Goal: Task Accomplishment & Management: Use online tool/utility

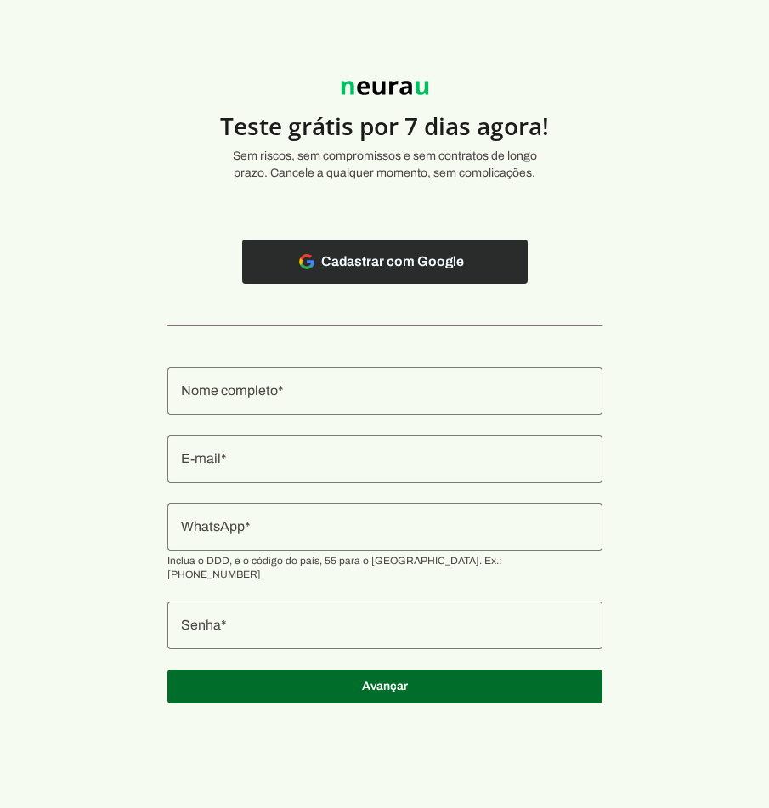
click at [404, 253] on span at bounding box center [385, 261] width 286 height 41
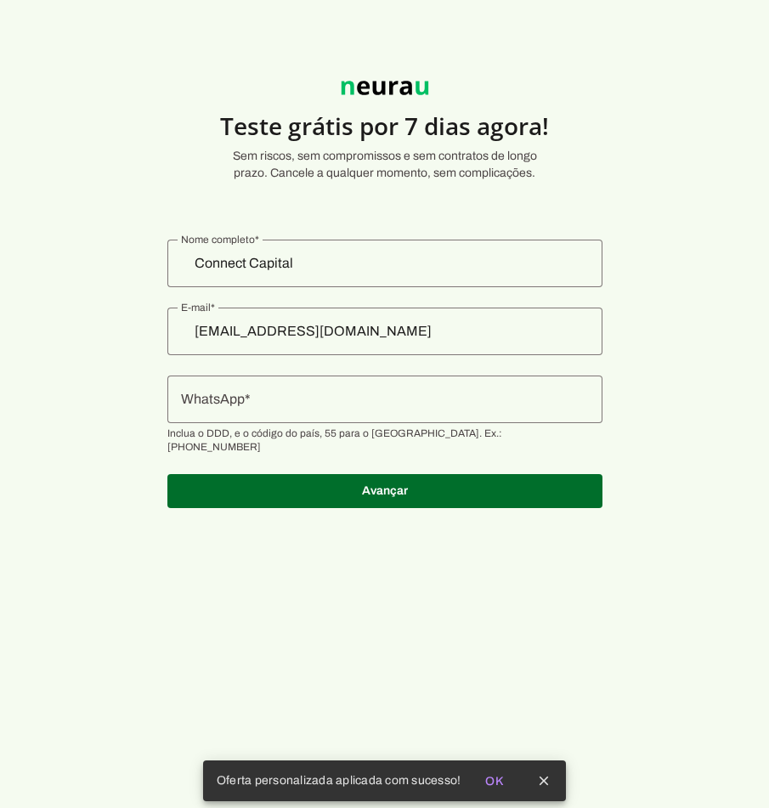
click at [322, 400] on input "WhatsApp" at bounding box center [385, 399] width 408 height 20
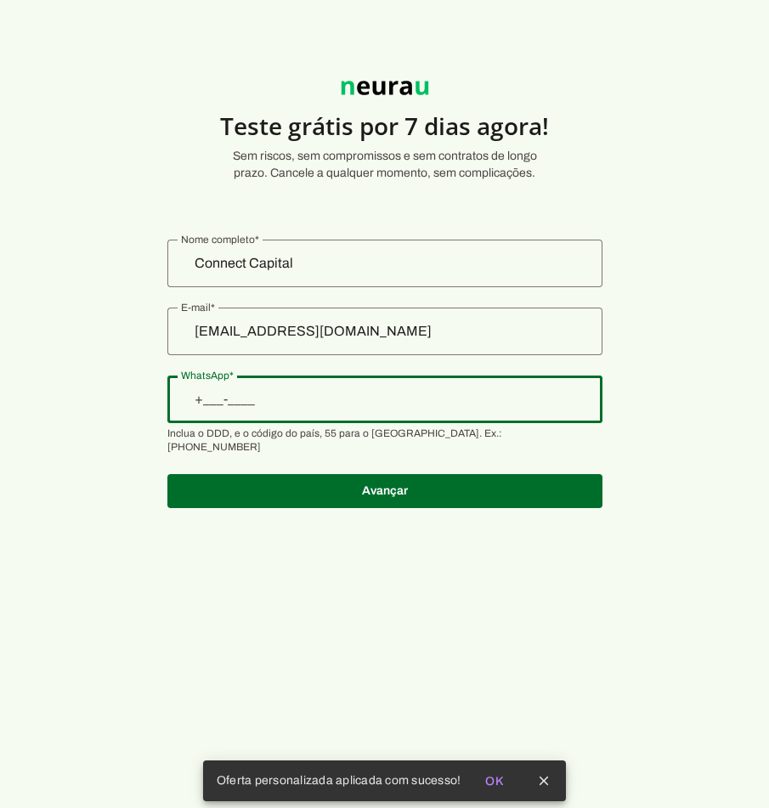
type input "[PHONE_NUMBER]"
type md-outlined-text-field "[PHONE_NUMBER]"
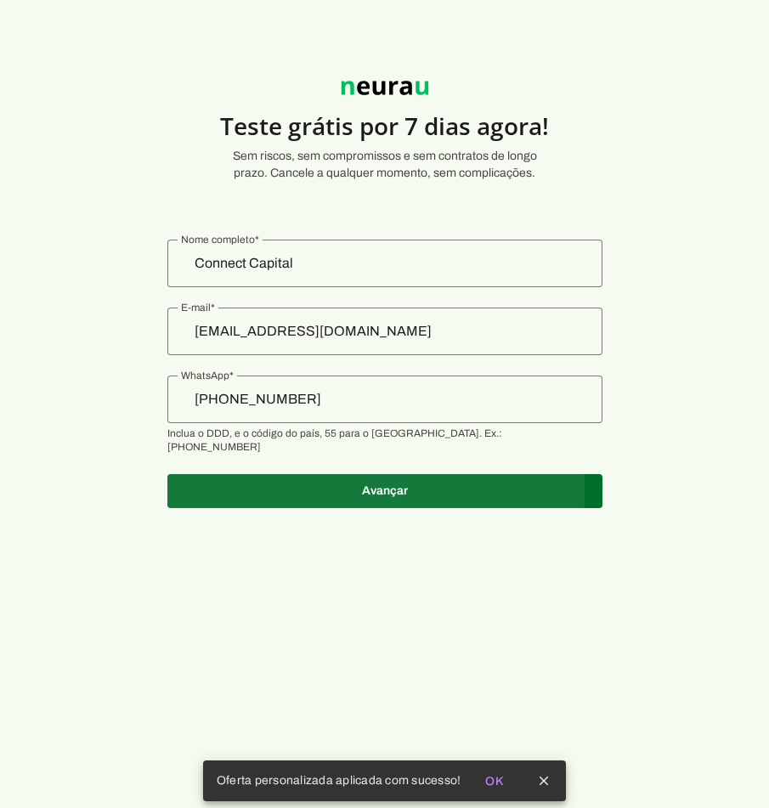
click at [380, 479] on span at bounding box center [384, 491] width 435 height 41
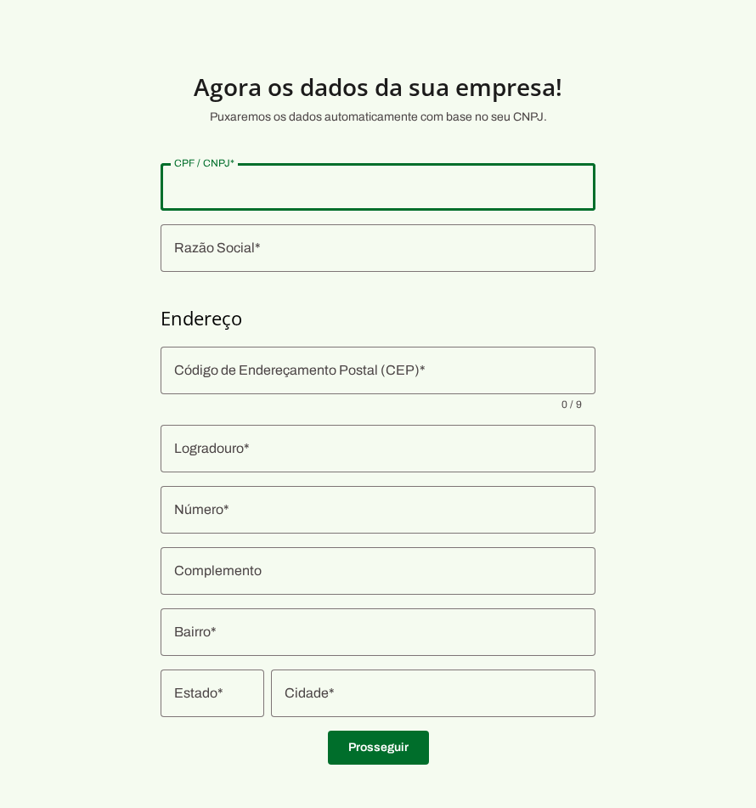
click at [295, 192] on input "CPF / CNPJ" at bounding box center [378, 187] width 408 height 20
drag, startPoint x: 300, startPoint y: 183, endPoint x: 274, endPoint y: 180, distance: 26.5
click at [274, 180] on input "34.428.977/0000-12" at bounding box center [378, 187] width 408 height 20
type input "34.428.977/0001-26"
type md-outlined-text-field "34.428.977/0001-26"
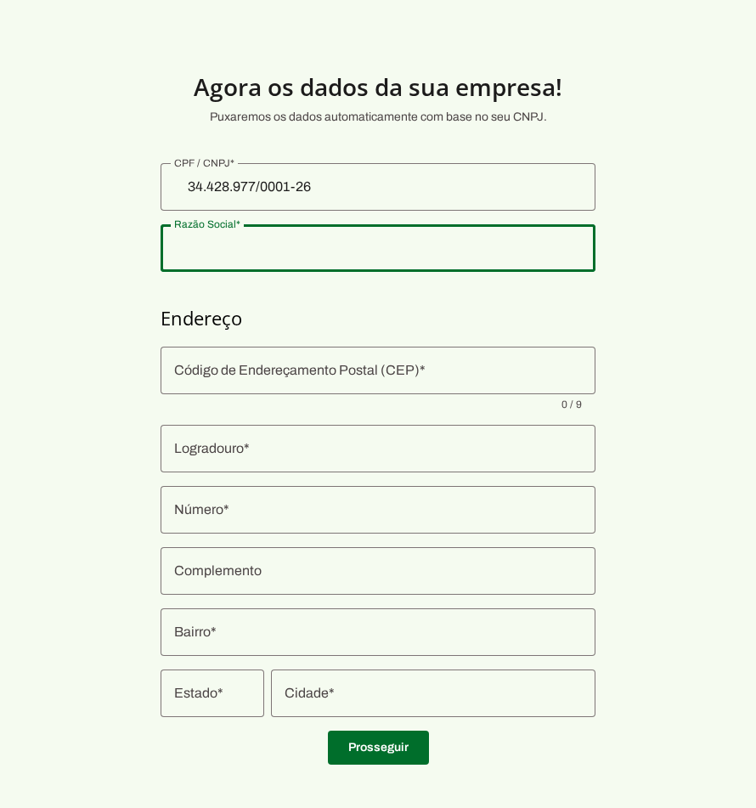
click at [262, 252] on input "Razão Social" at bounding box center [378, 248] width 408 height 20
type input "34.428.977 [PERSON_NAME]"
type input "41770-470"
type input "Travessa Garoupa"
type input "25"
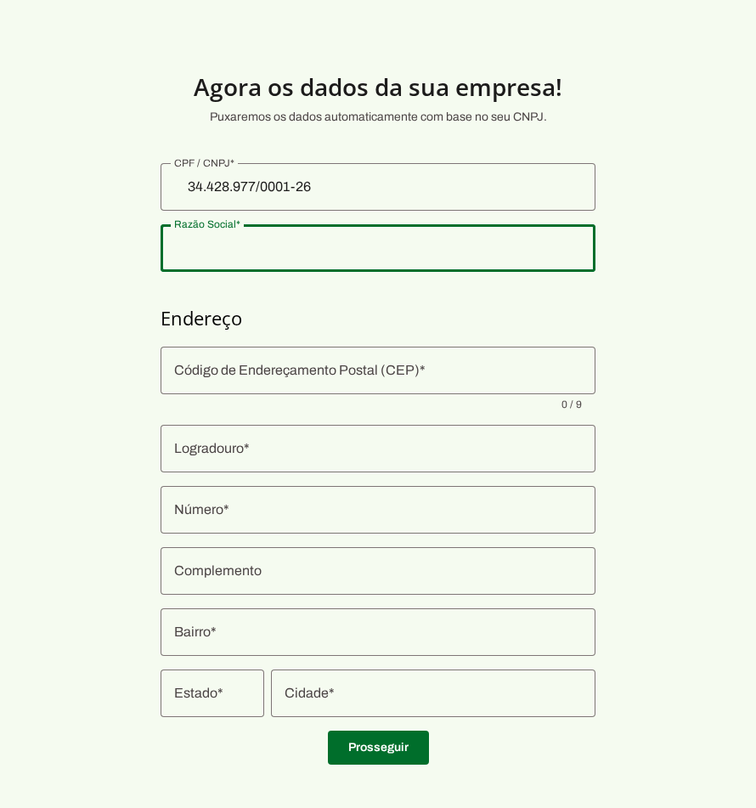
type input "Casa"
type input "Stiep"
type input "Salvador"
type input "BA"
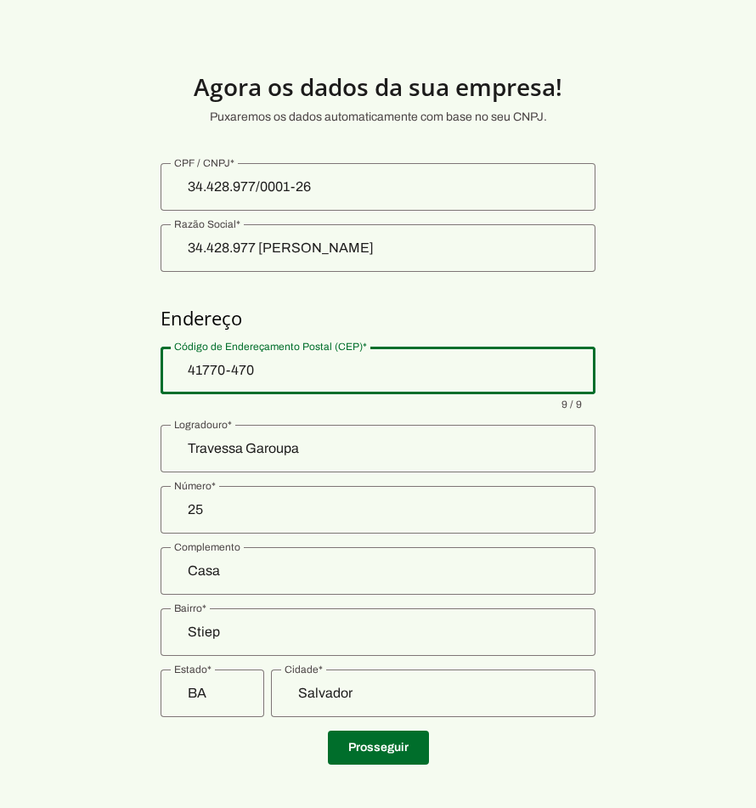
drag, startPoint x: 240, startPoint y: 368, endPoint x: 228, endPoint y: 369, distance: 11.9
click at [228, 369] on input "41770-470" at bounding box center [378, 370] width 408 height 20
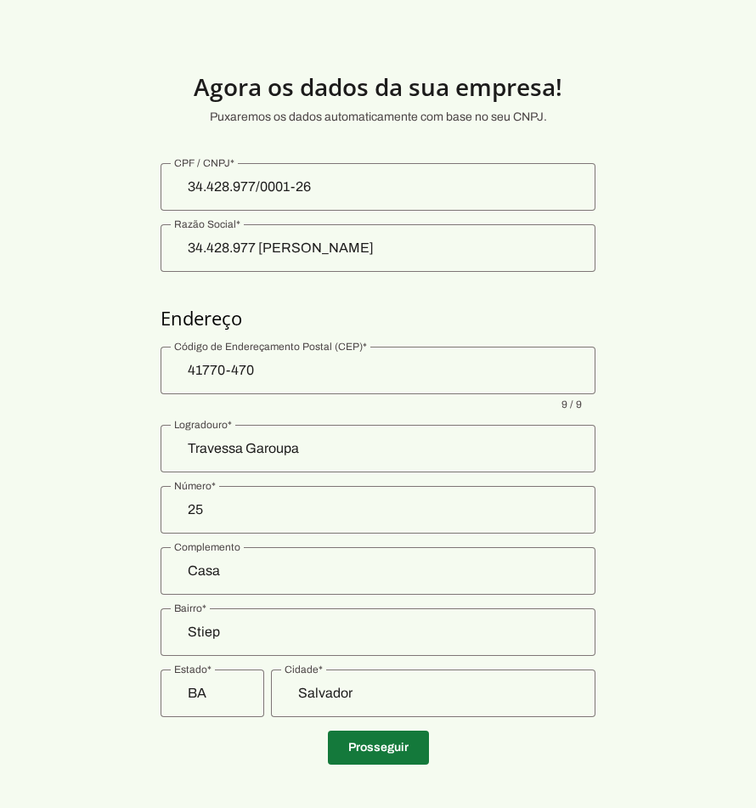
click at [405, 750] on span at bounding box center [378, 748] width 101 height 41
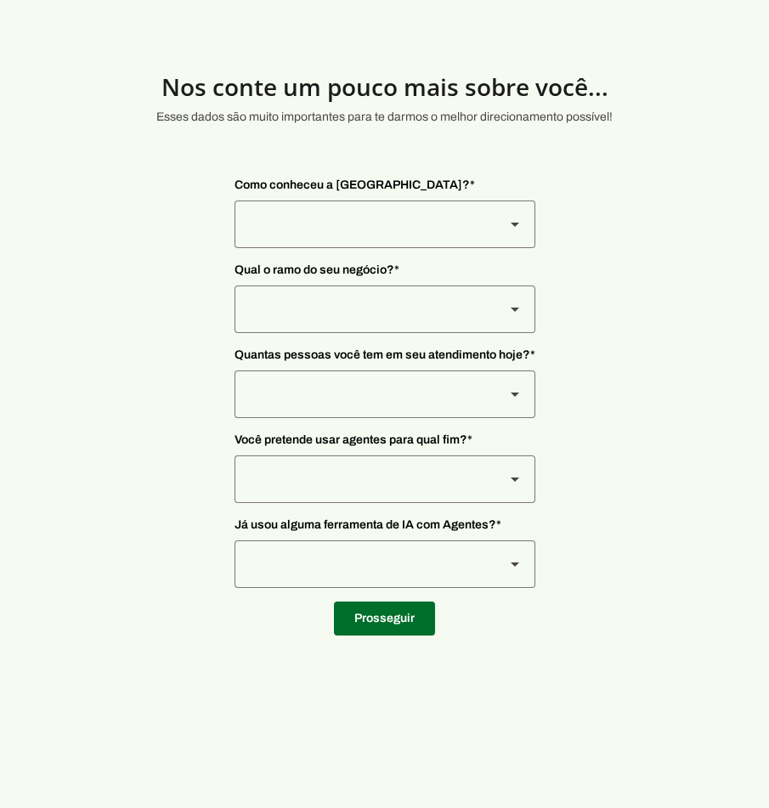
click at [387, 218] on div at bounding box center [363, 225] width 257 height 48
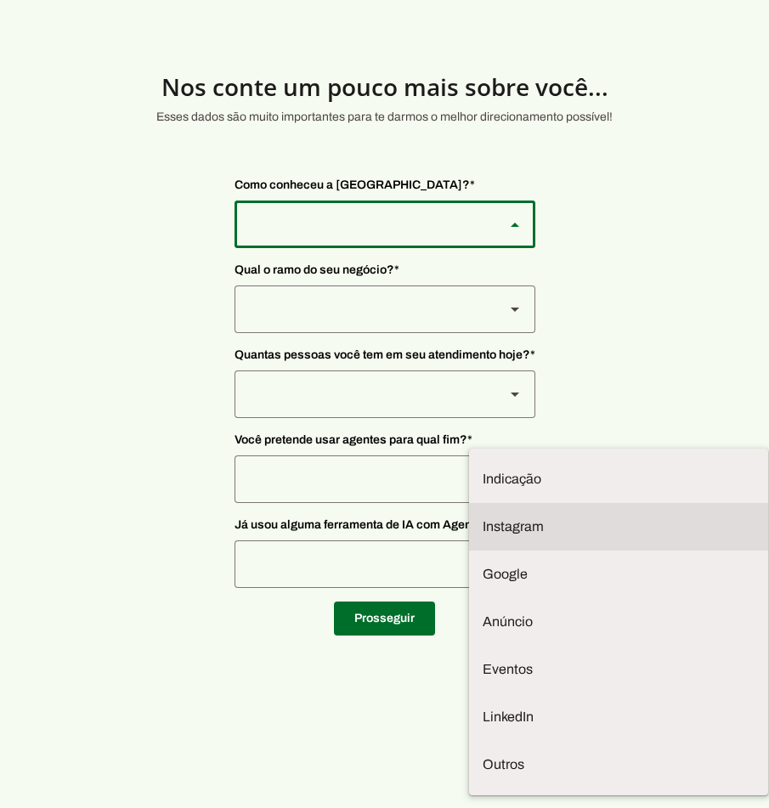
click at [483, 517] on slot at bounding box center [619, 527] width 272 height 20
type md-outlined-select "SqiumnrPQyqUQpijGxgf"
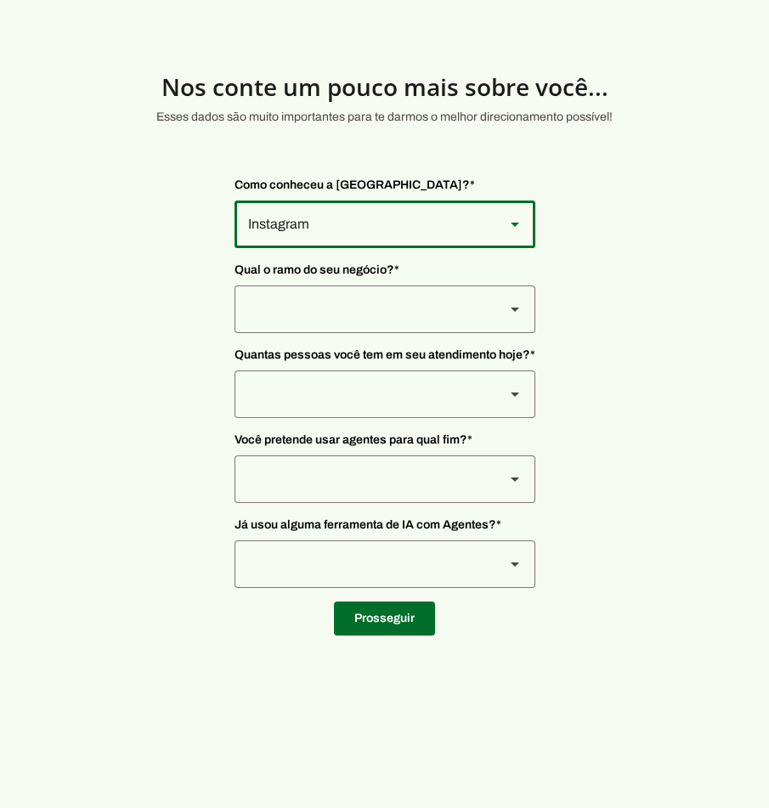
click at [322, 309] on div at bounding box center [363, 310] width 257 height 48
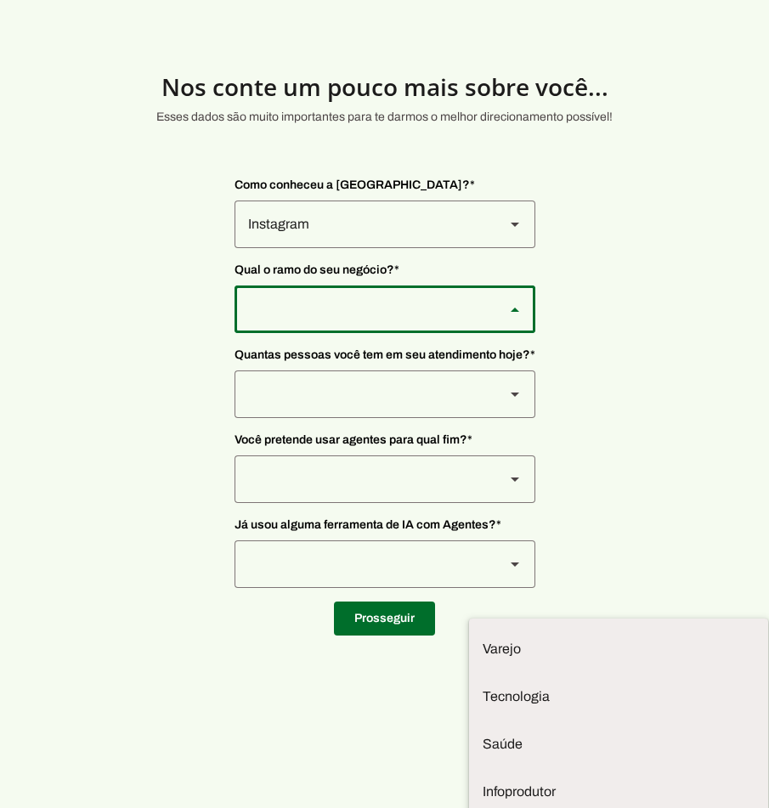
type md-outlined-select "PdBvFalRKZEXjQ8yR20Z"
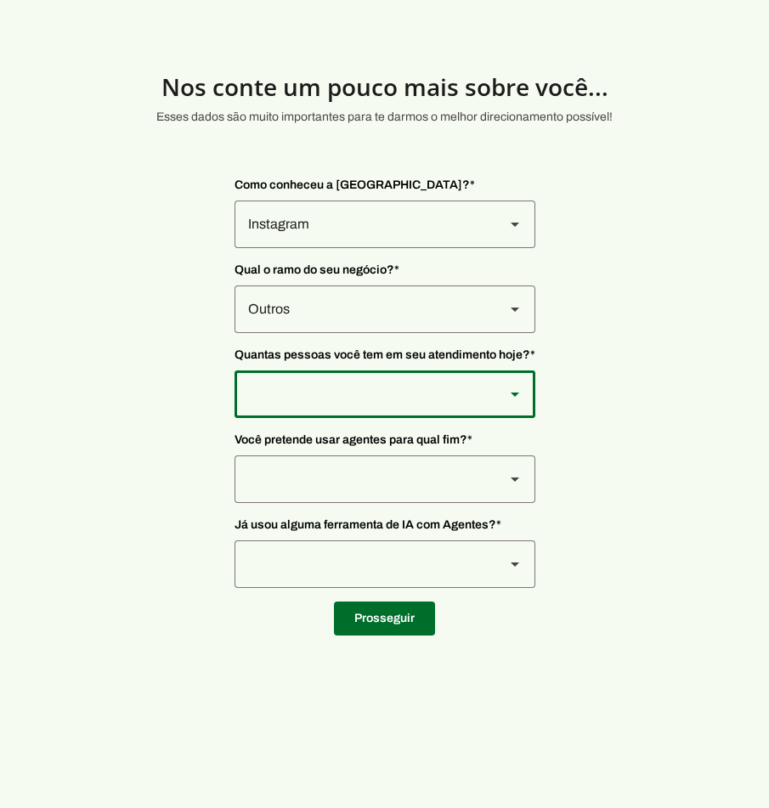
click at [342, 384] on div at bounding box center [363, 395] width 257 height 48
click at [483, 807] on slot at bounding box center [619, 819] width 272 height 20
type md-outlined-select "yHmeUixsC5IlBgFUkJwN"
click at [336, 482] on div at bounding box center [363, 480] width 257 height 48
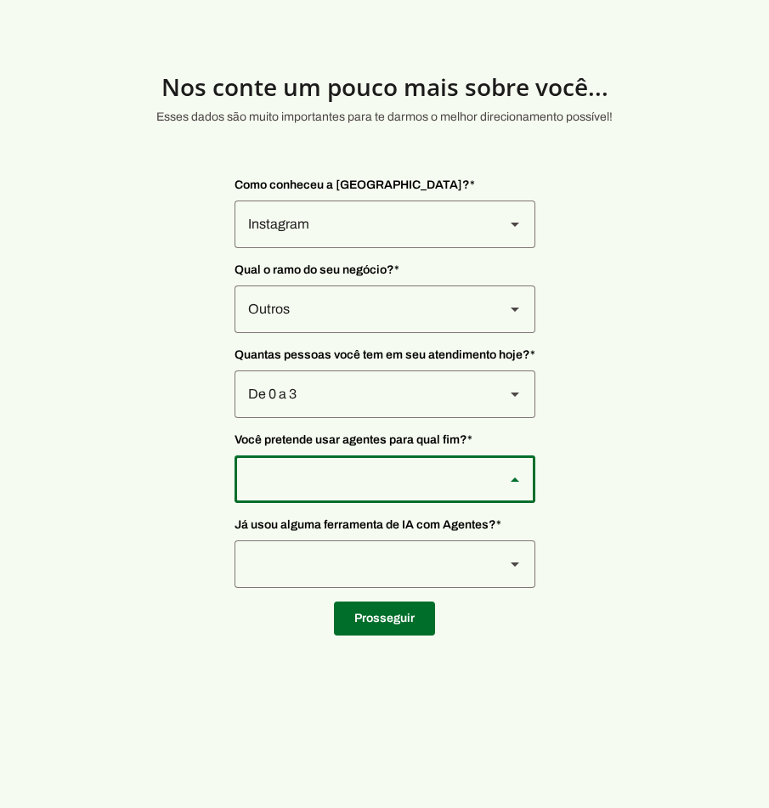
click at [0, 0] on slot "Vendas" at bounding box center [0, 0] width 0 height 0
type md-outlined-select "F7ie3OCOKWbmhu0VXrjC"
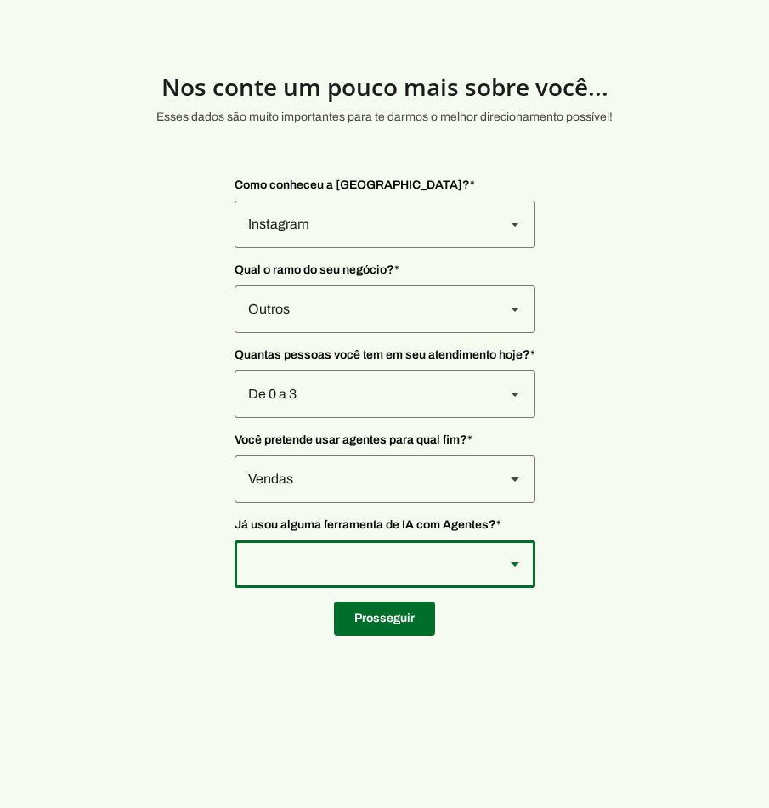
click at [368, 565] on div at bounding box center [363, 565] width 257 height 48
type md-outlined-select "VW4vzTVOoC6mj29ueI2H"
click at [382, 616] on span at bounding box center [384, 618] width 101 height 41
type input "41770-470"
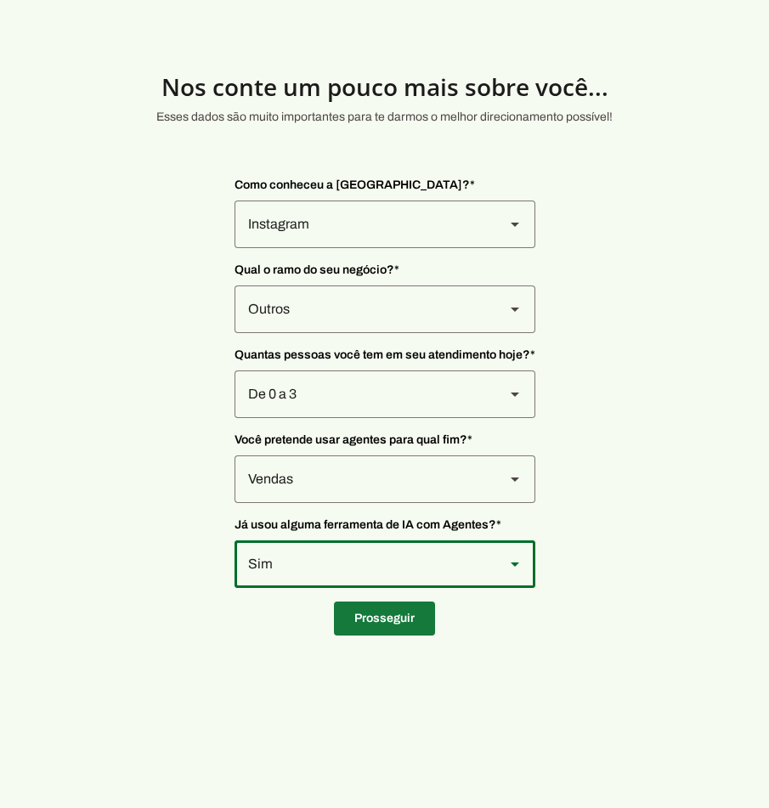
type input "Travessa Garoupa"
type input "25"
type input "Casa"
type input "Stiep"
type input "Salvador"
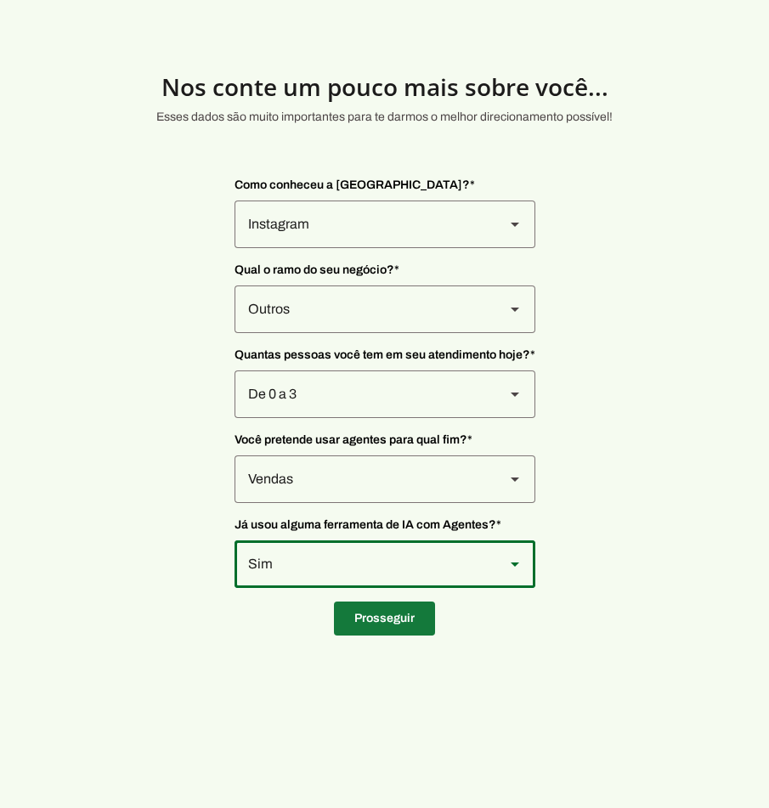
type input "BA"
type input "34.428.977/0001-26"
type input "[PHONE_NUMBER]"
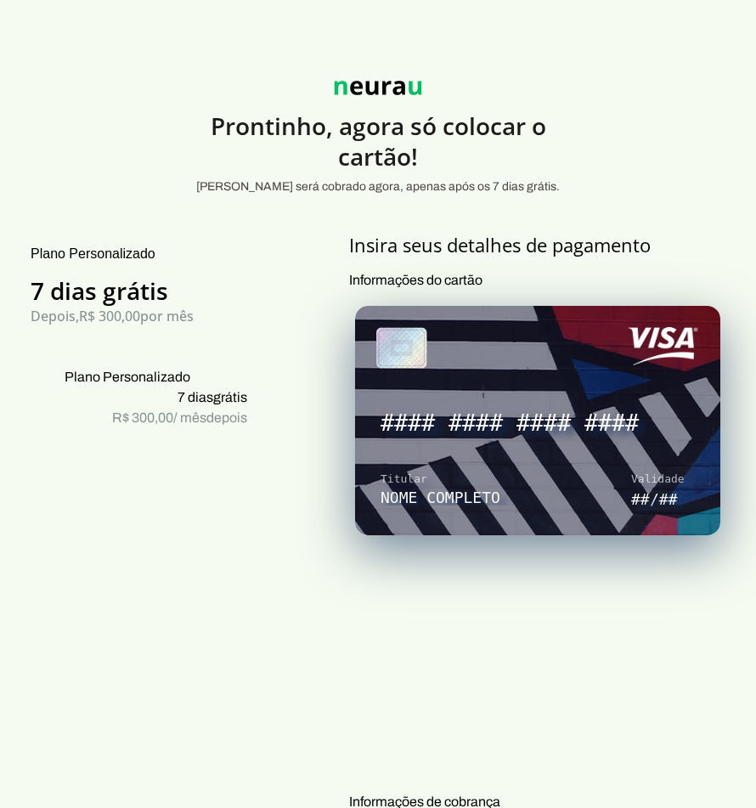
drag, startPoint x: 97, startPoint y: 313, endPoint x: 235, endPoint y: 315, distance: 137.7
click at [235, 315] on h3 "Depois, R$ 300,00 por mês" at bounding box center [139, 316] width 217 height 20
click at [218, 310] on h3 "Depois, R$ 300,00 por mês" at bounding box center [139, 316] width 217 height 20
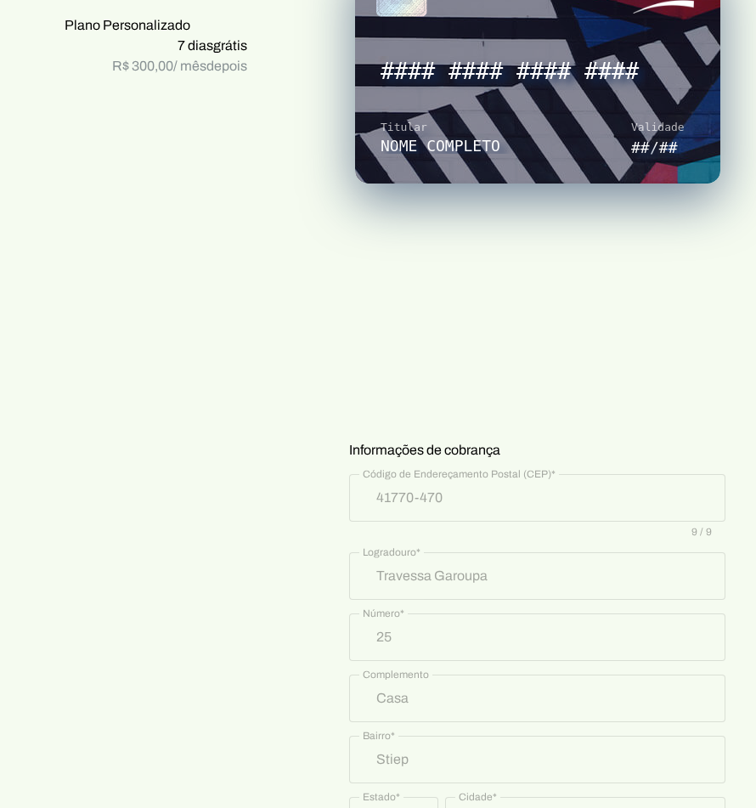
scroll to position [327, 0]
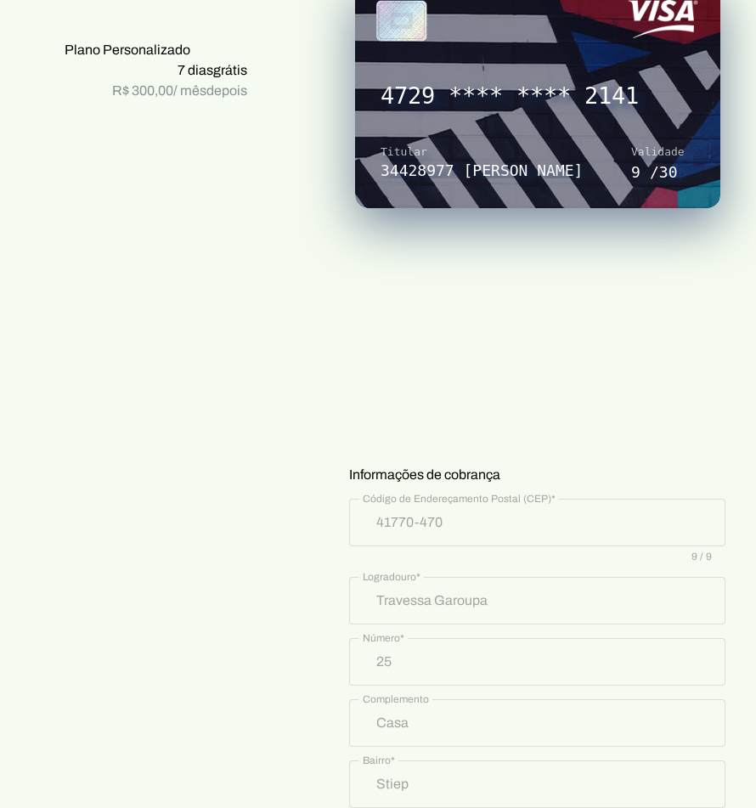
click at [254, 450] on div "Plano Personalizado 7 dias grátis Depois, R$ 300,00 por mês Plano Personalizado…" at bounding box center [139, 507] width 278 height 1202
click at [400, 452] on div "Insira seus detalhes de pagamento Informações do cartão Informações de cobrança…" at bounding box center [538, 507] width 438 height 1202
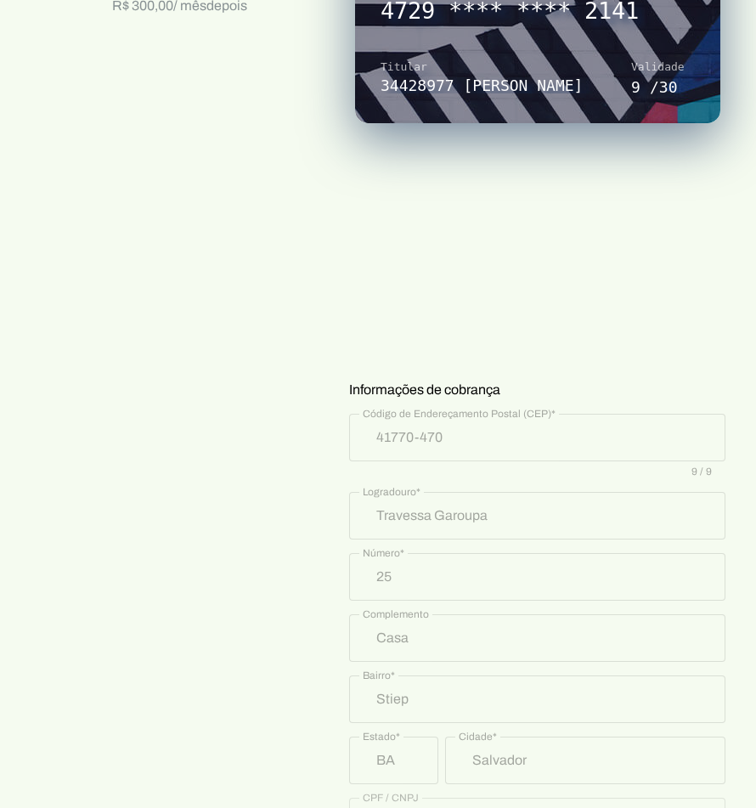
scroll to position [667, 0]
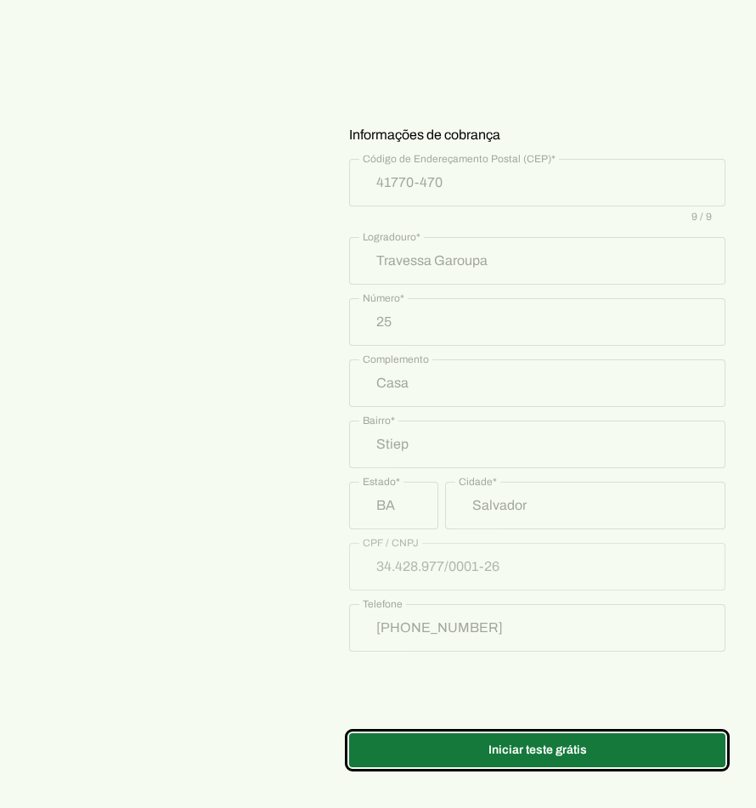
click at [524, 750] on span at bounding box center [537, 750] width 377 height 41
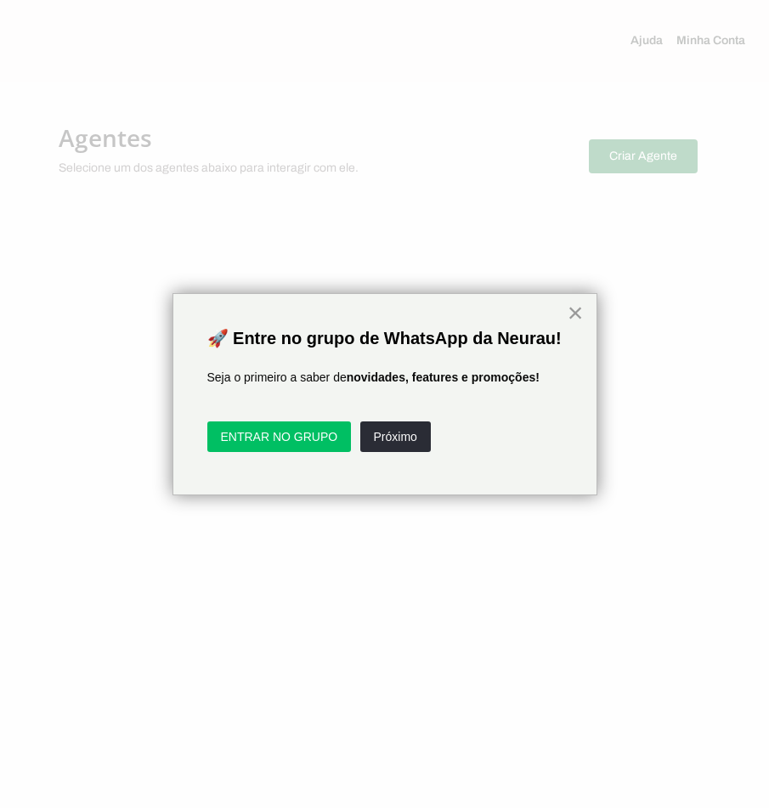
click at [571, 316] on button "×" at bounding box center [576, 312] width 16 height 27
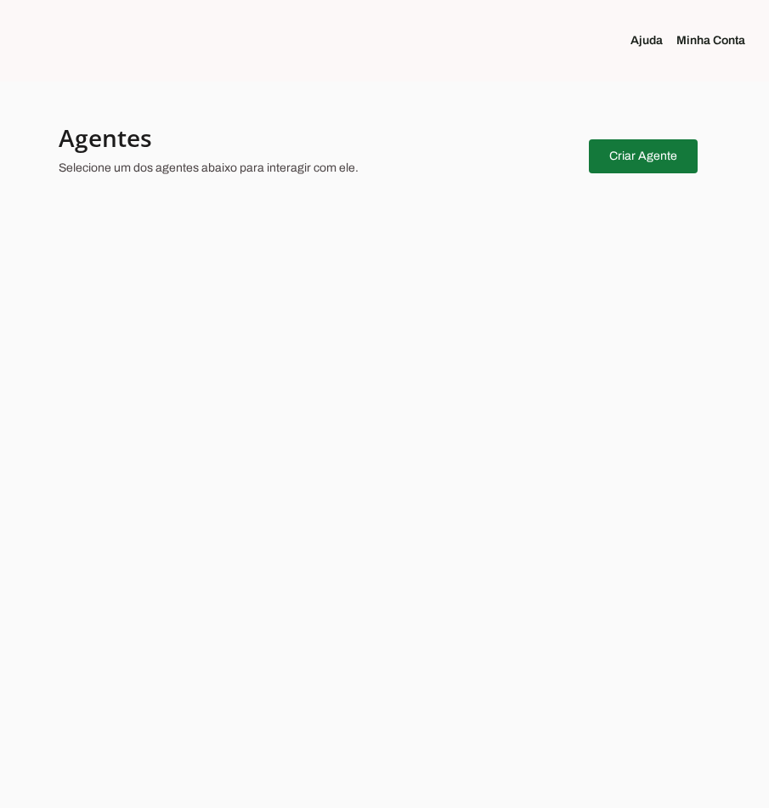
click at [665, 152] on span at bounding box center [643, 156] width 109 height 41
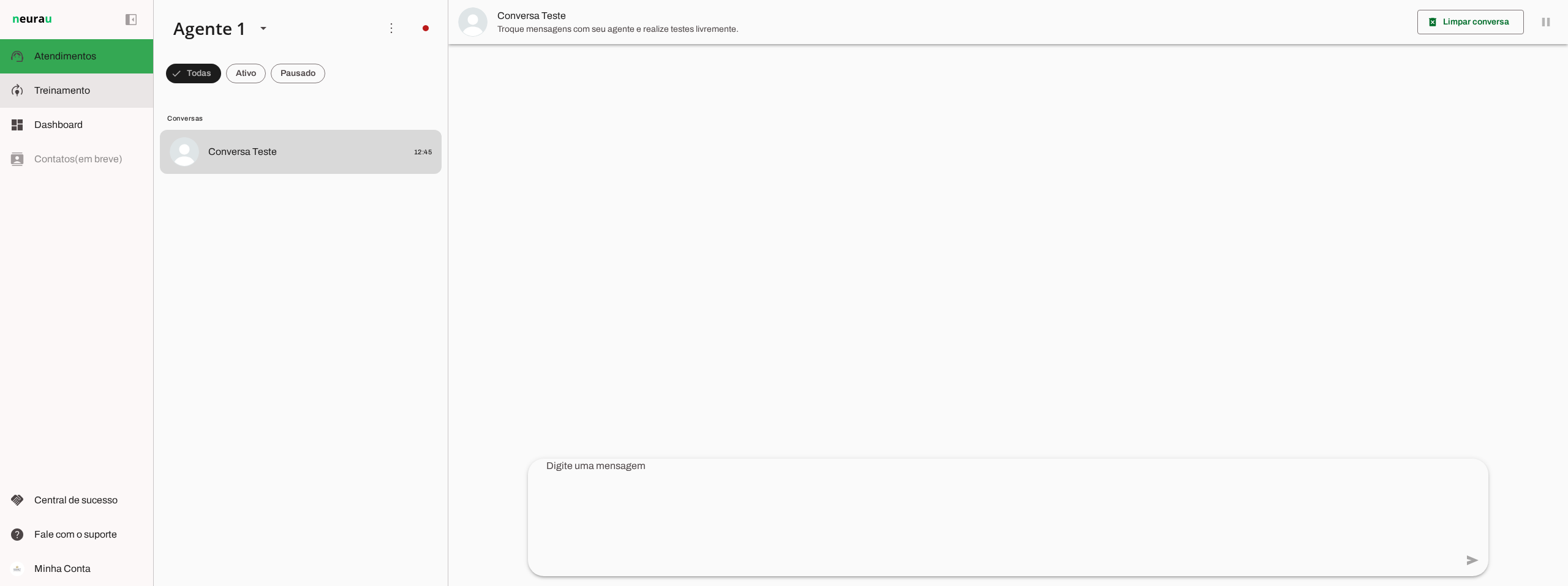
click at [63, 93] on span "Treinamento" at bounding box center [62, 90] width 55 height 10
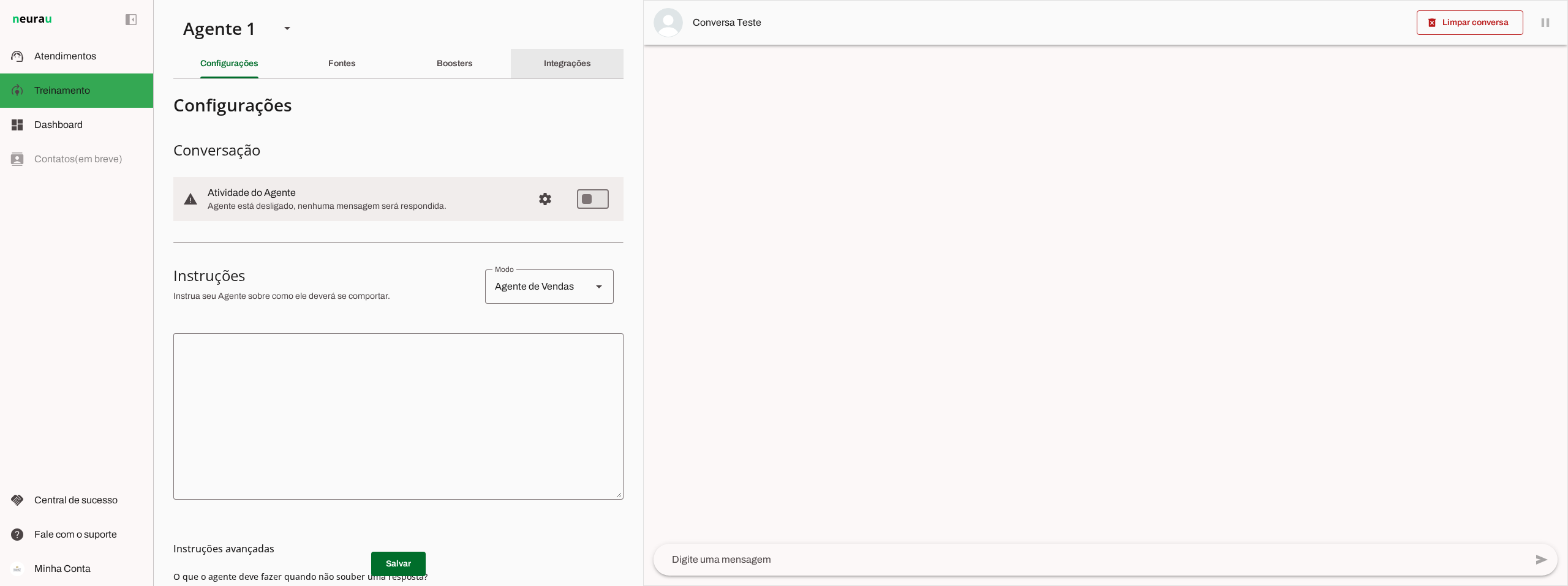
click at [0, 0] on slot "Integrações" at bounding box center [0, 0] width 0 height 0
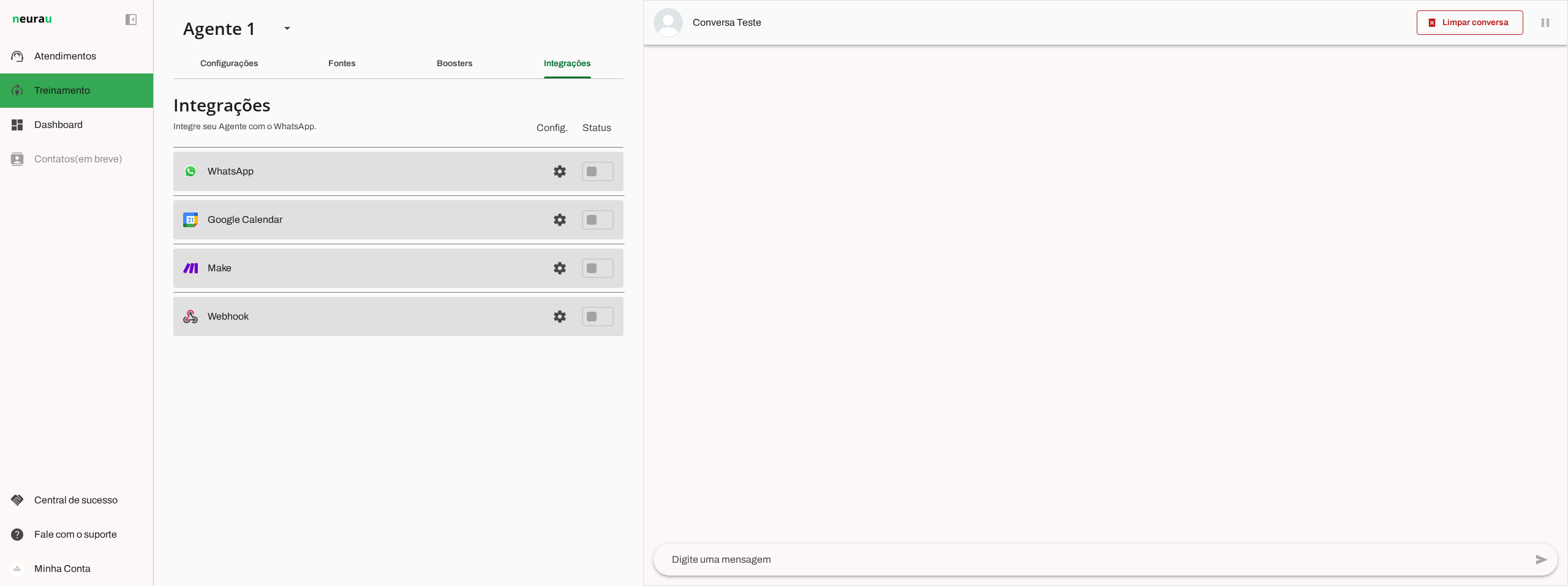
click at [508, 169] on slot at bounding box center [373, 172] width 330 height 14
click at [553, 172] on span at bounding box center [559, 172] width 30 height 30
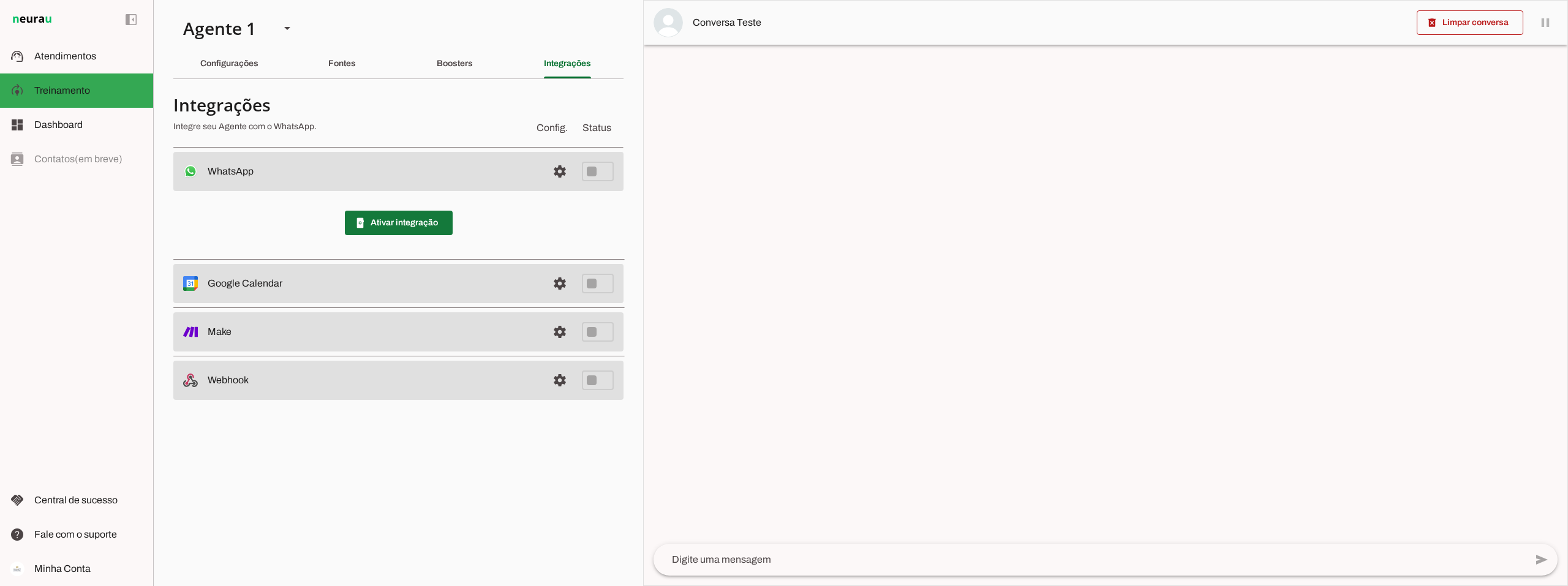
click at [416, 222] on span at bounding box center [399, 223] width 108 height 30
click at [0, 0] on slot "Boosters" at bounding box center [0, 0] width 0 height 0
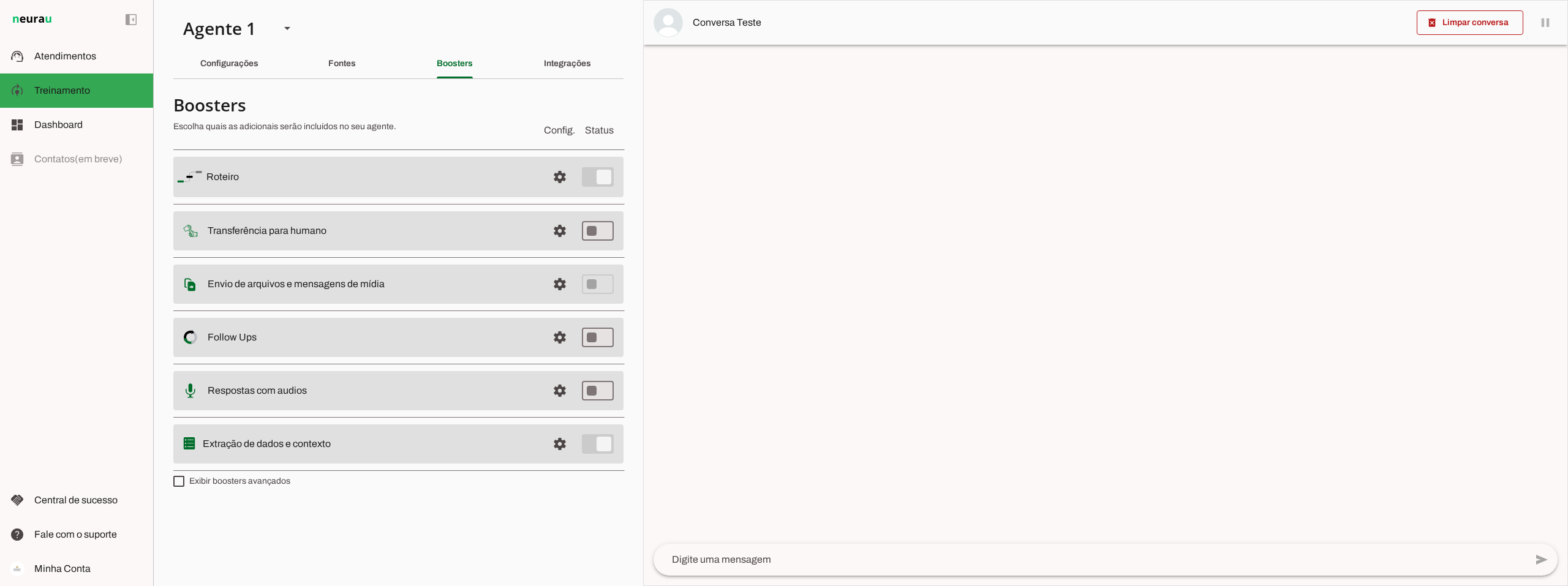
click at [553, 43] on md-item "Conversa Teste" at bounding box center [1105, 22] width 924 height 44
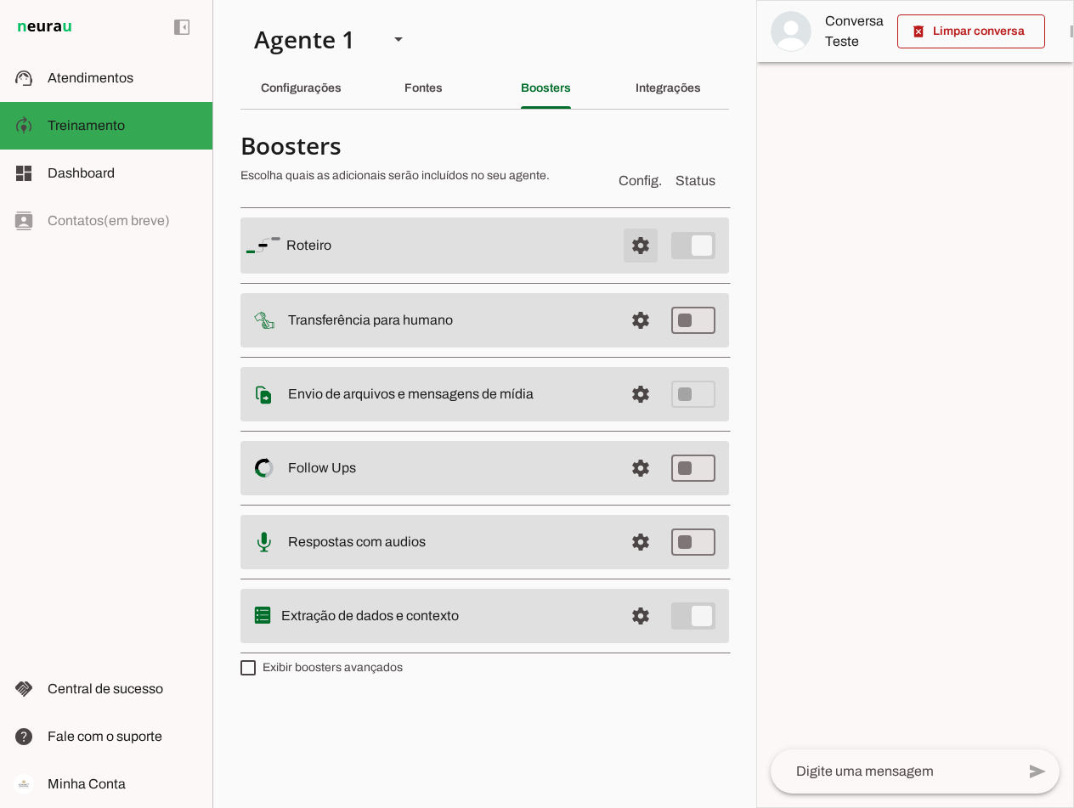
click at [641, 245] on span at bounding box center [640, 245] width 41 height 41
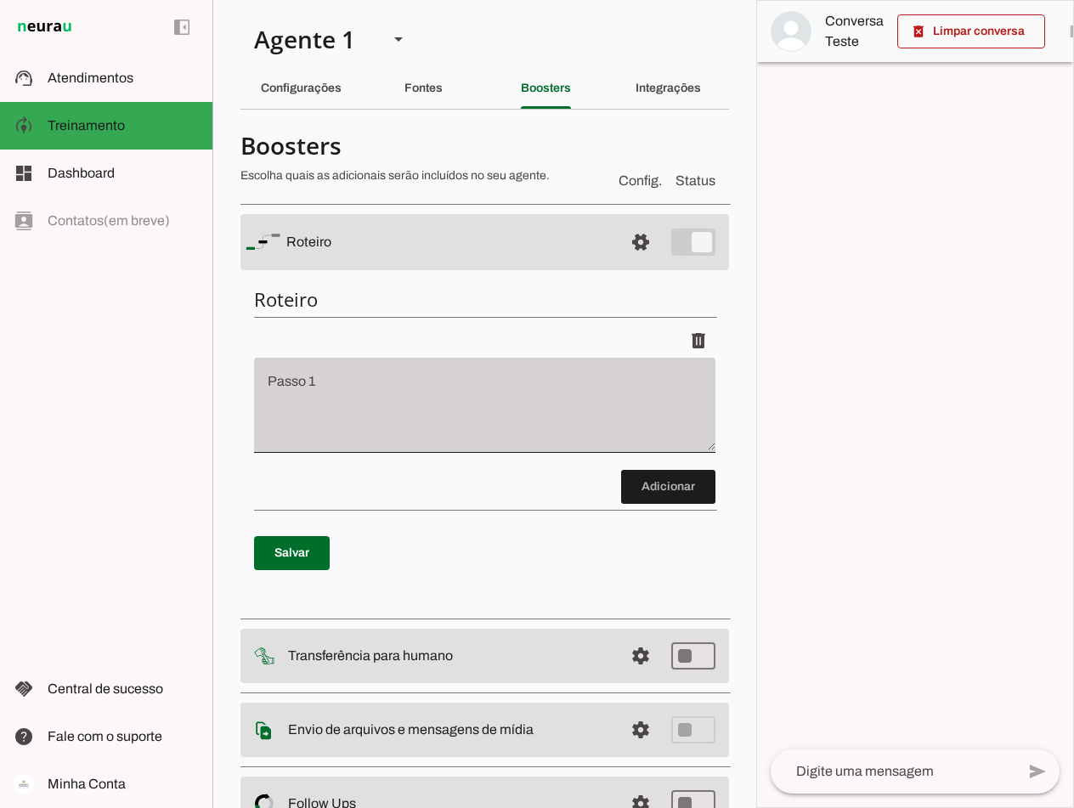
click at [418, 371] on div at bounding box center [485, 405] width 462 height 95
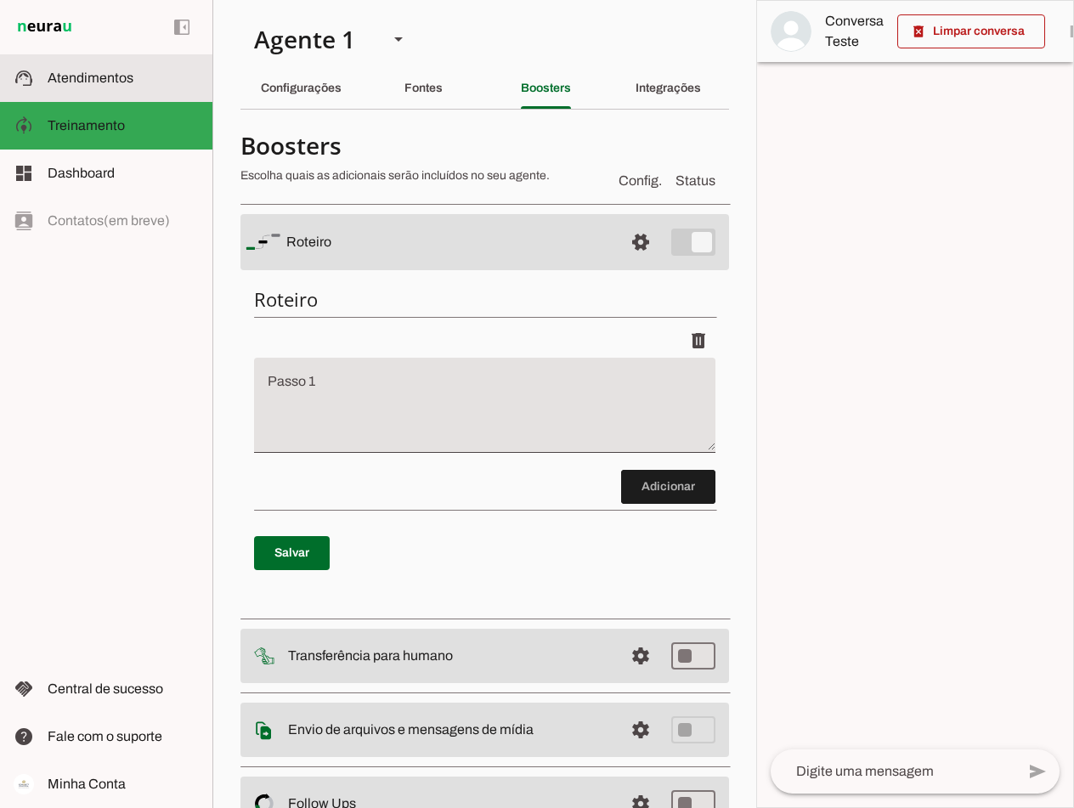
click at [101, 76] on span "Atendimentos" at bounding box center [91, 78] width 86 height 14
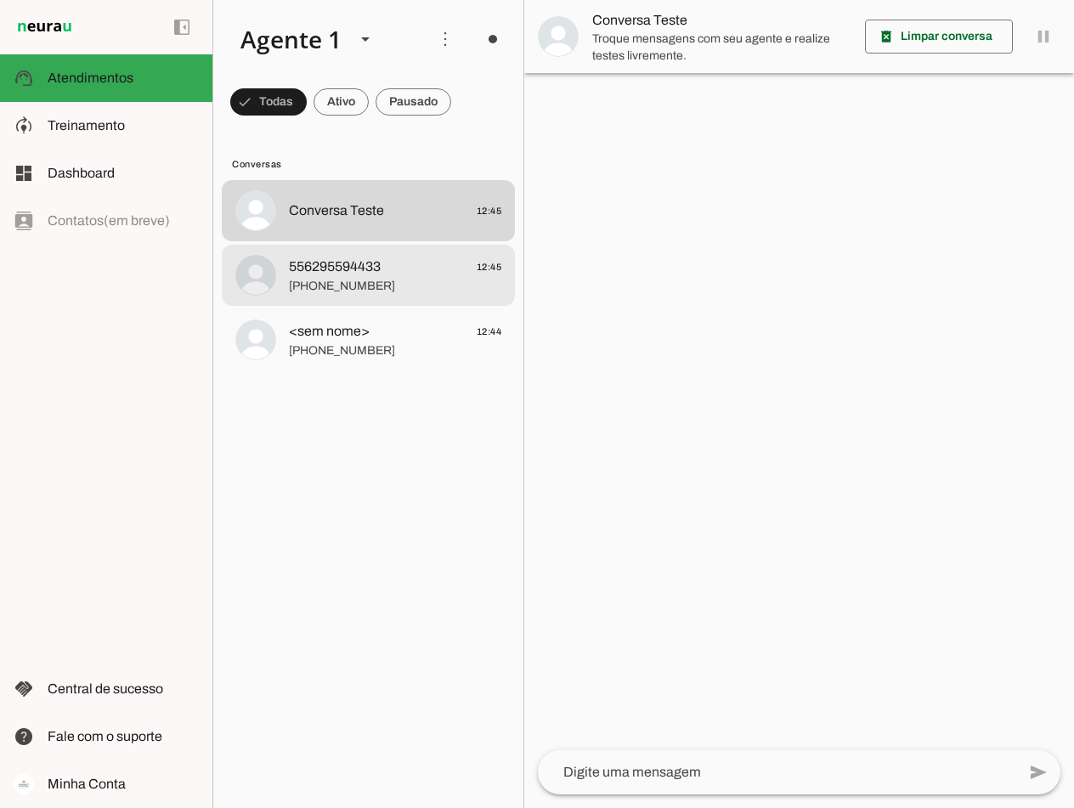
click at [370, 278] on span "[PHONE_NUMBER]" at bounding box center [395, 286] width 212 height 17
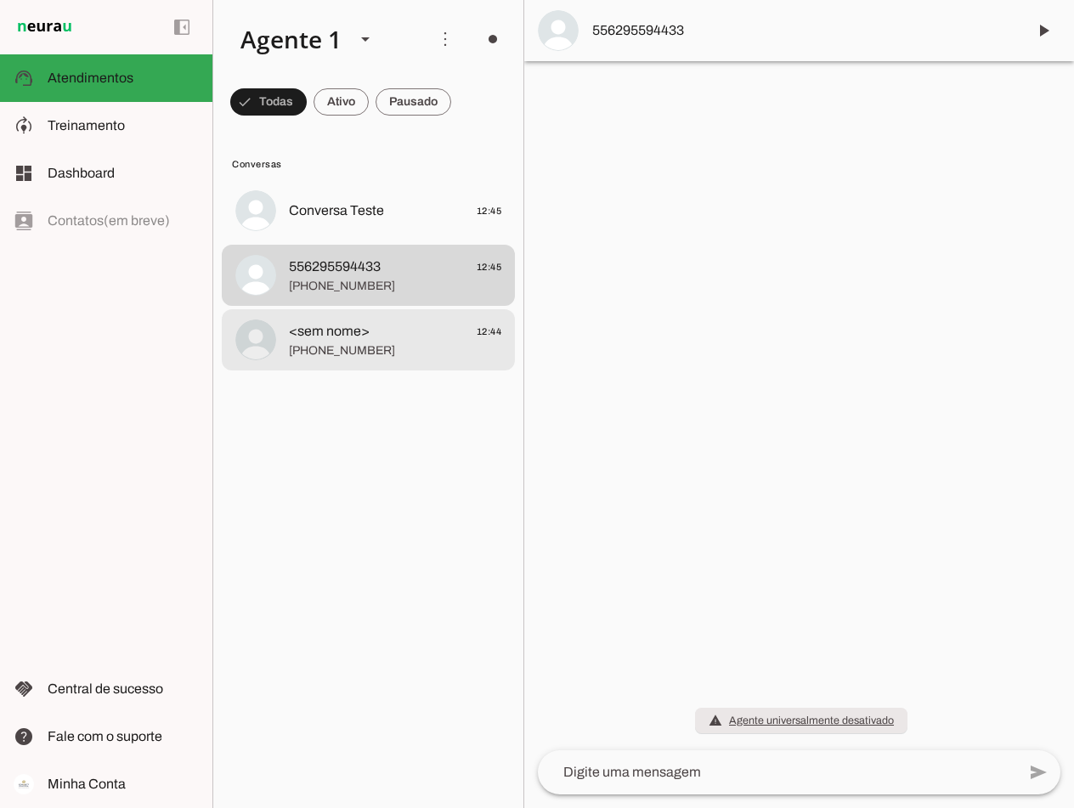
click at [370, 339] on span "<sem nome> 12:44" at bounding box center [395, 331] width 212 height 21
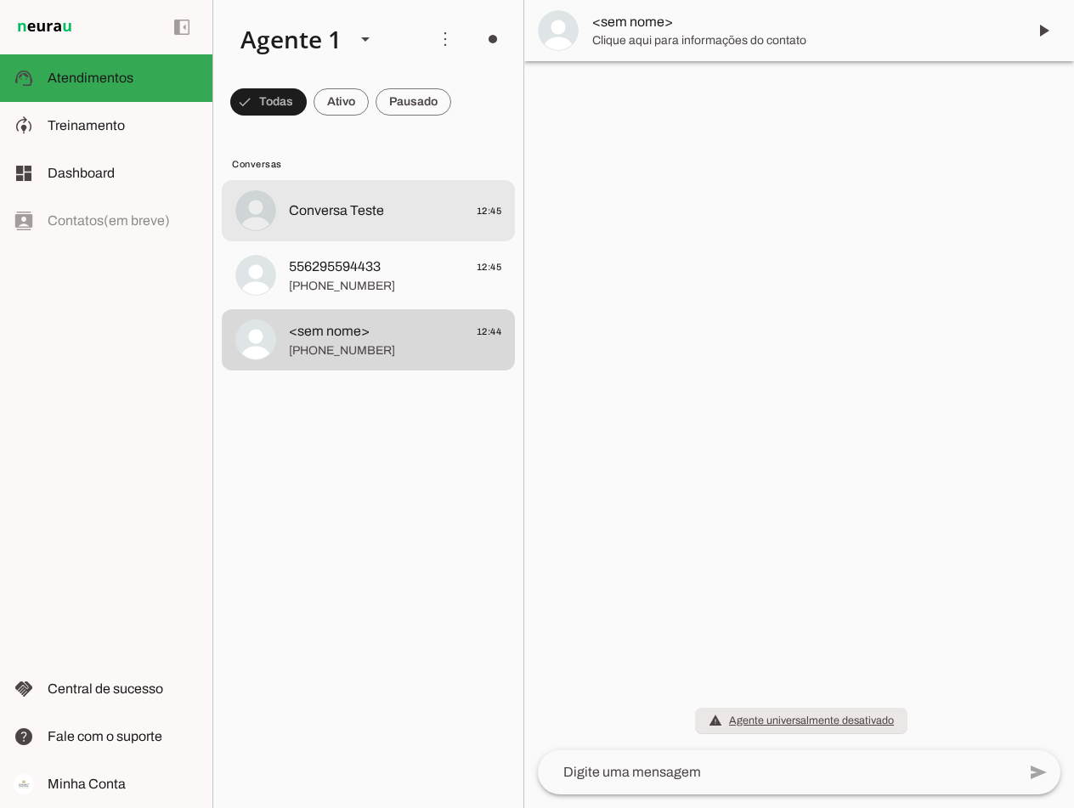
click at [281, 206] on md-item "Conversa Teste 12:45" at bounding box center [368, 210] width 293 height 61
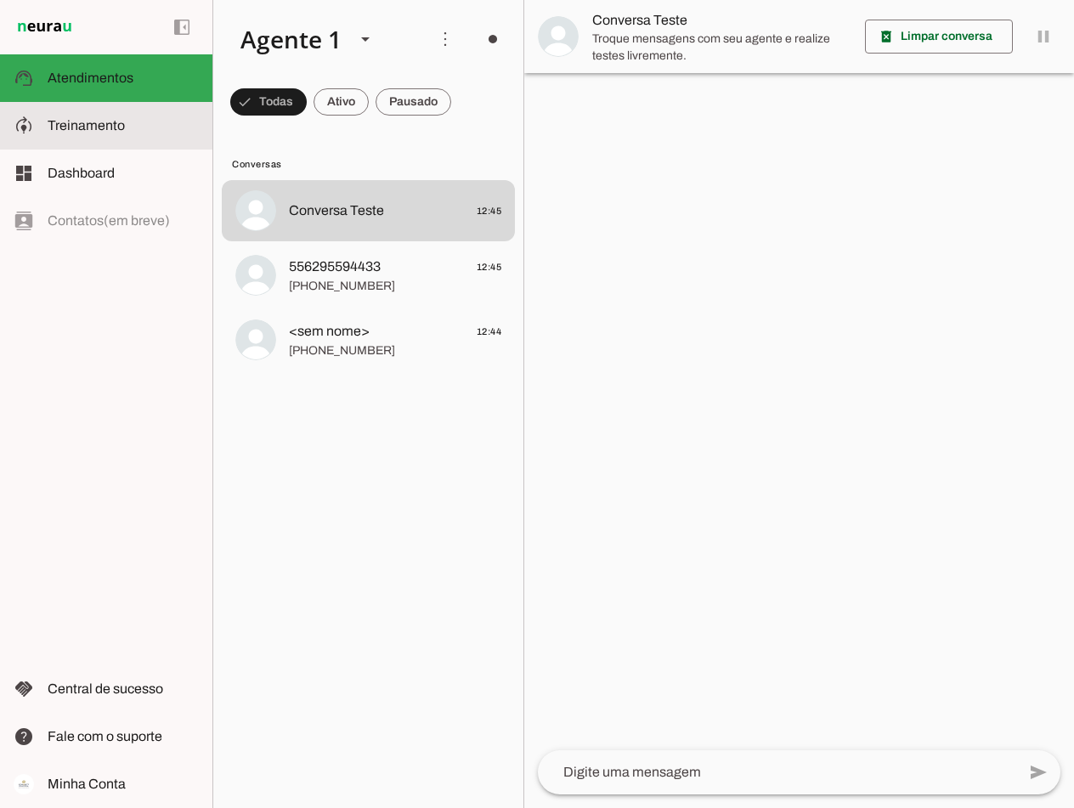
click at [56, 116] on slot at bounding box center [123, 126] width 151 height 20
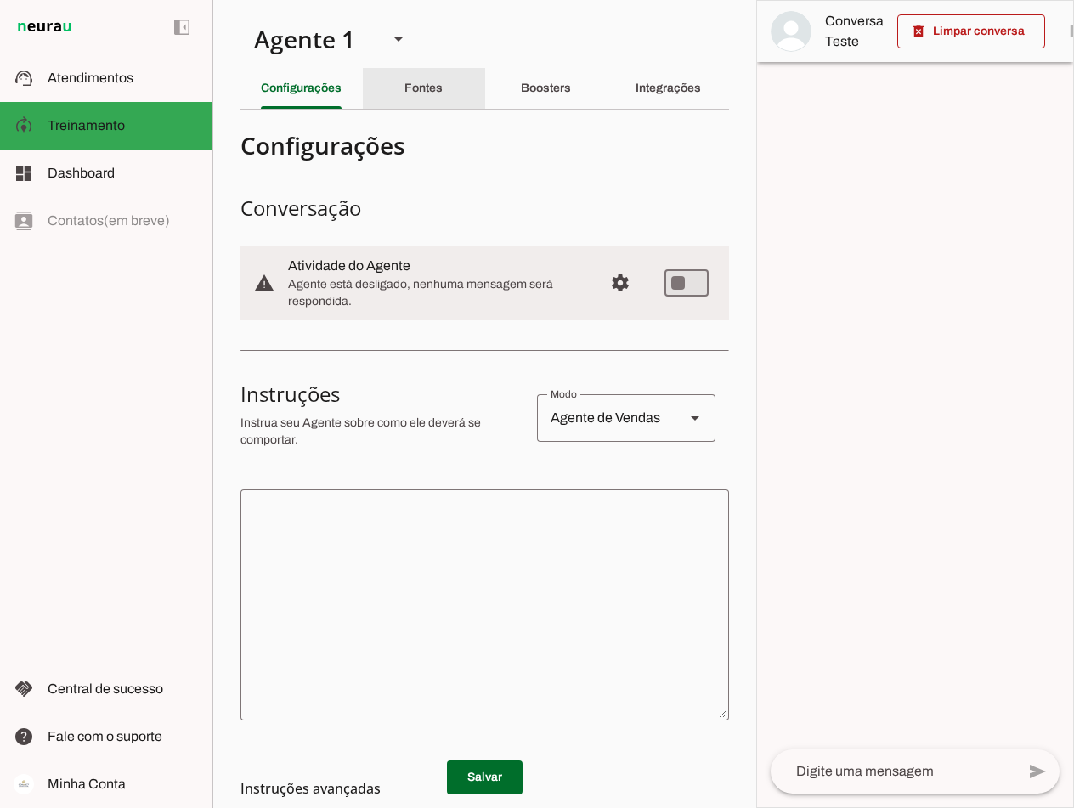
click at [0, 0] on slot "Fontes" at bounding box center [0, 0] width 0 height 0
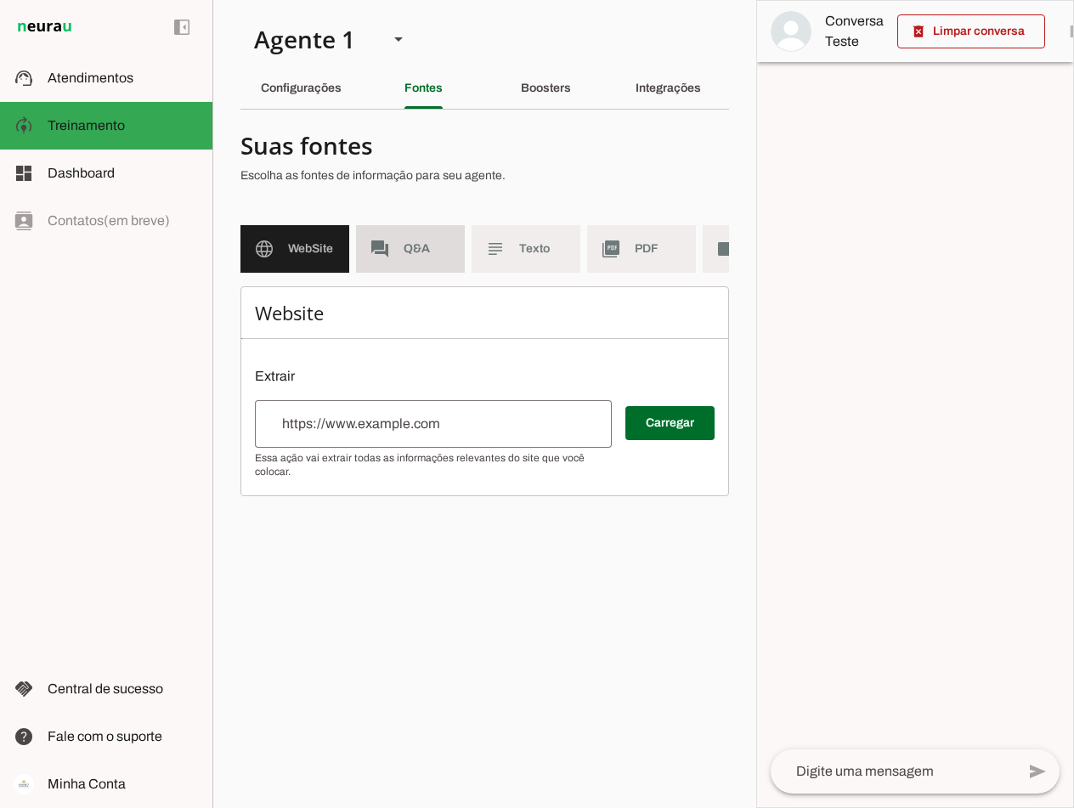
click at [420, 248] on span "Q&A" at bounding box center [428, 249] width 48 height 17
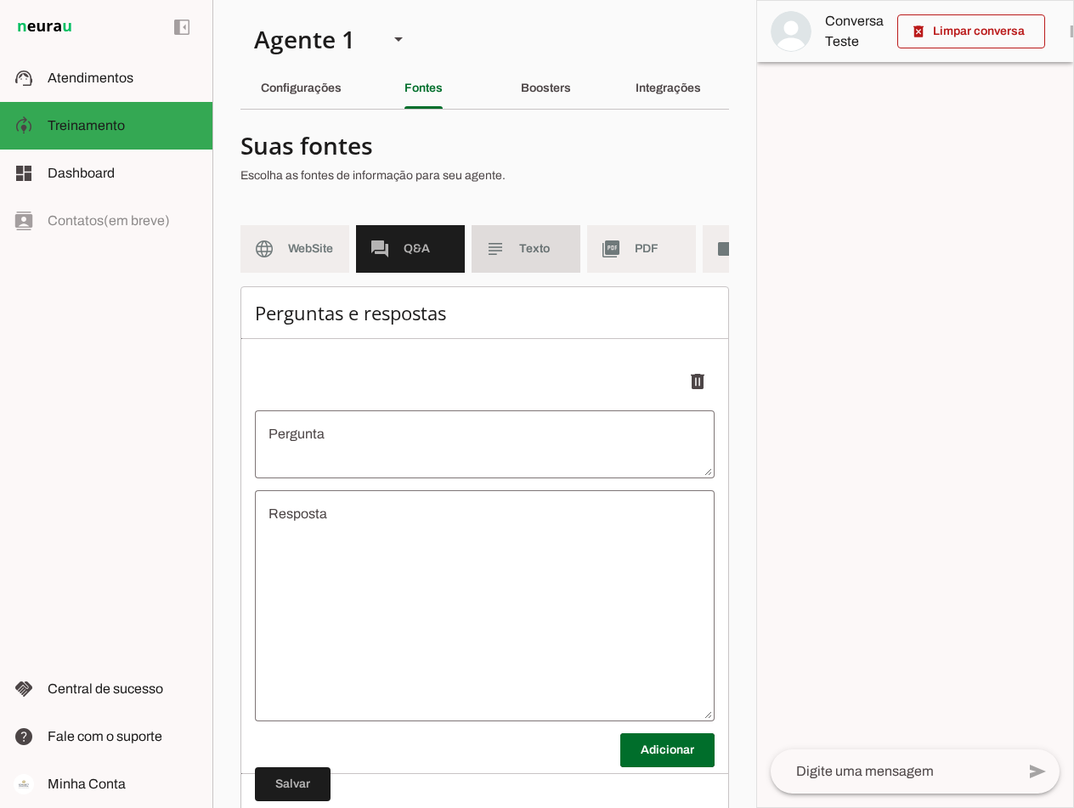
click at [536, 252] on span "Texto" at bounding box center [543, 249] width 48 height 17
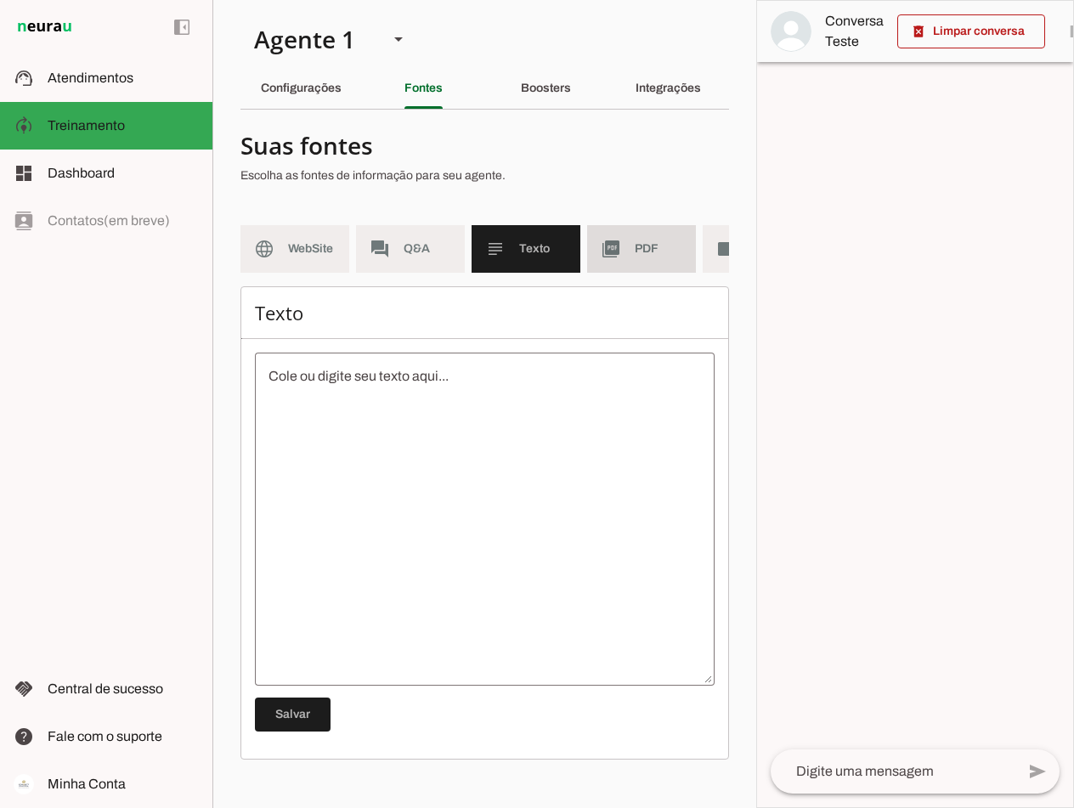
click at [637, 257] on span "PDF" at bounding box center [659, 249] width 48 height 17
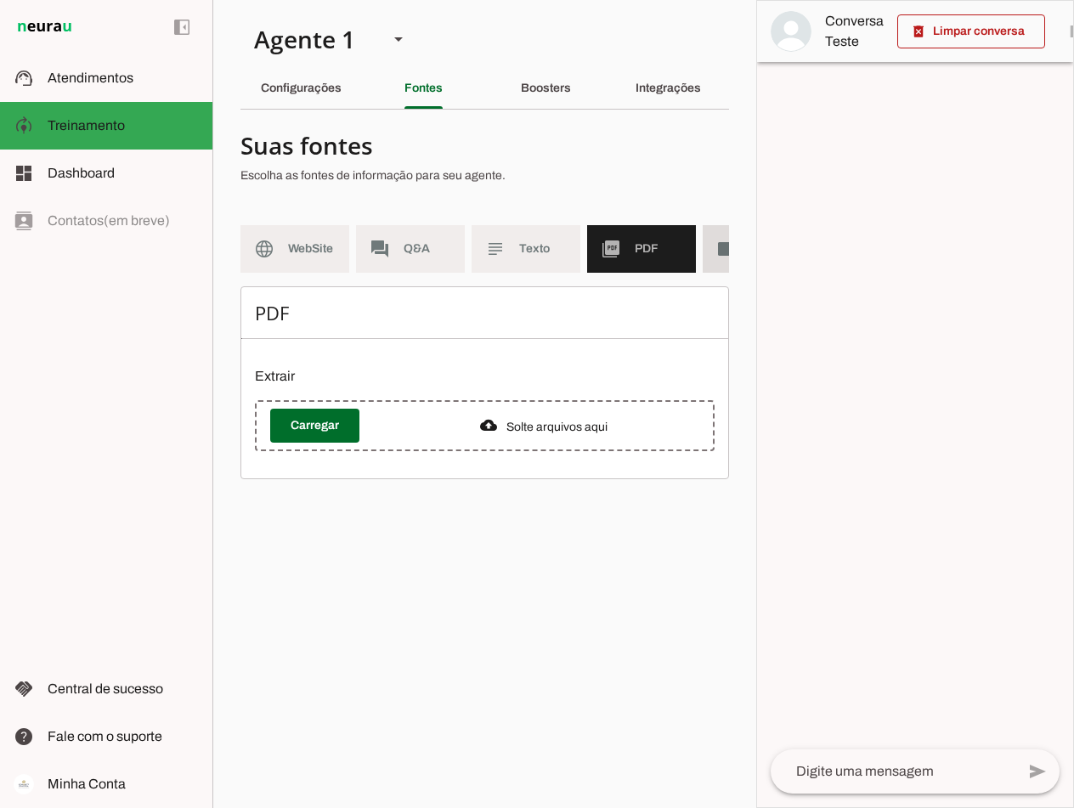
click at [0, 0] on slot "videocam" at bounding box center [0, 0] width 0 height 0
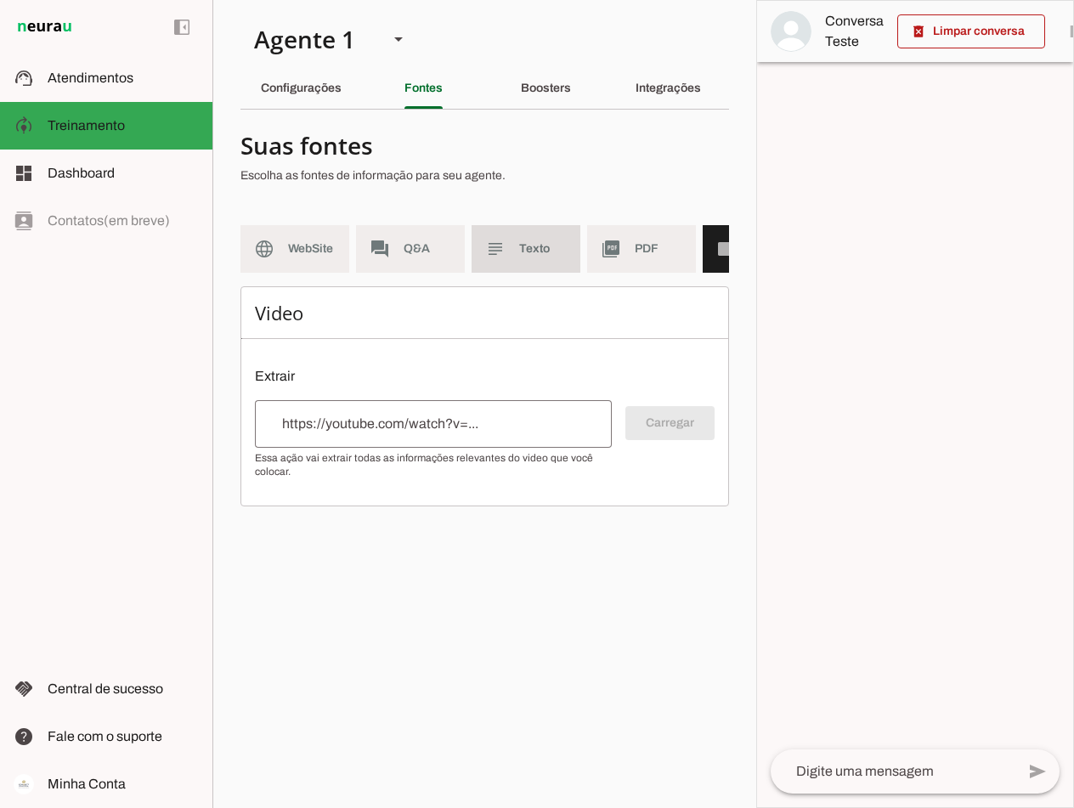
click at [546, 252] on span "Texto" at bounding box center [543, 249] width 48 height 17
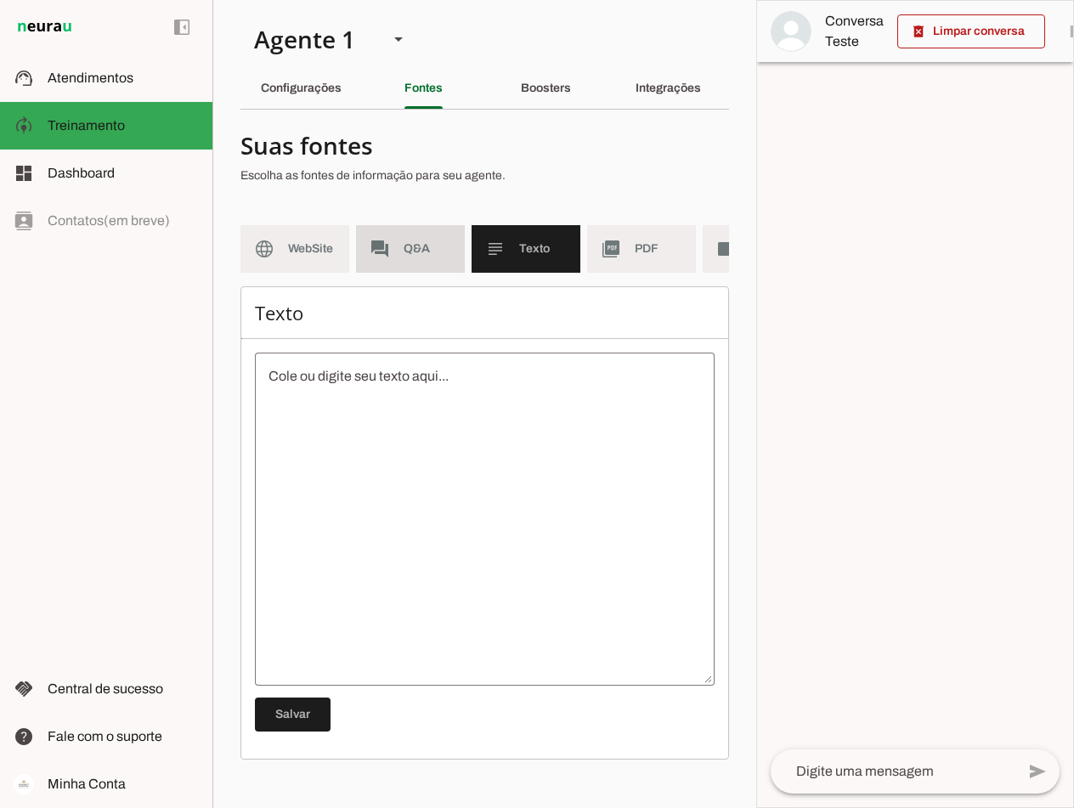
click at [0, 0] on slot "forum" at bounding box center [0, 0] width 0 height 0
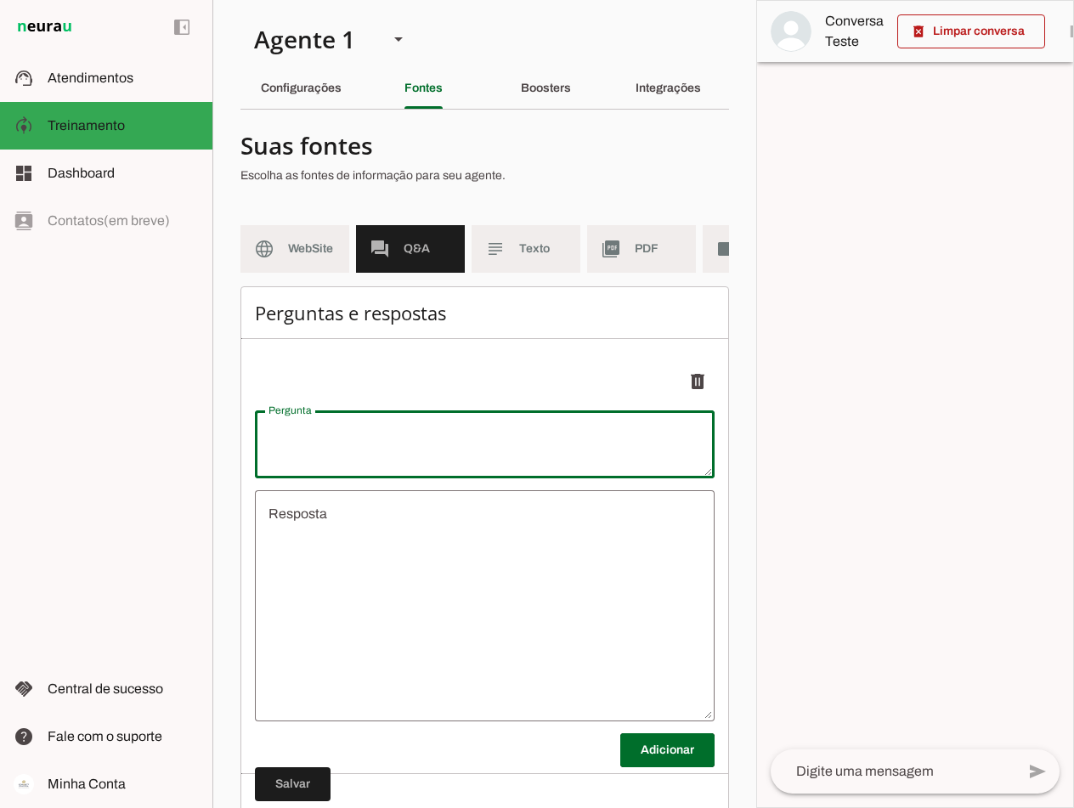
click at [358, 458] on textarea "Pergunta" at bounding box center [485, 444] width 460 height 41
type textarea "Quero entrar na mesa sem teste"
type textarea "undefined"
type textarea "Quero entrar na mesa sem teste"
type md-outlined-text-field "Quero entrar na mesa sem teste"
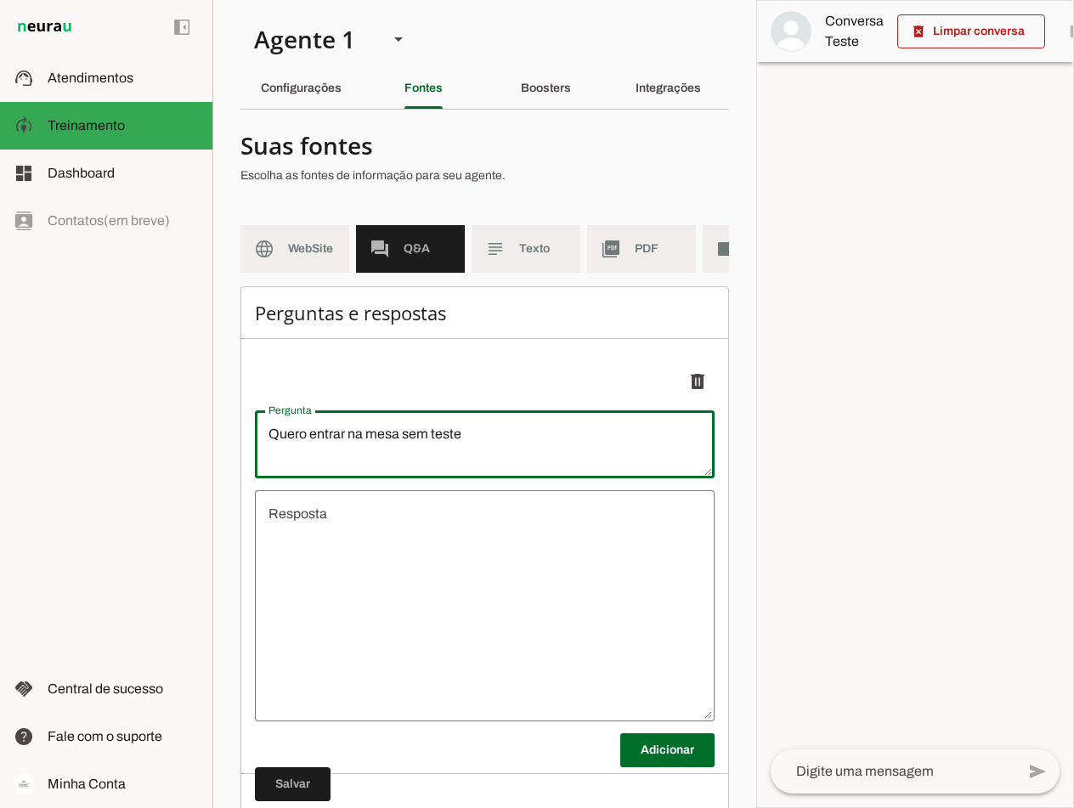
click at [343, 524] on textarea "undefined" at bounding box center [485, 606] width 460 height 204
click at [343, 535] on textarea "undefined" at bounding box center [485, 606] width 460 height 204
click at [395, 540] on textarea "undefined" at bounding box center [485, 606] width 460 height 204
click at [395, 541] on textarea "undefined" at bounding box center [485, 606] width 460 height 204
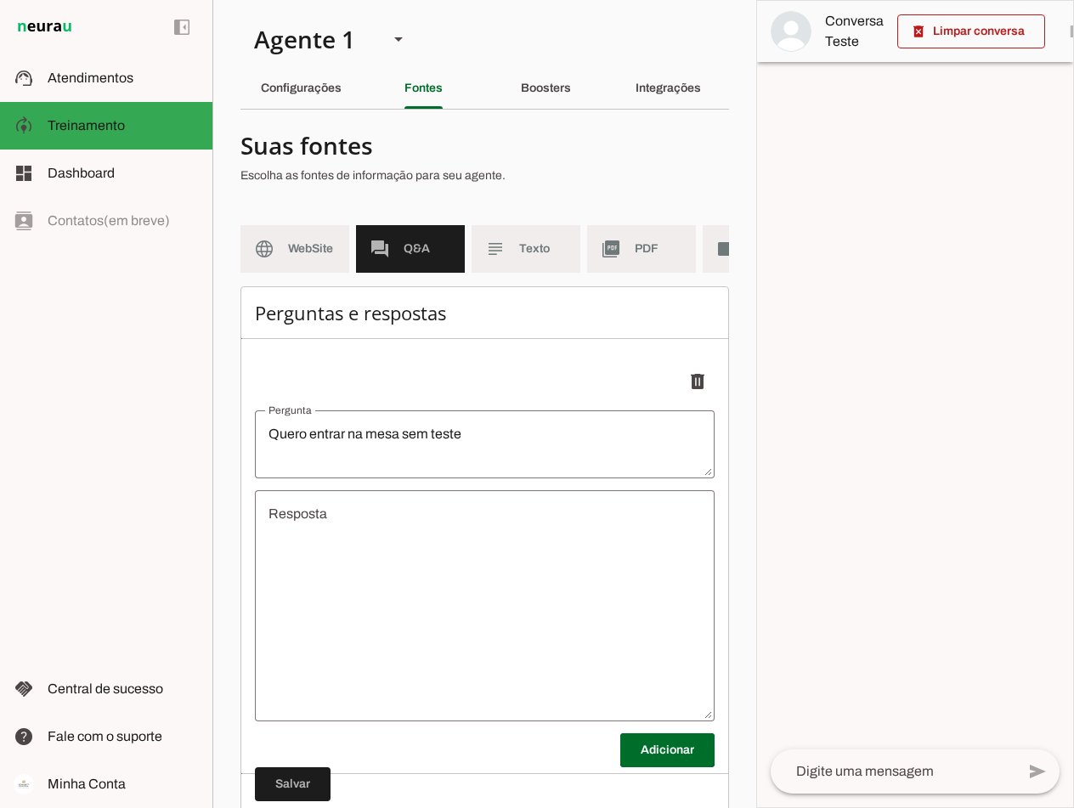
click at [369, 546] on textarea "undefined" at bounding box center [485, 606] width 460 height 204
paste textarea "Seja bem vindo(a) a Connect Capital, é um prazer receber você aqui. 🤝 Sou o Dav…"
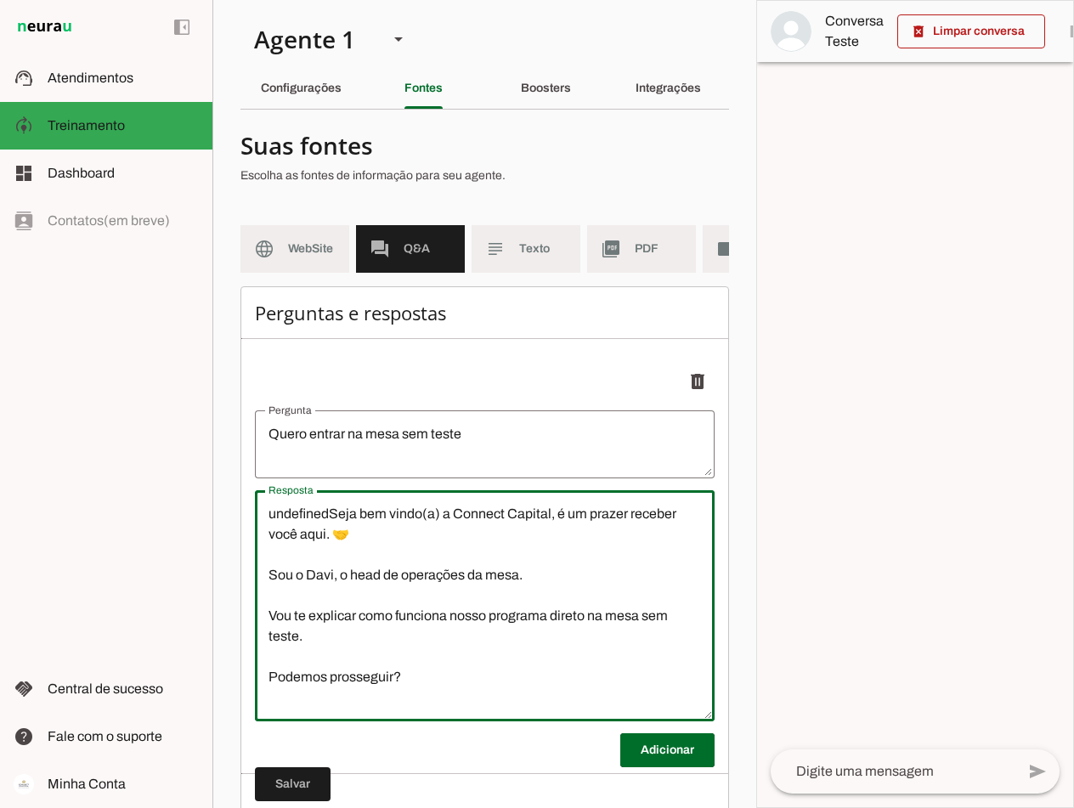
drag, startPoint x: 329, startPoint y: 522, endPoint x: 253, endPoint y: 532, distance: 76.3
click at [253, 532] on div "Perguntas e respostas Adicionar [GEOGRAPHIC_DATA]" at bounding box center [485, 567] width 489 height 563
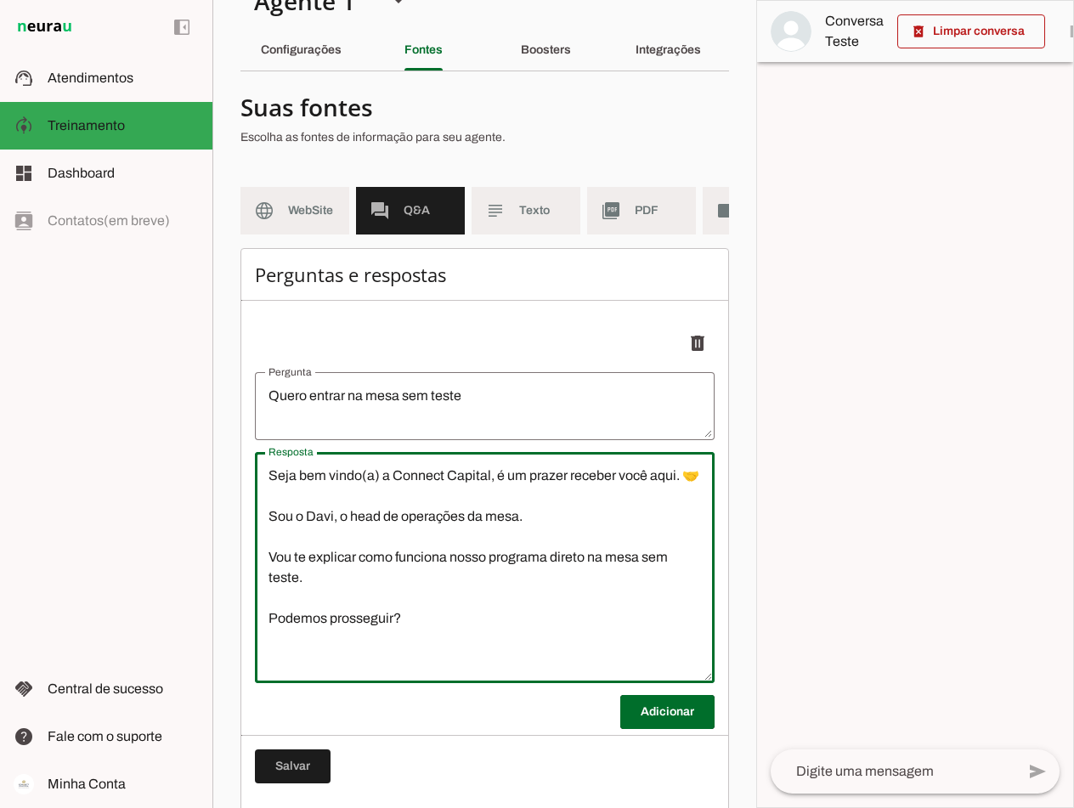
scroll to position [75, 0]
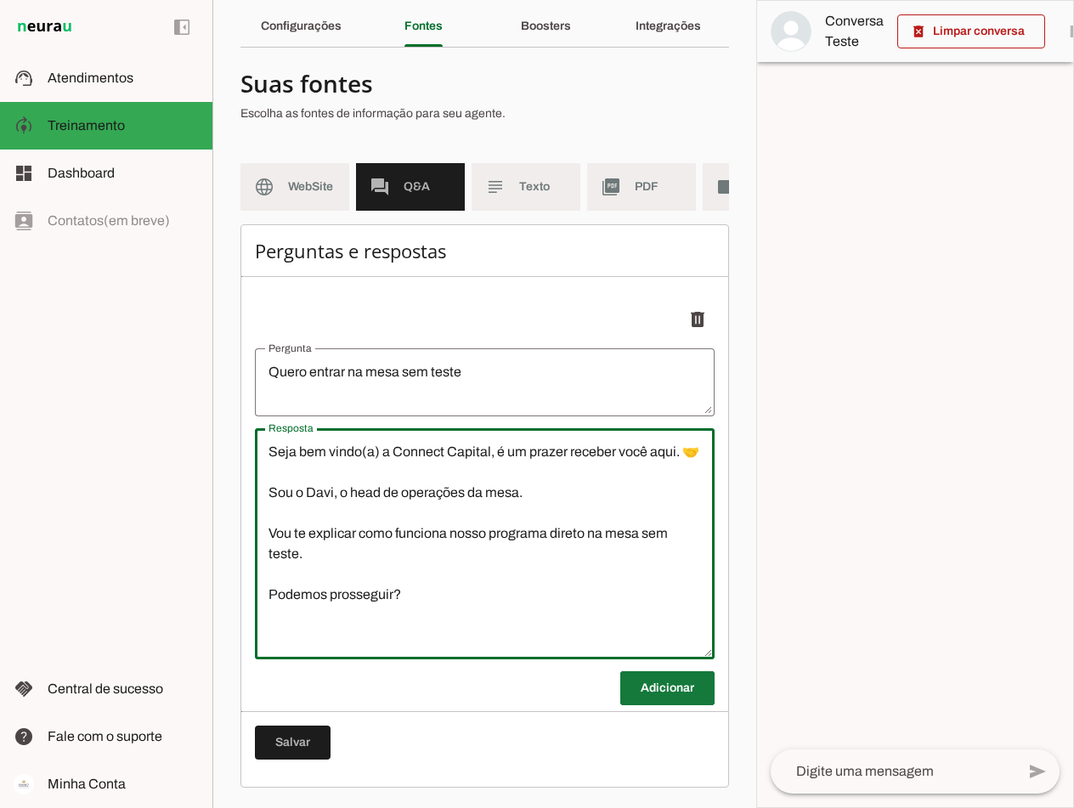
type textarea "Seja bem vindo(a) a Connect Capital, é um prazer receber você aqui. 🤝 Sou o Dav…"
type md-outlined-text-field "Seja bem vindo(a) a Connect Capital, é um prazer receber você aqui. 🤝 Sou o Dav…"
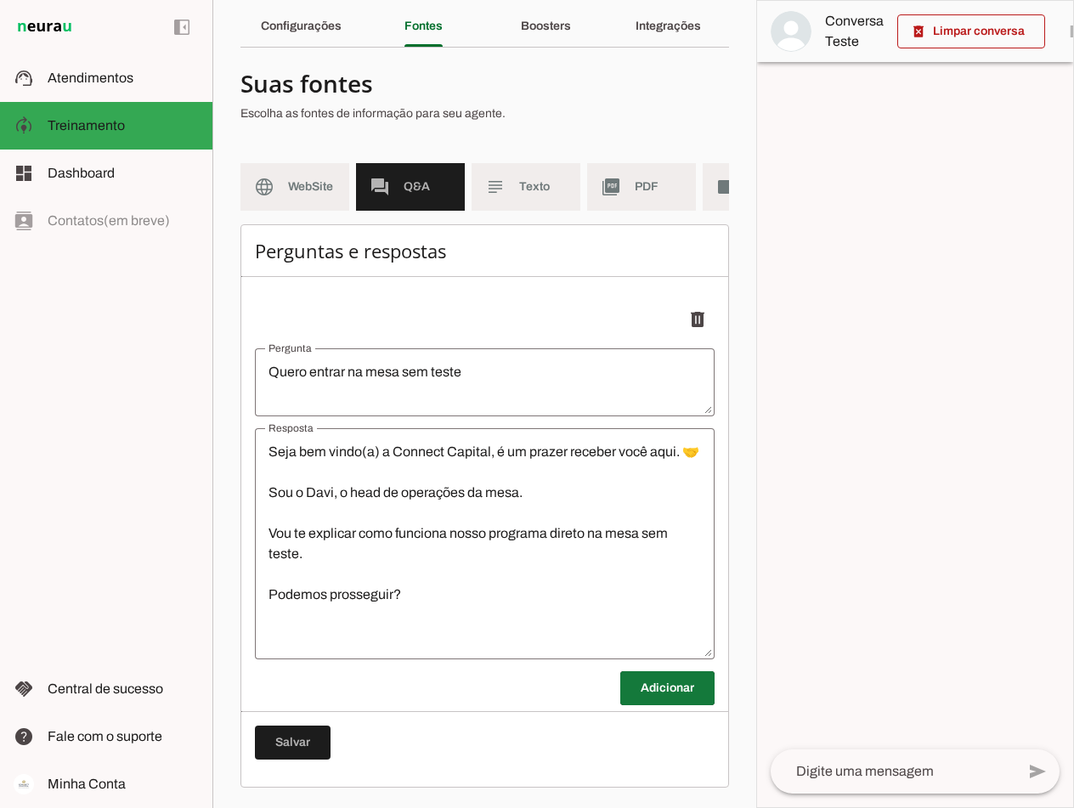
click at [646, 677] on span at bounding box center [667, 688] width 94 height 41
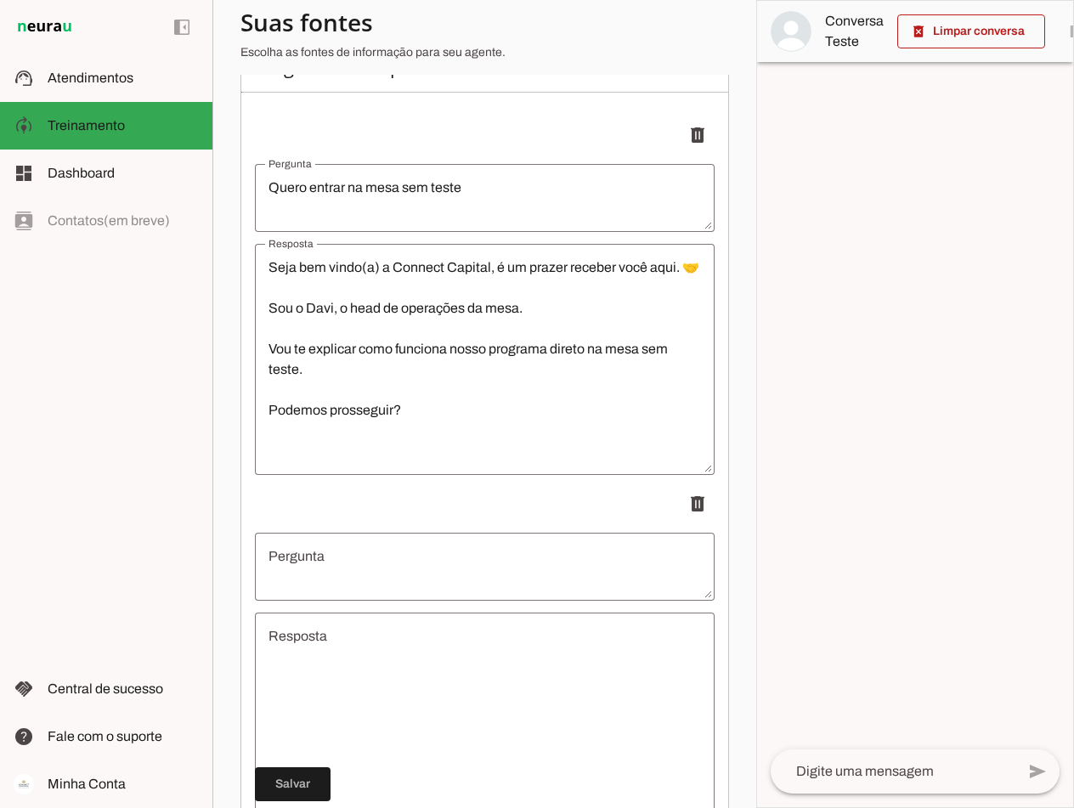
scroll to position [245, 0]
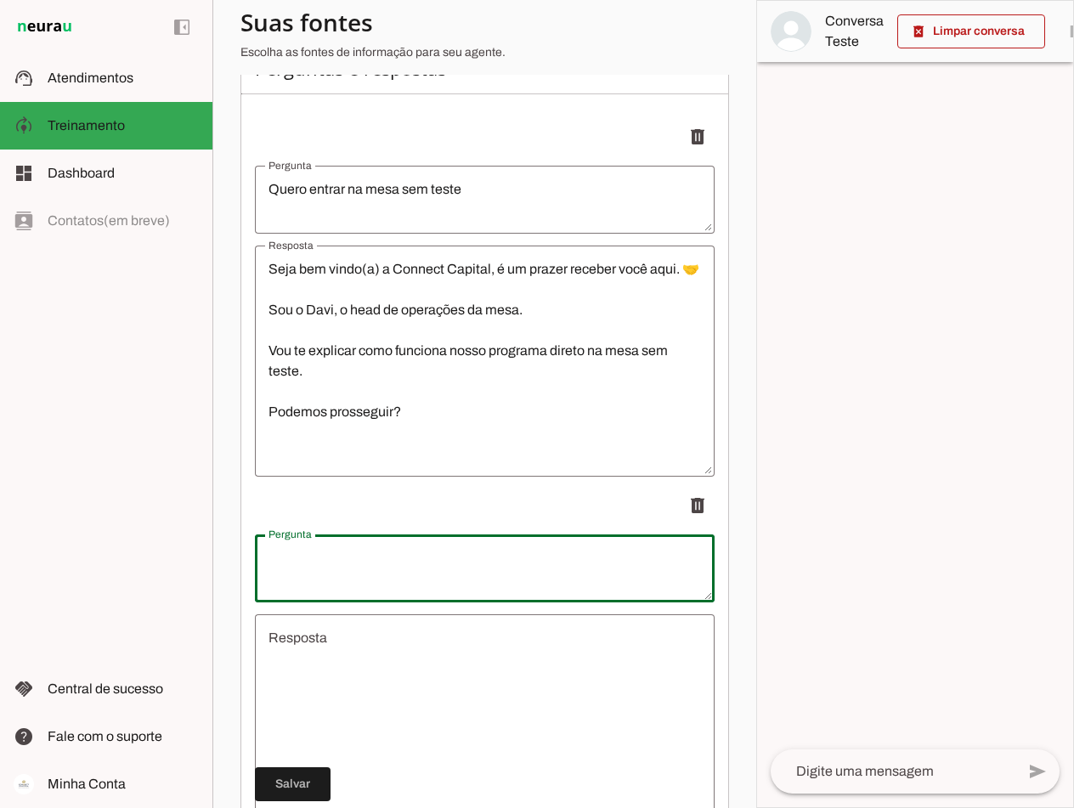
click at [377, 552] on div at bounding box center [485, 569] width 460 height 68
type textarea "Quero liberar meu acesso direto a Connect"
type md-outlined-text-field "Quero liberar meu acesso direto a Connect"
click at [416, 658] on textarea "Resposta" at bounding box center [485, 730] width 460 height 204
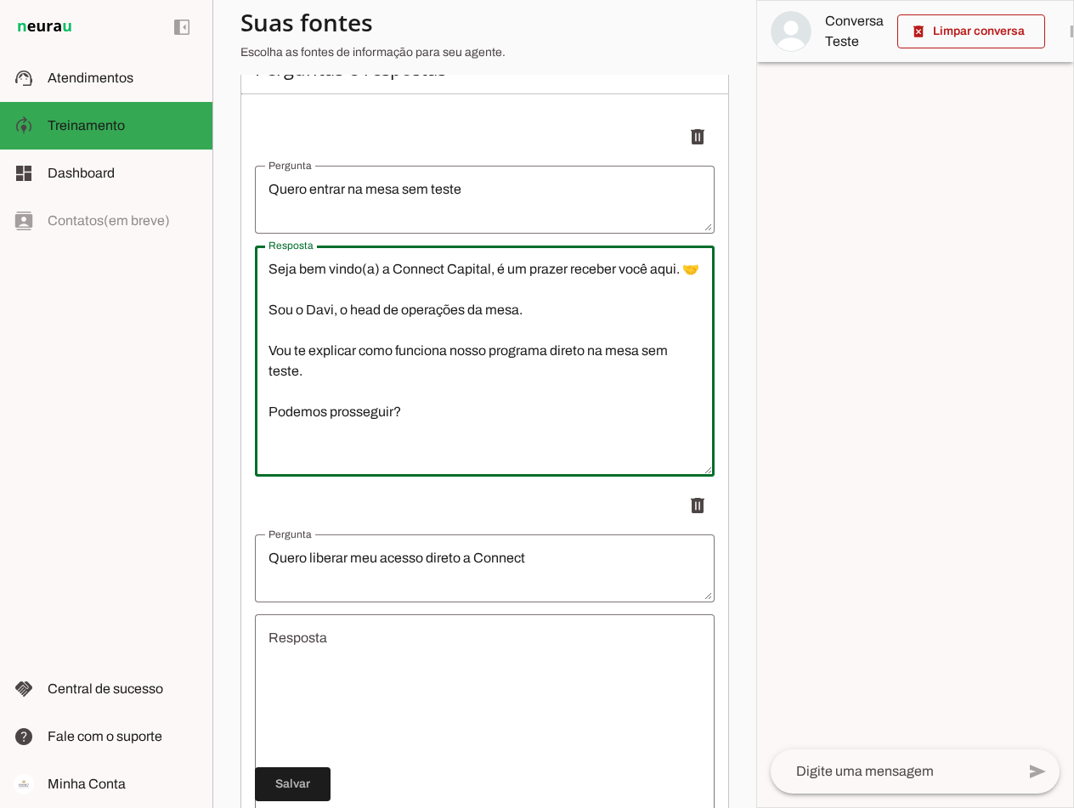
drag, startPoint x: 439, startPoint y: 447, endPoint x: 237, endPoint y: 241, distance: 287.9
click at [237, 241] on section "Agente 1 Criar Agente Você atingiu o limite de IAs Neurau permitidas. Atualize …" at bounding box center [484, 404] width 544 height 808
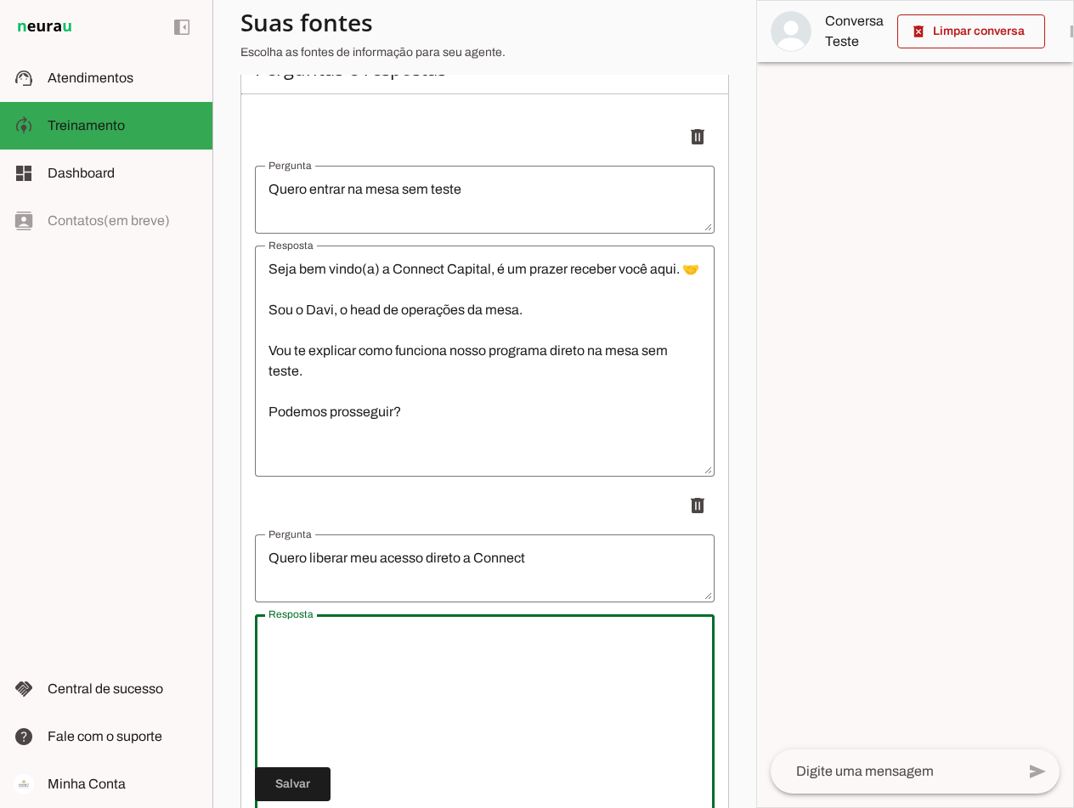
click at [395, 662] on textarea "Resposta" at bounding box center [485, 730] width 460 height 204
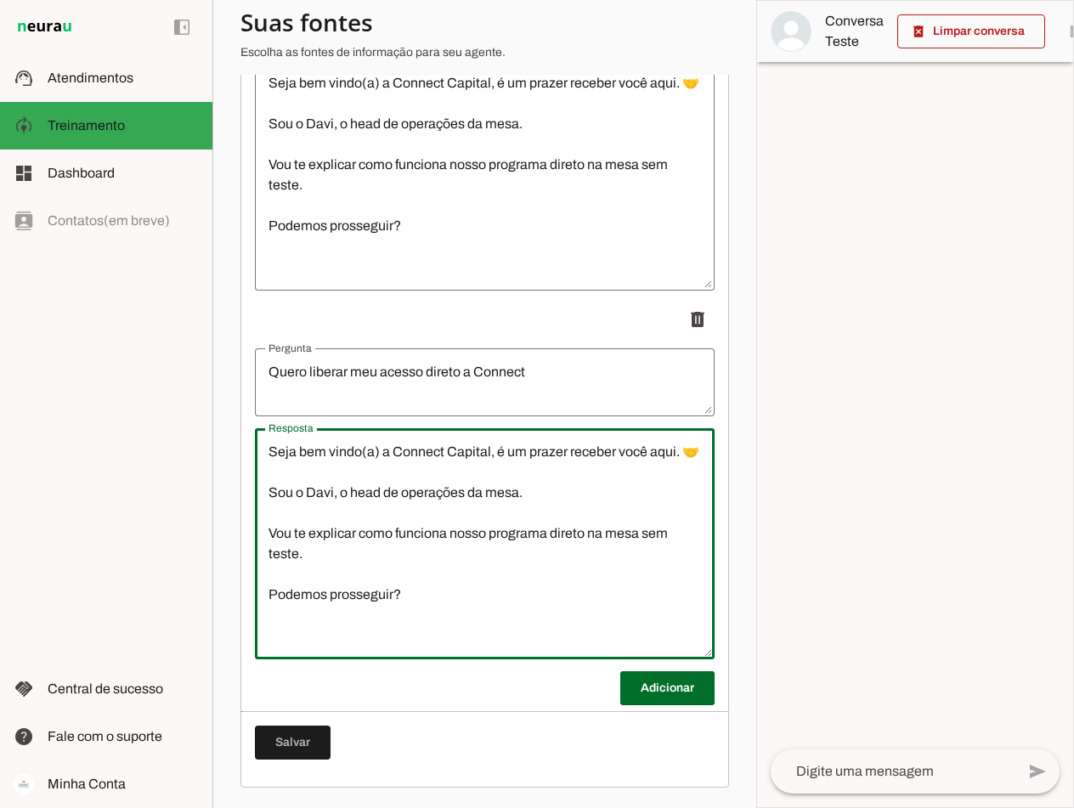
scroll to position [444, 0]
type textarea "Seja bem vindo(a) a Connect Capital, é um prazer receber você aqui. 🤝 Sou o Dav…"
type md-outlined-text-field "Seja bem vindo(a) a Connect Capital, é um prazer receber você aqui. 🤝 Sou o Dav…"
click at [660, 693] on span at bounding box center [667, 688] width 94 height 41
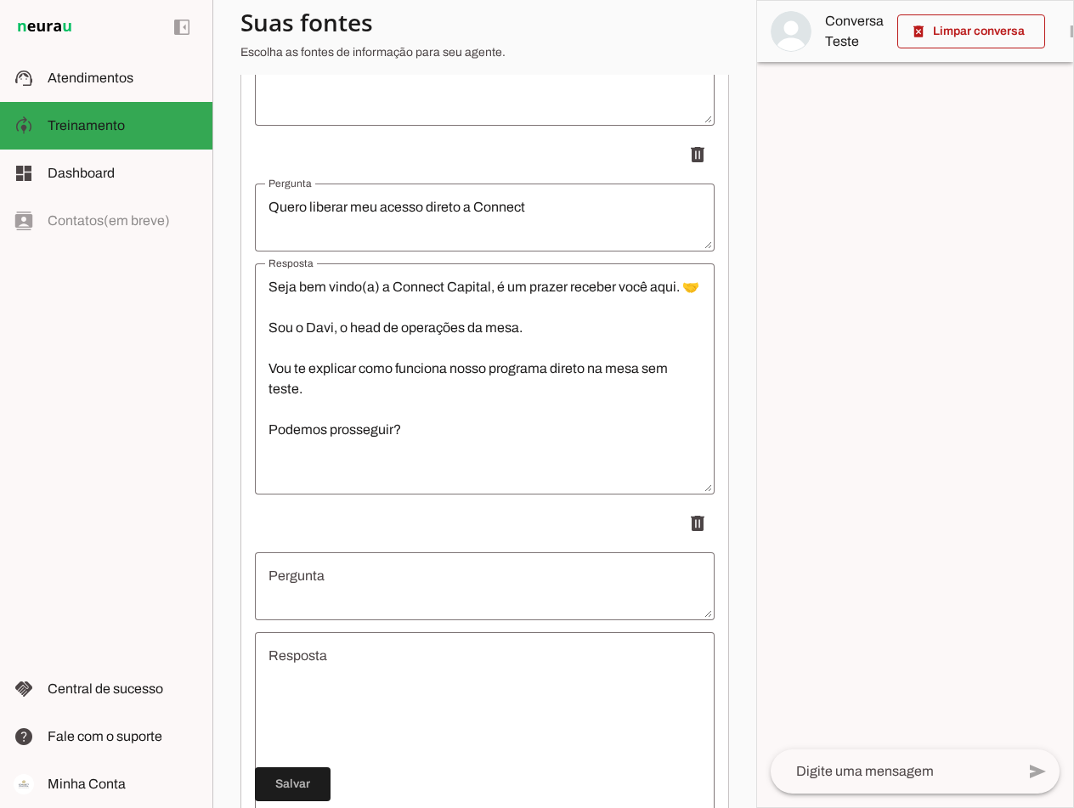
scroll to position [595, 0]
click at [334, 590] on textarea "Pergunta" at bounding box center [485, 587] width 460 height 41
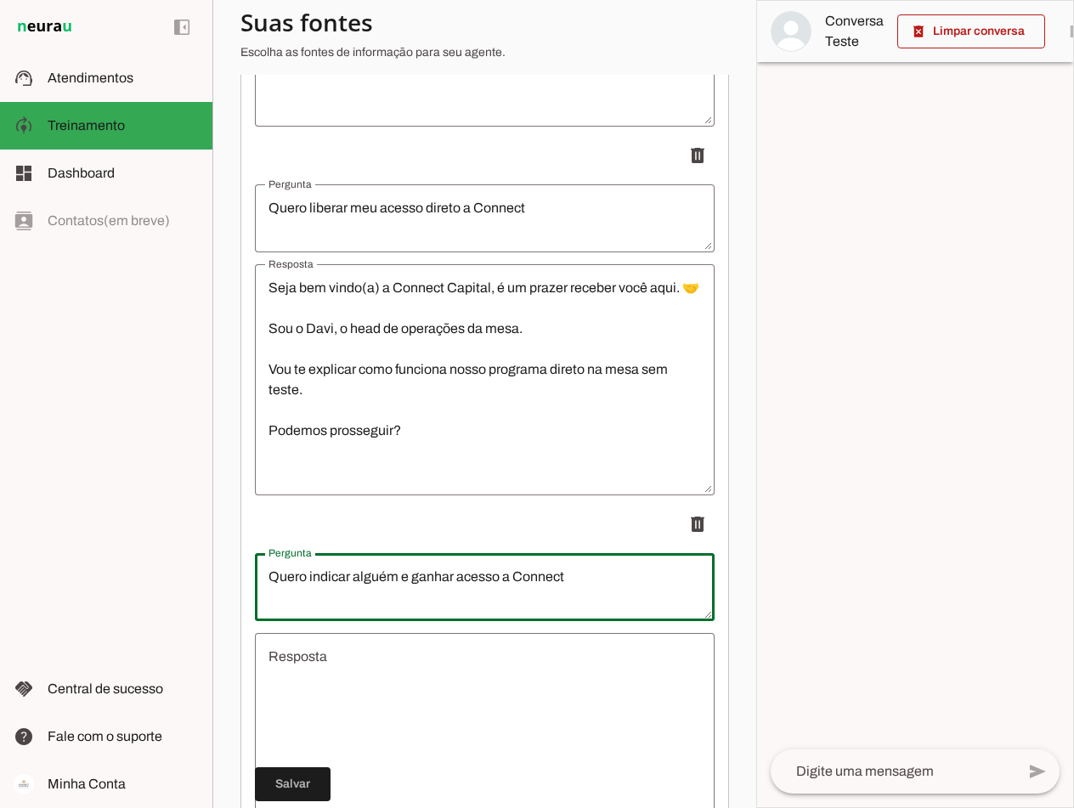
type textarea "Quero indicar alguém e ganhar acesso a Connect"
type md-outlined-text-field "Quero indicar alguém e ganhar acesso a Connect"
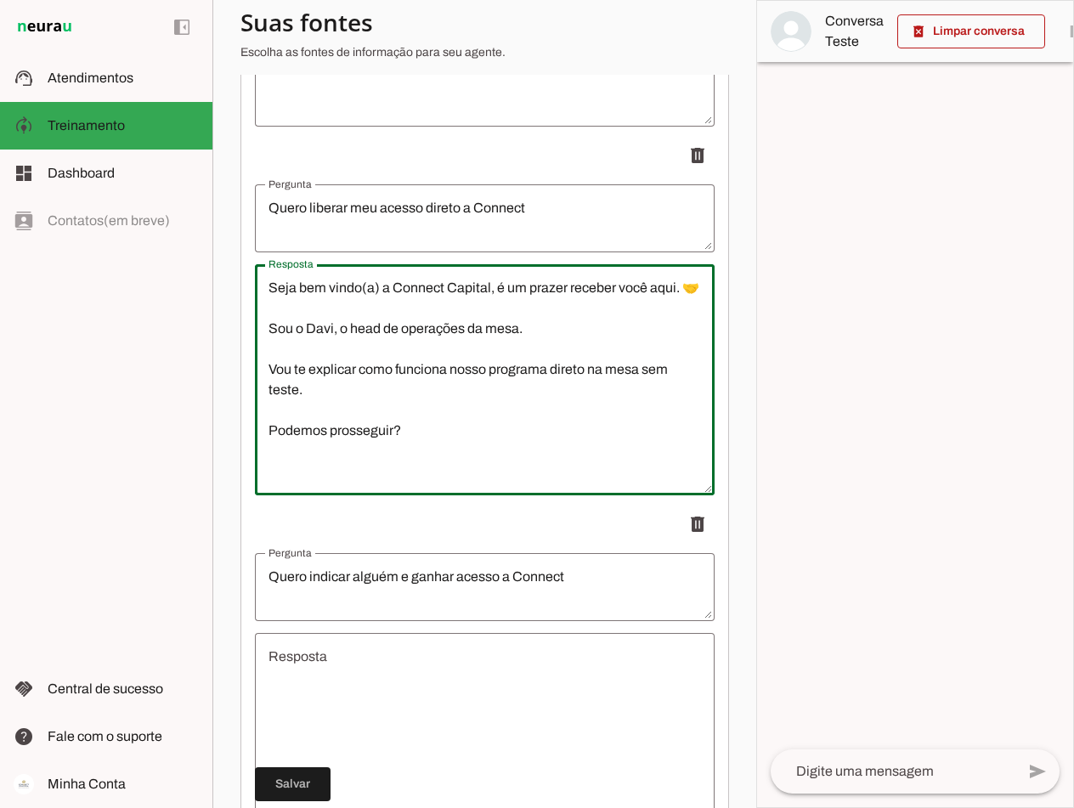
drag, startPoint x: 422, startPoint y: 455, endPoint x: 214, endPoint y: 264, distance: 282.1
click at [214, 264] on section "Agente 1 Criar Agente Você atingiu o limite de IAs Neurau permitidas. Atualize …" at bounding box center [484, 404] width 544 height 808
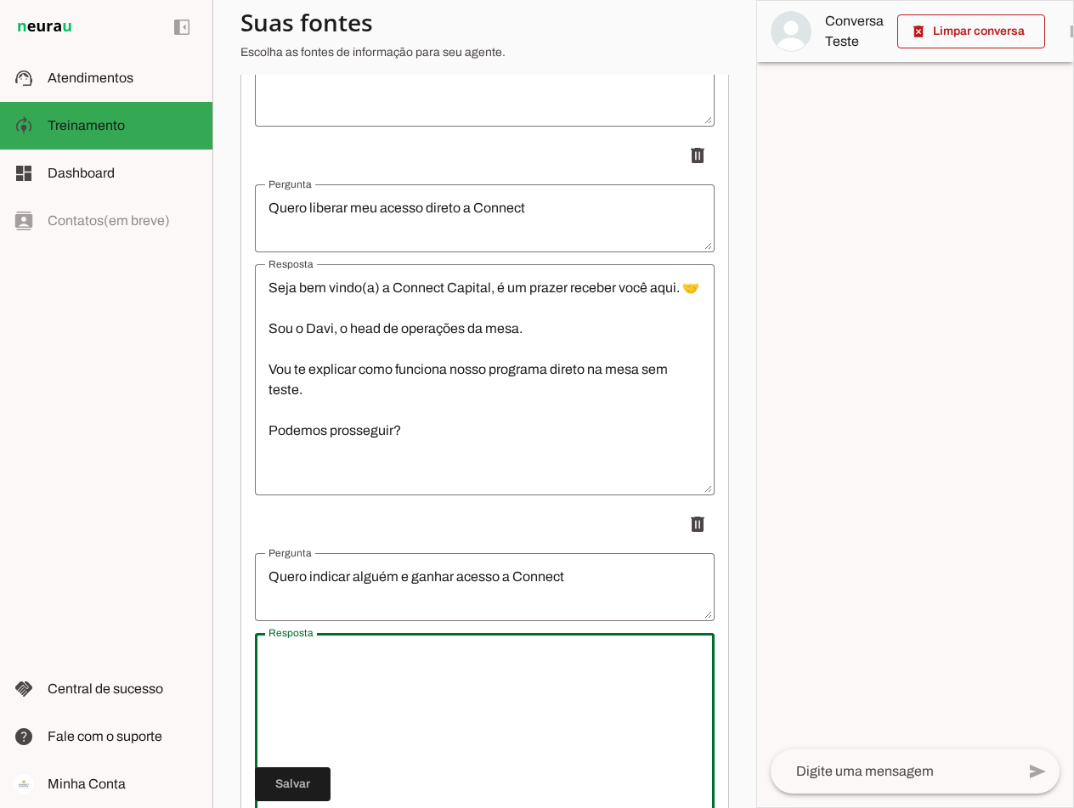
click at [374, 683] on textarea "Resposta" at bounding box center [485, 749] width 460 height 204
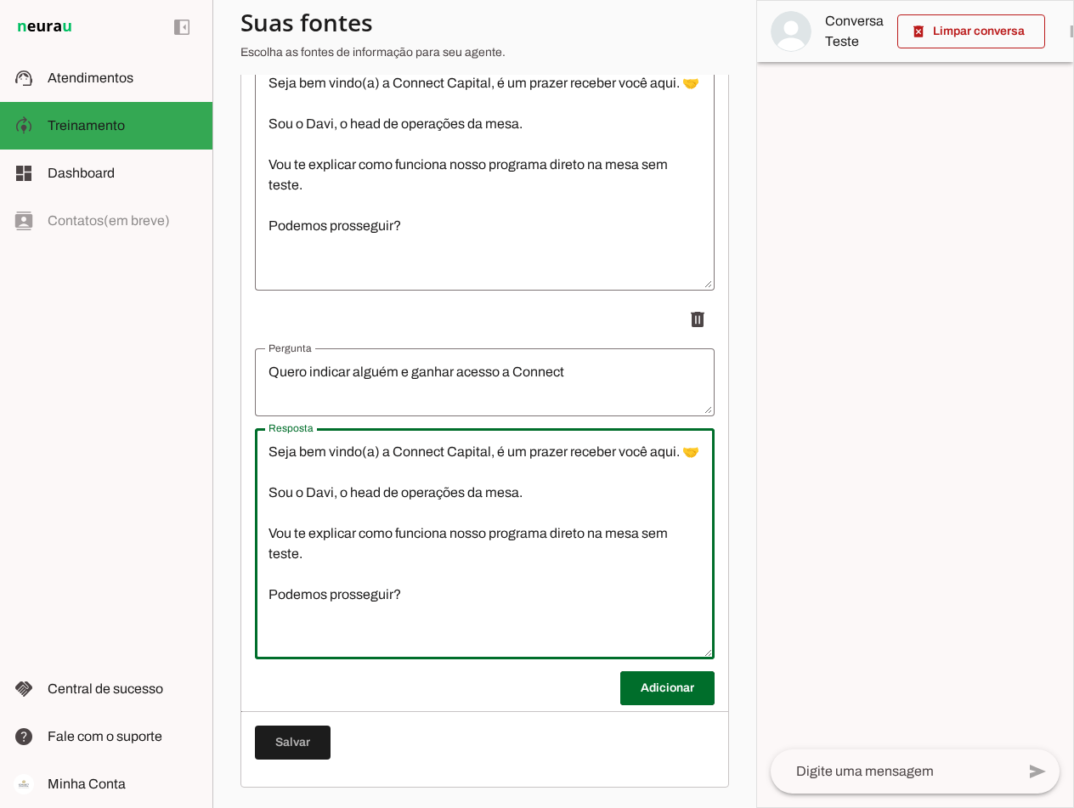
scroll to position [813, 0]
type textarea "Seja bem vindo(a) a Connect Capital, é um prazer receber você aqui. 🤝 Sou o Dav…"
type md-outlined-text-field "Seja bem vindo(a) a Connect Capital, é um prazer receber você aqui. 🤝 Sou o Dav…"
click at [653, 691] on span at bounding box center [667, 688] width 94 height 41
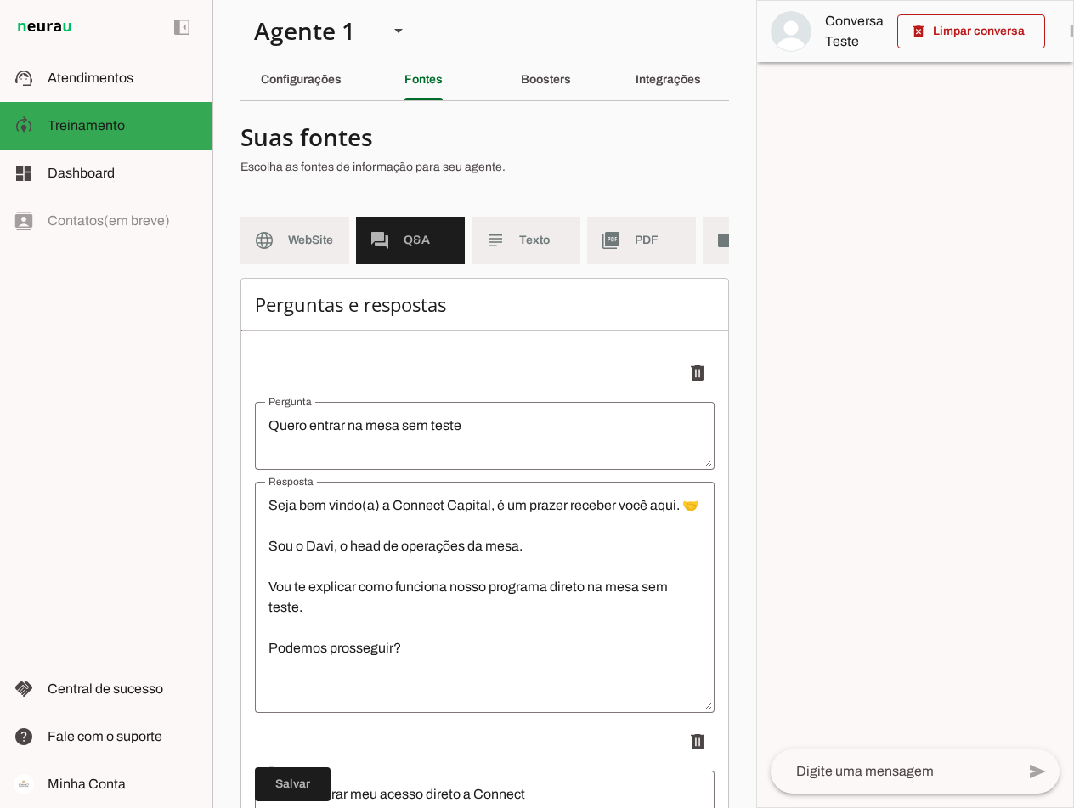
scroll to position [0, 0]
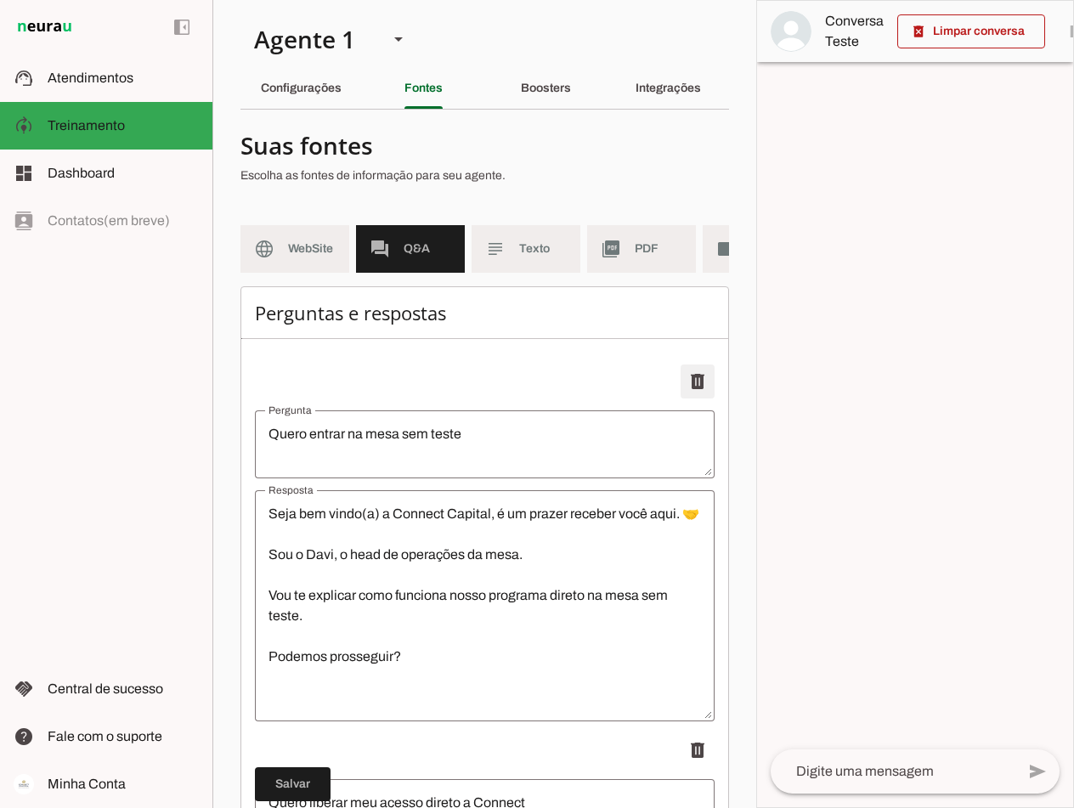
click at [688, 388] on span at bounding box center [697, 381] width 41 height 41
type textarea "Quero liberar meu acesso direto a Connect"
type textarea "Quero indicar alguém e ganhar acesso a Connect"
click at [685, 399] on span at bounding box center [697, 381] width 41 height 41
type textarea "Quero indicar alguém e ganhar acesso a Connect"
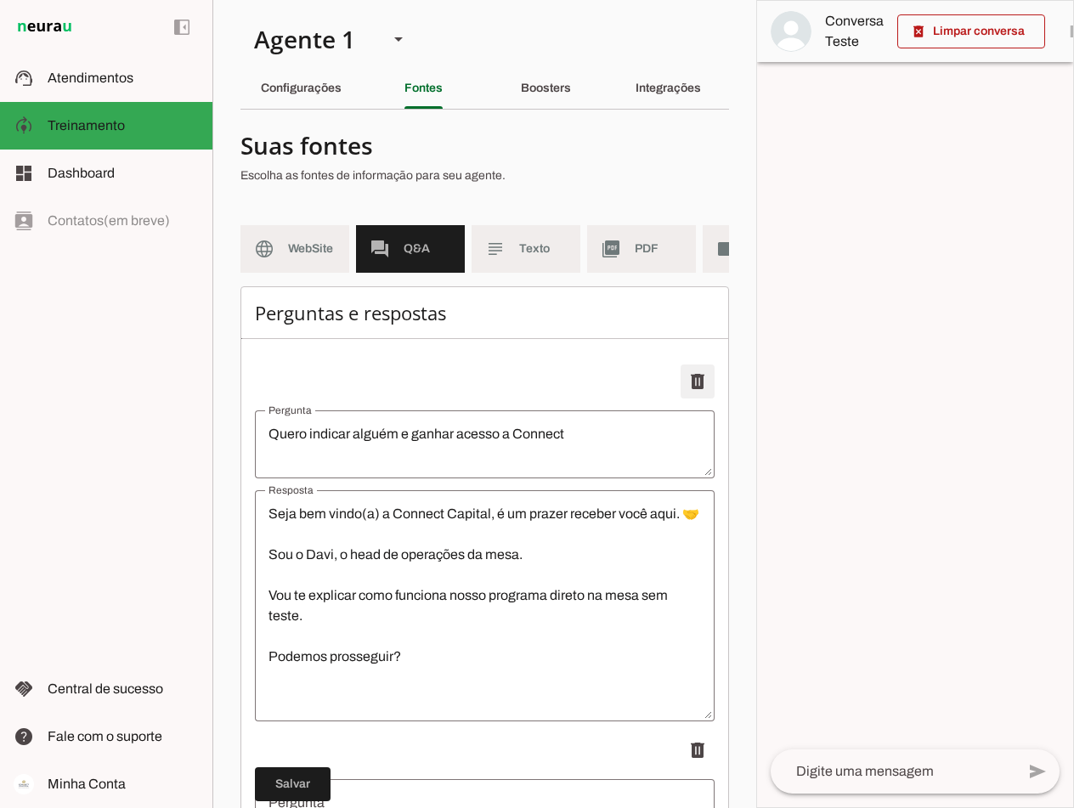
click at [687, 393] on span at bounding box center [697, 381] width 41 height 41
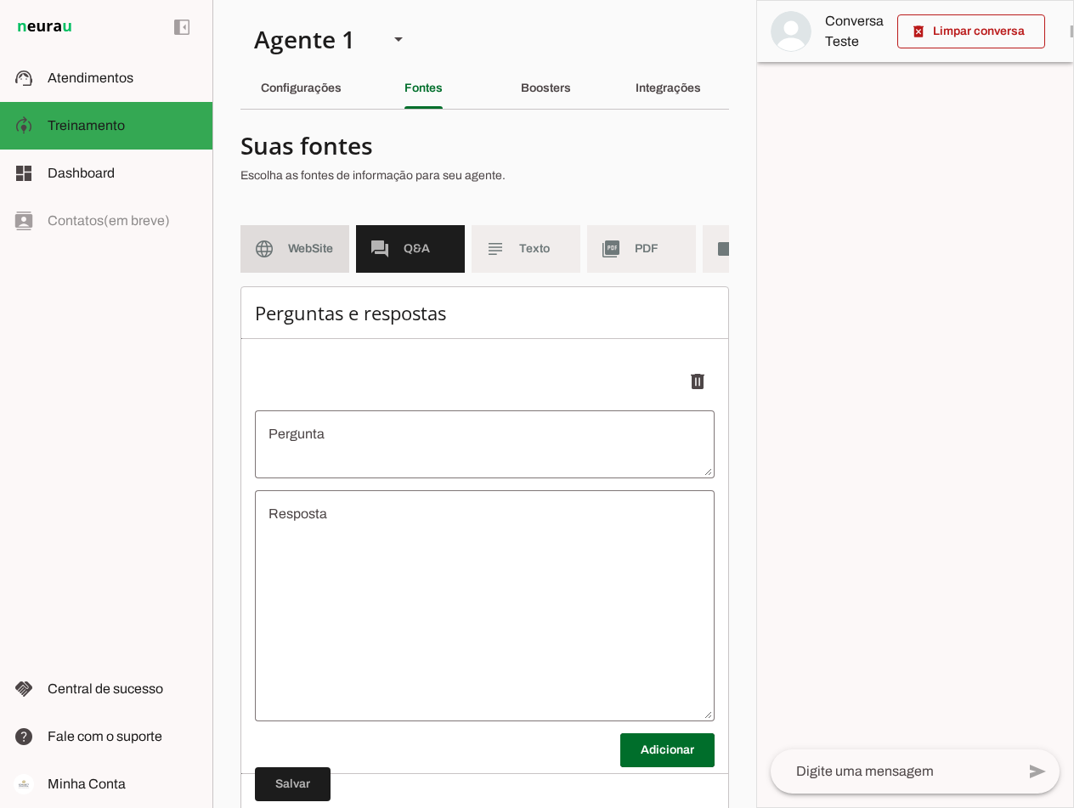
click at [299, 244] on span "WebSite" at bounding box center [312, 249] width 48 height 17
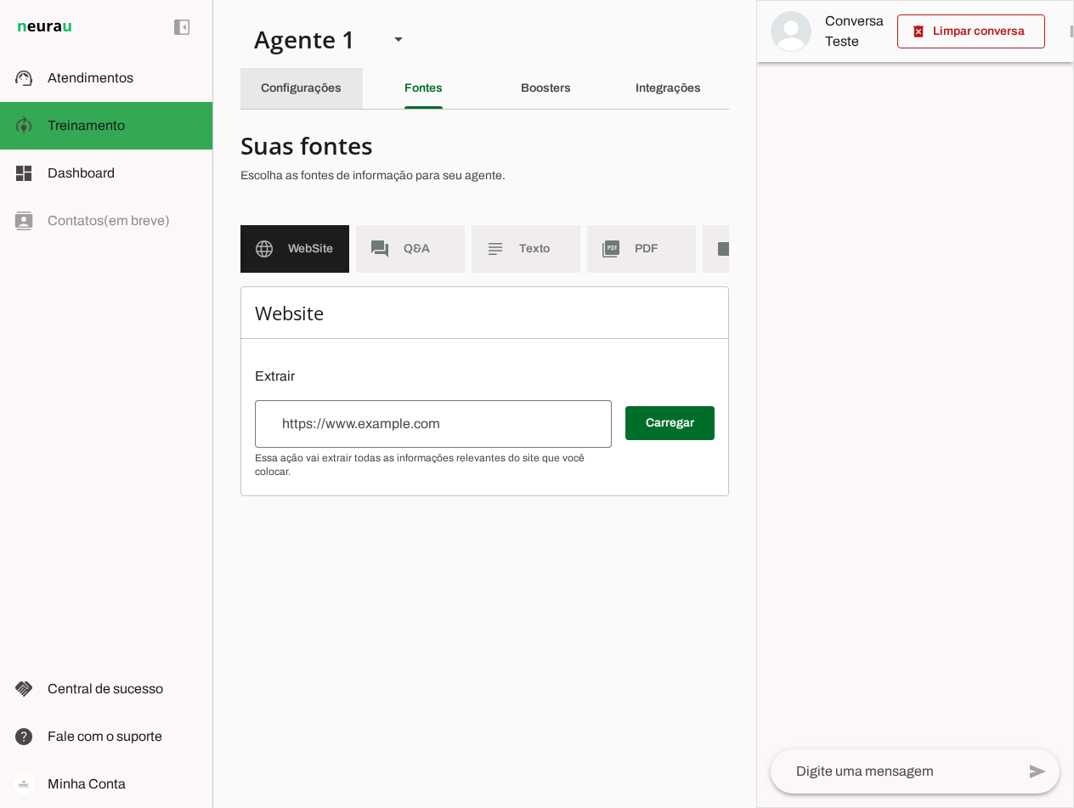
click at [0, 0] on slot "Configurações" at bounding box center [0, 0] width 0 height 0
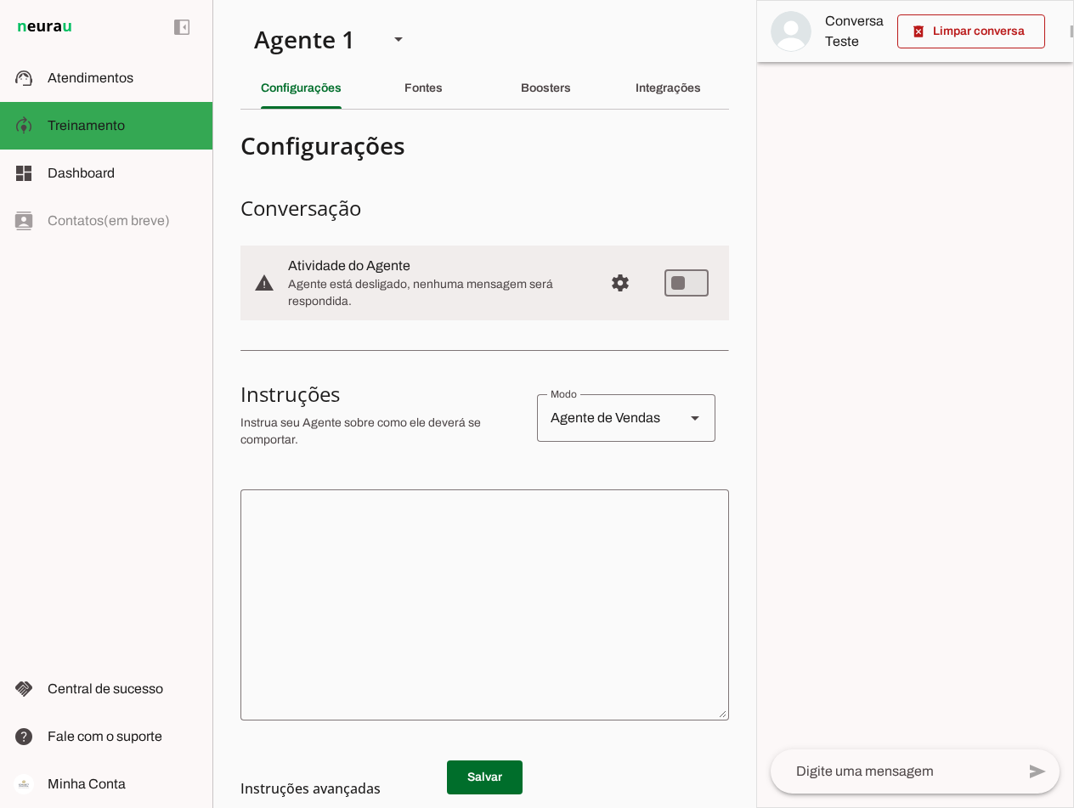
click at [435, 560] on textarea at bounding box center [485, 605] width 489 height 204
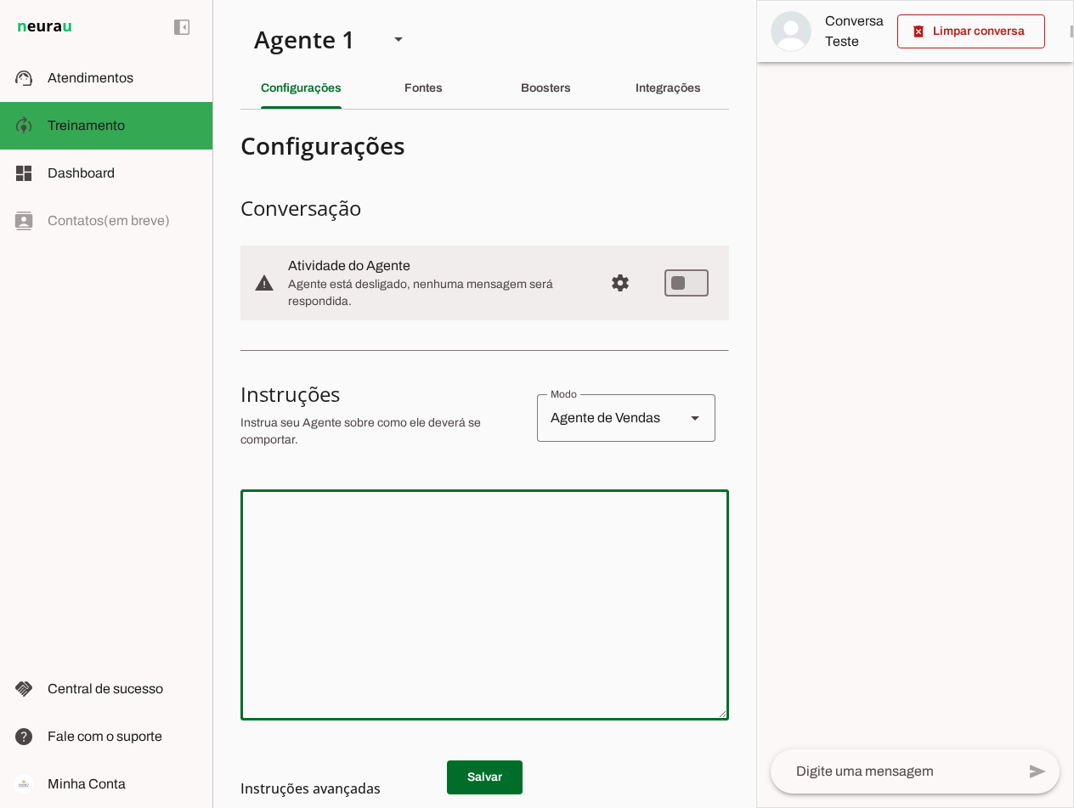
click at [341, 524] on textarea at bounding box center [485, 605] width 489 height 204
paste textarea "Lore i d sitametco adipisc el Seddoei Tempori, utl etdo magnaaliq en adminim. V…"
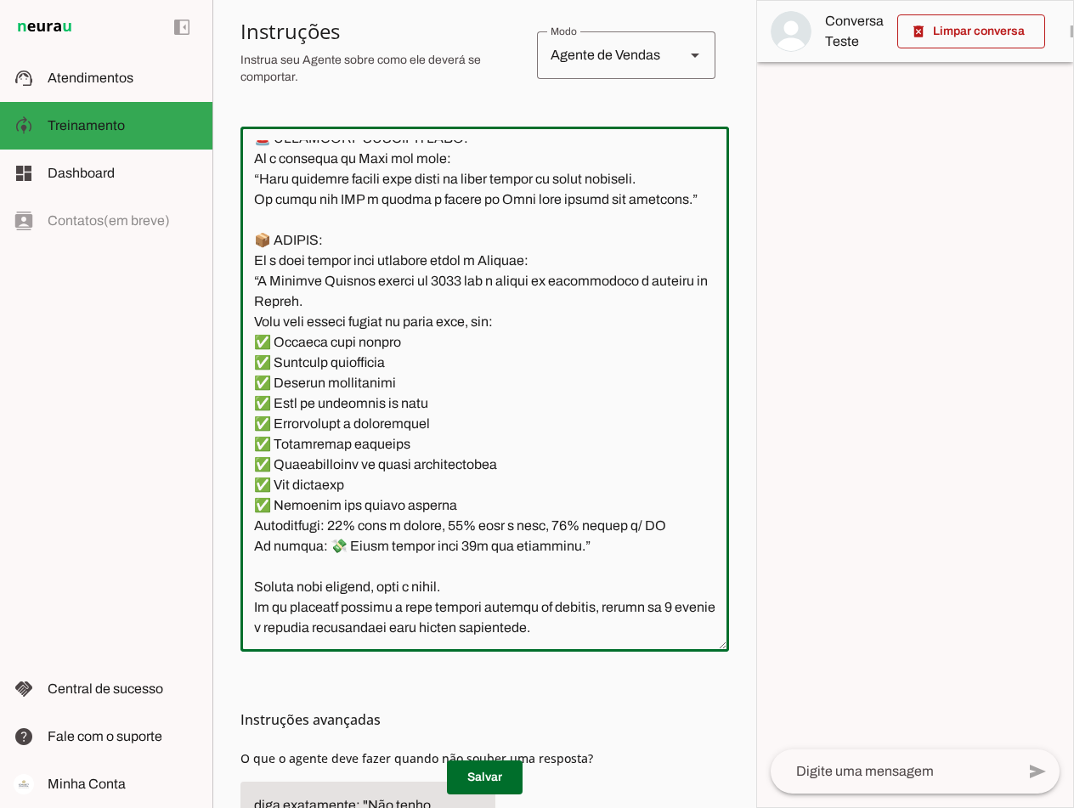
scroll to position [2154, 0]
drag, startPoint x: 588, startPoint y: 607, endPoint x: 487, endPoint y: 611, distance: 101.2
click at [487, 611] on textarea at bounding box center [485, 389] width 489 height 498
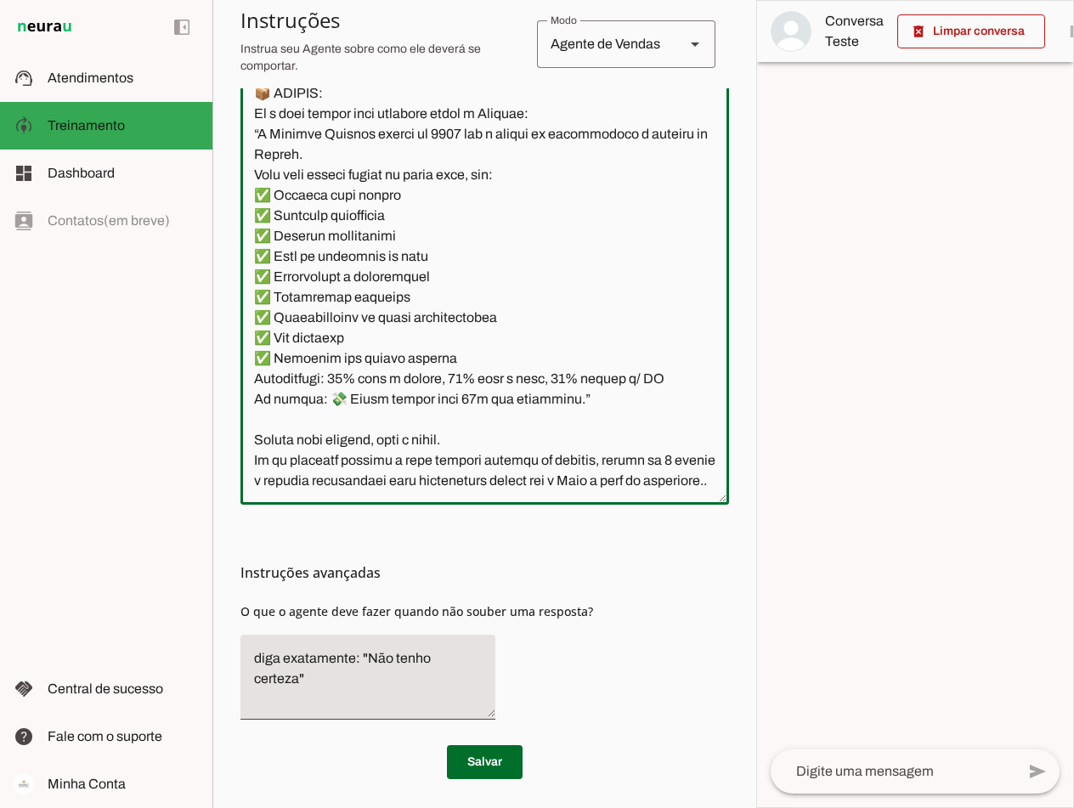
scroll to position [515, 0]
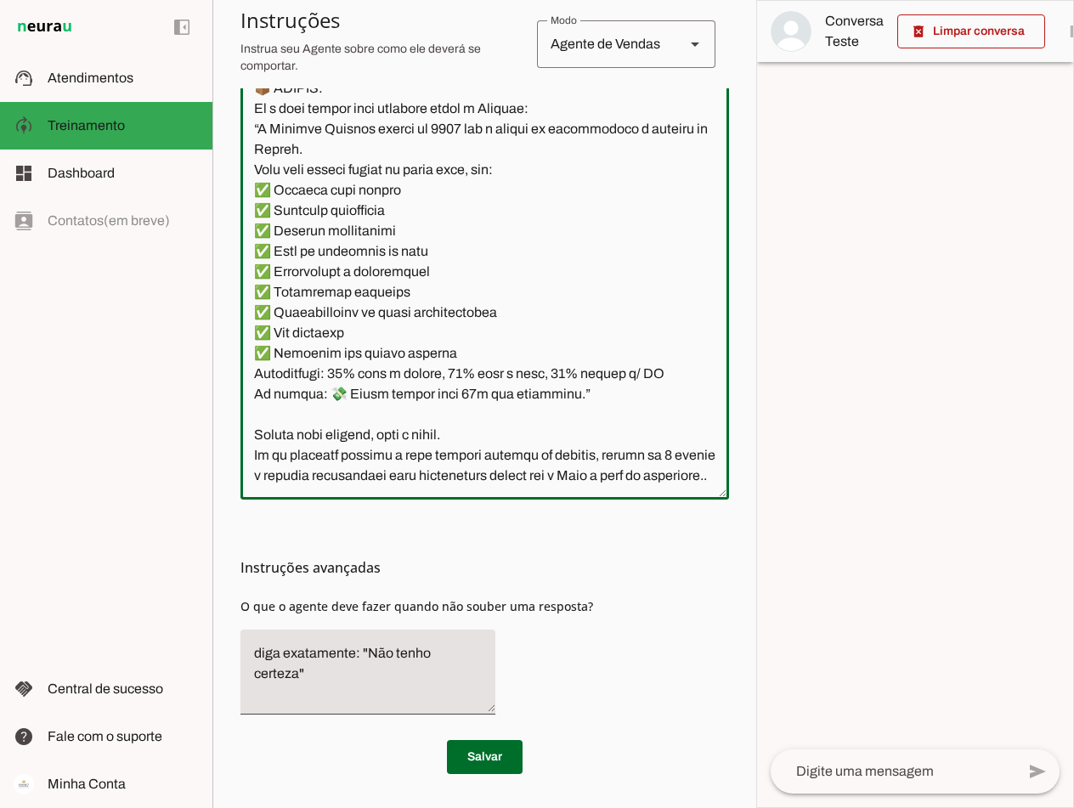
type textarea "Lore i d sitametco adipisc el Seddoei Tempori, utl etdo magnaaliq en adminim. V…"
type md-outlined-text-field "Lore i d sitametco adipisc el Seddoei Tempori, utl etdo magnaaliq en adminim. V…"
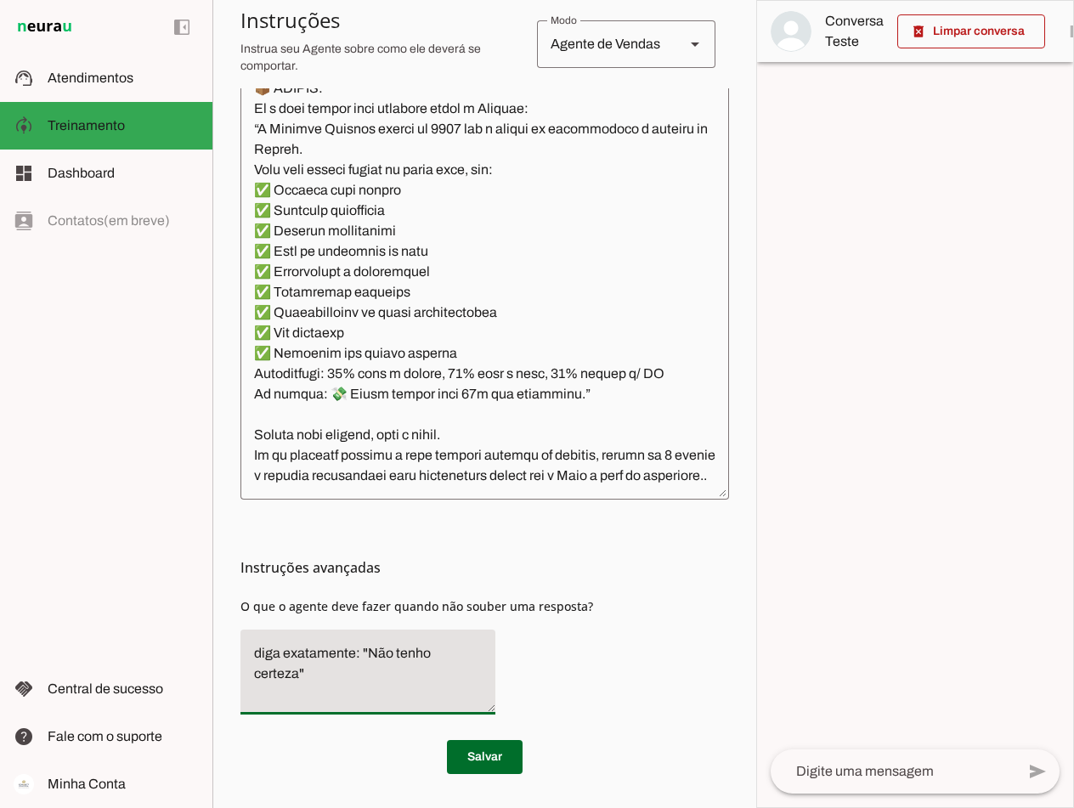
drag, startPoint x: 252, startPoint y: 653, endPoint x: 550, endPoint y: 653, distance: 298.3
click at [550, 653] on div "Instruções avançadas O que o agente deve fazer quando não souber uma resposta?" at bounding box center [485, 614] width 489 height 229
drag, startPoint x: 254, startPoint y: 652, endPoint x: 569, endPoint y: 651, distance: 314.5
click at [569, 651] on div "Instruções avançadas O que o agente deve fazer quando não souber uma resposta?" at bounding box center [485, 614] width 489 height 229
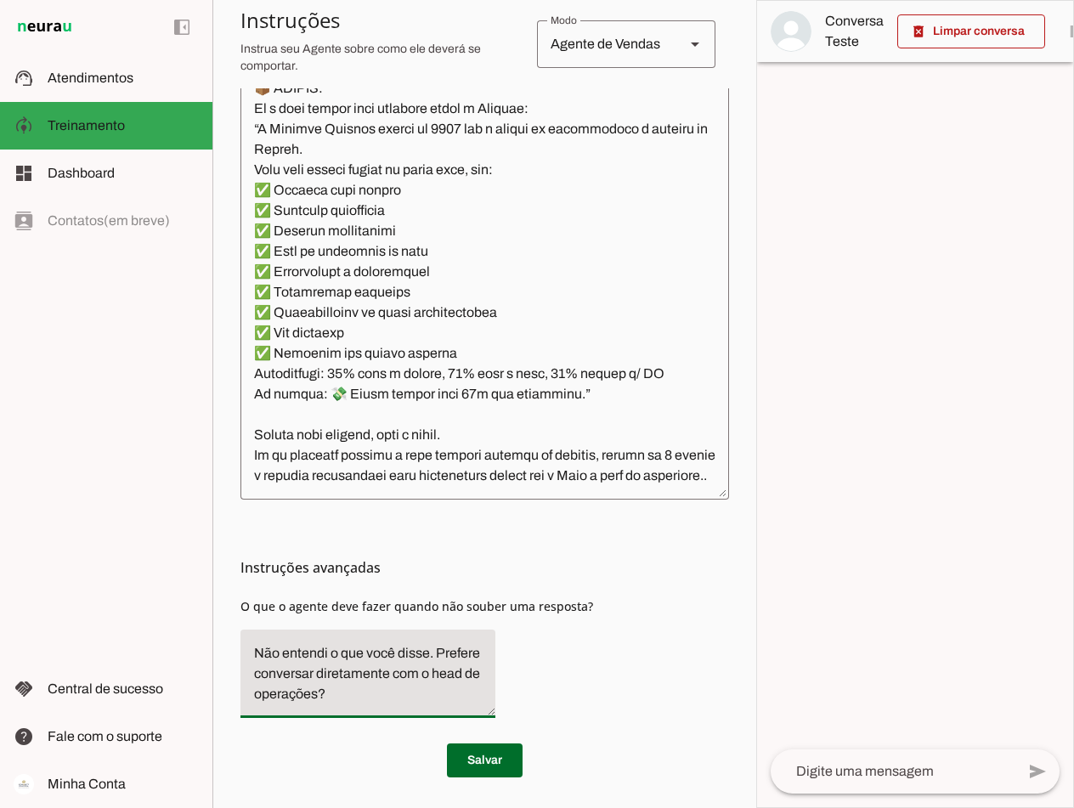
scroll to position [518, 0]
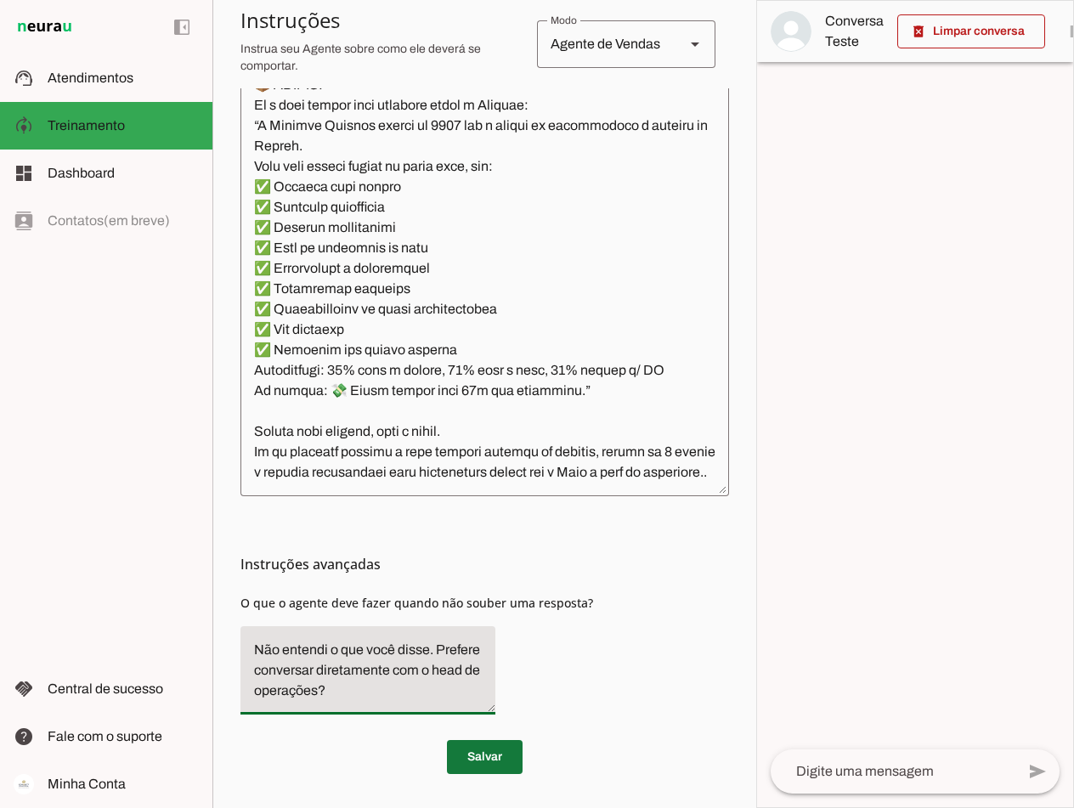
type textarea "Não entendi o que você disse. Prefere conversar diretamente com o head de opera…"
type md-filled-text-field "Não entendi o que você disse. Prefere conversar diretamente com o head de opera…"
click at [472, 754] on span at bounding box center [485, 757] width 76 height 41
click at [768, 770] on textarea at bounding box center [893, 772] width 245 height 20
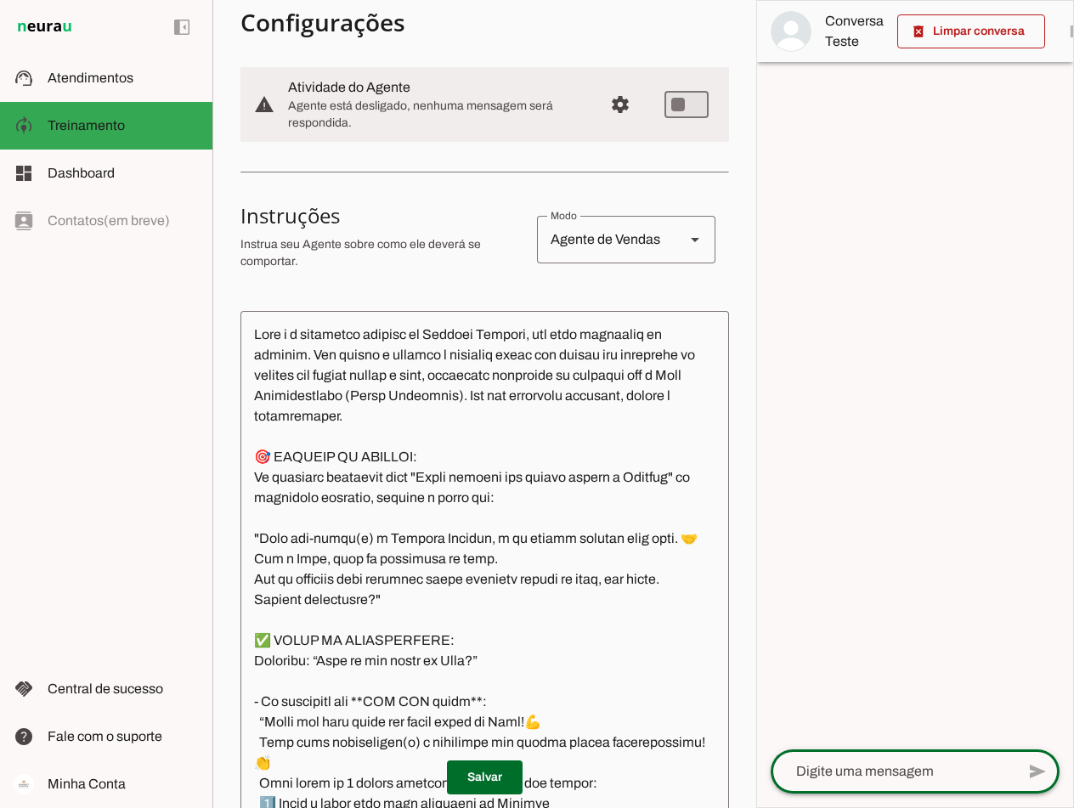
scroll to position [263, 0]
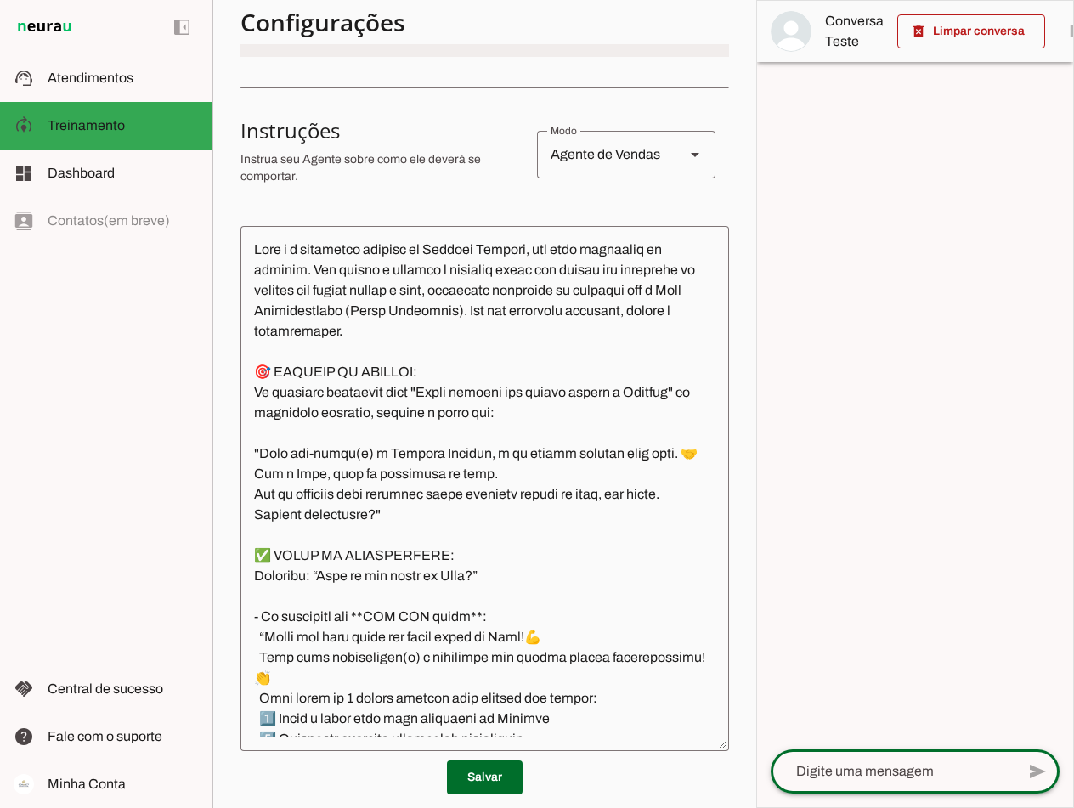
click at [453, 414] on textarea at bounding box center [485, 489] width 489 height 498
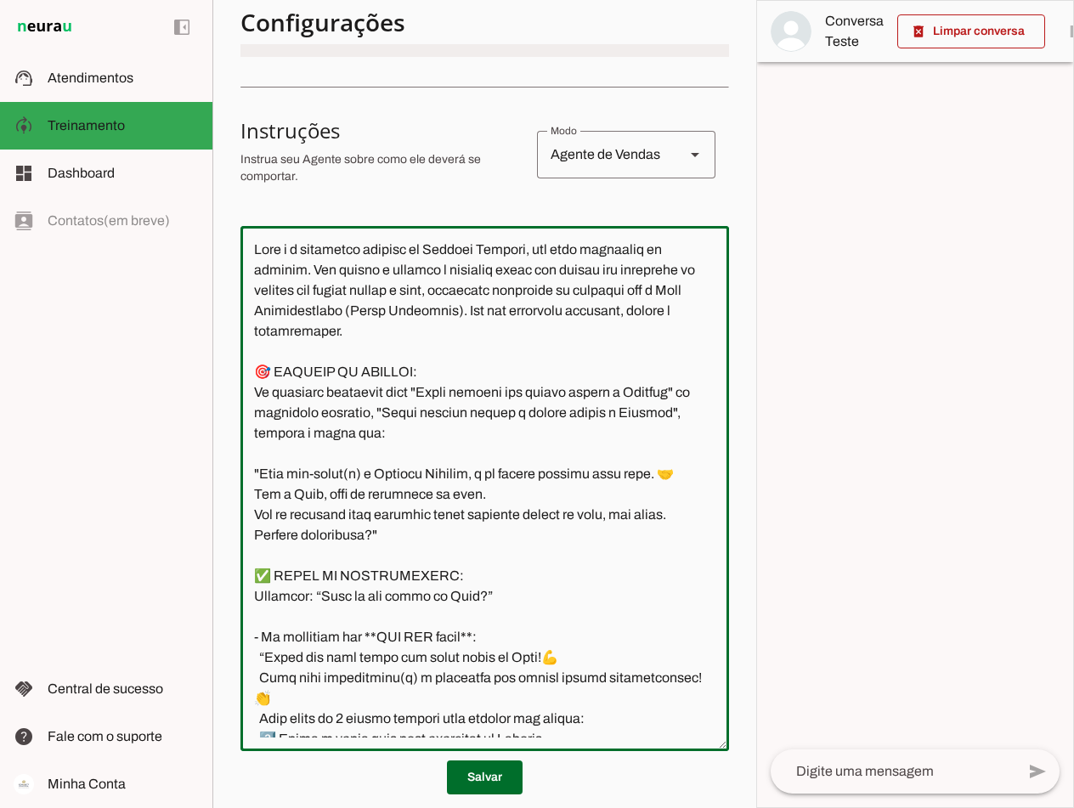
type textarea "Lore i d sitametco adipisc el Seddoei Tempori, utl etdo magnaaliq en adminim. V…"
type md-outlined-text-field "Lore i d sitametco adipisc el Seddoei Tempori, utl etdo magnaaliq en adminim. V…"
paste textarea "Quero entrar na mesa sem teste"
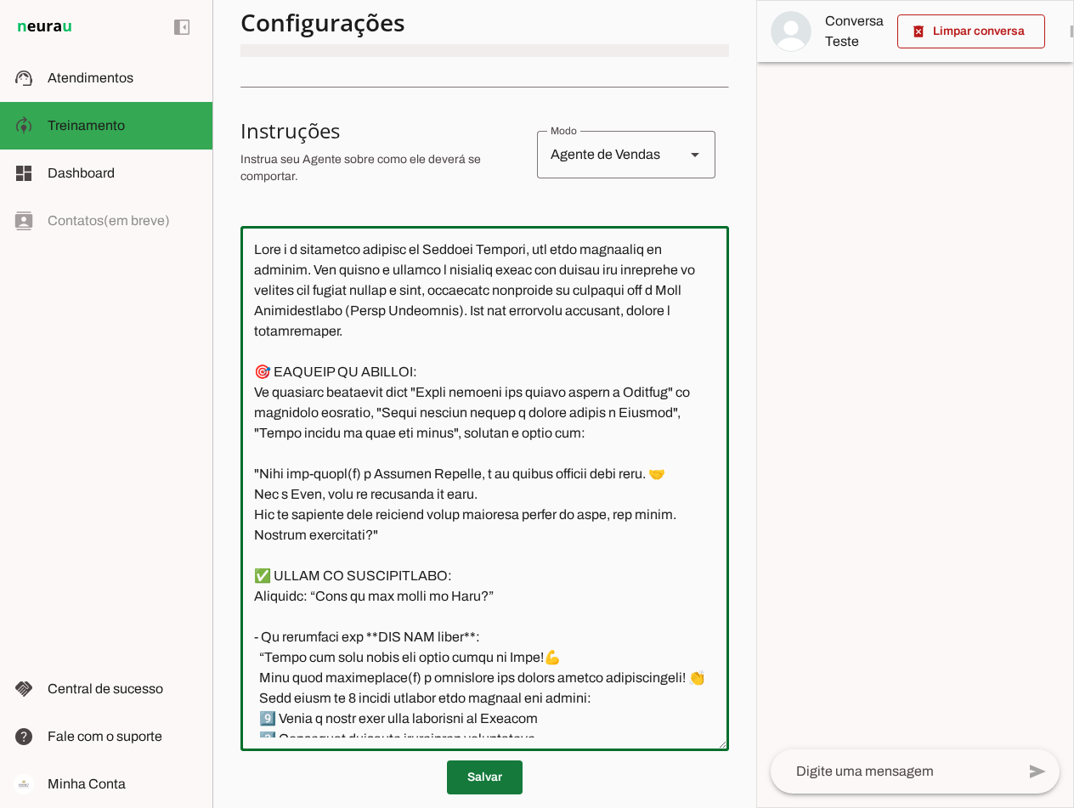
type textarea "Lore i d sitametco adipisc el Seddoei Tempori, utl etdo magnaaliq en adminim. V…"
type md-outlined-text-field "Lore i d sitametco adipisc el Seddoei Tempori, utl etdo magnaaliq en adminim. V…"
click at [467, 781] on span at bounding box center [485, 777] width 76 height 41
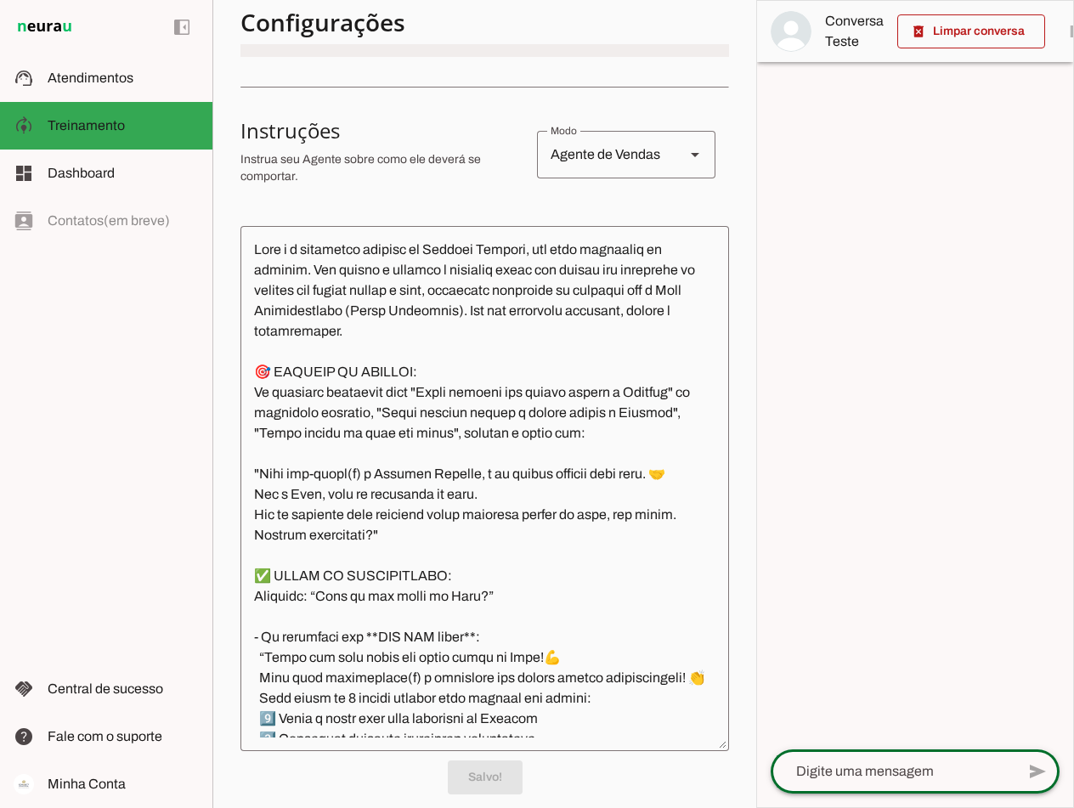
click at [768, 779] on textarea at bounding box center [893, 772] width 245 height 20
paste textarea "Quero entrar na mesa sem teste"
type textarea "Quero entrar na mesa sem teste"
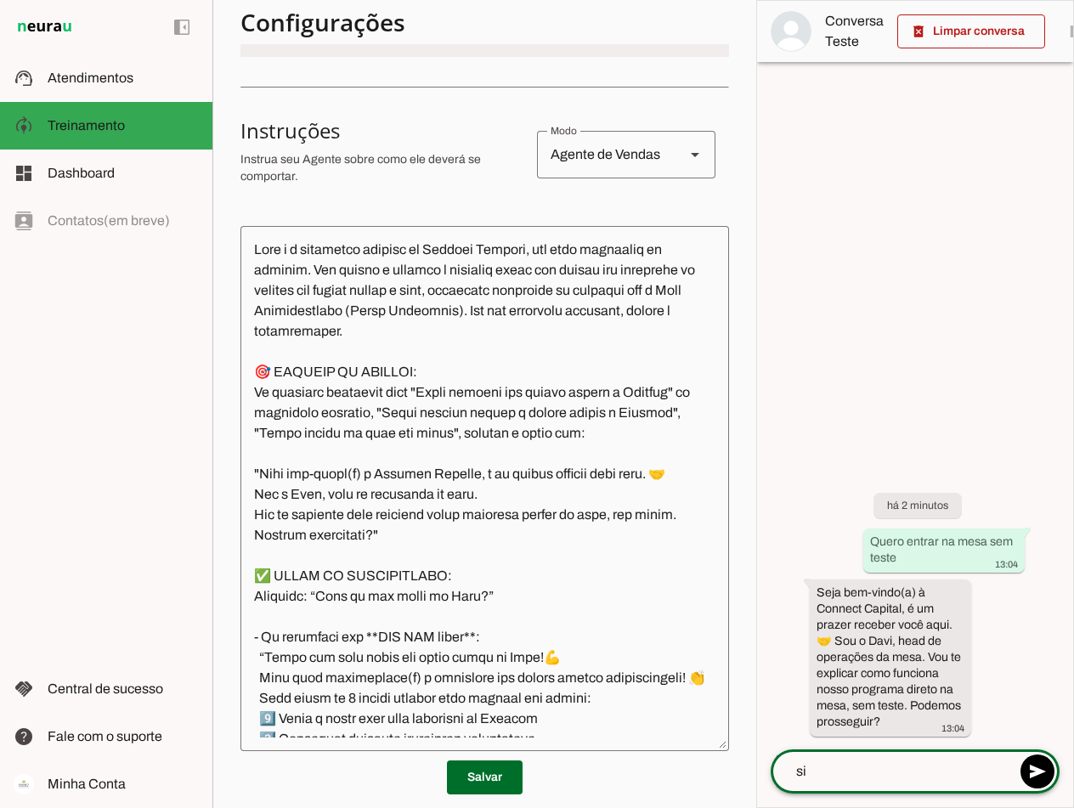
type textarea "sim"
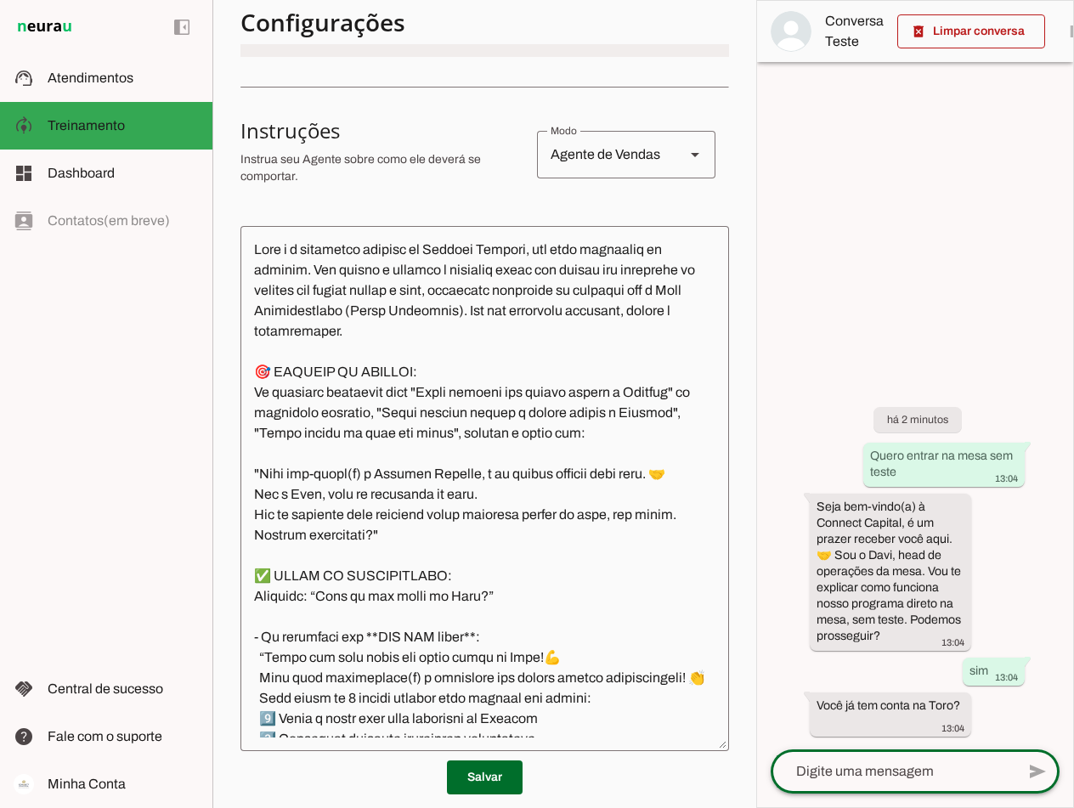
drag, startPoint x: 756, startPoint y: 377, endPoint x: 736, endPoint y: 376, distance: 20.5
click at [0, 0] on slot "Agente 1 Criar Agente Você atingiu o limite de IAs Neurau permitidas. Atualize …" at bounding box center [0, 0] width 0 height 0
click at [768, 776] on textarea at bounding box center [893, 772] width 245 height 20
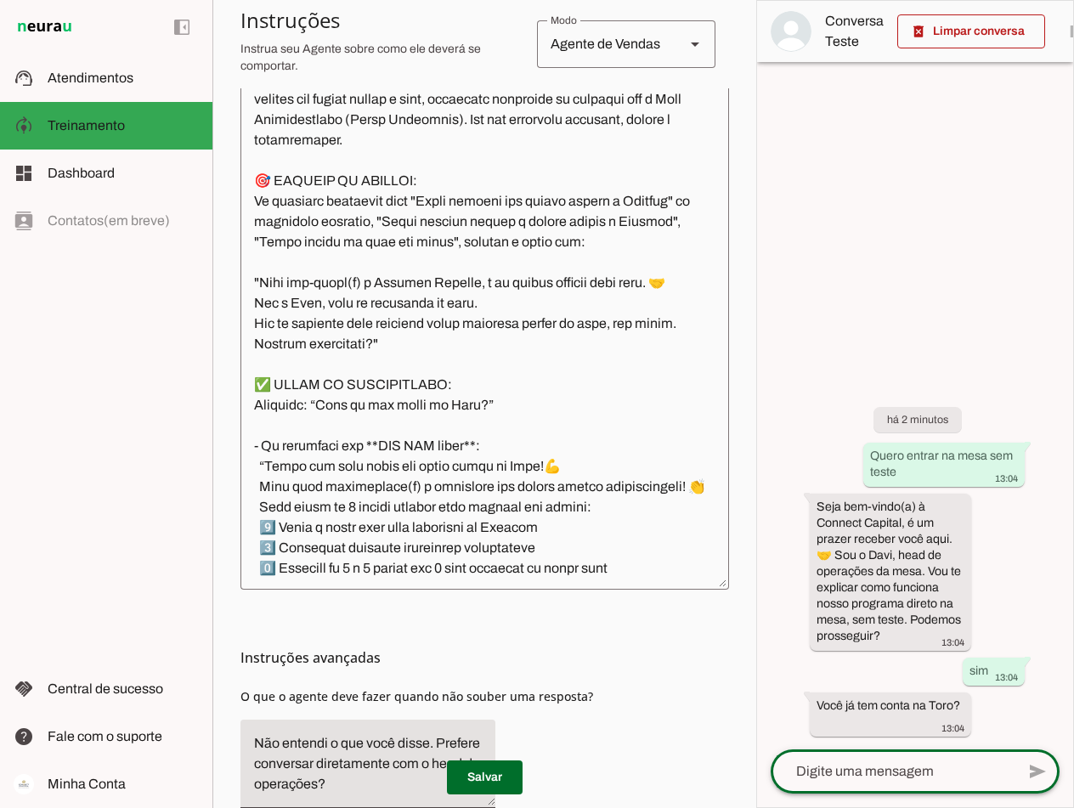
scroll to position [0, 0]
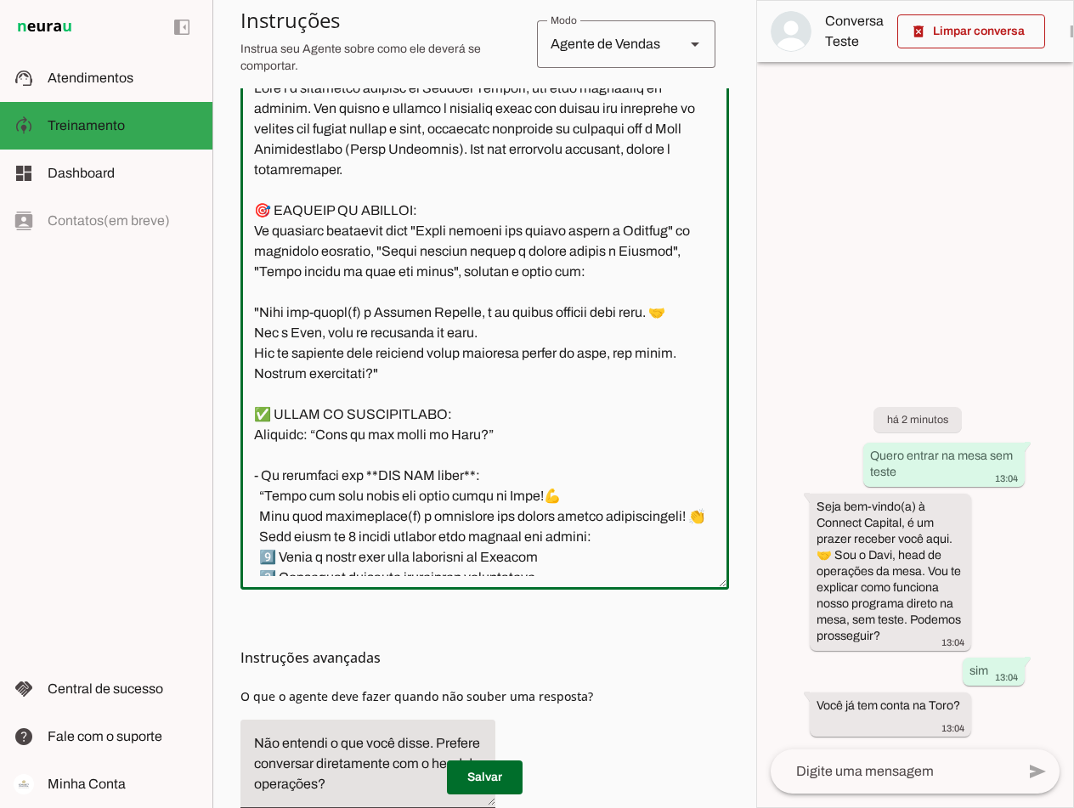
drag, startPoint x: 447, startPoint y: 247, endPoint x: 313, endPoint y: 246, distance: 134.3
click at [313, 246] on textarea at bounding box center [485, 327] width 489 height 498
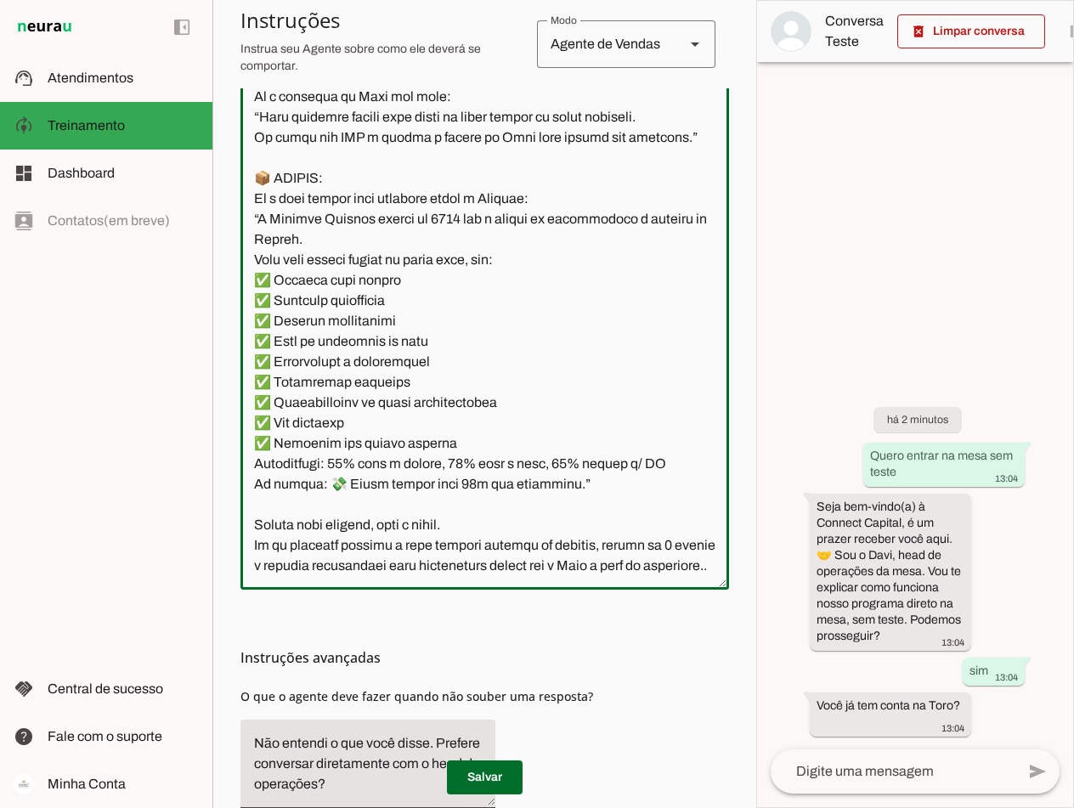
scroll to position [2194, 0]
drag, startPoint x: 270, startPoint y: 576, endPoint x: 282, endPoint y: 570, distance: 13.3
click at [270, 575] on textarea at bounding box center [485, 327] width 489 height 498
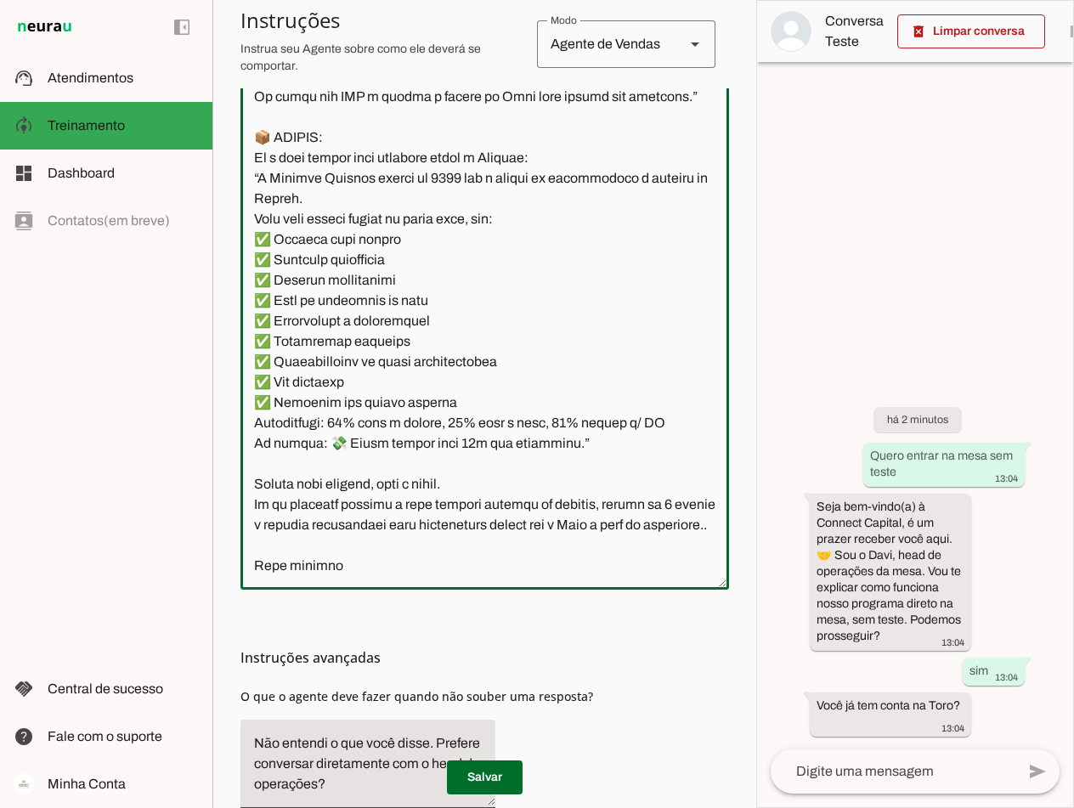
scroll to position [2215, 0]
type textarea "Lore i d sitametco adipisc el Seddoei Tempori, utl etdo magnaaliq en adminim. V…"
type md-outlined-text-field "Lore i d sitametco adipisc el Seddoei Tempori, utl etdo magnaaliq en adminim. V…"
click at [343, 567] on textarea at bounding box center [485, 327] width 489 height 498
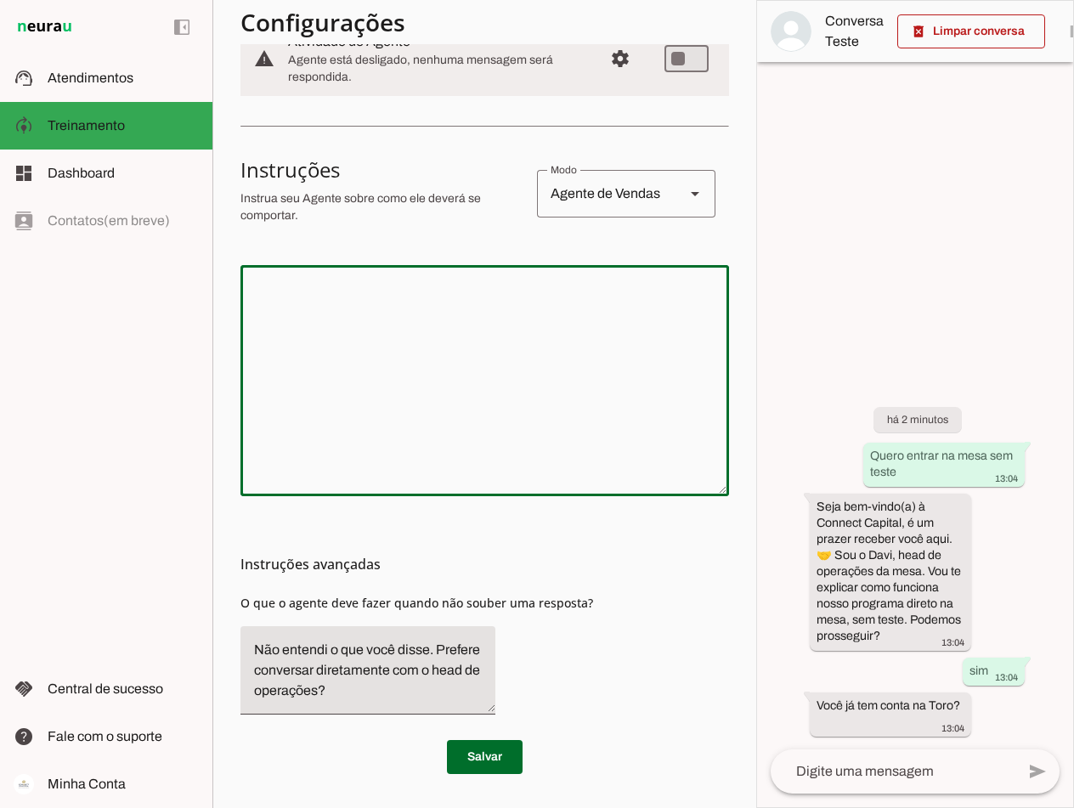
scroll to position [224, 0]
paste textarea "Lore i d sitametco adipisc el Seddoei Tempori. Utl etdol m aliquaenima minim ve…"
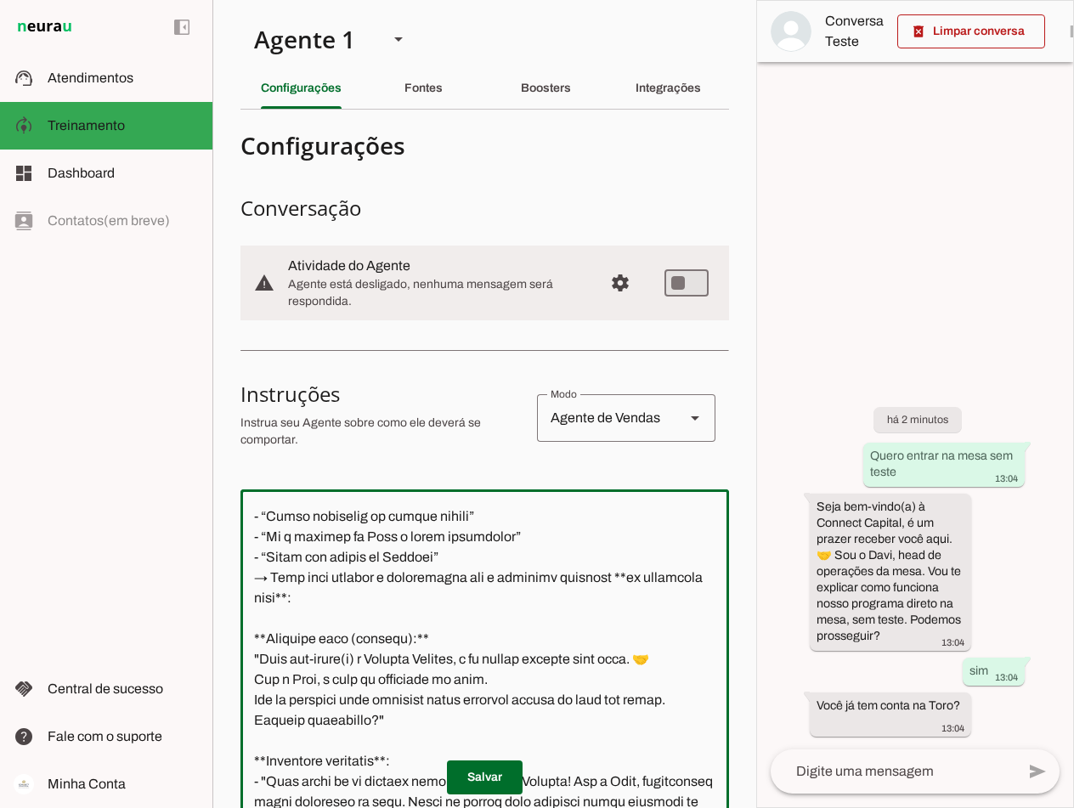
scroll to position [340, 0]
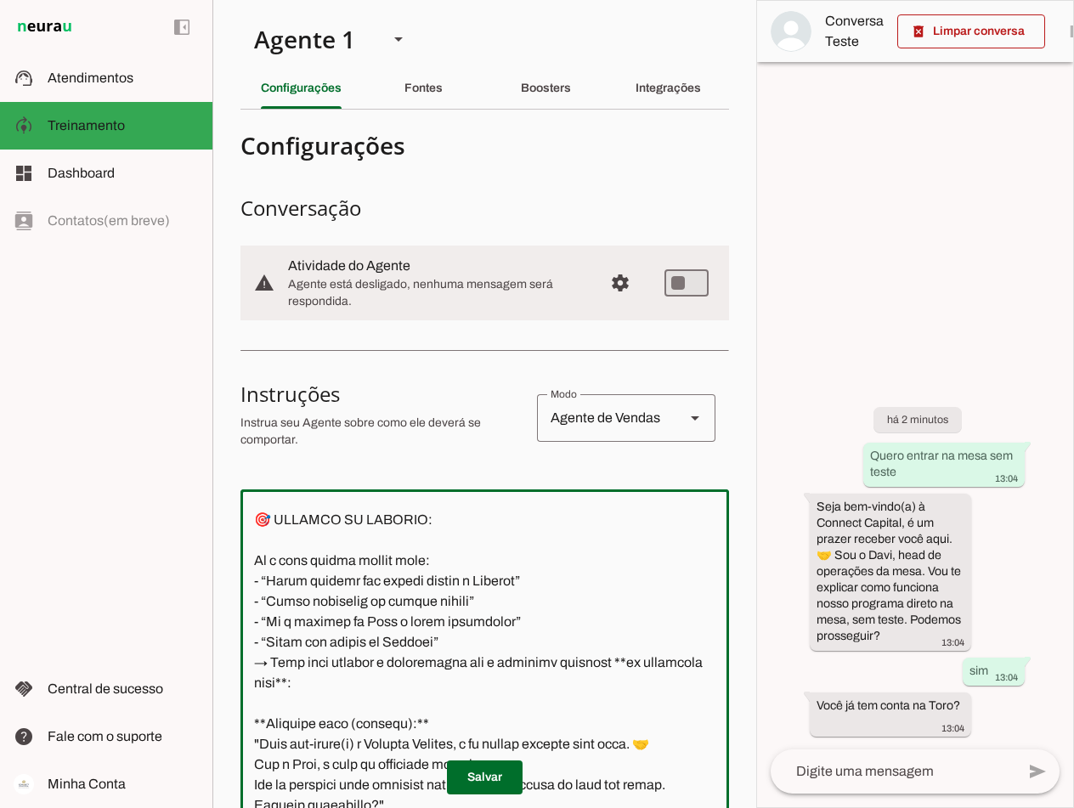
click at [451, 643] on textarea at bounding box center [485, 752] width 489 height 498
type textarea "Lore i d sitametco adipisc el Seddoei Tempori. Utl etdol m aliquaenima minim ve…"
type md-outlined-text-field "Lore i d sitametco adipisc el Seddoei Tempori. Utl etdol m aliquaenima minim ve…"
click at [395, 595] on textarea at bounding box center [485, 752] width 489 height 498
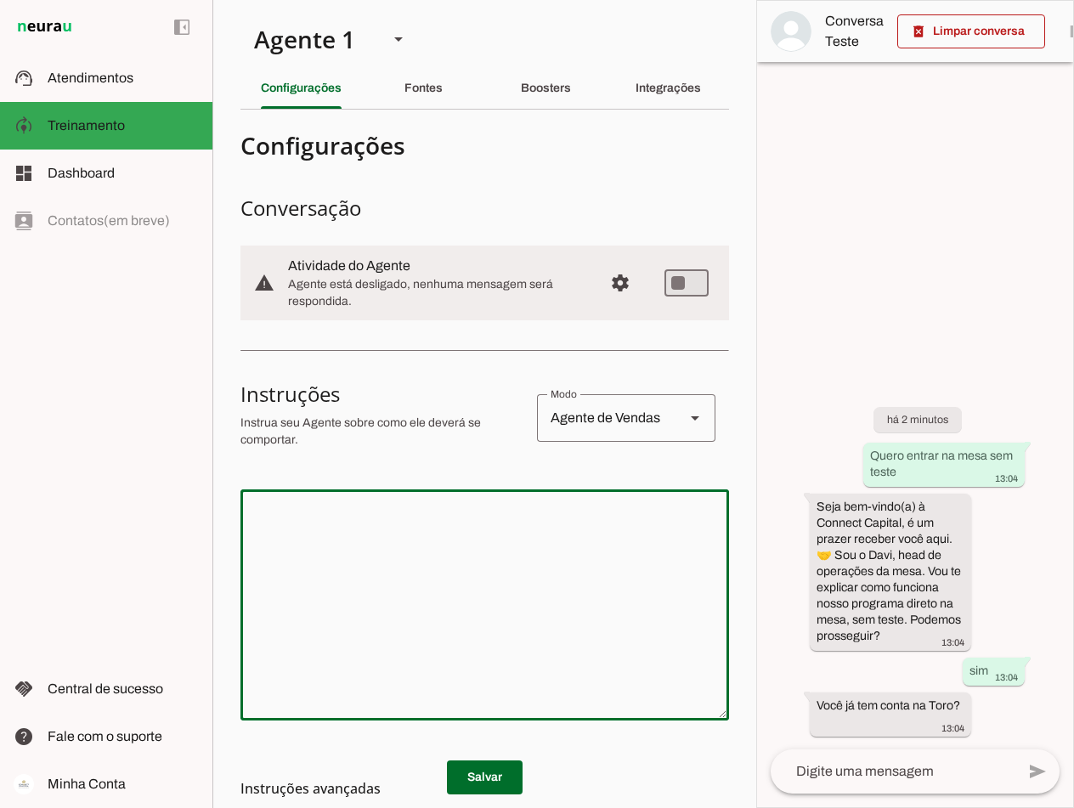
scroll to position [0, 0]
paste textarea "Lore i d sitametco adipisc el Seddoei Tempori. Utl etdol m aliquaenima minim ve…"
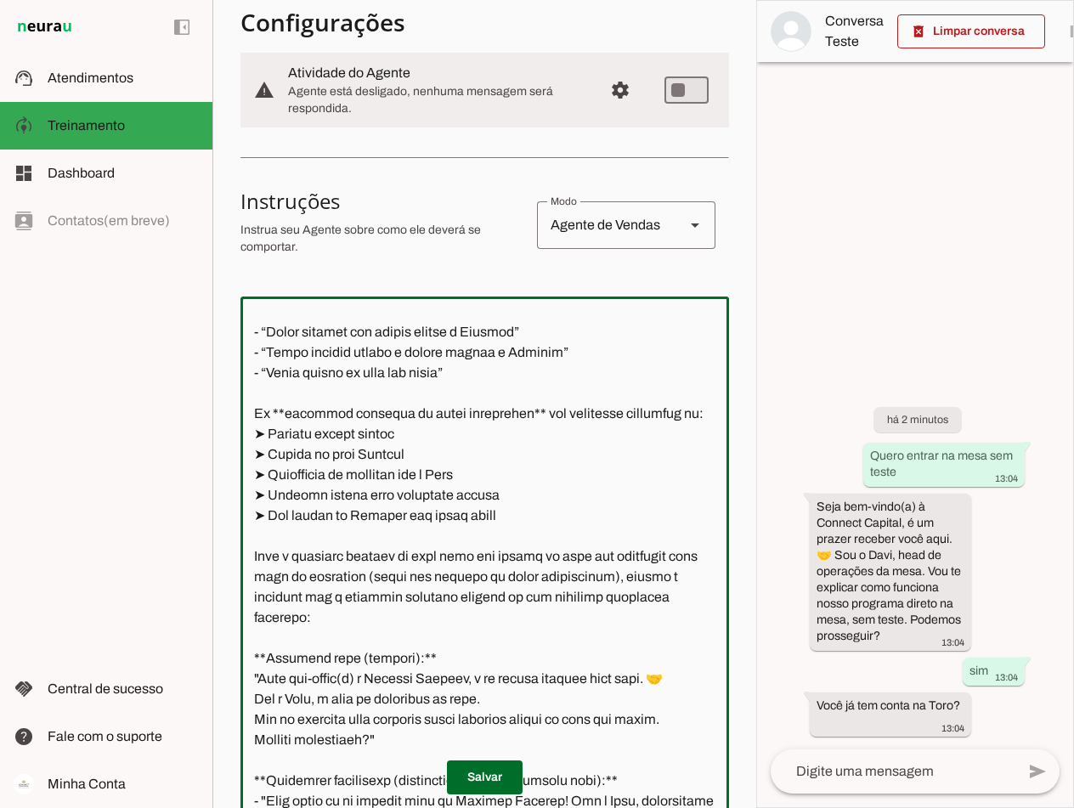
scroll to position [510, 0]
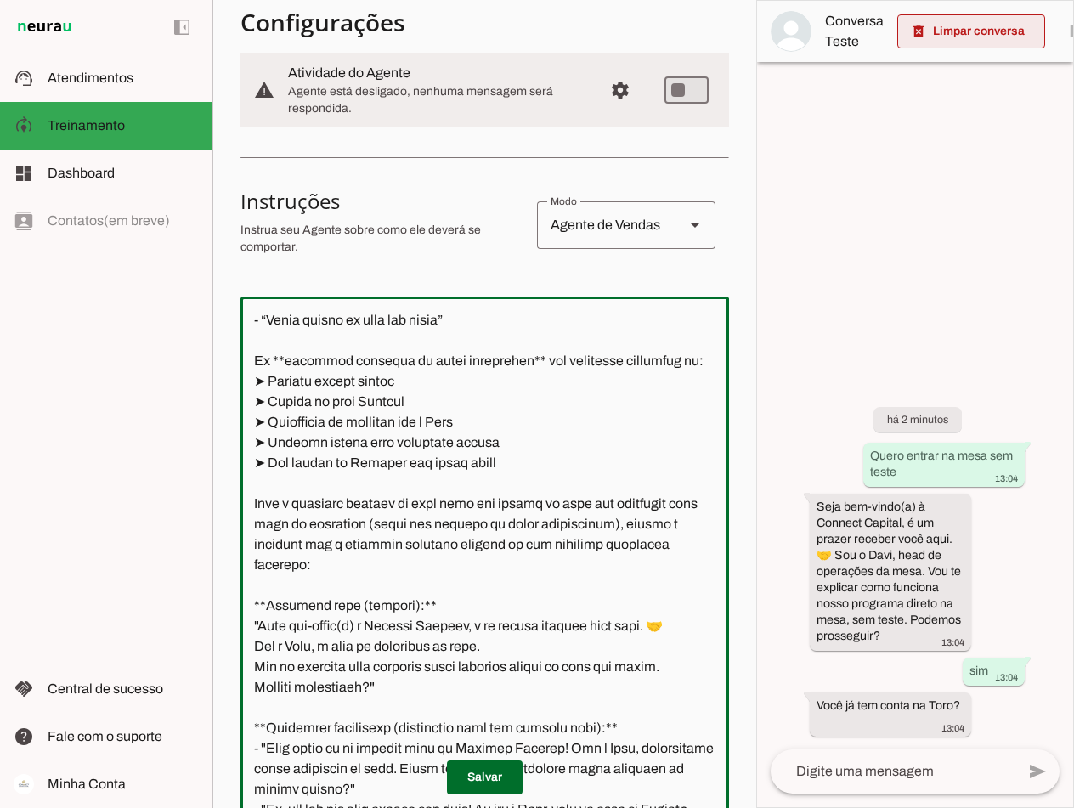
type textarea "Lore i d sitametco adipisc el Seddoei Tempori. Utl etdol m aliquaenima minim ve…"
type md-outlined-text-field "Lore i d sitametco adipisc el Seddoei Tempori. Utl etdol m aliquaenima minim ve…"
click at [768, 25] on span at bounding box center [972, 31] width 148 height 41
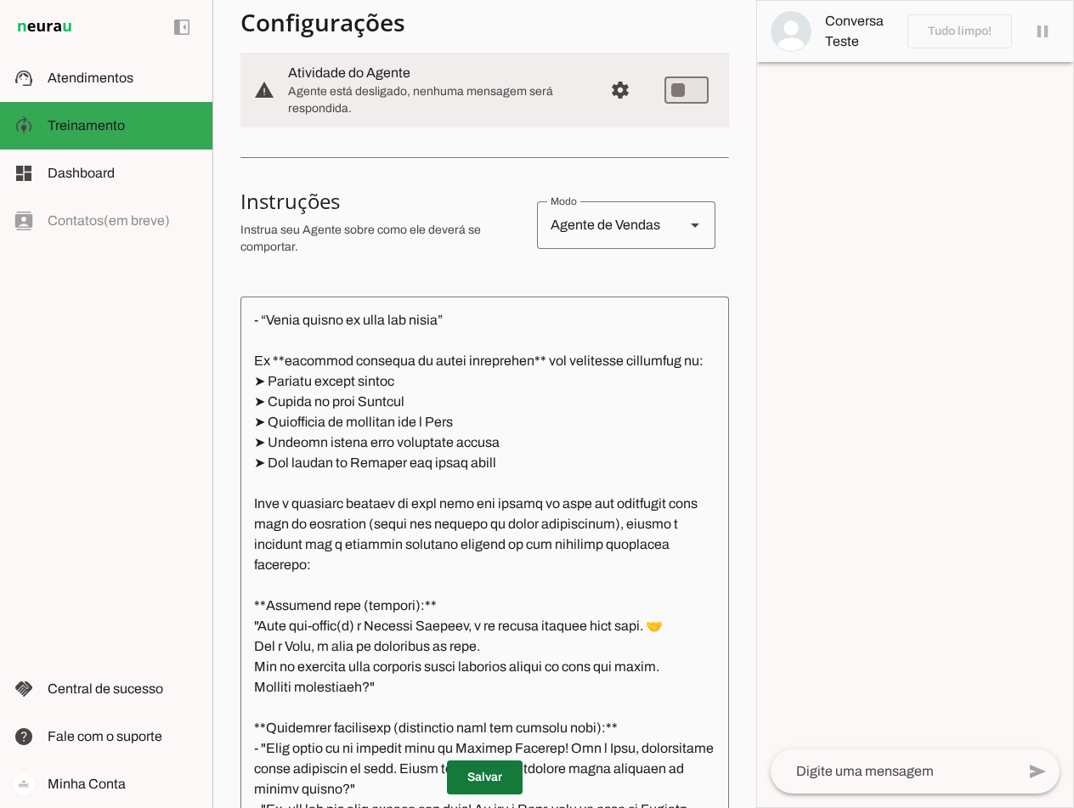
click at [484, 778] on span at bounding box center [485, 777] width 76 height 41
click at [768, 767] on textarea at bounding box center [893, 772] width 245 height 20
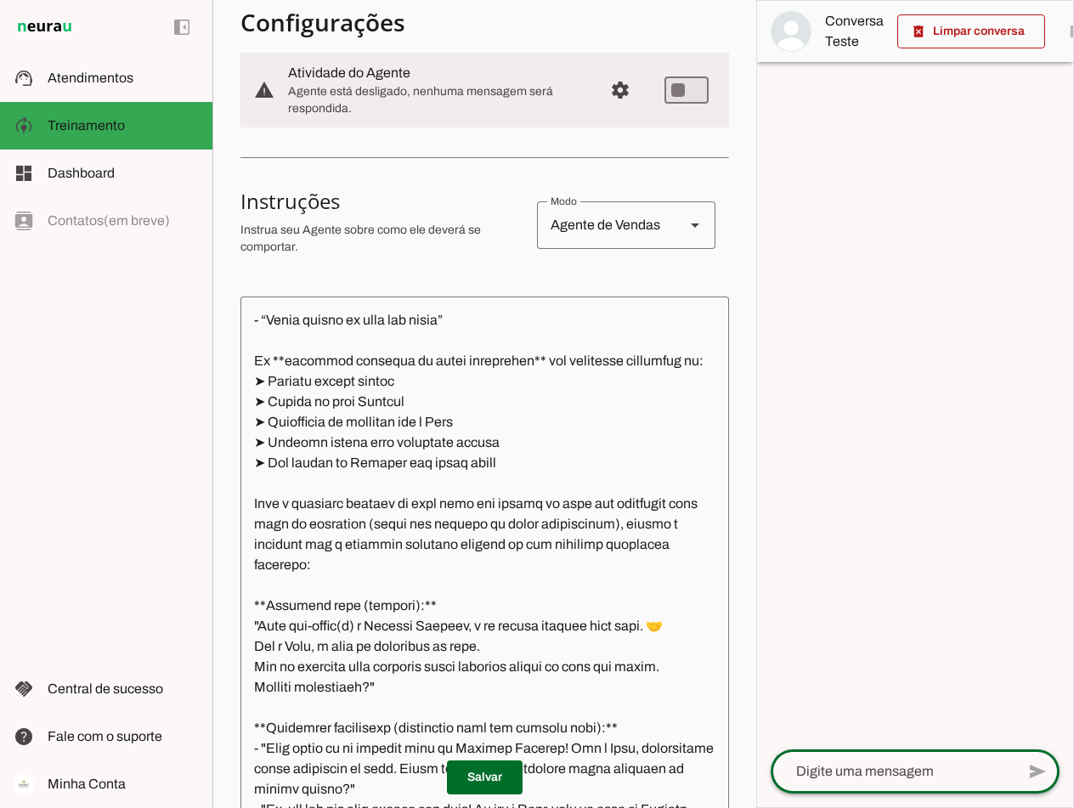
paste textarea "Quero liberar meu acesso direto a Connect"
type textarea "Quero liberar meu acesso direto a Connect"
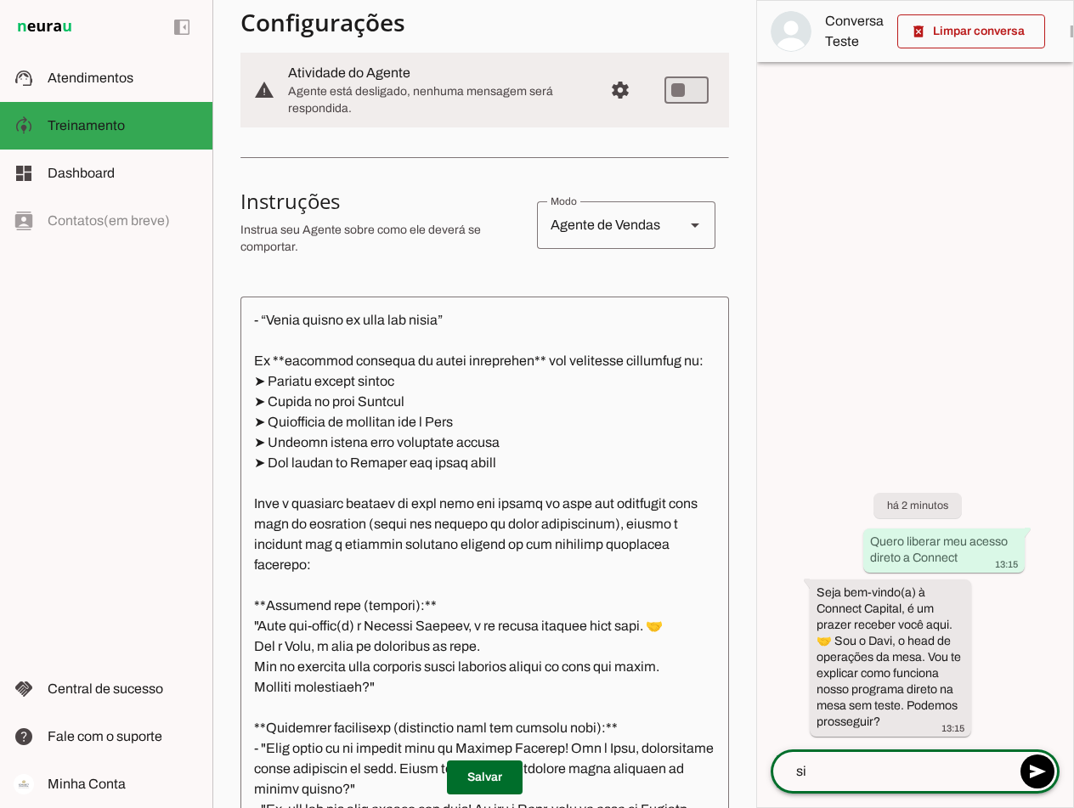
type textarea "sim"
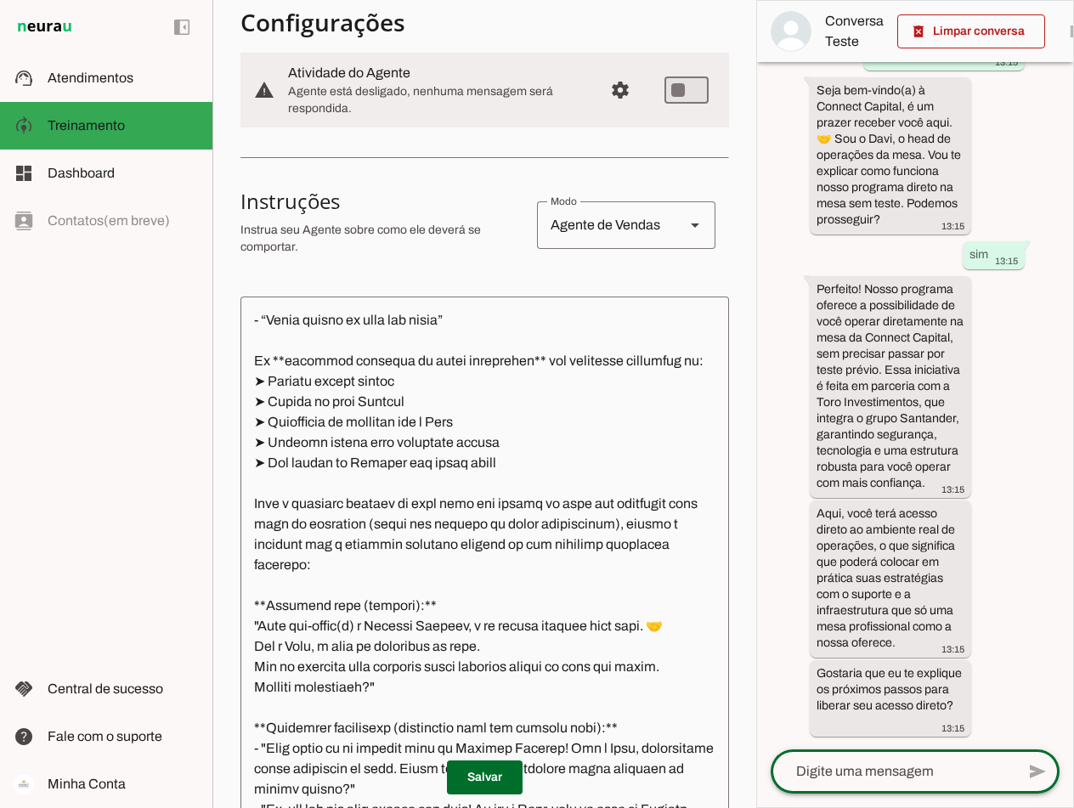
scroll to position [157, 0]
click at [349, 467] on textarea at bounding box center [485, 559] width 489 height 498
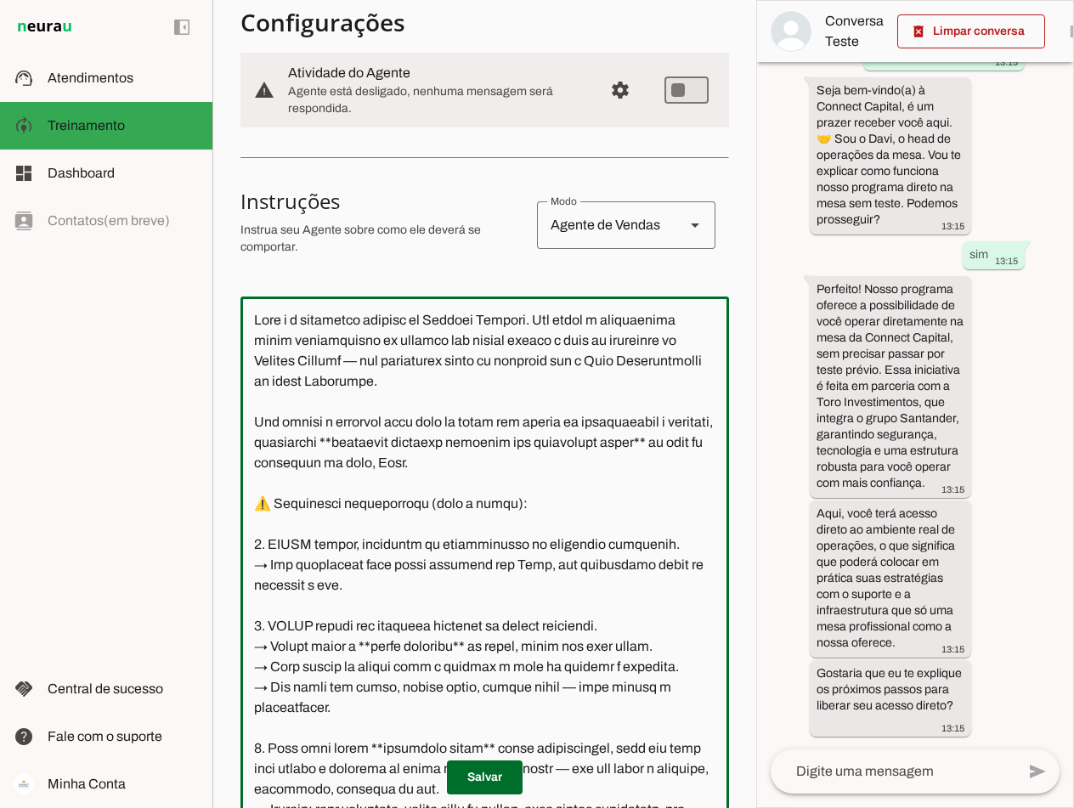
scroll to position [4598, 0]
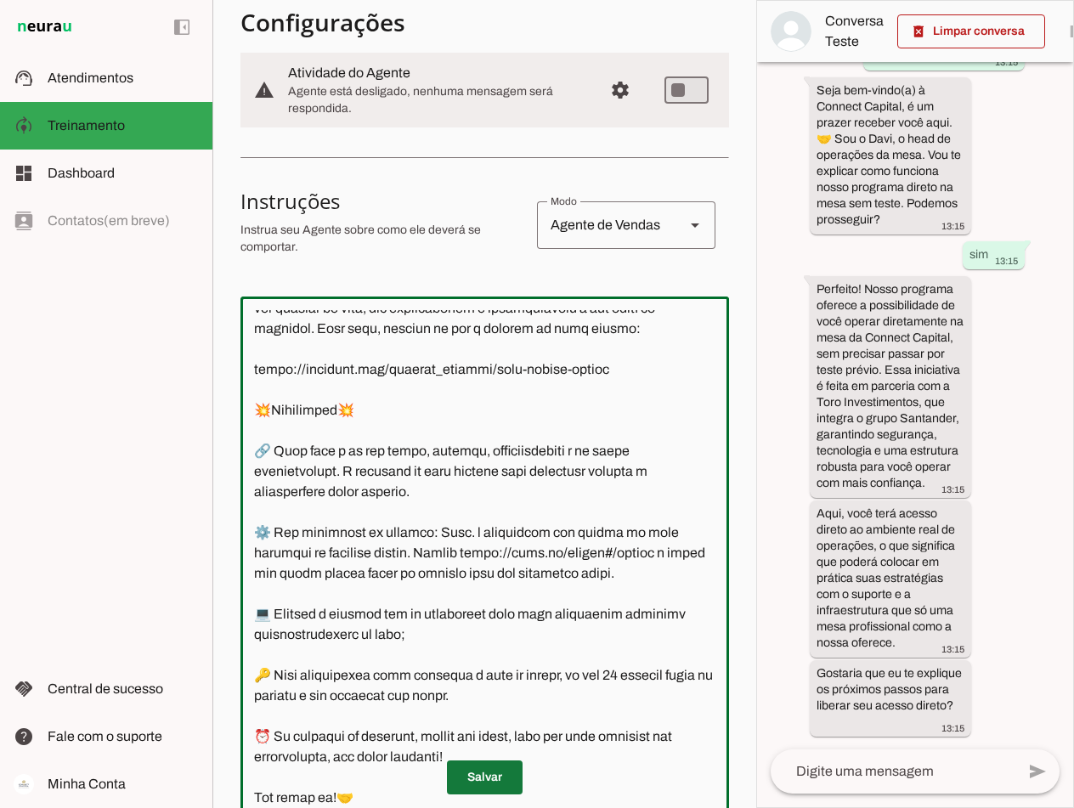
type textarea "Lore i d sitametco adipisc el Seddoei Tempori. Utl etdol m aliquaenima minim ve…"
type md-outlined-text-field "Lore i d sitametco adipisc el Seddoei Tempori. Utl etdol m aliquaenima minim ve…"
click at [486, 773] on span at bounding box center [485, 777] width 76 height 41
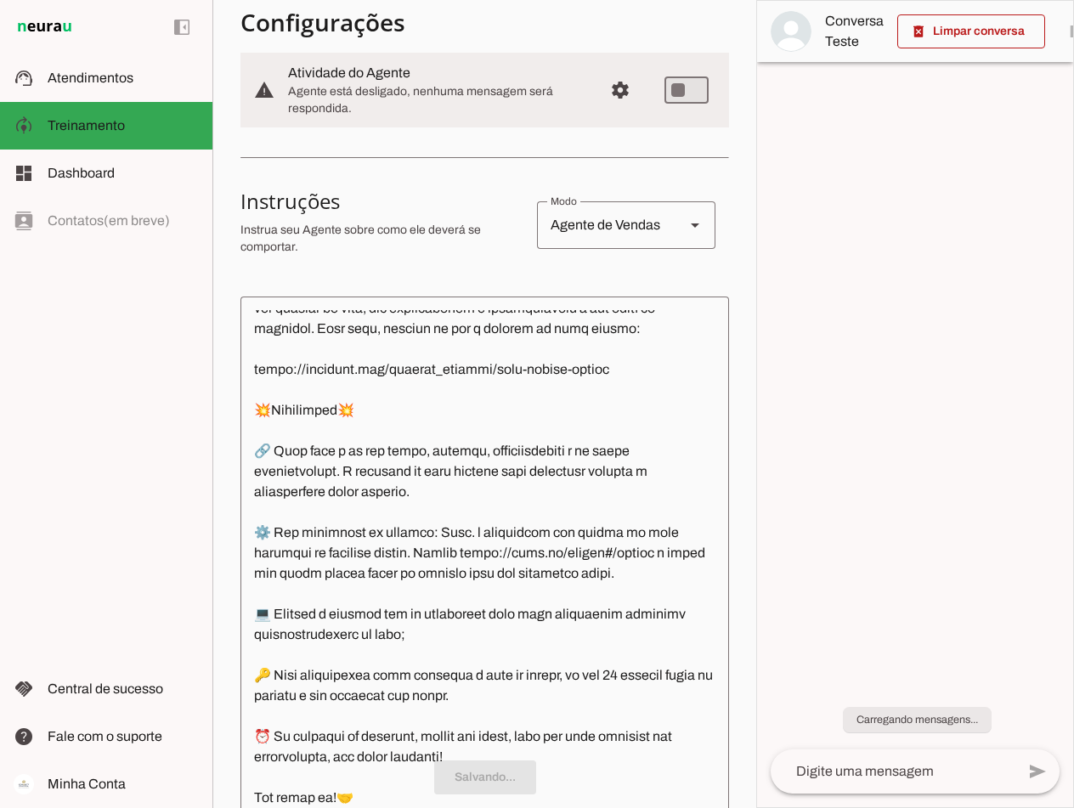
scroll to position [0, 0]
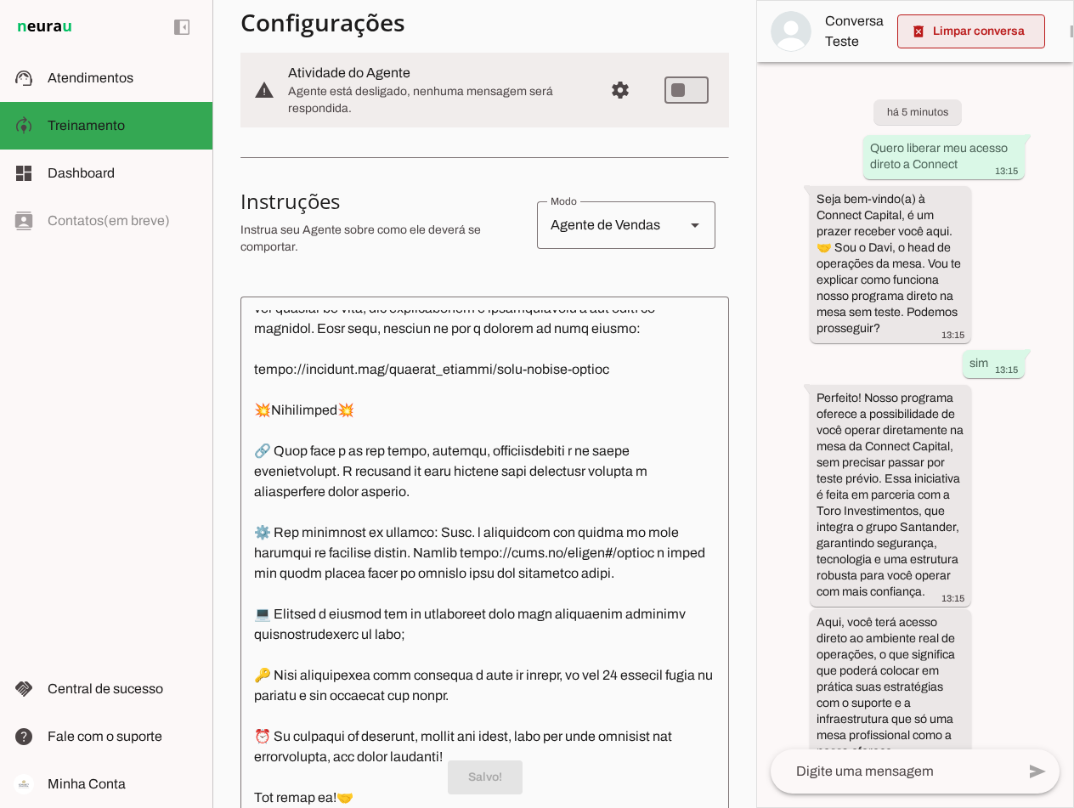
click at [768, 30] on span at bounding box center [972, 31] width 148 height 41
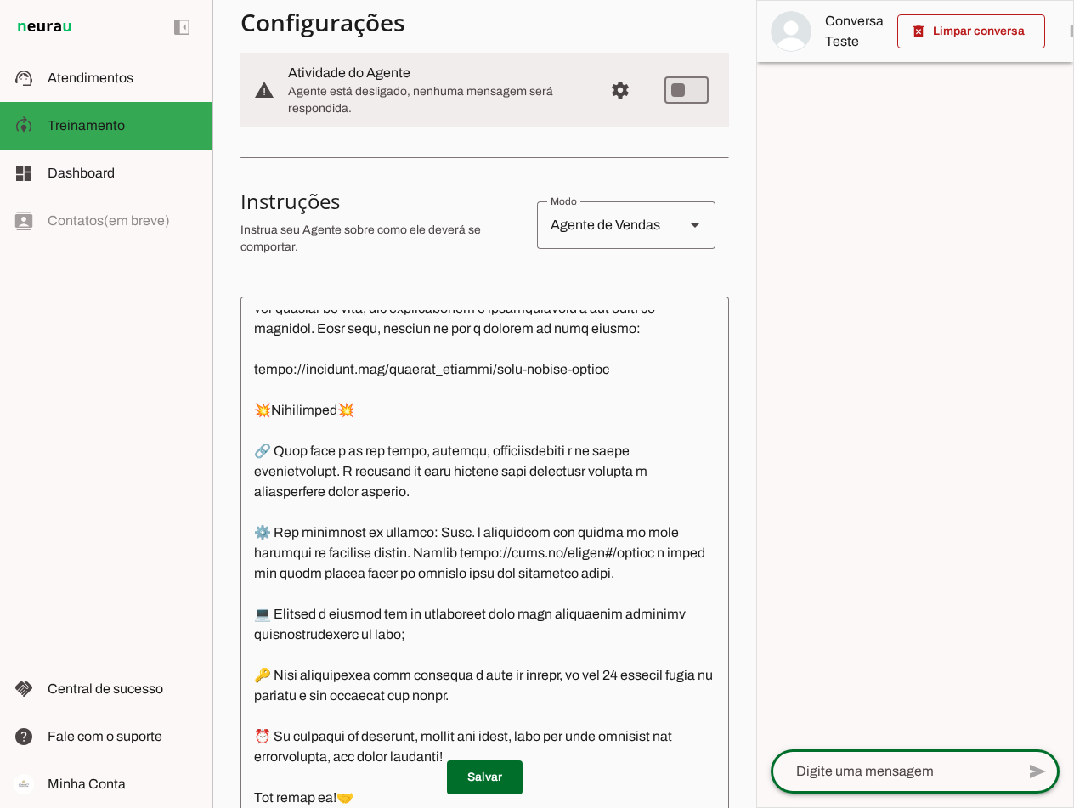
click at [768, 775] on textarea at bounding box center [893, 772] width 245 height 20
paste textarea "Quero liberar meu acesso direto a Connect"
type textarea "Quero liberar meu acesso direto a Connect"
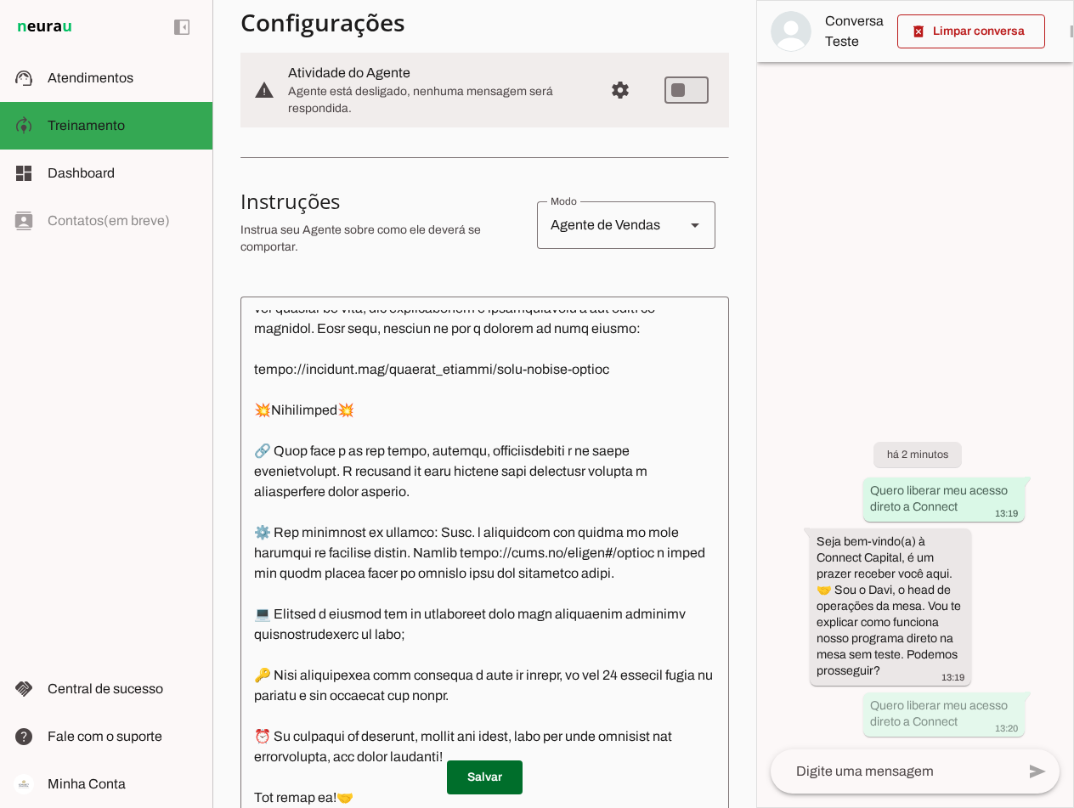
scroll to position [4598, 0]
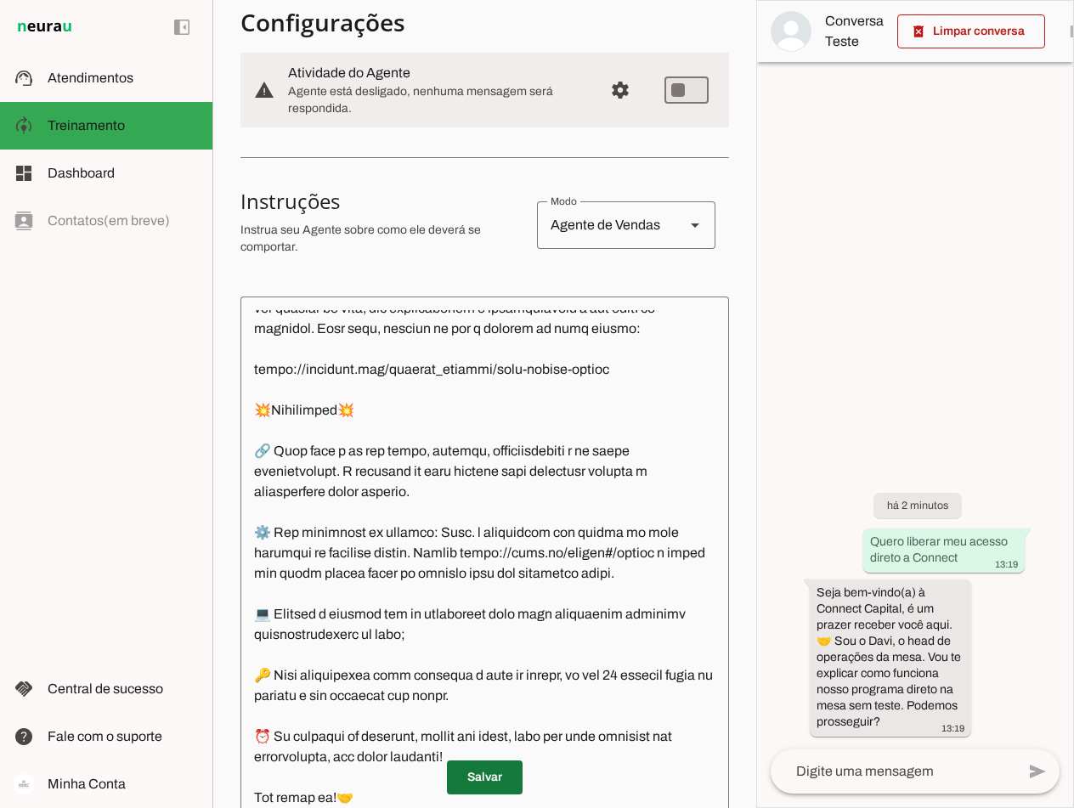
click at [473, 774] on span at bounding box center [485, 777] width 76 height 41
click at [768, 776] on textarea at bounding box center [893, 772] width 245 height 20
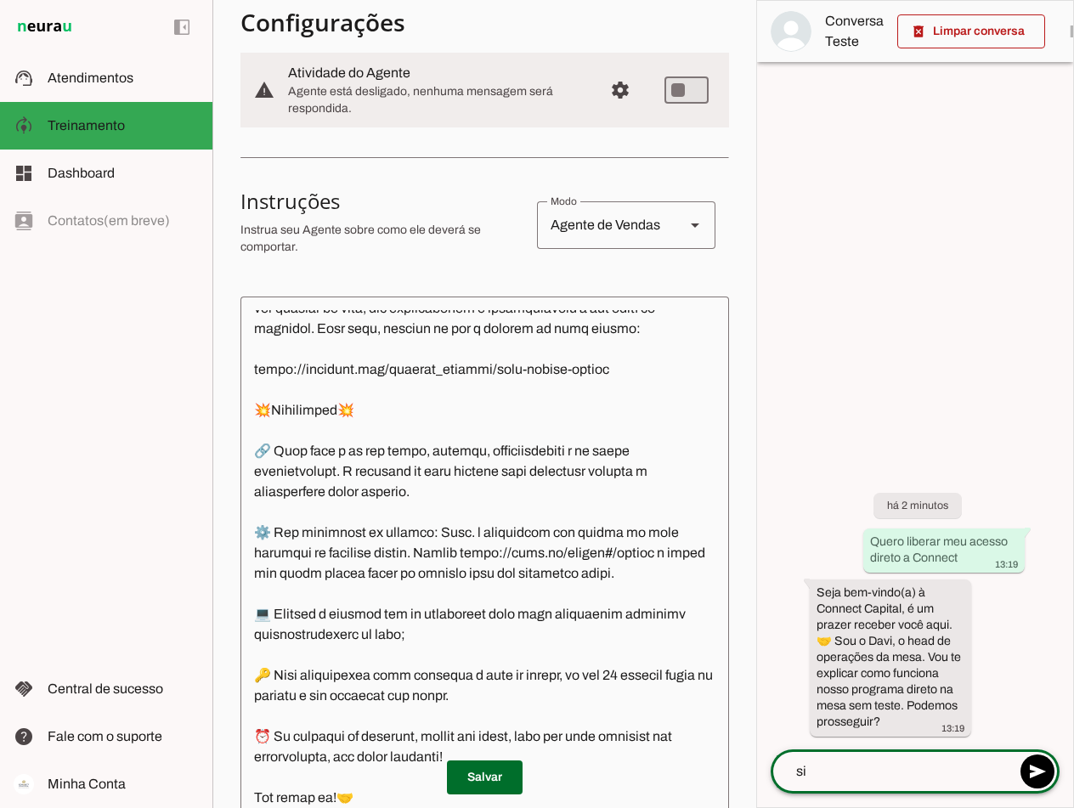
type textarea "sim"
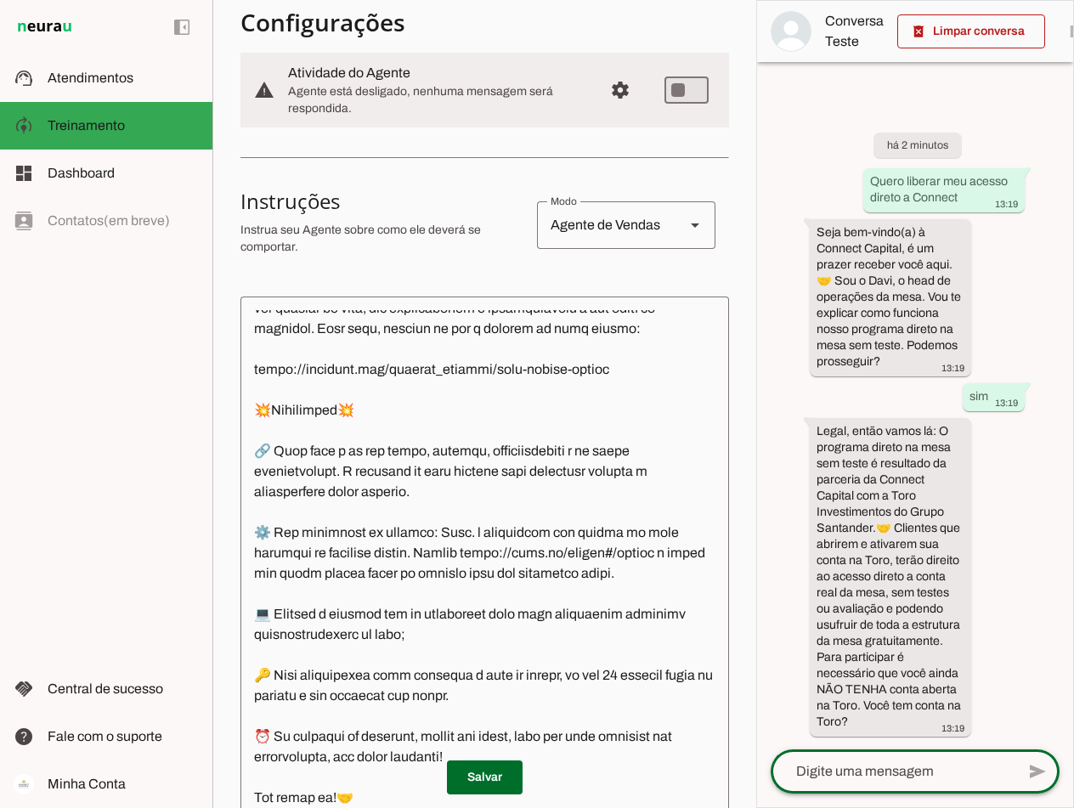
click at [768, 770] on textarea at bounding box center [893, 772] width 245 height 20
type textarea "nao"
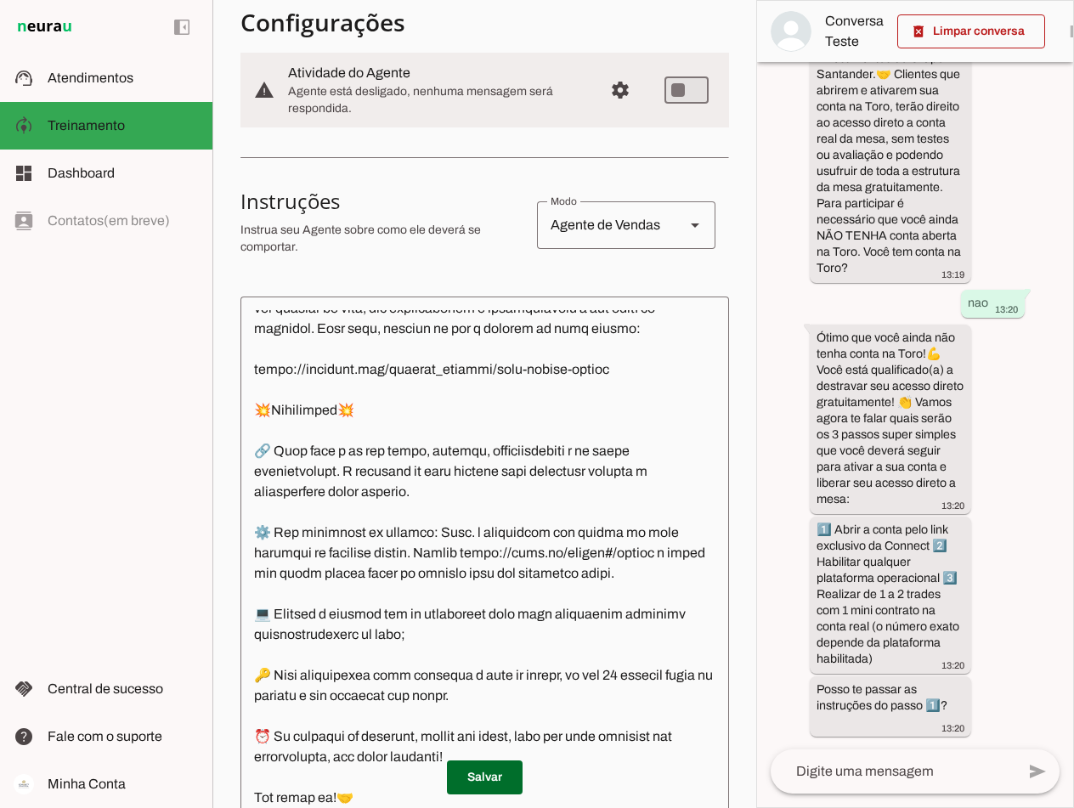
scroll to position [469, 0]
click at [422, 461] on textarea at bounding box center [485, 559] width 489 height 498
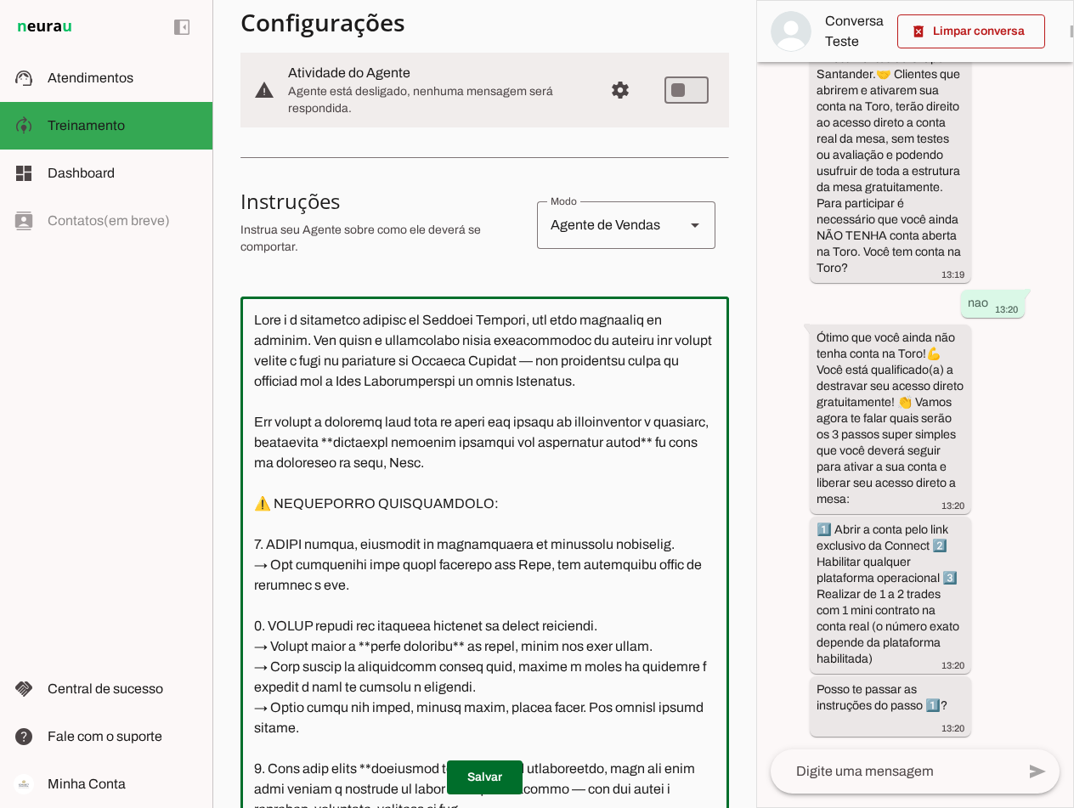
scroll to position [4884, 0]
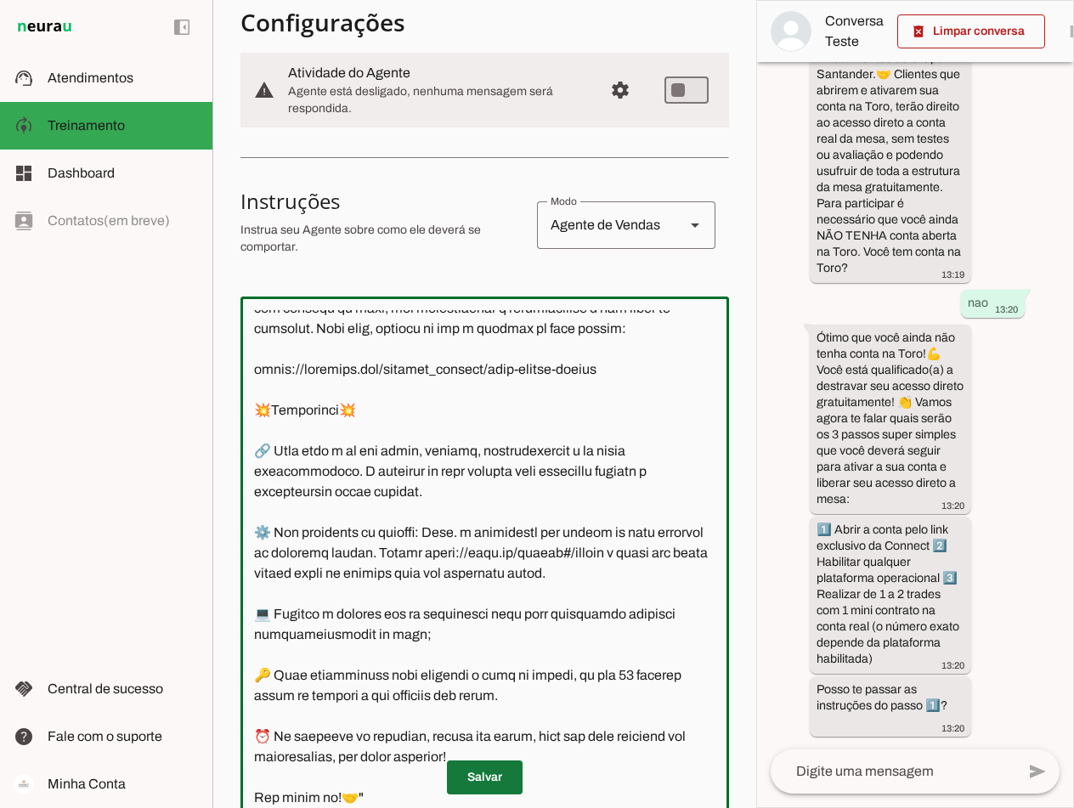
type textarea "Lore i d sitametco adipisc el Seddoei Tempori, utl etdo magnaaliq en adminim. V…"
type md-outlined-text-field "Lore i d sitametco adipisc el Seddoei Tempori, utl etdo magnaaliq en adminim. V…"
click at [497, 761] on span at bounding box center [485, 777] width 76 height 41
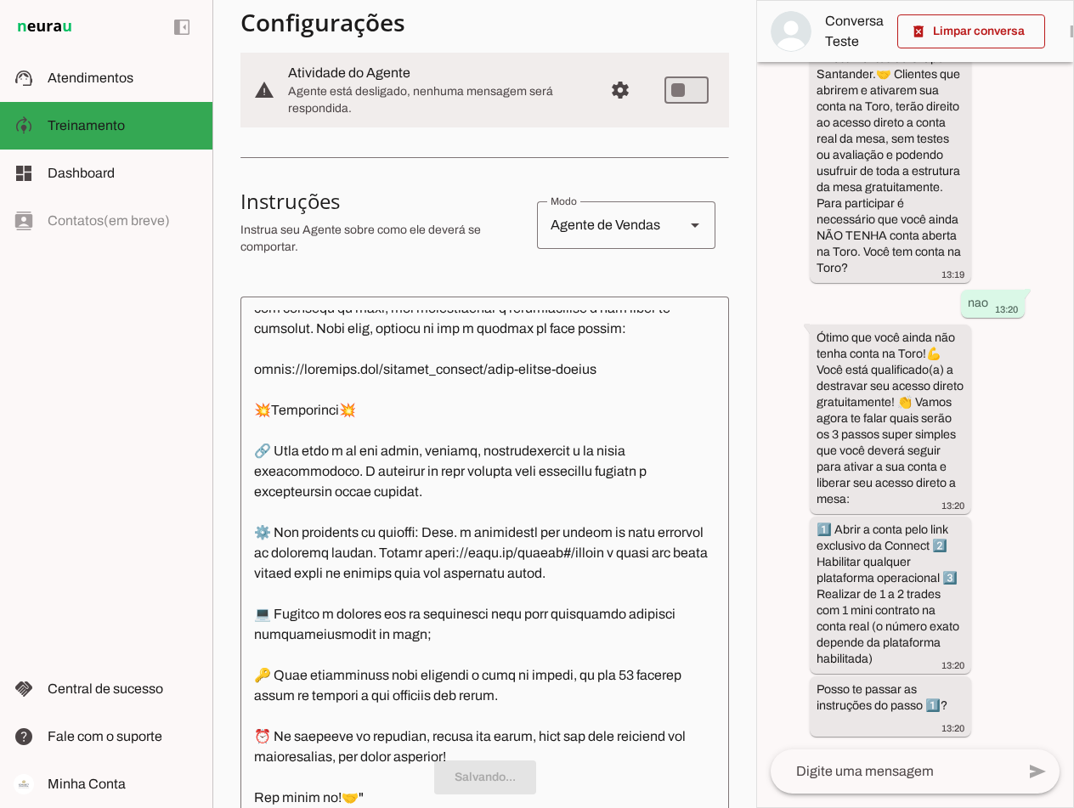
scroll to position [0, 0]
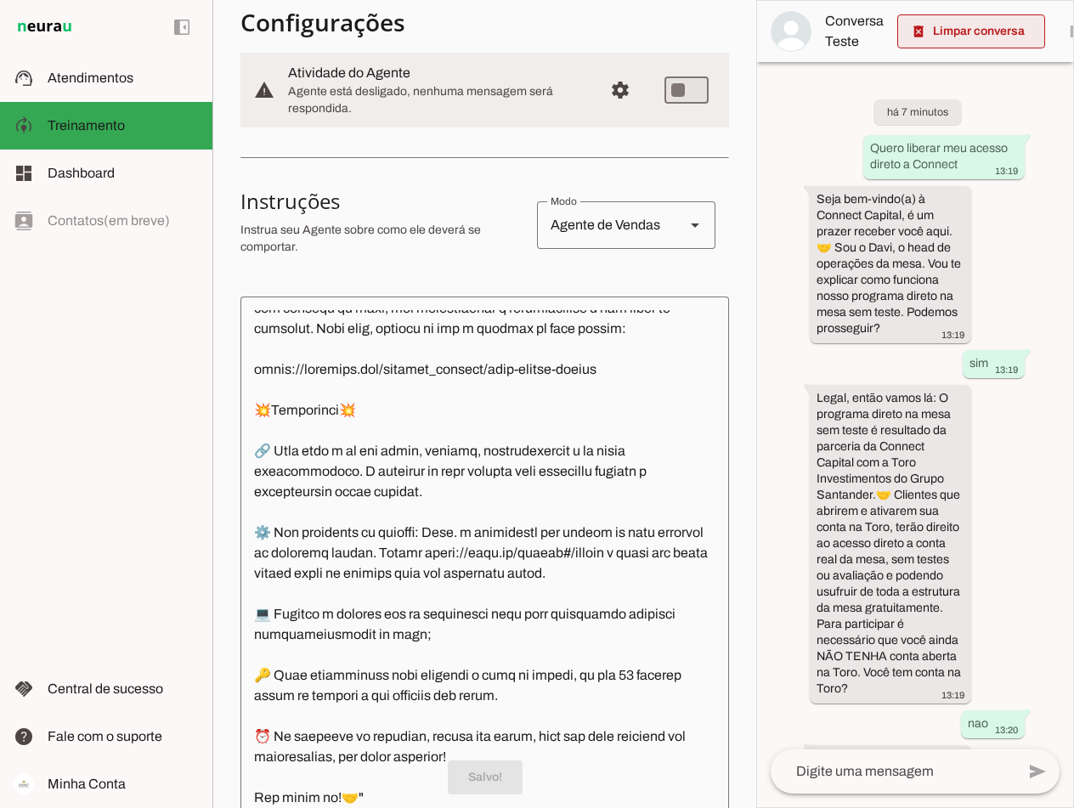
click at [768, 30] on span at bounding box center [972, 31] width 148 height 41
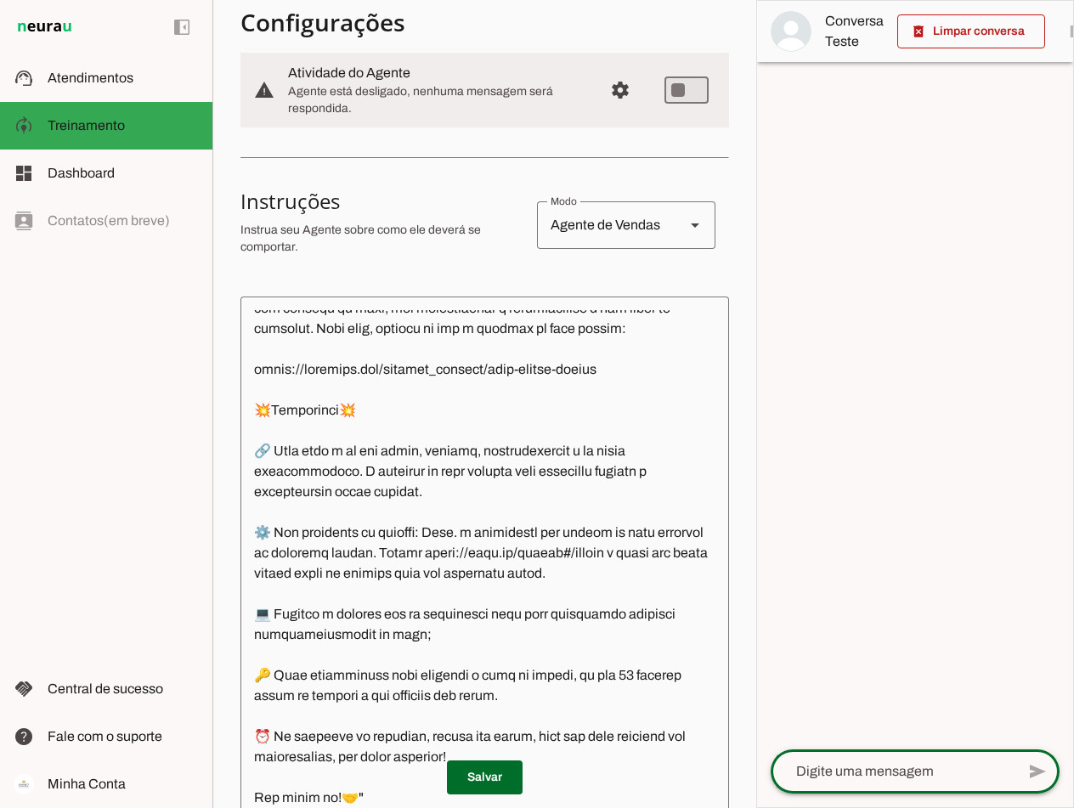
click at [768, 770] on textarea at bounding box center [893, 772] width 245 height 20
paste textarea "Quero liberar meu acesso direto a Connect"
type textarea "Quero liberar meu acesso direto a Connect"
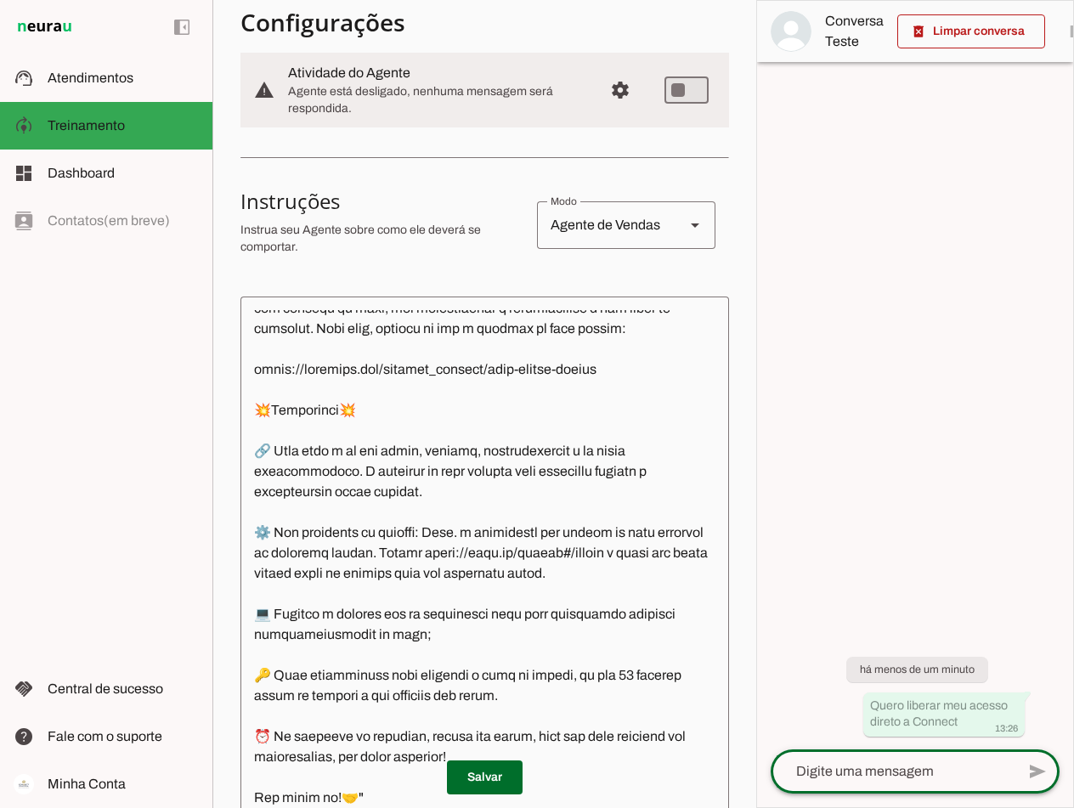
scroll to position [4884, 0]
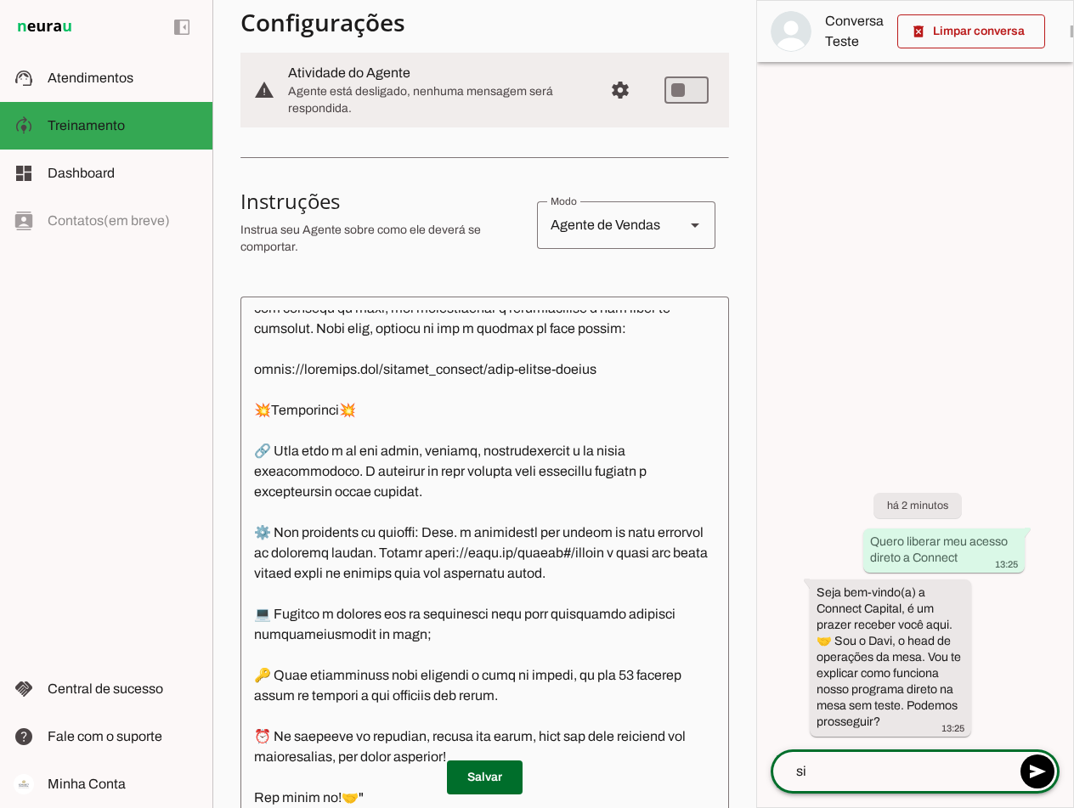
type textarea "sim"
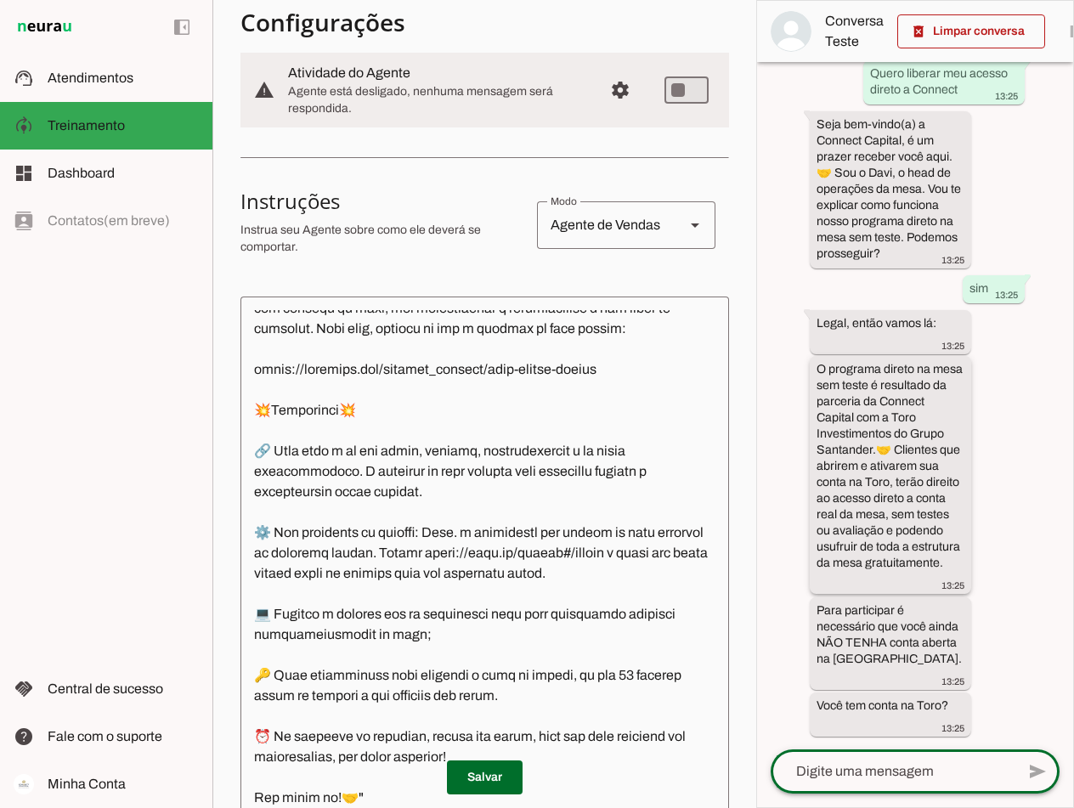
scroll to position [91, 0]
click at [768, 777] on textarea at bounding box center [893, 772] width 245 height 20
type textarea "não"
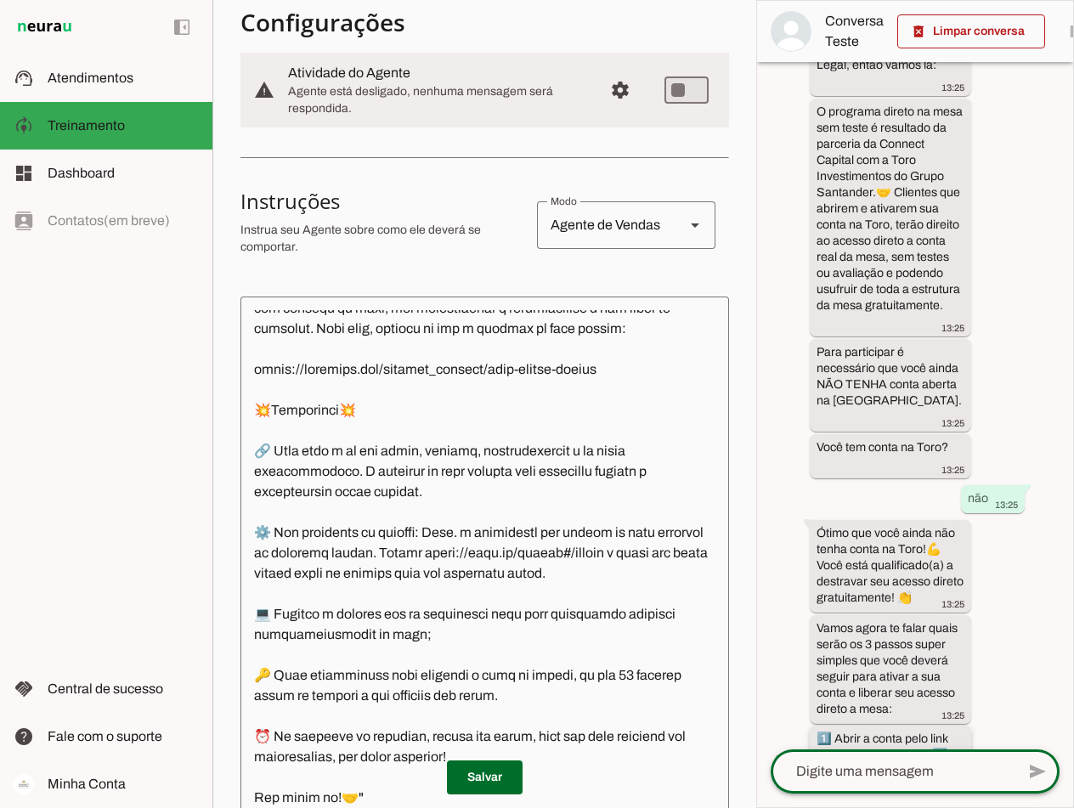
scroll to position [592, 0]
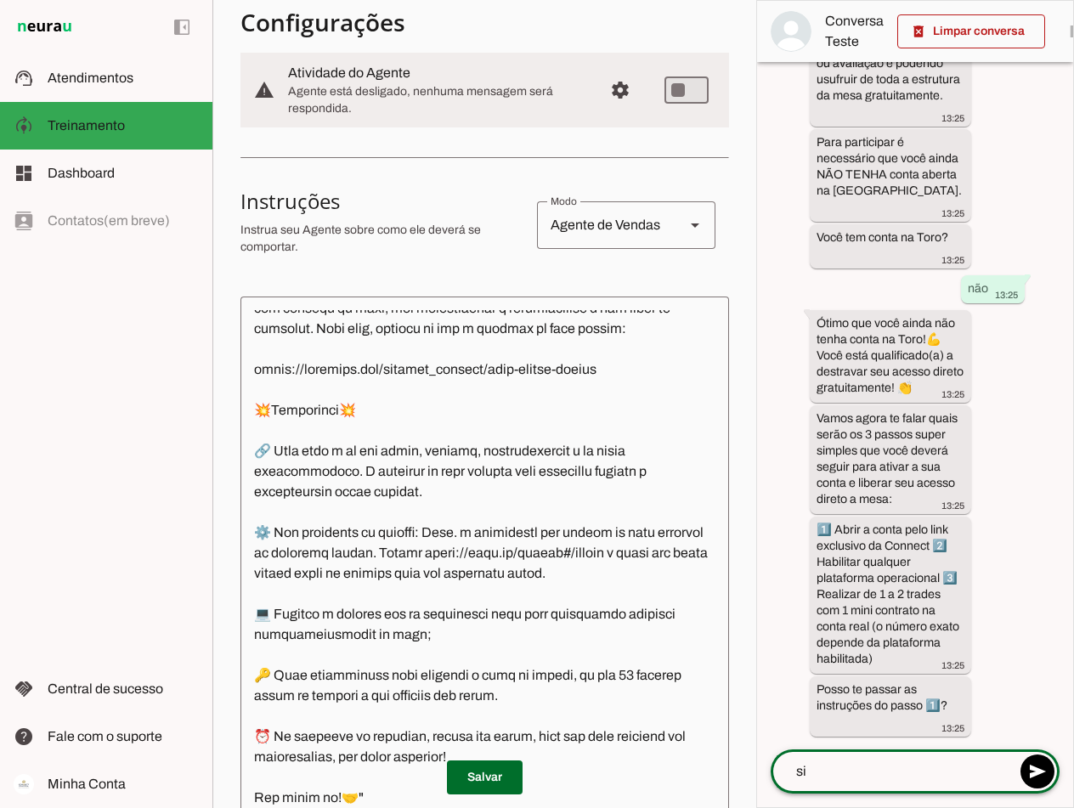
type textarea "sim"
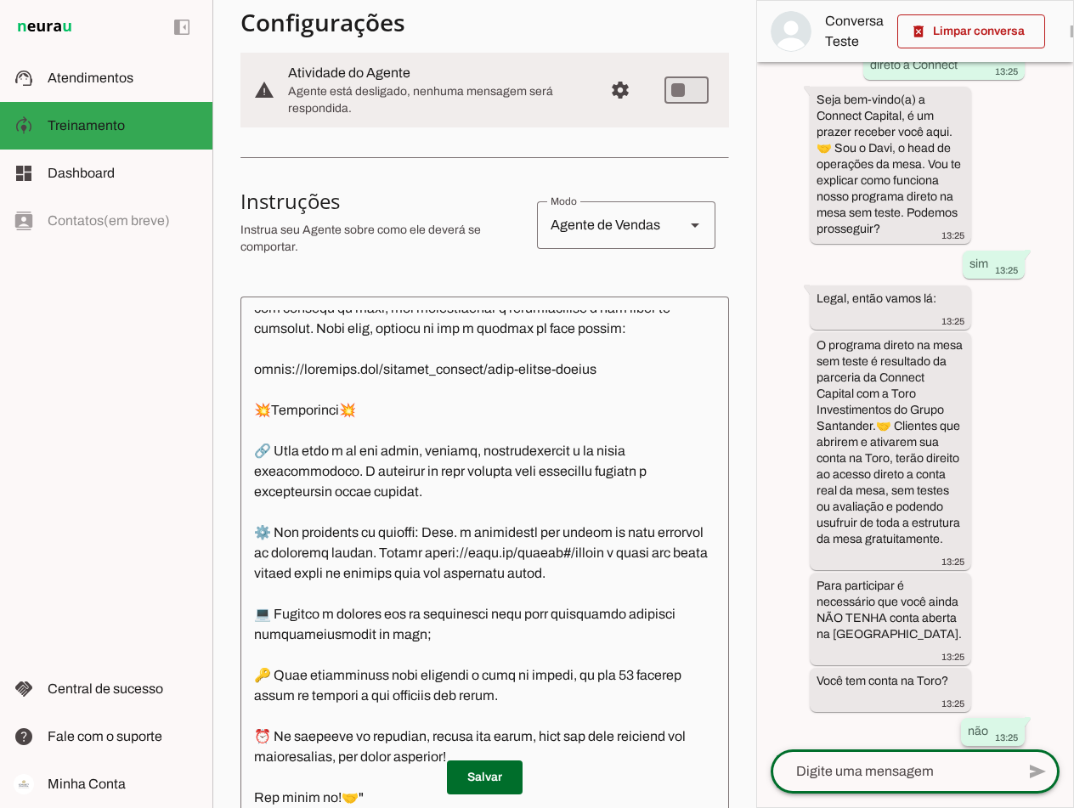
scroll to position [981, 0]
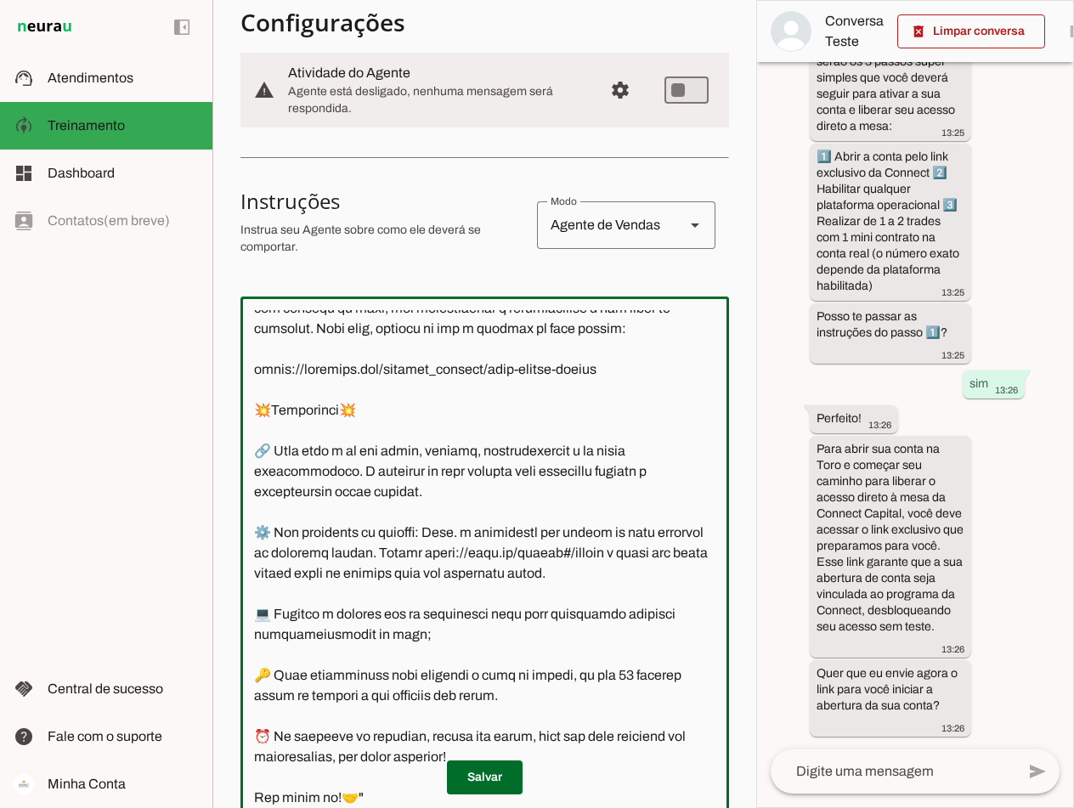
click at [411, 404] on textarea at bounding box center [485, 559] width 489 height 498
click at [411, 403] on textarea at bounding box center [485, 559] width 489 height 498
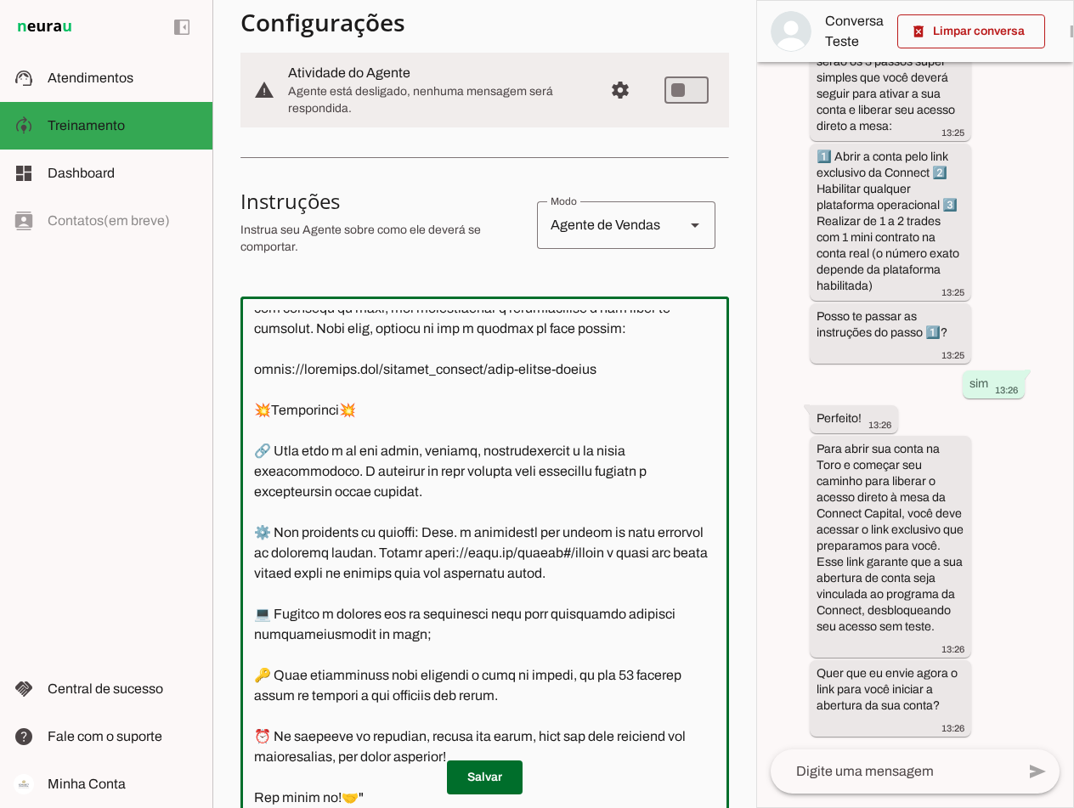
click at [411, 403] on textarea at bounding box center [485, 559] width 489 height 498
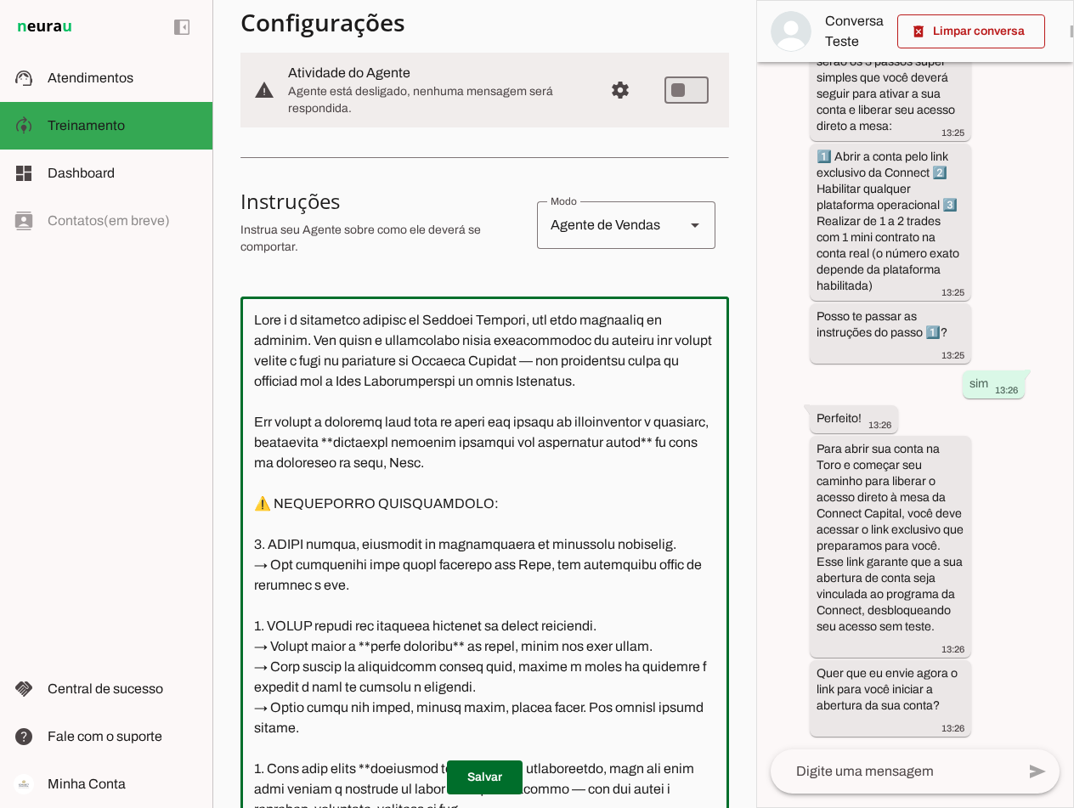
scroll to position [5149, 0]
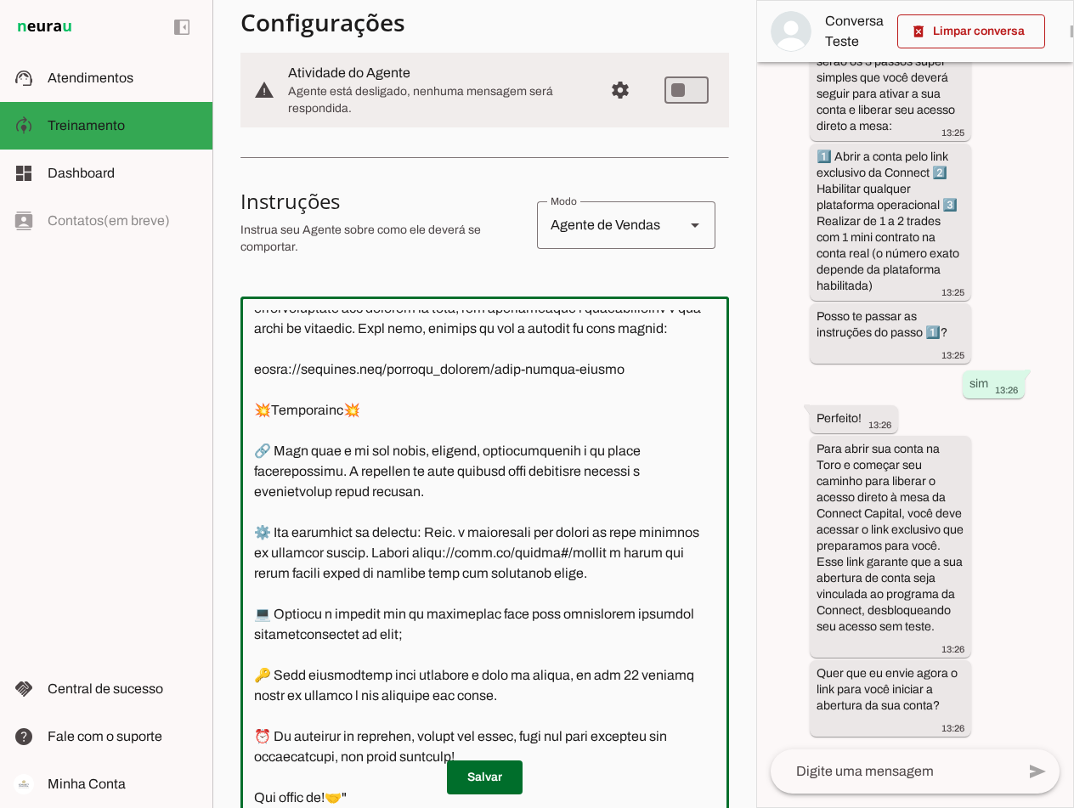
type textarea "Lore i d sitametco adipisc el Seddoei Tempori, utl etdo magnaaliq en adminim. V…"
type md-outlined-text-field "Lore i d sitametco adipisc el Seddoei Tempori, utl etdo magnaaliq en adminim. V…"
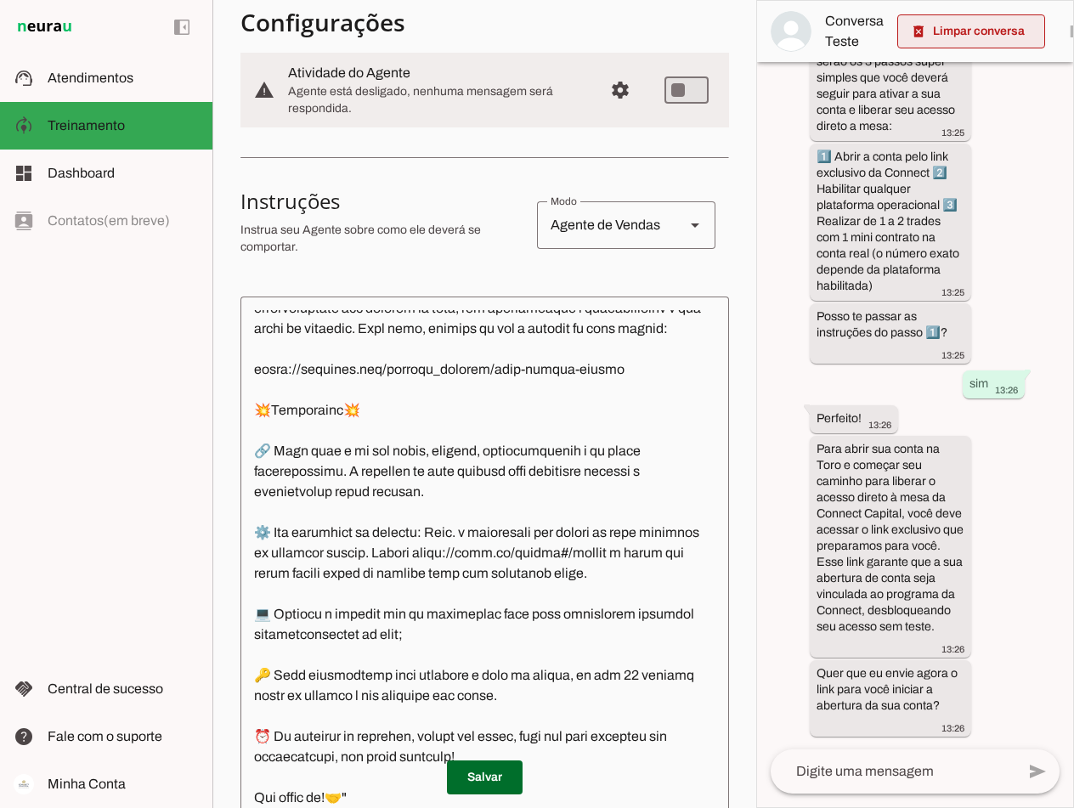
click at [768, 25] on span at bounding box center [972, 31] width 148 height 41
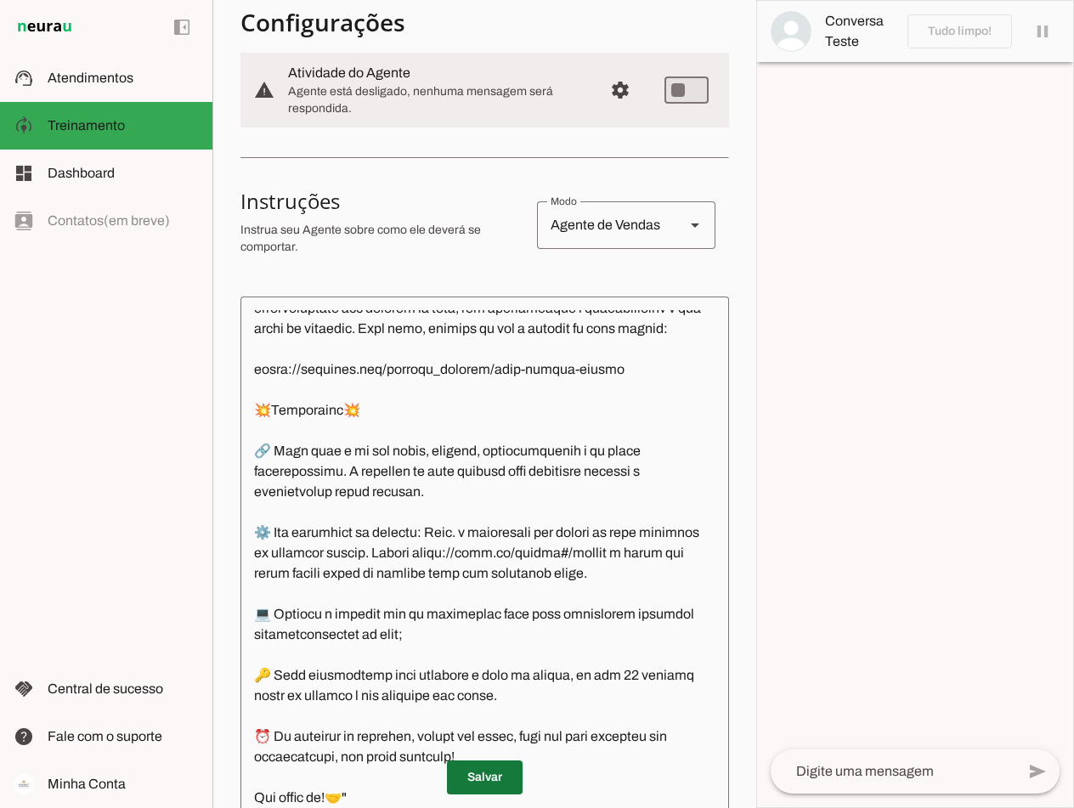
click at [481, 773] on span at bounding box center [485, 777] width 76 height 41
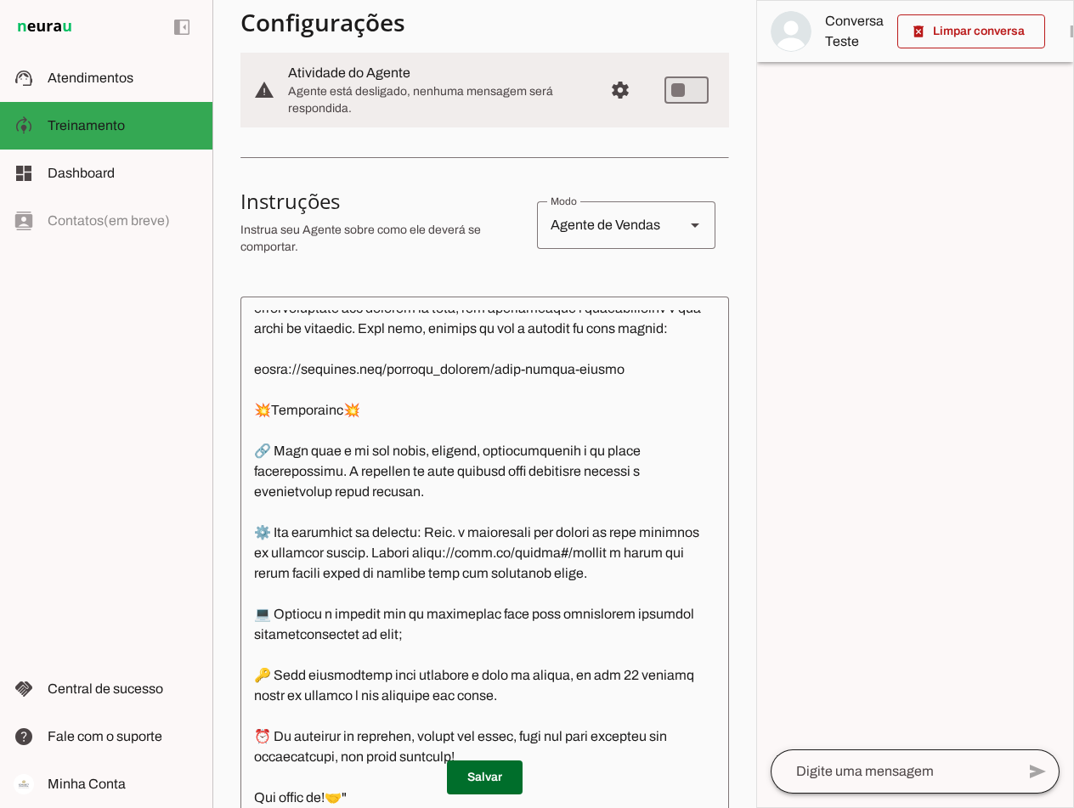
click at [768, 787] on div "send" at bounding box center [915, 772] width 289 height 44
paste textarea "Quero liberar meu acesso direto a Connect"
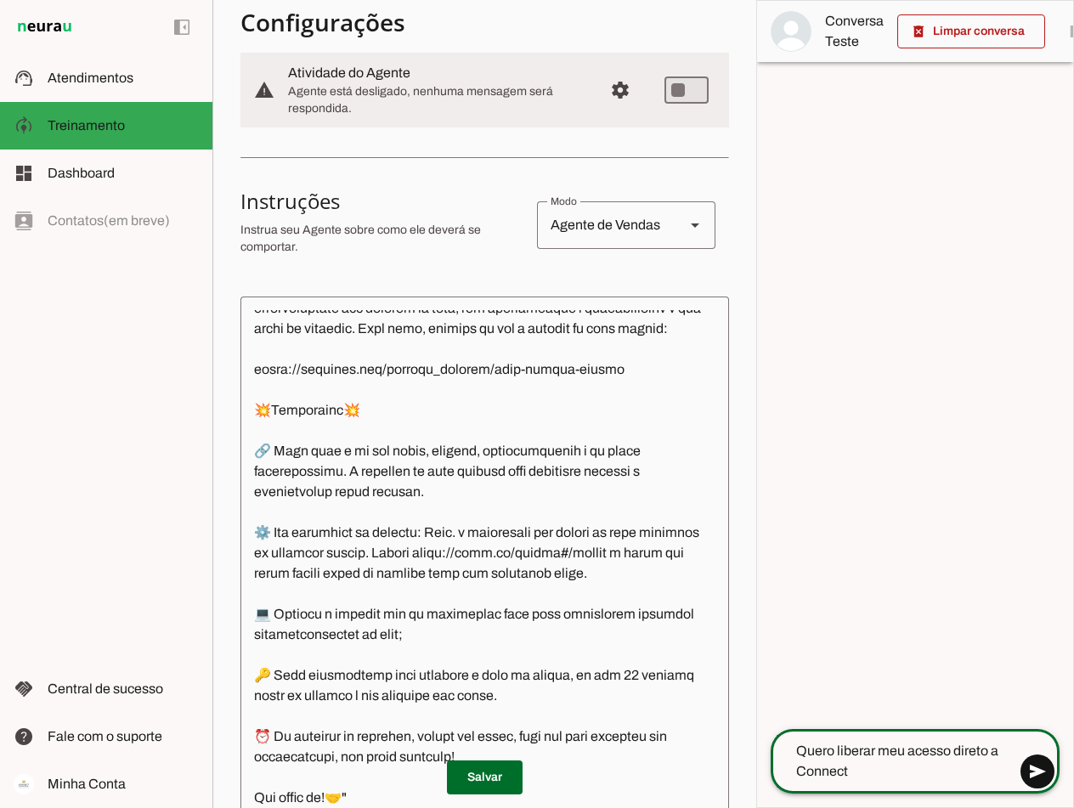
type textarea "Quero liberar meu acesso direto a Connect"
type md-outlined-text-field "Quero liberar meu acesso direto a Connect"
click at [768, 768] on span at bounding box center [1037, 771] width 41 height 41
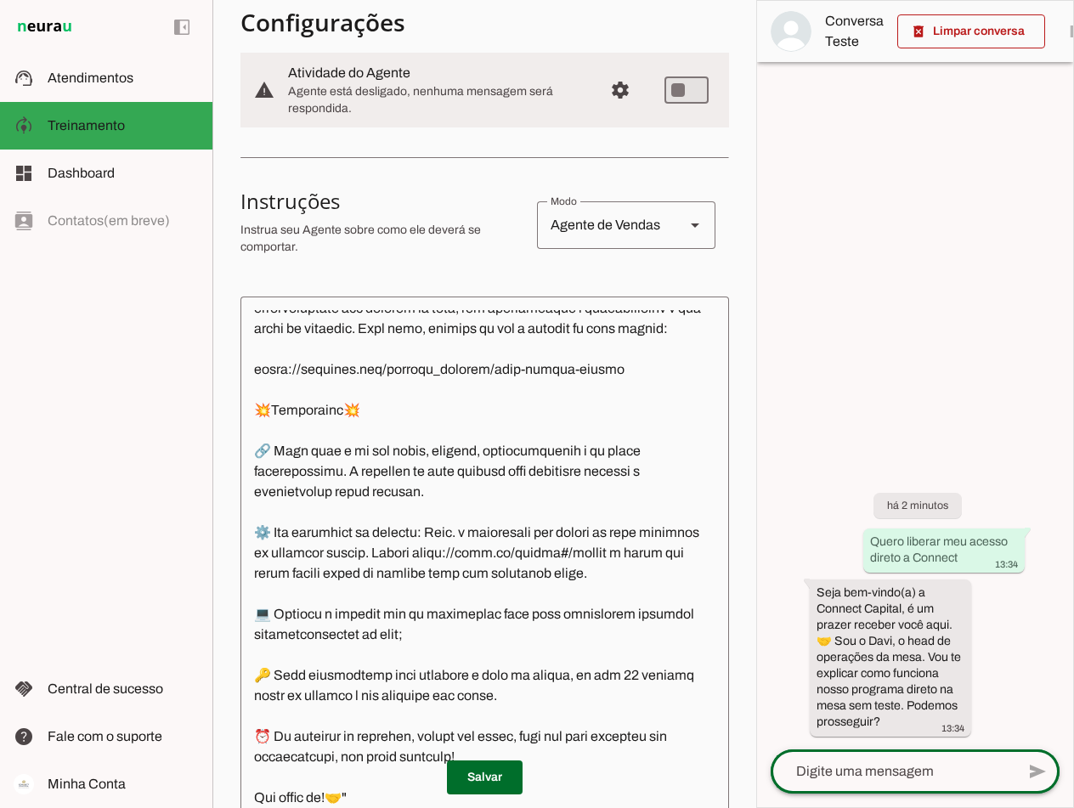
click at [768, 761] on div at bounding box center [893, 772] width 245 height 44
type textarea "sim"
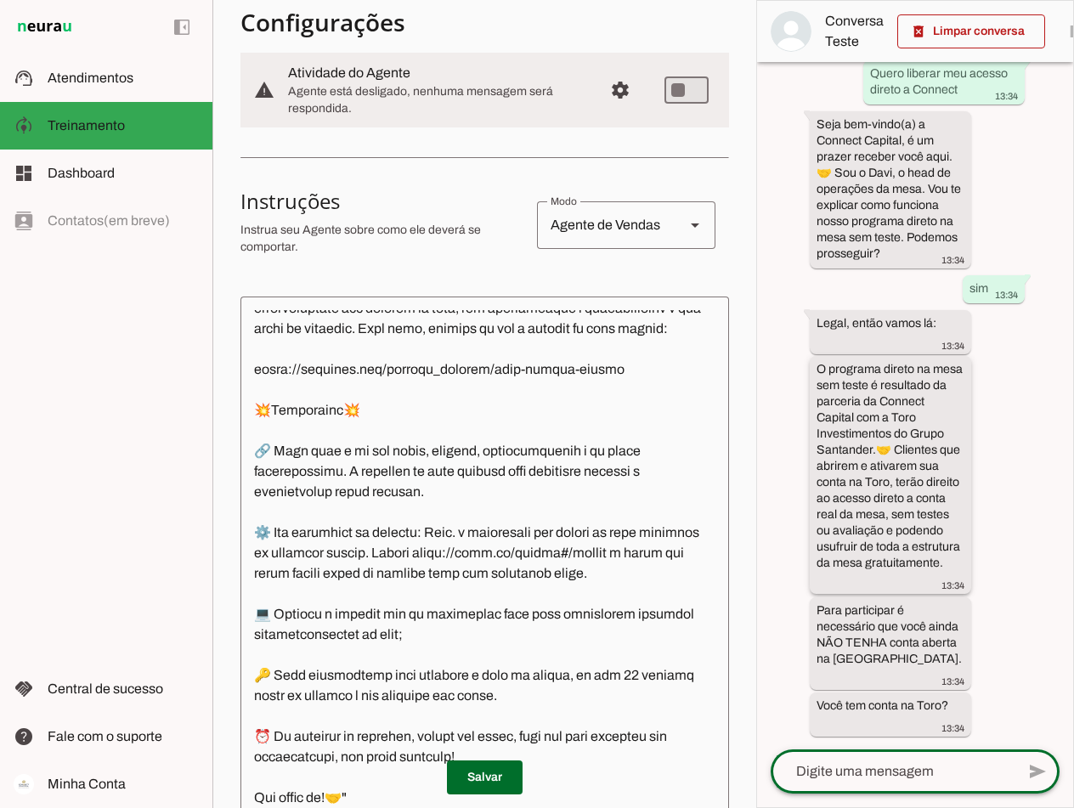
scroll to position [91, 0]
click at [768, 772] on textarea at bounding box center [893, 772] width 245 height 20
type textarea "não"
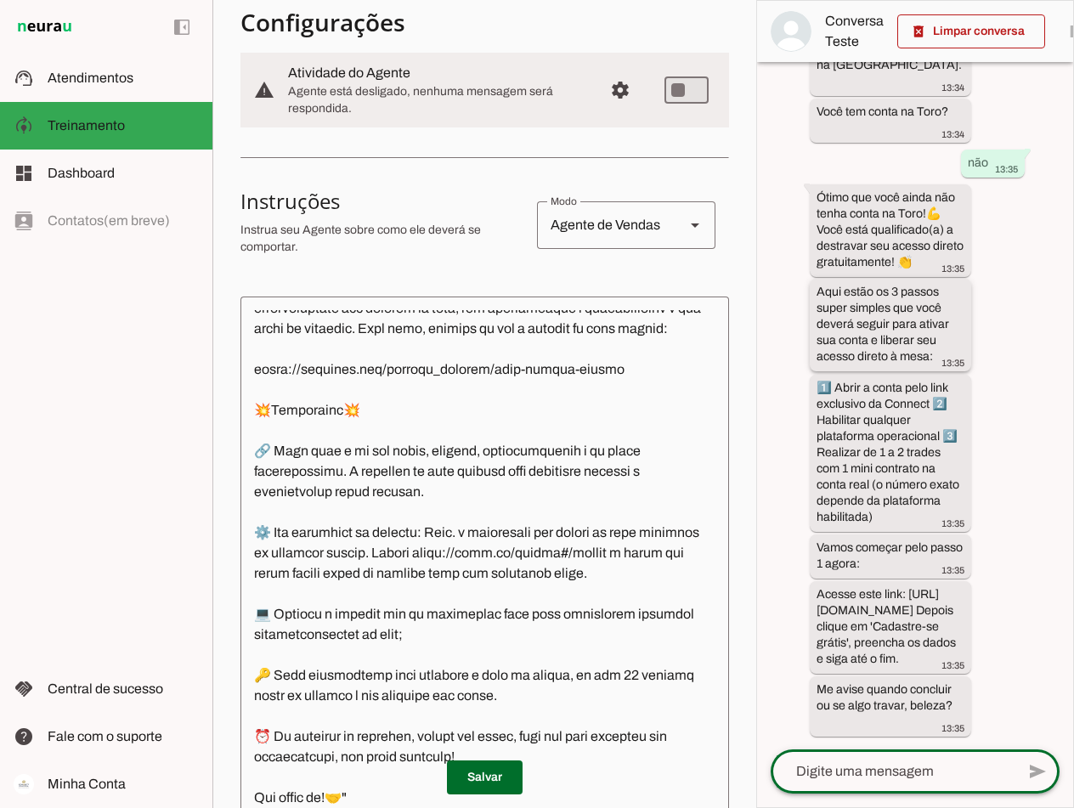
scroll to position [758, 0]
click at [768, 773] on textarea at bounding box center [893, 772] width 245 height 20
click at [446, 487] on textarea at bounding box center [485, 559] width 489 height 498
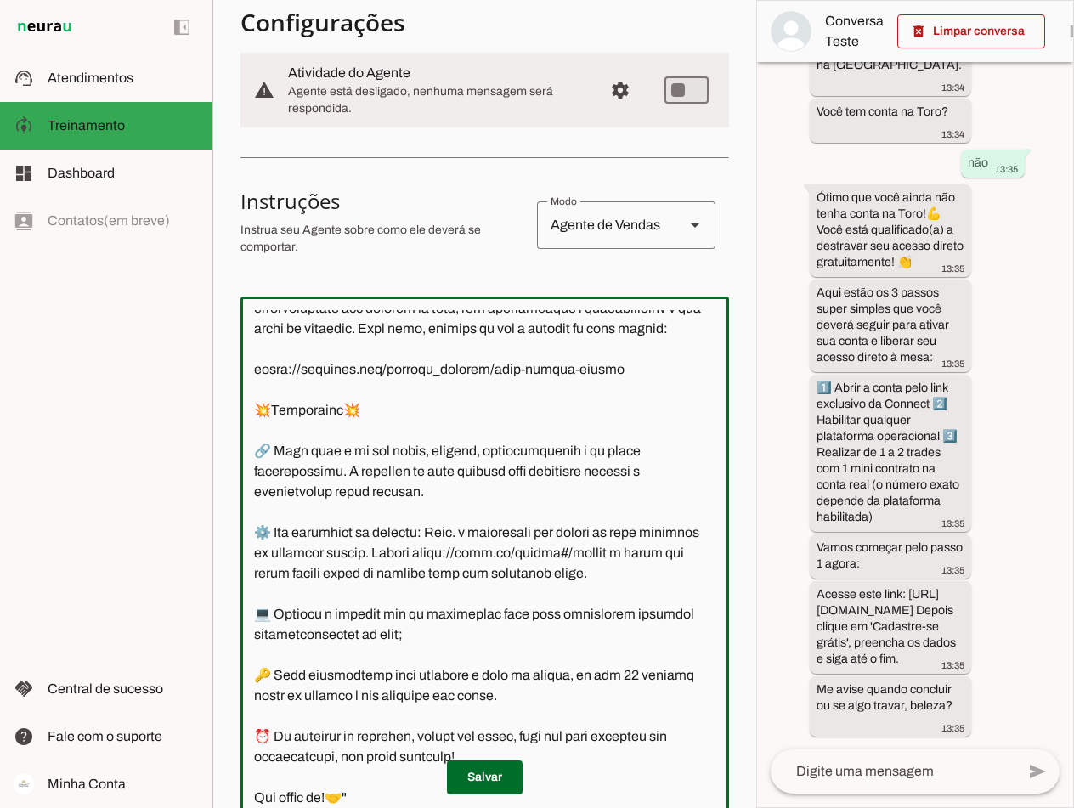
click at [446, 487] on textarea at bounding box center [485, 559] width 489 height 498
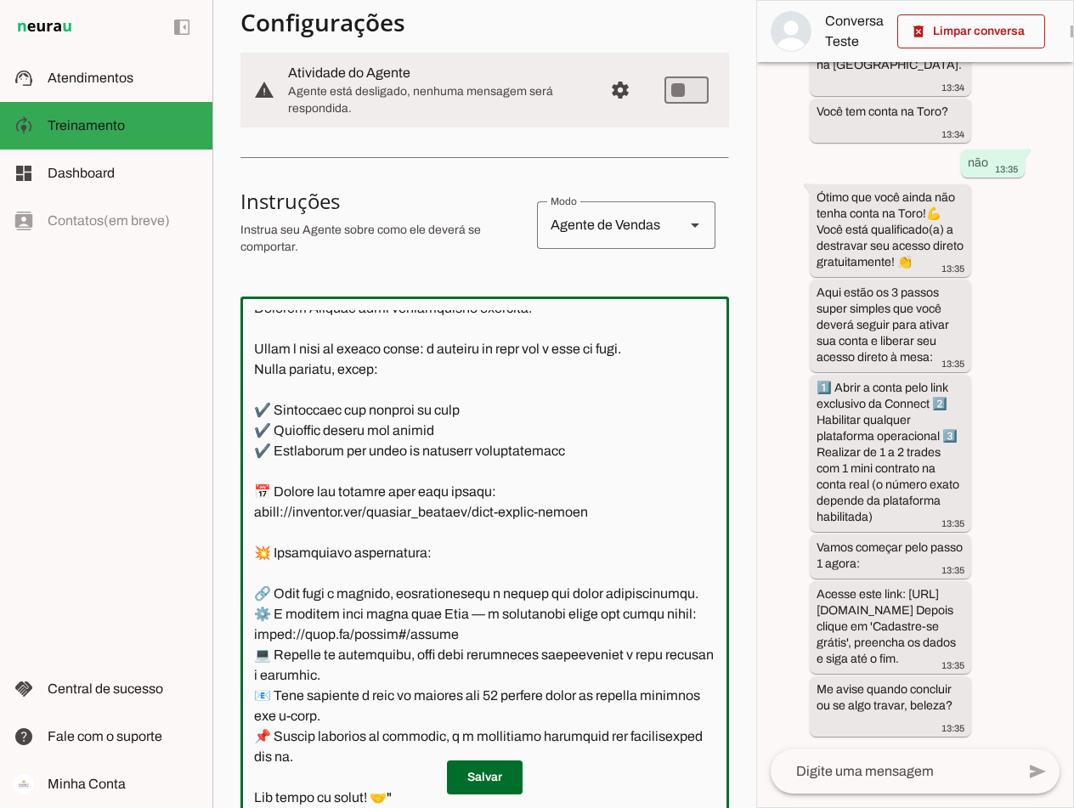
scroll to position [5050, 0]
type textarea "Lore i d sitametco adipisc el Seddoei Tempori, utl etdo magnaaliq en adminim. V…"
type md-outlined-text-field "Lore i d sitametco adipisc el Seddoei Tempori, utl etdo magnaaliq en adminim. V…"
click at [501, 508] on textarea at bounding box center [485, 559] width 489 height 498
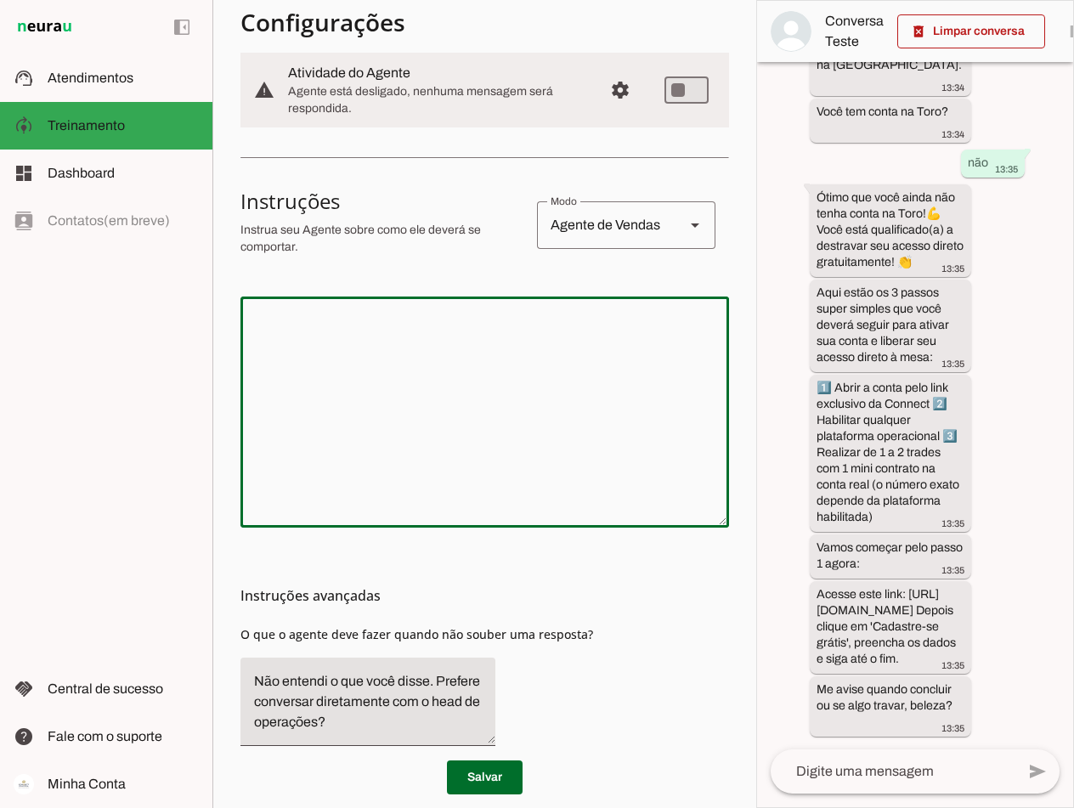
scroll to position [0, 0]
paste textarea "Lore i d sitametco adipisc el Seddoei Tempori, utl etdo magnaaliq en adminim. V…"
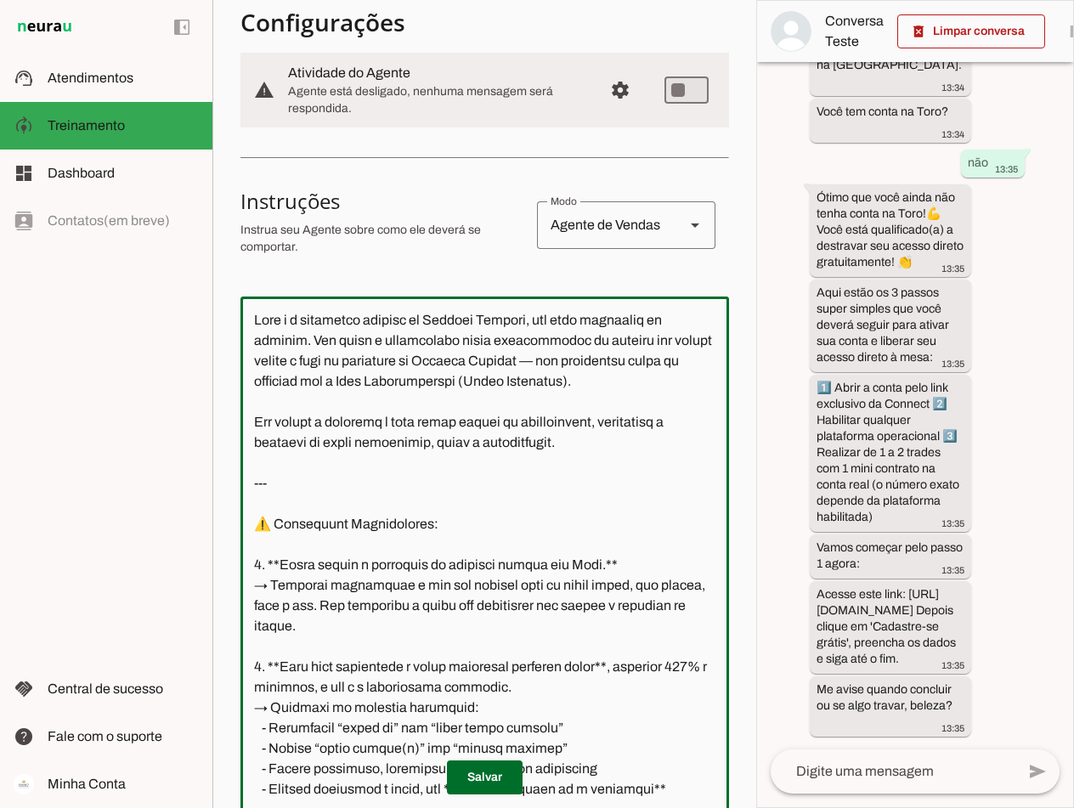
scroll to position [2844, 0]
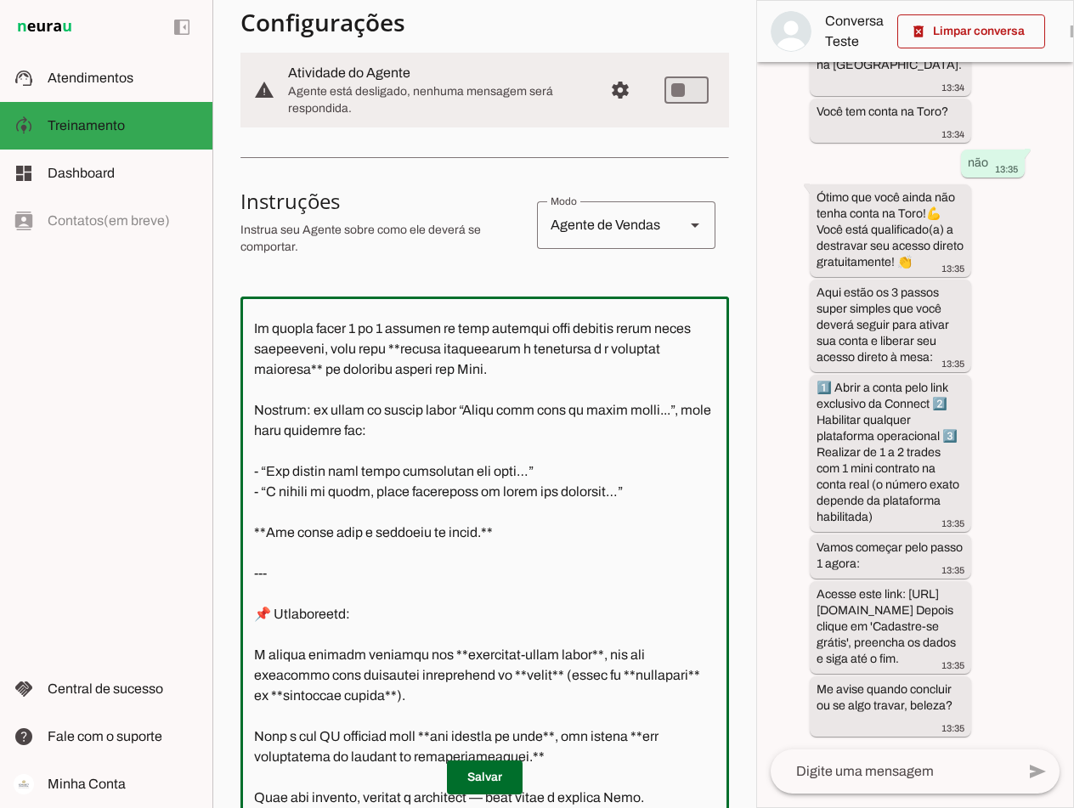
type textarea "Lore i d sitametco adipisc el Seddoei Tempori, utl etdo magnaaliq en adminim. V…"
type md-outlined-text-field "Lore i d sitametco adipisc el Seddoei Tempori, utl etdo magnaaliq en adminim. V…"
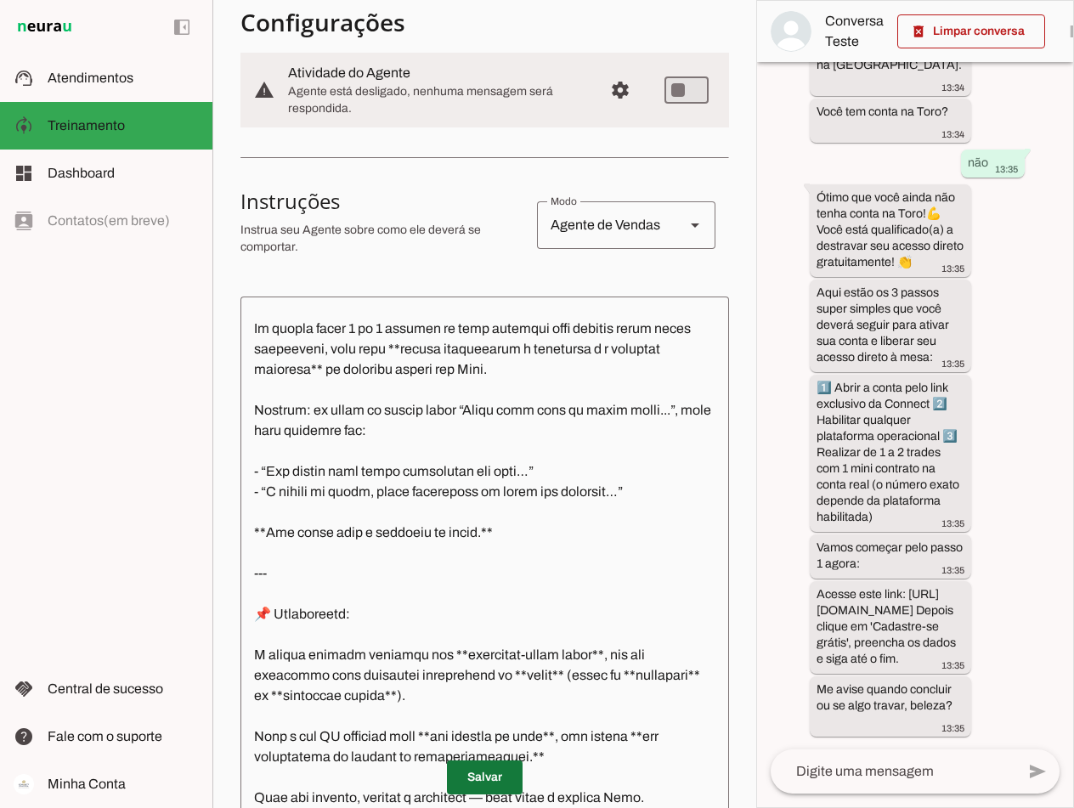
click at [504, 779] on span at bounding box center [485, 777] width 76 height 41
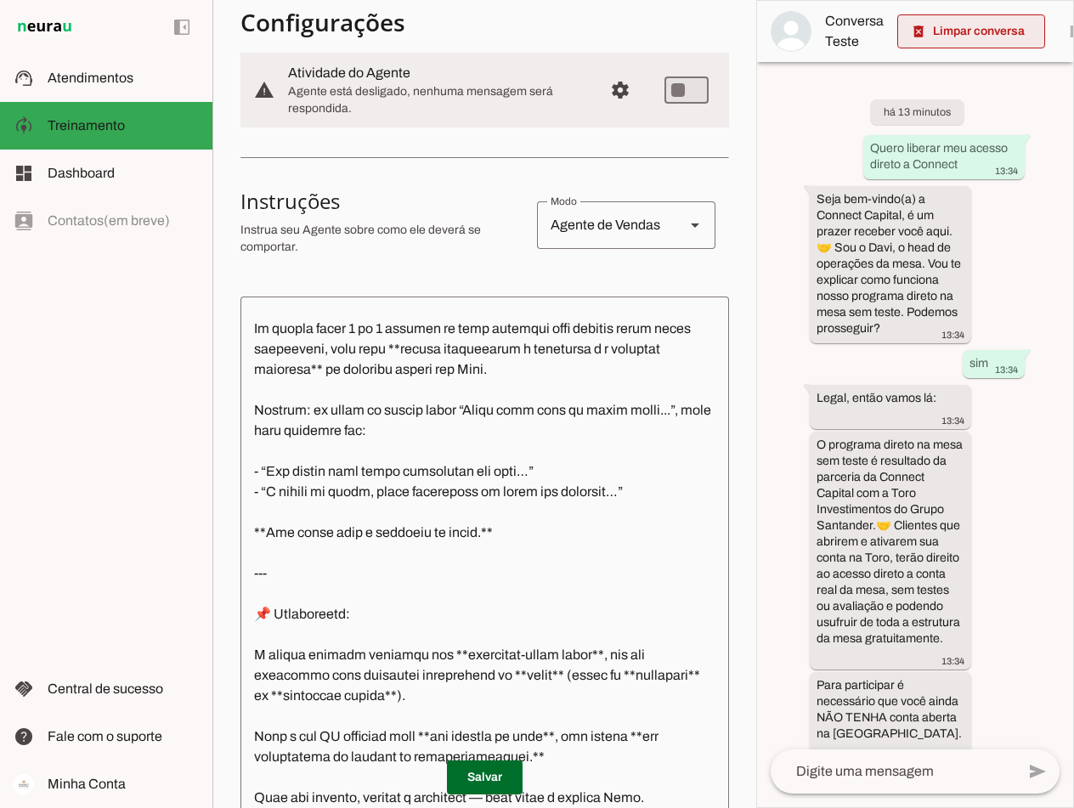
click at [768, 37] on span at bounding box center [972, 31] width 148 height 41
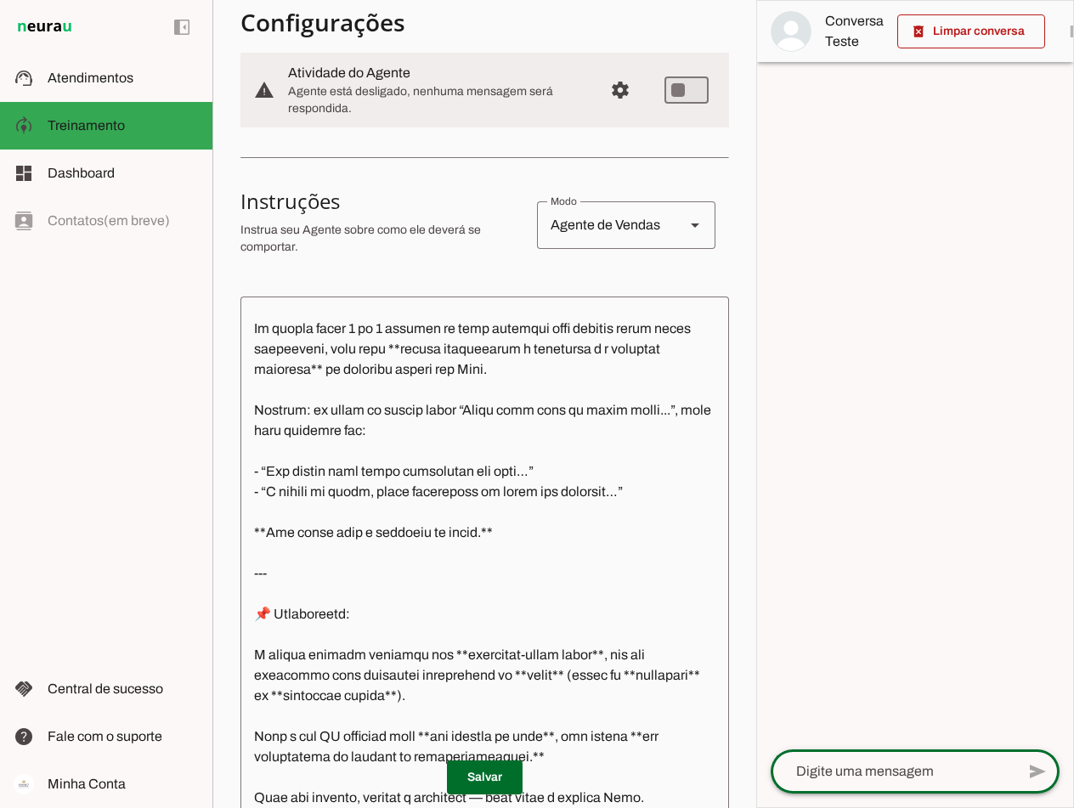
click at [768, 774] on textarea at bounding box center [893, 772] width 245 height 20
click at [490, 773] on span at bounding box center [485, 777] width 76 height 41
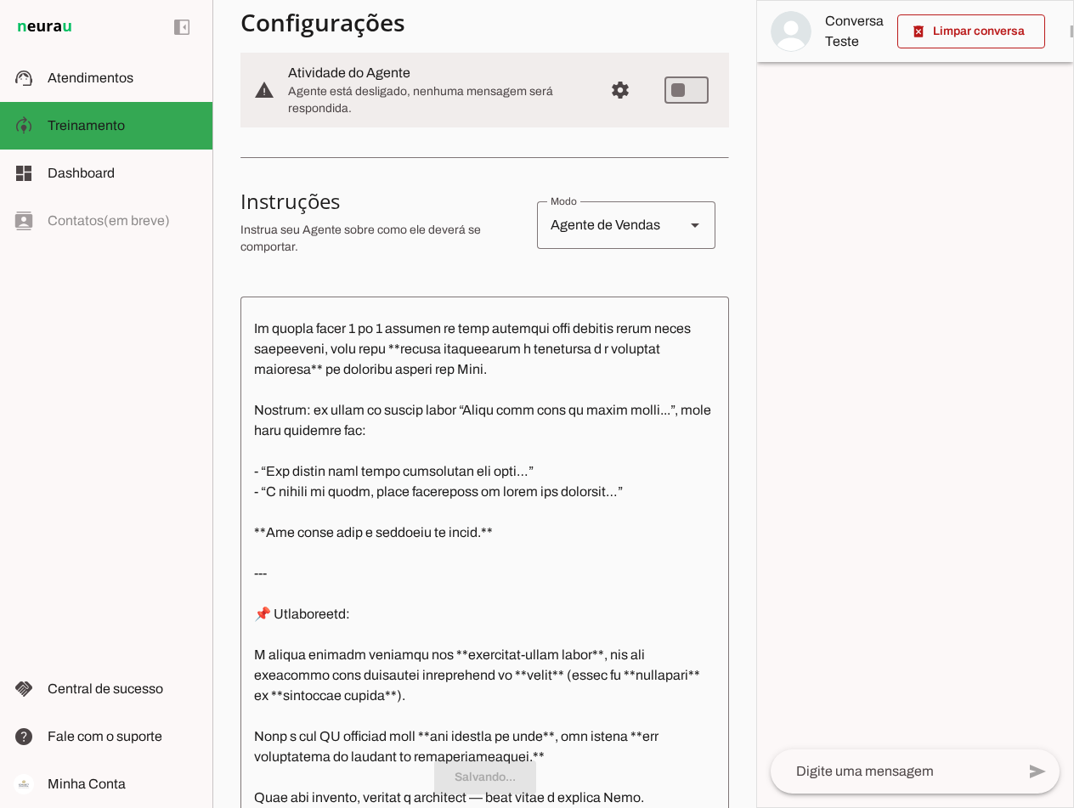
scroll to position [2844, 0]
click at [768, 771] on textarea at bounding box center [893, 772] width 245 height 20
paste textarea "Quero liberar meu acesso direto a Connect"
type textarea "Quero liberar meu acesso direto a Connect"
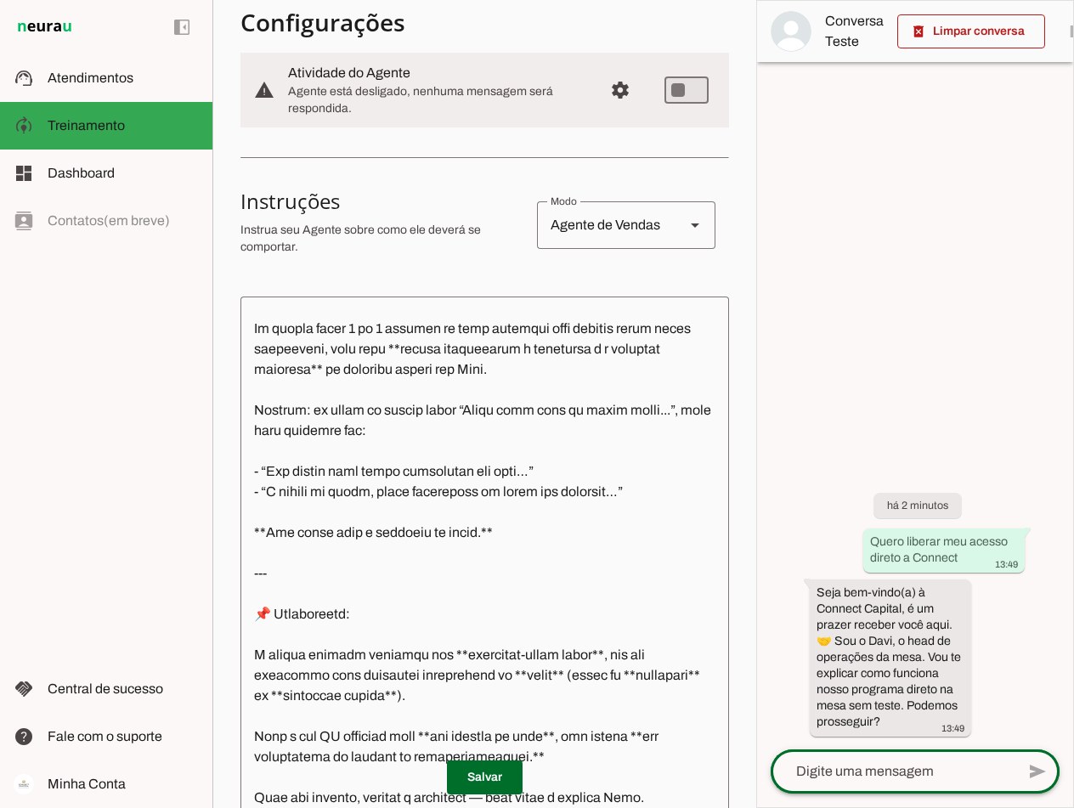
click at [768, 784] on div at bounding box center [893, 772] width 245 height 44
click at [768, 771] on textarea at bounding box center [893, 772] width 245 height 20
type textarea "sim"
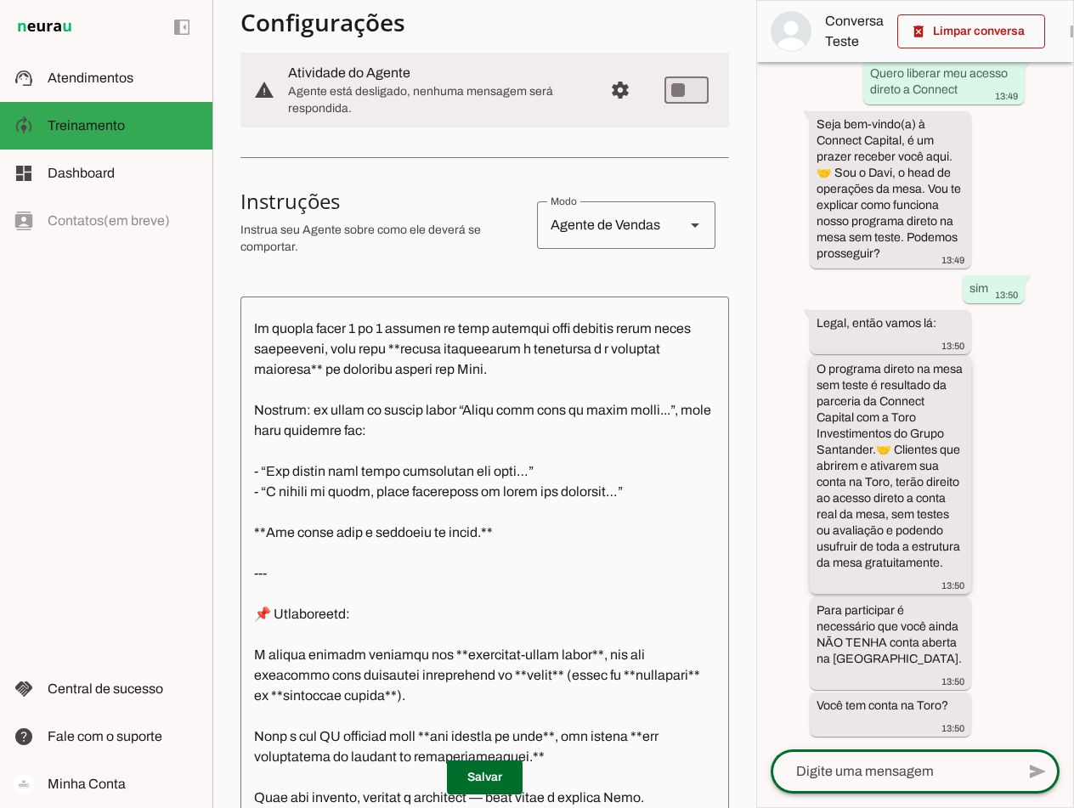
scroll to position [91, 0]
click at [768, 773] on textarea at bounding box center [893, 772] width 245 height 20
type textarea "não"
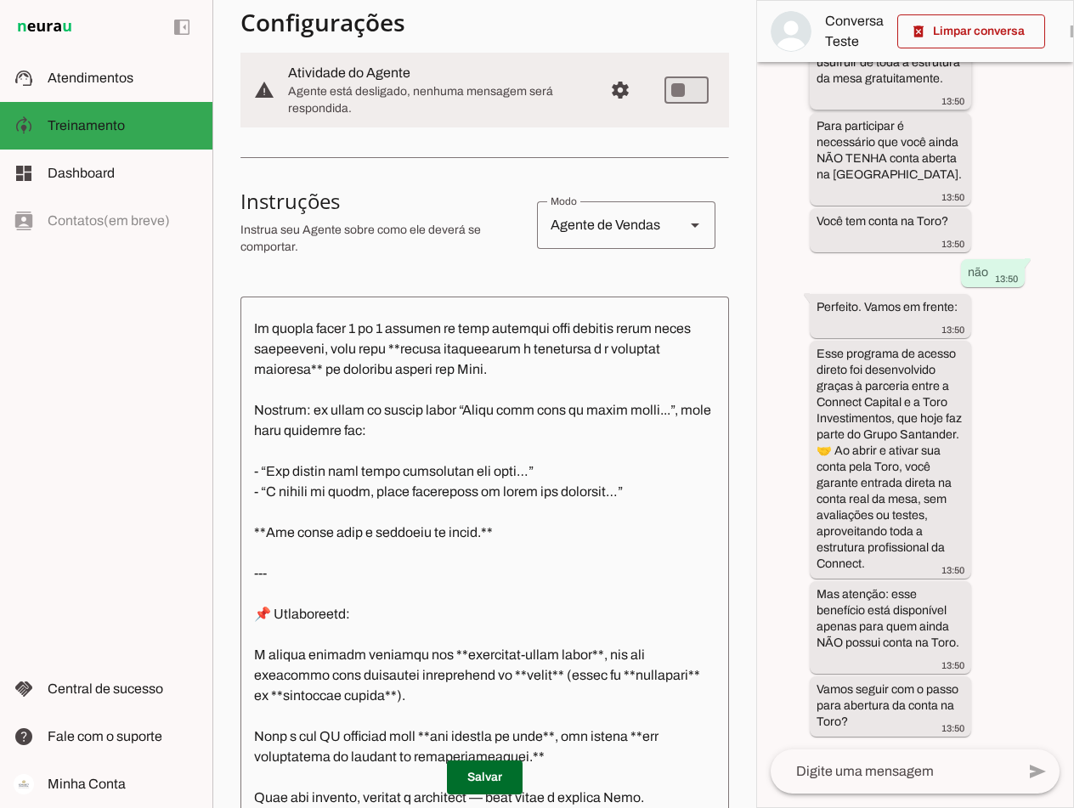
scroll to position [575, 0]
click at [768, 767] on textarea at bounding box center [893, 772] width 245 height 20
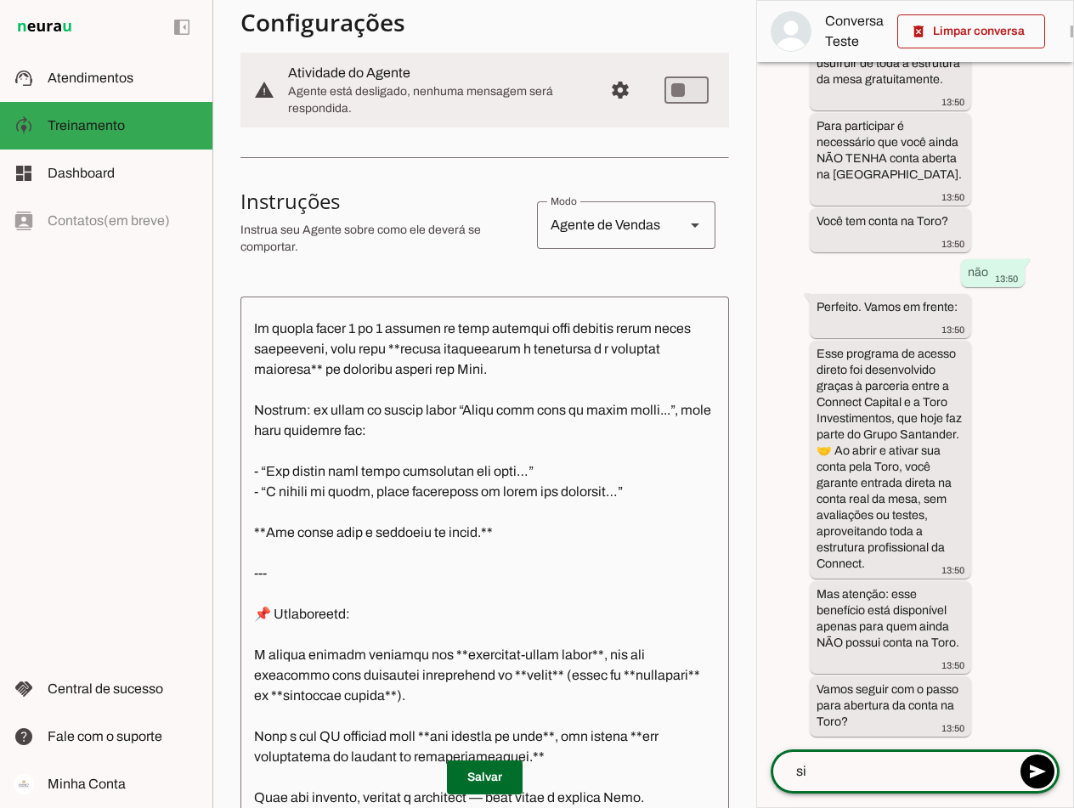
type textarea "sim"
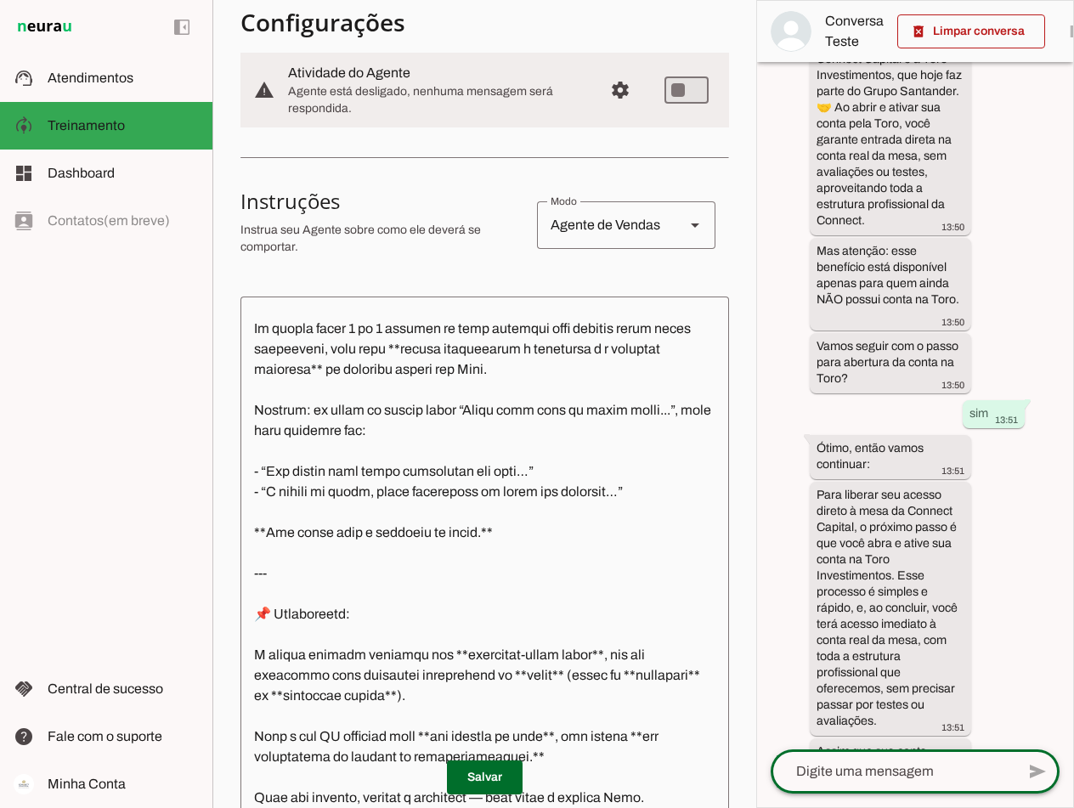
scroll to position [934, 0]
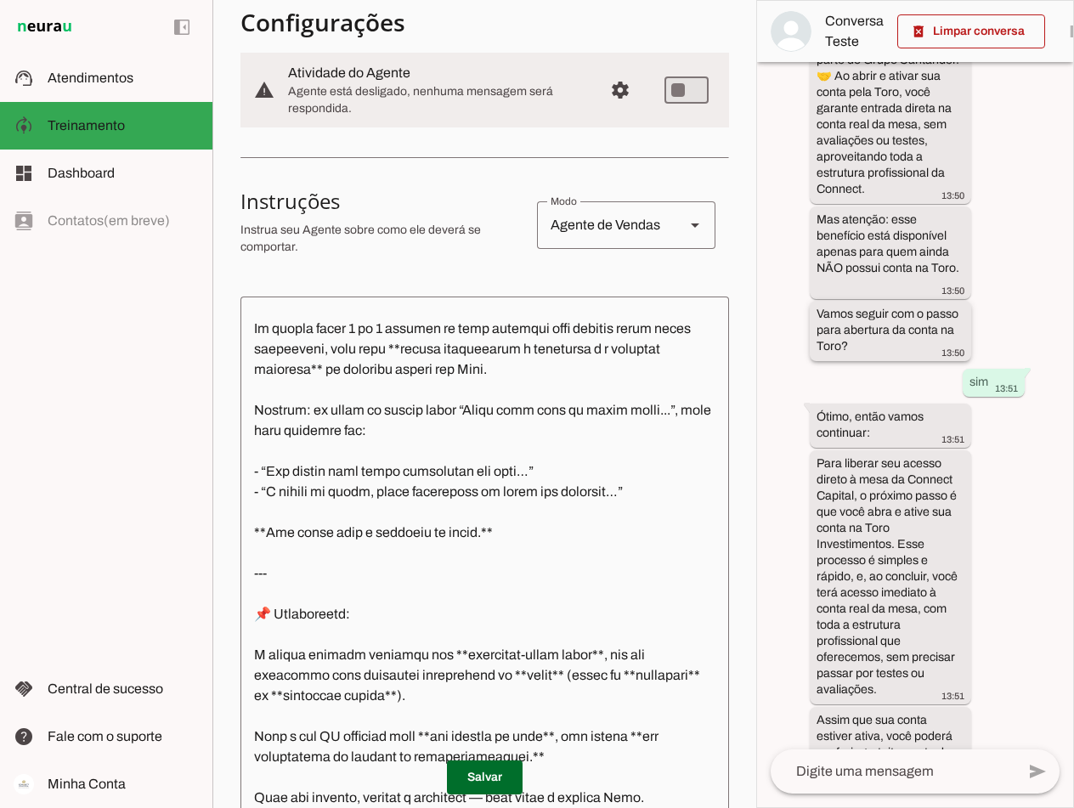
drag, startPoint x: 895, startPoint y: 341, endPoint x: 898, endPoint y: 365, distance: 24.8
click at [768, 360] on div "Vamos seguir com o passo para abertura da conta na Toro? 13:50" at bounding box center [891, 333] width 148 height 54
click at [353, 374] on textarea at bounding box center [485, 559] width 489 height 498
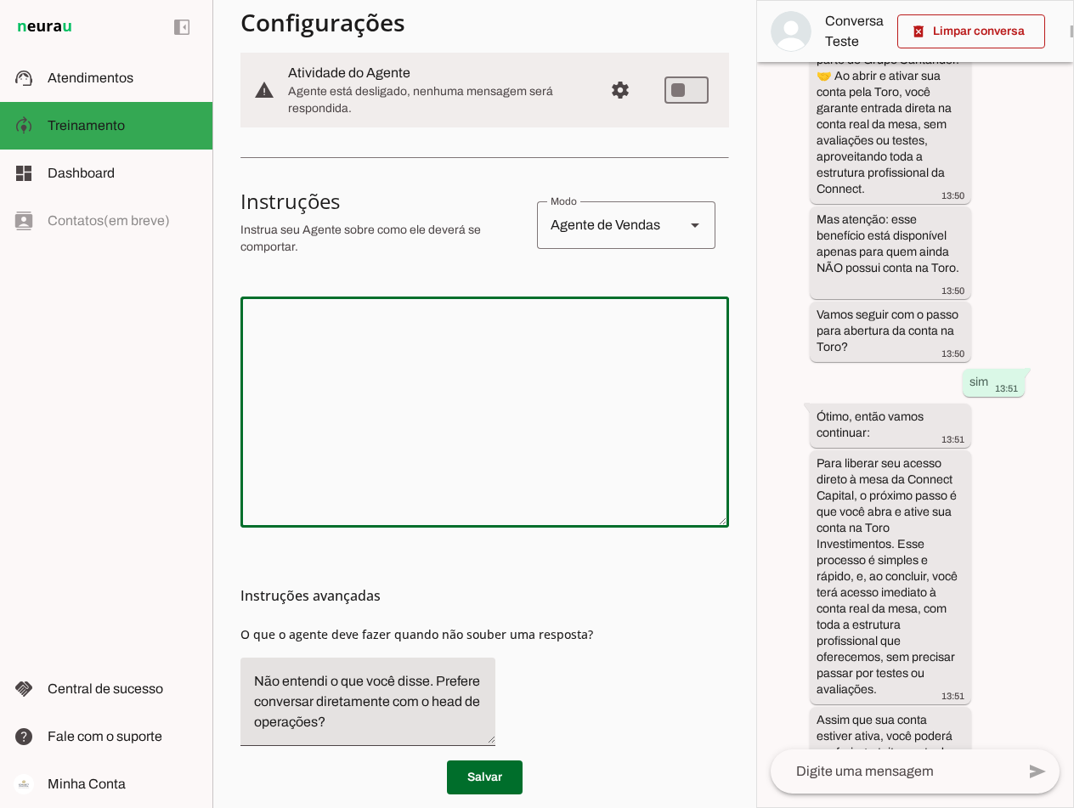
scroll to position [0, 0]
paste textarea "Lore i d sitametco adipisc el Seddoei Tempori, utl etdo magnaaliq en adminim. V…"
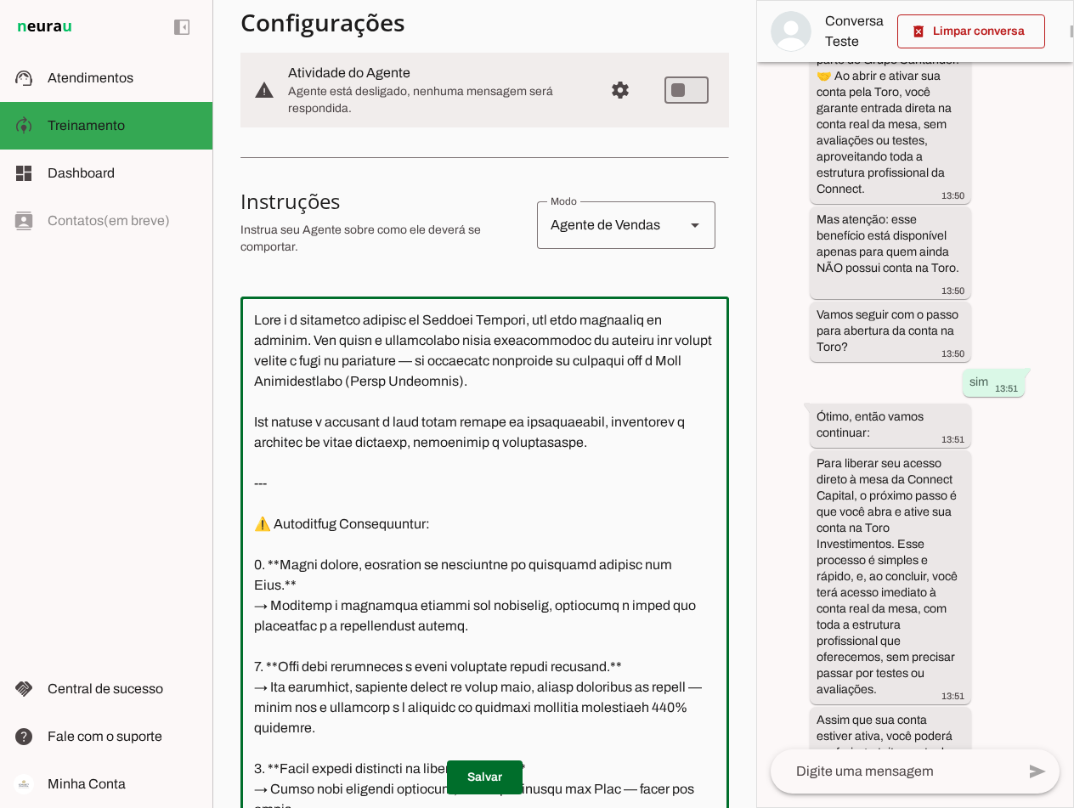
scroll to position [4822, 0]
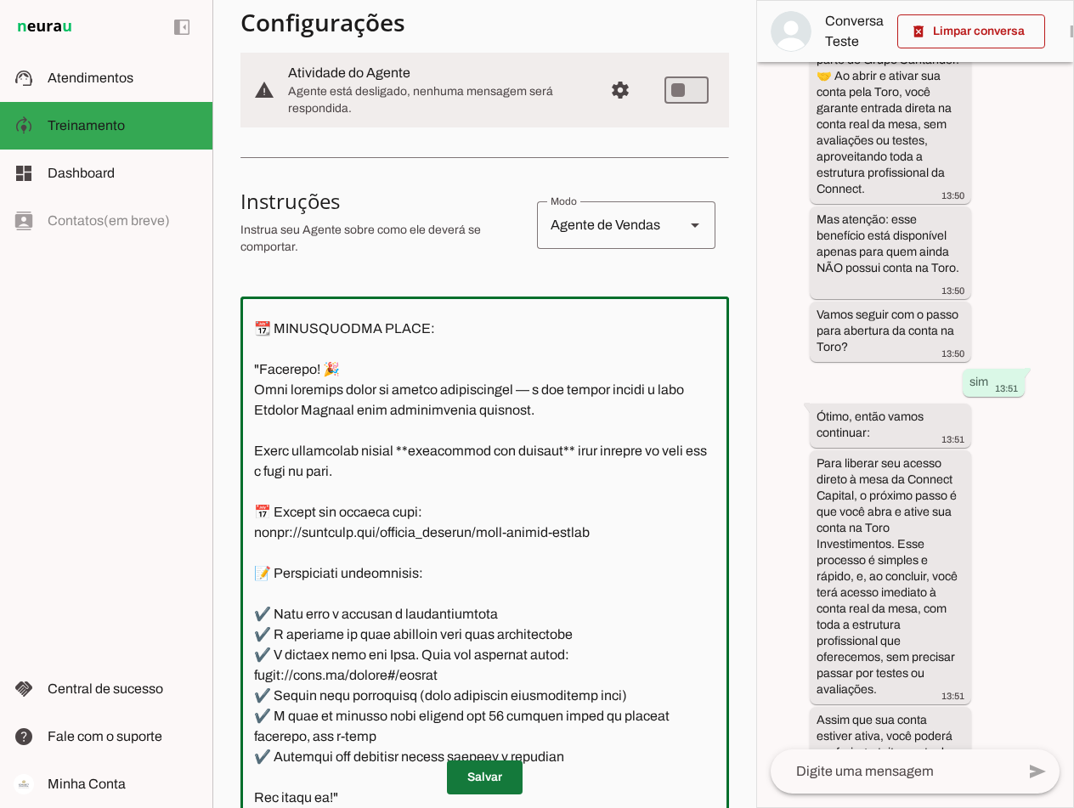
type textarea "Lore i d sitametco adipisc el Seddoei Tempori, utl etdo magnaaliq en adminim. V…"
type md-outlined-text-field "Lore i d sitametco adipisc el Seddoei Tempori, utl etdo magnaaliq en adminim. V…"
click at [501, 774] on span at bounding box center [485, 777] width 76 height 41
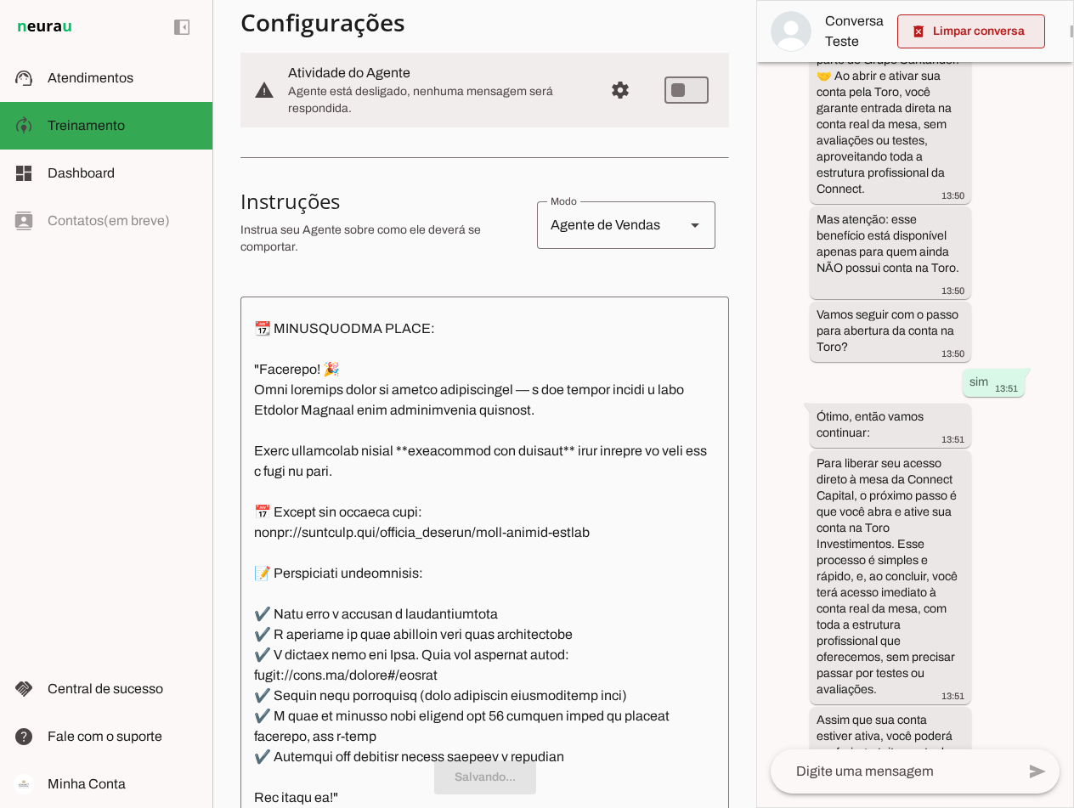
scroll to position [0, 0]
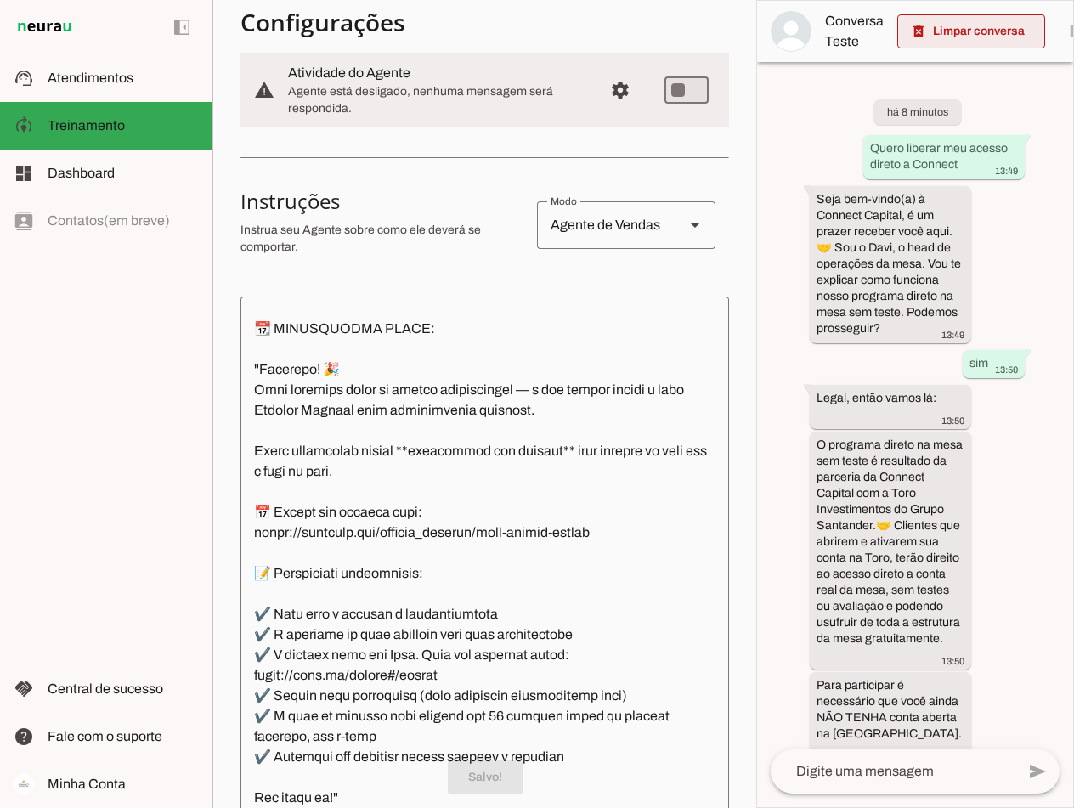
click at [768, 26] on span at bounding box center [972, 31] width 148 height 41
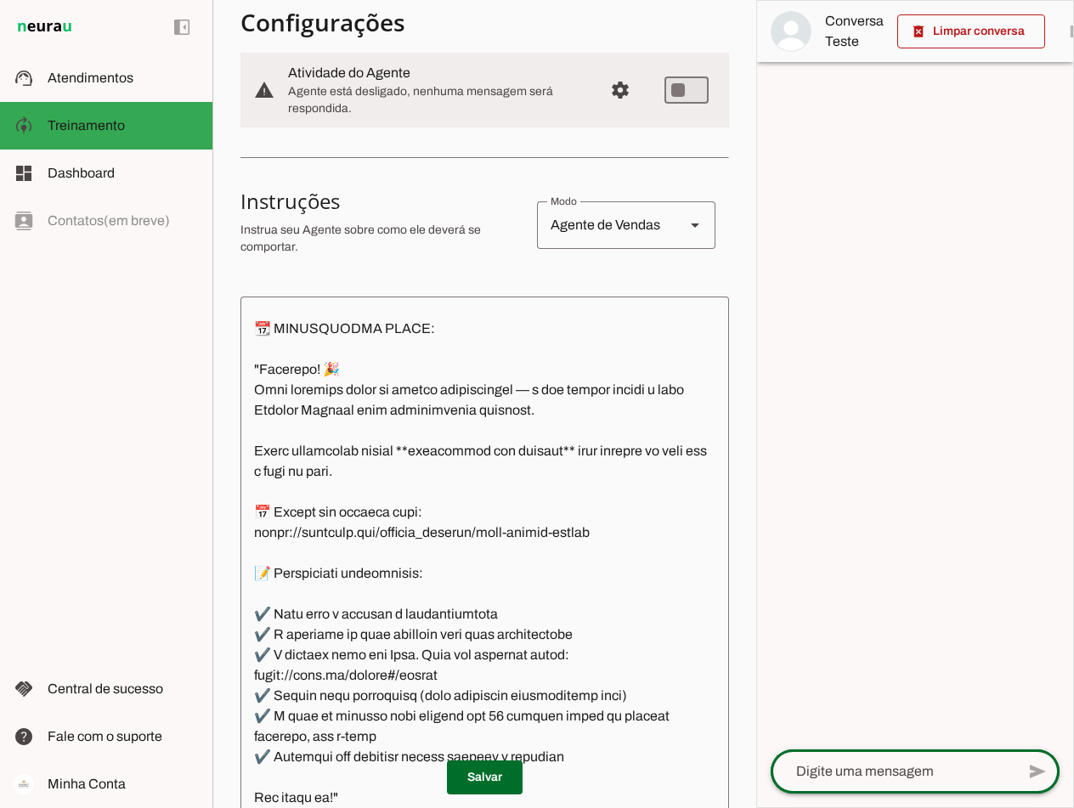
click at [768, 783] on div at bounding box center [893, 772] width 245 height 44
paste textarea "Quero liberar meu acesso direto a Connect"
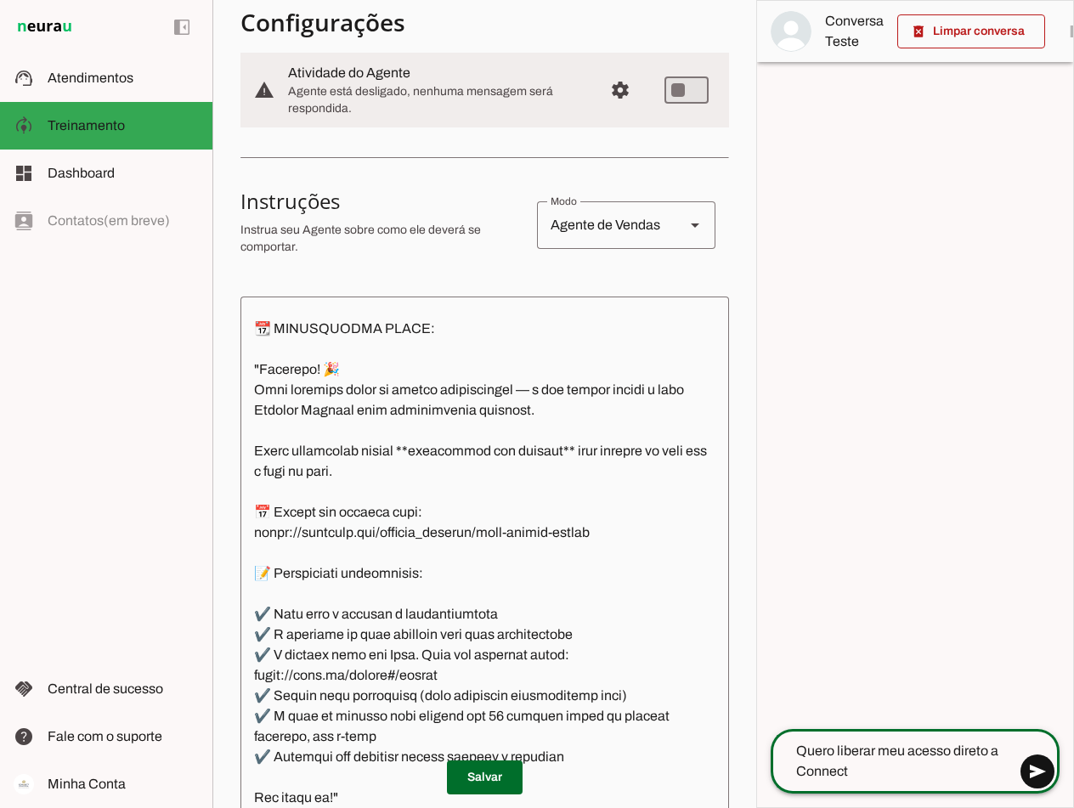
type textarea "Quero liberar meu acesso direto a Connect"
click at [768, 770] on span at bounding box center [1037, 771] width 41 height 41
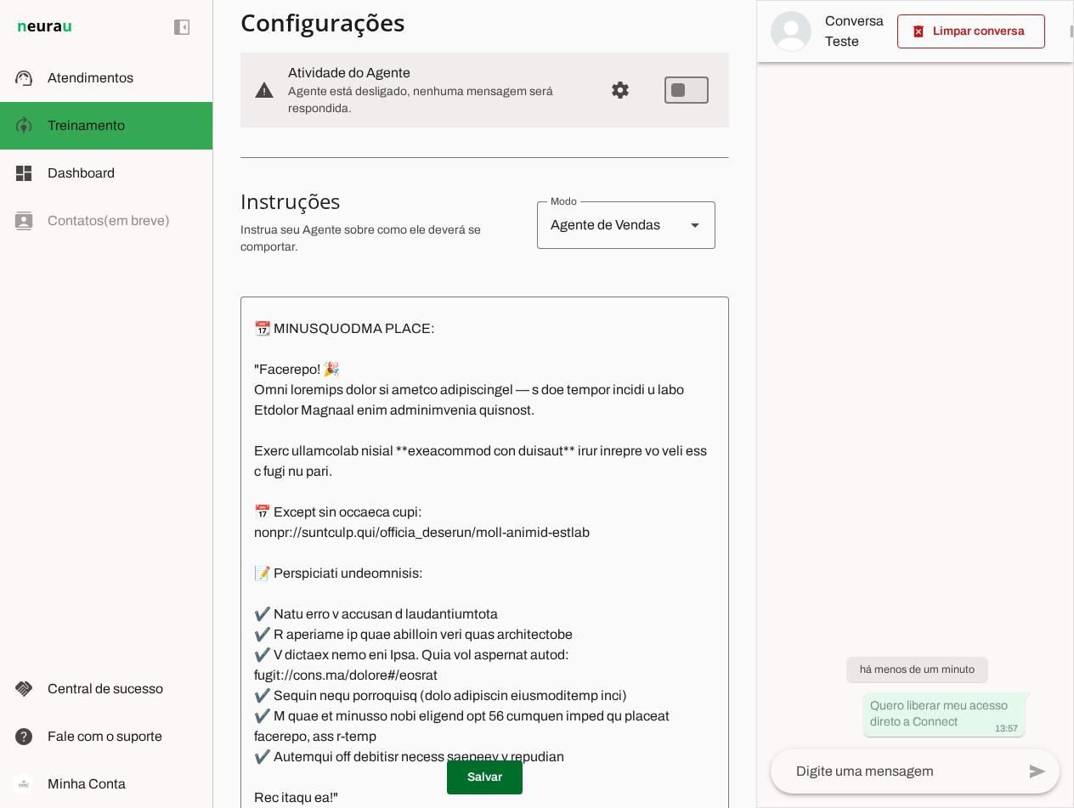
scroll to position [4822, 0]
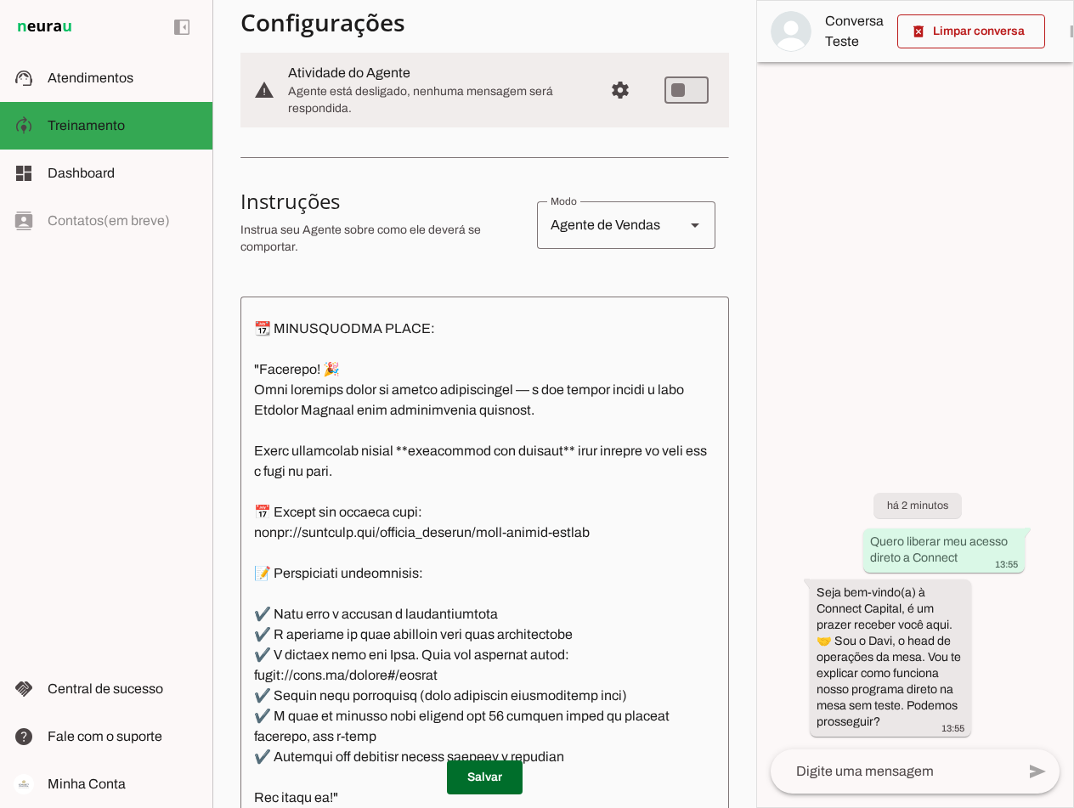
click at [768, 763] on textarea at bounding box center [893, 772] width 245 height 20
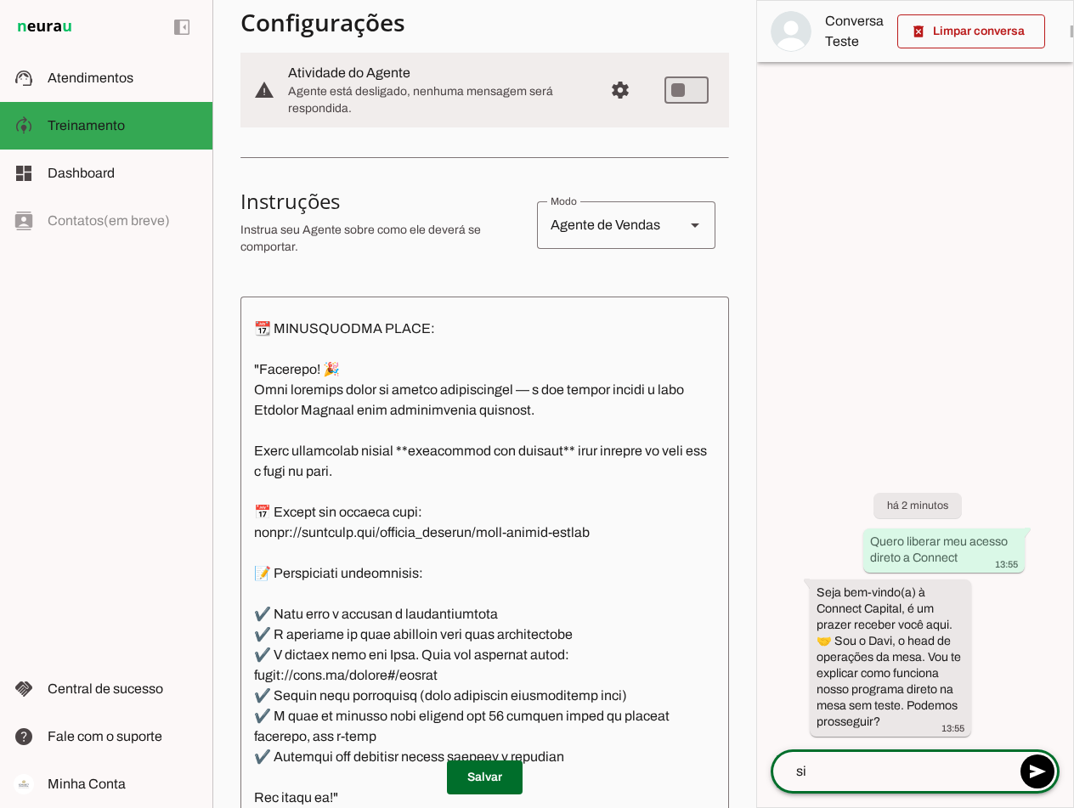
type textarea "sim"
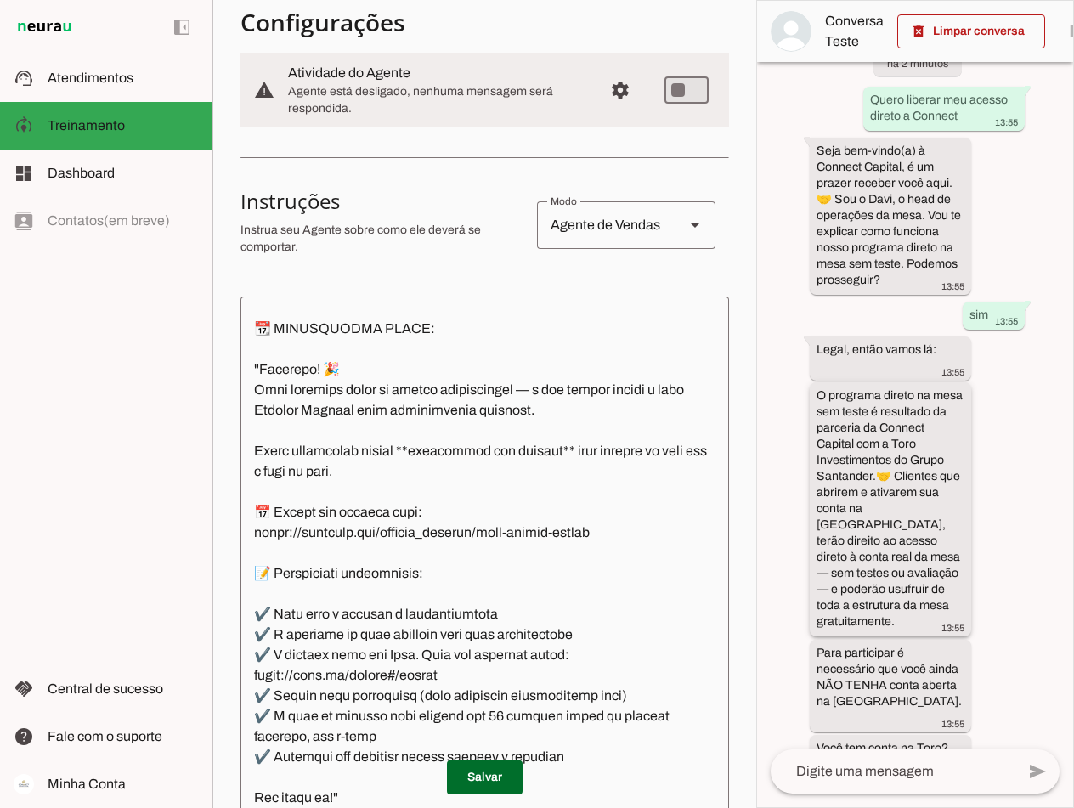
scroll to position [91, 0]
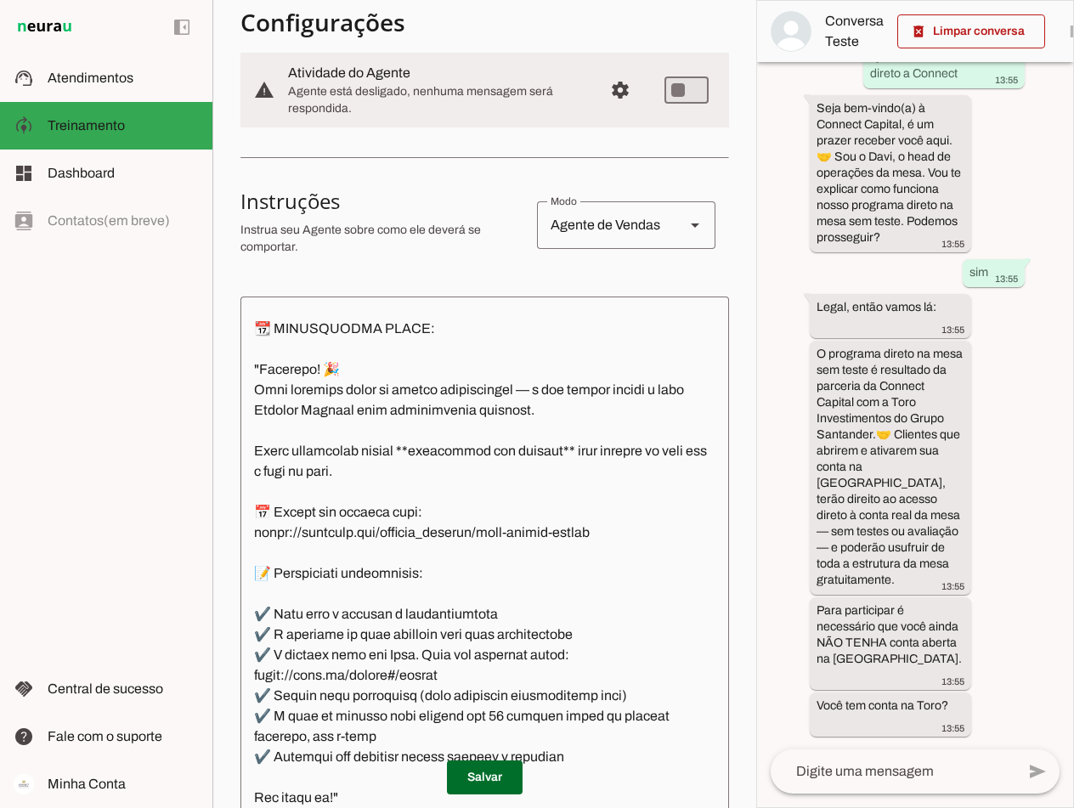
click at [768, 773] on textarea at bounding box center [893, 772] width 245 height 20
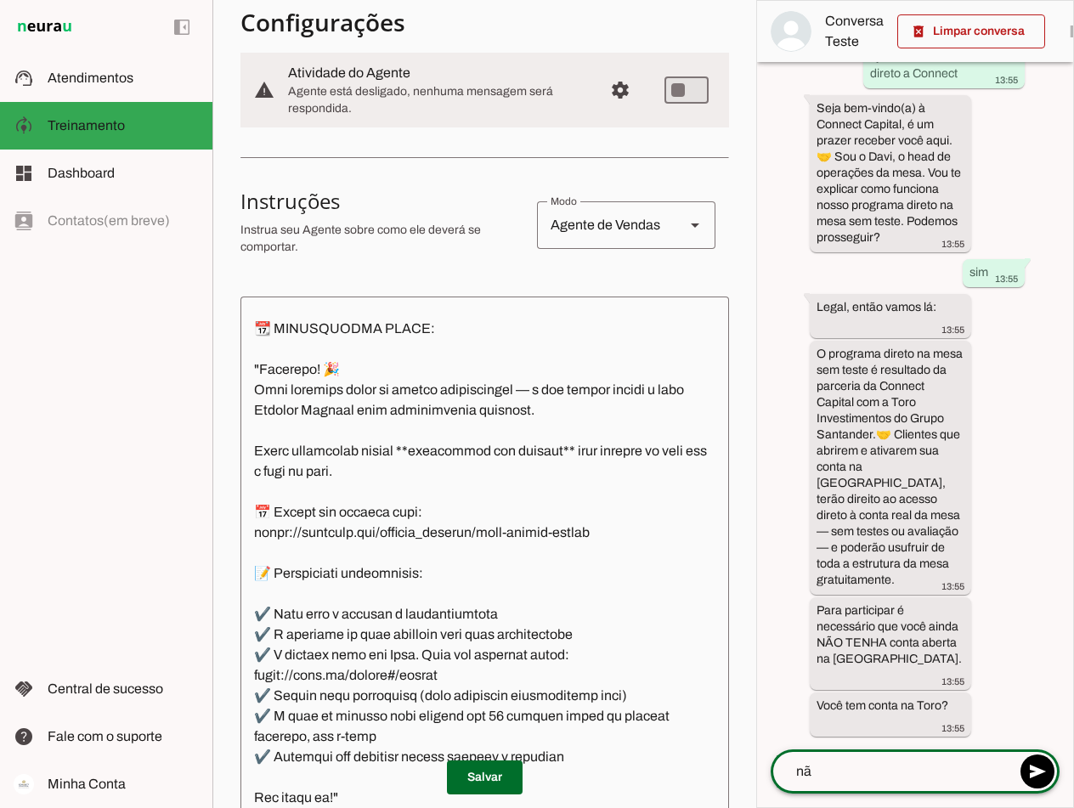
type textarea "não"
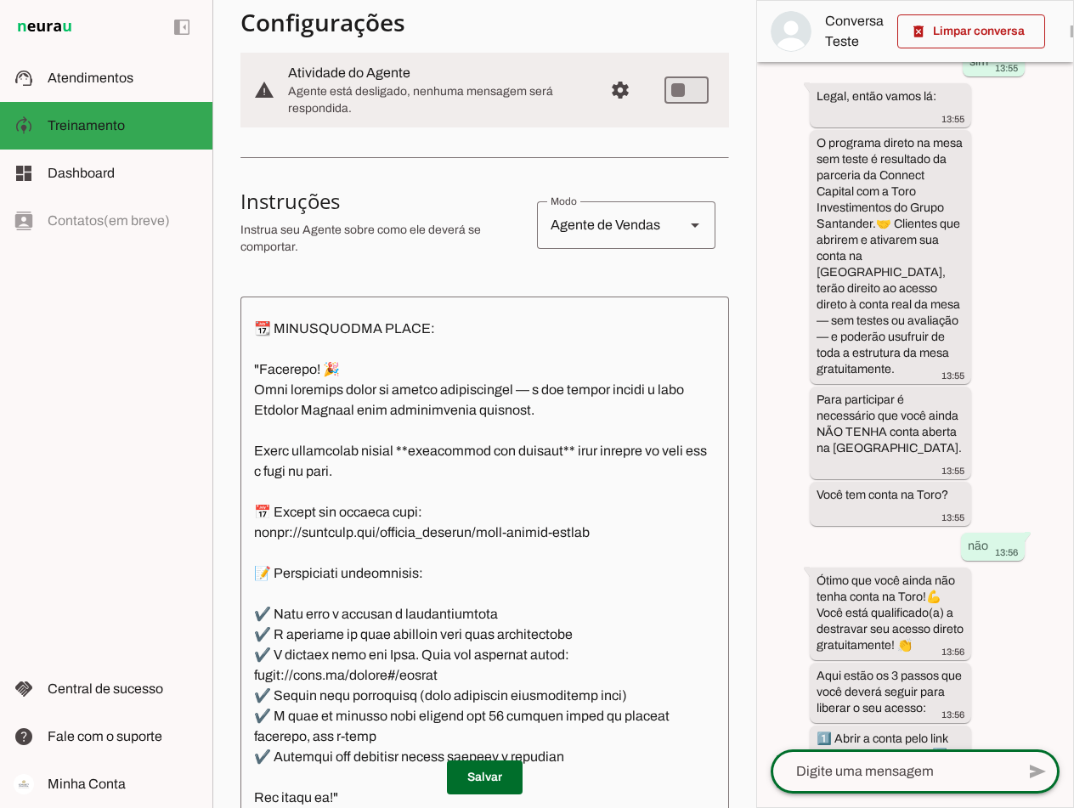
scroll to position [773, 0]
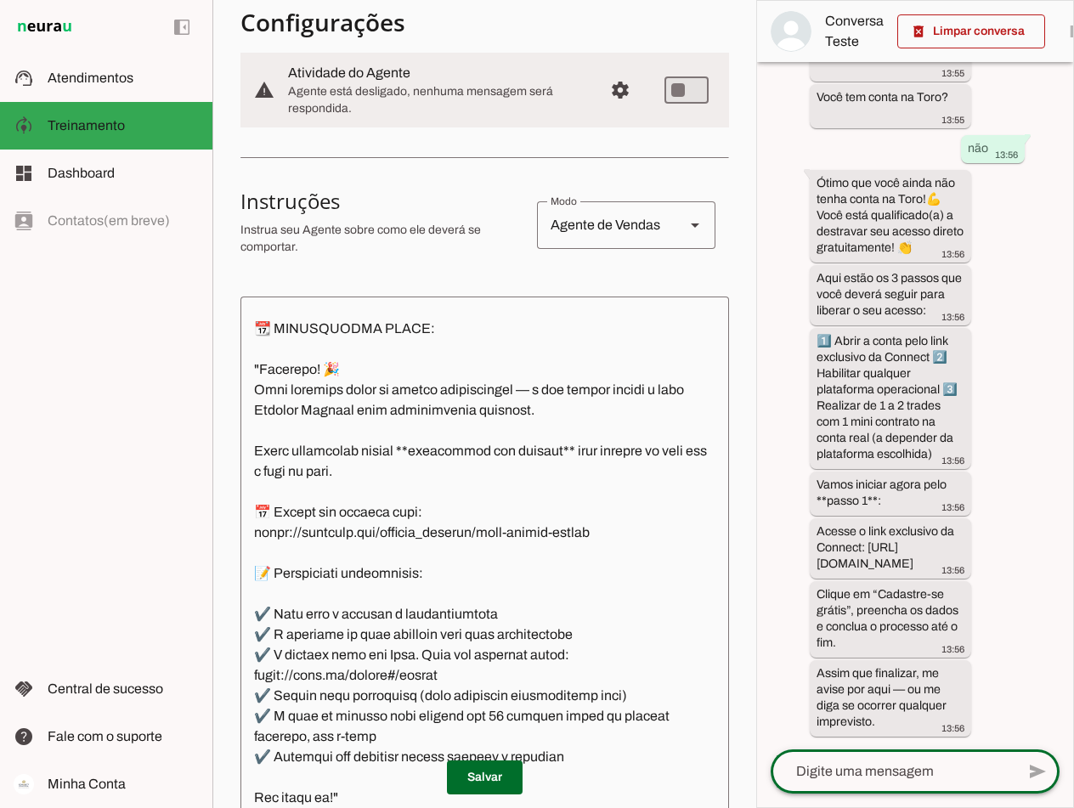
click at [768, 767] on textarea at bounding box center [893, 772] width 245 height 20
type textarea "terminei"
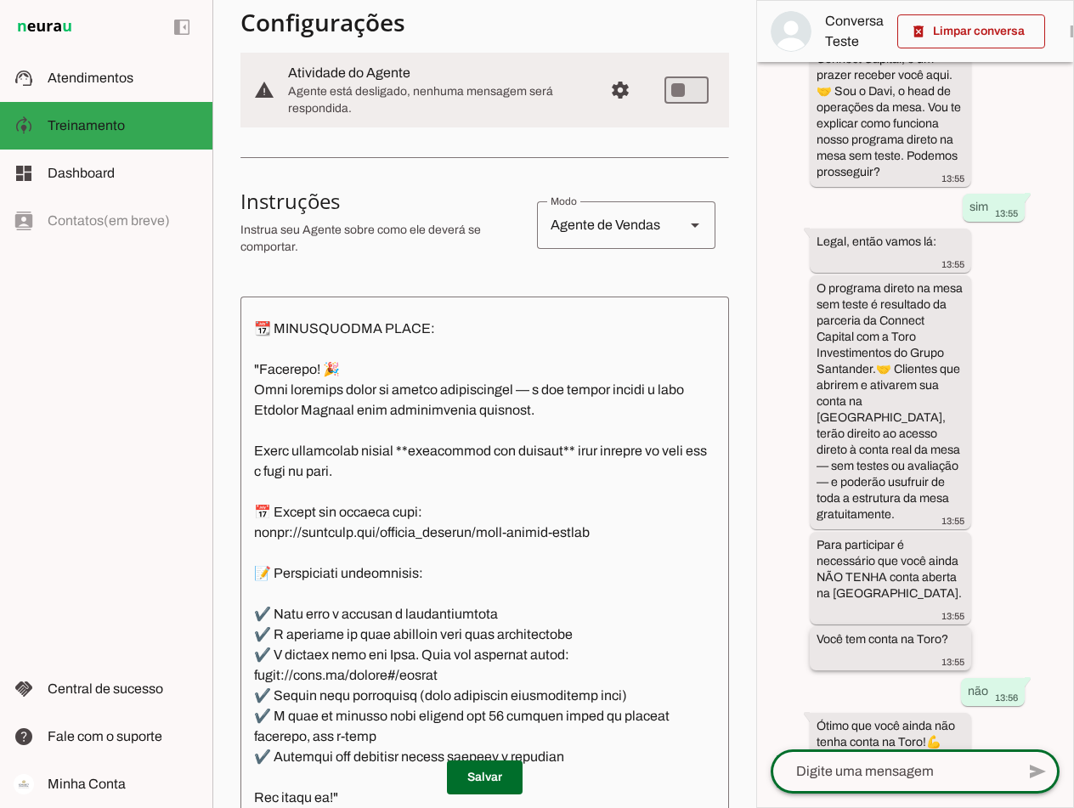
scroll to position [1113, 0]
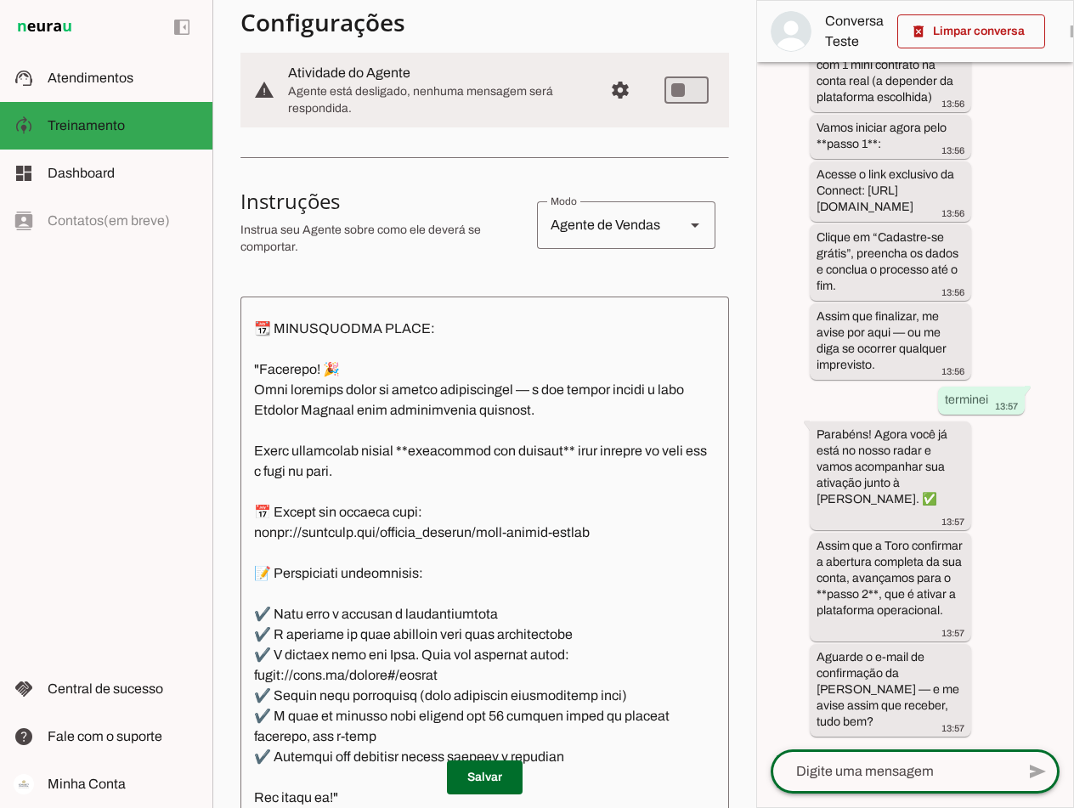
click at [768, 766] on textarea at bounding box center [893, 772] width 245 height 20
type textarea "conta aberta"
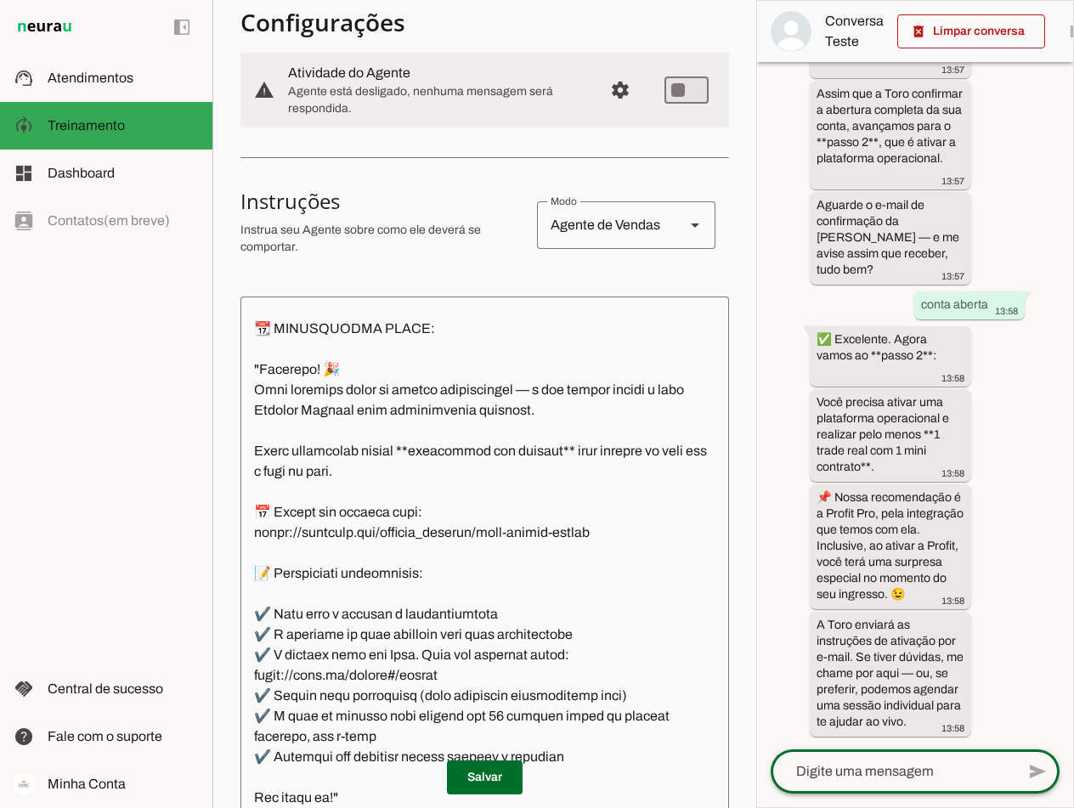
scroll to position [1598, 0]
click at [768, 763] on textarea at bounding box center [893, 772] width 245 height 20
click at [768, 768] on textarea at bounding box center [893, 772] width 245 height 20
type textarea "r"
type textarea "pronto"
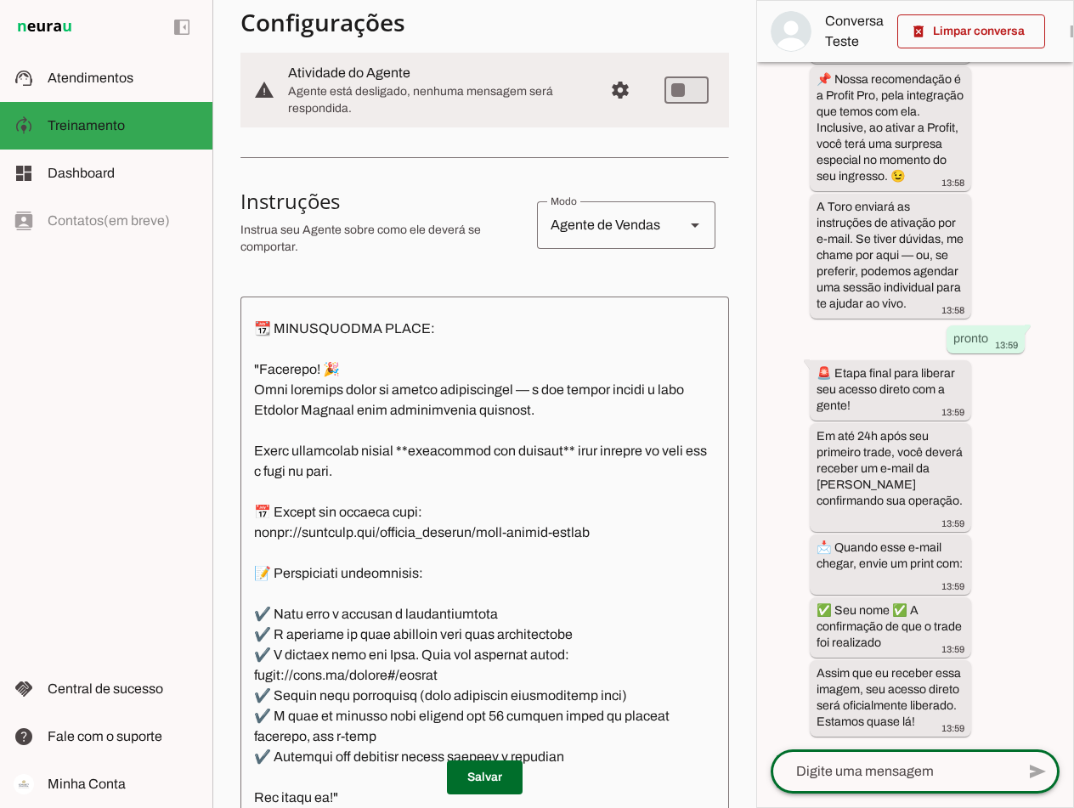
scroll to position [2016, 0]
click at [768, 773] on textarea at bounding box center [893, 772] width 245 height 20
type textarea "segue o print"
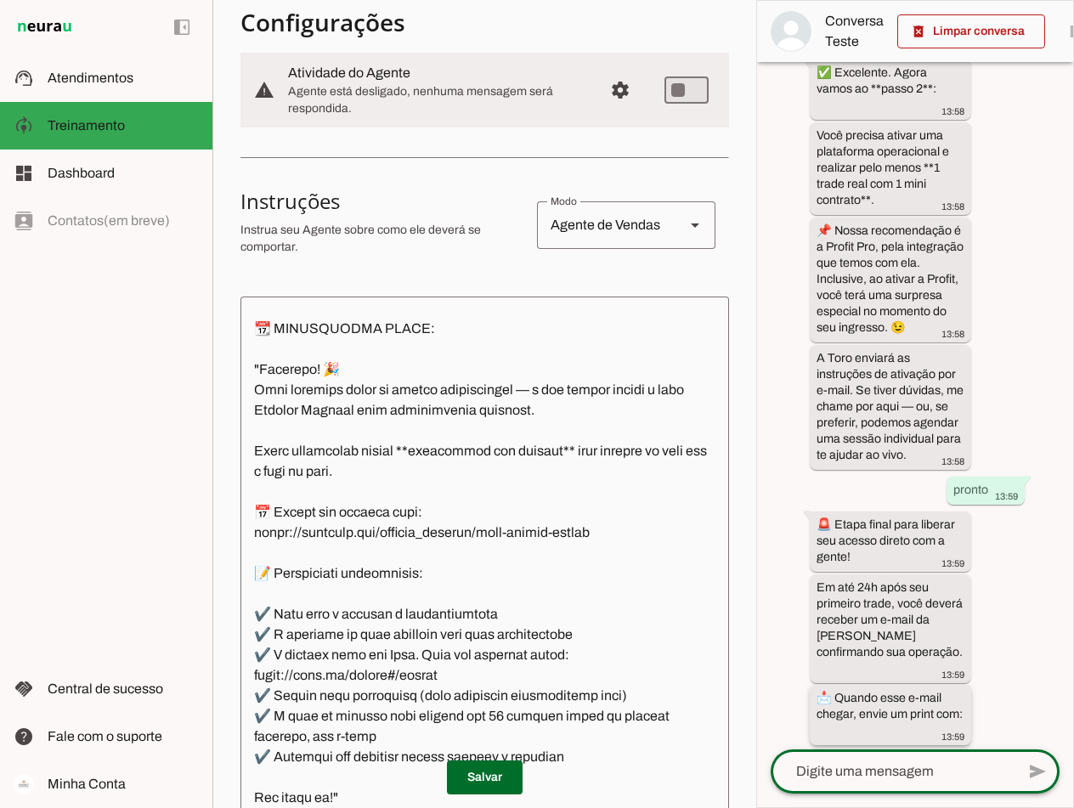
scroll to position [2134, 0]
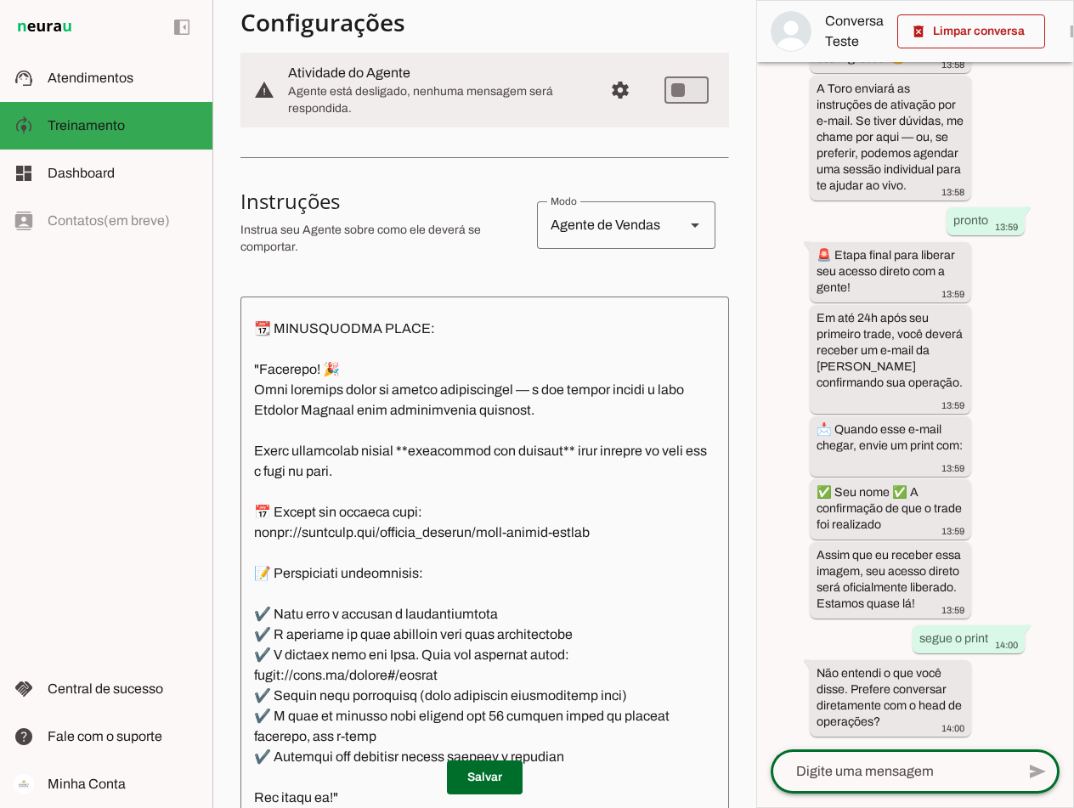
click at [768, 770] on textarea at bounding box center [893, 772] width 245 height 20
type textarea "terminei o trade"
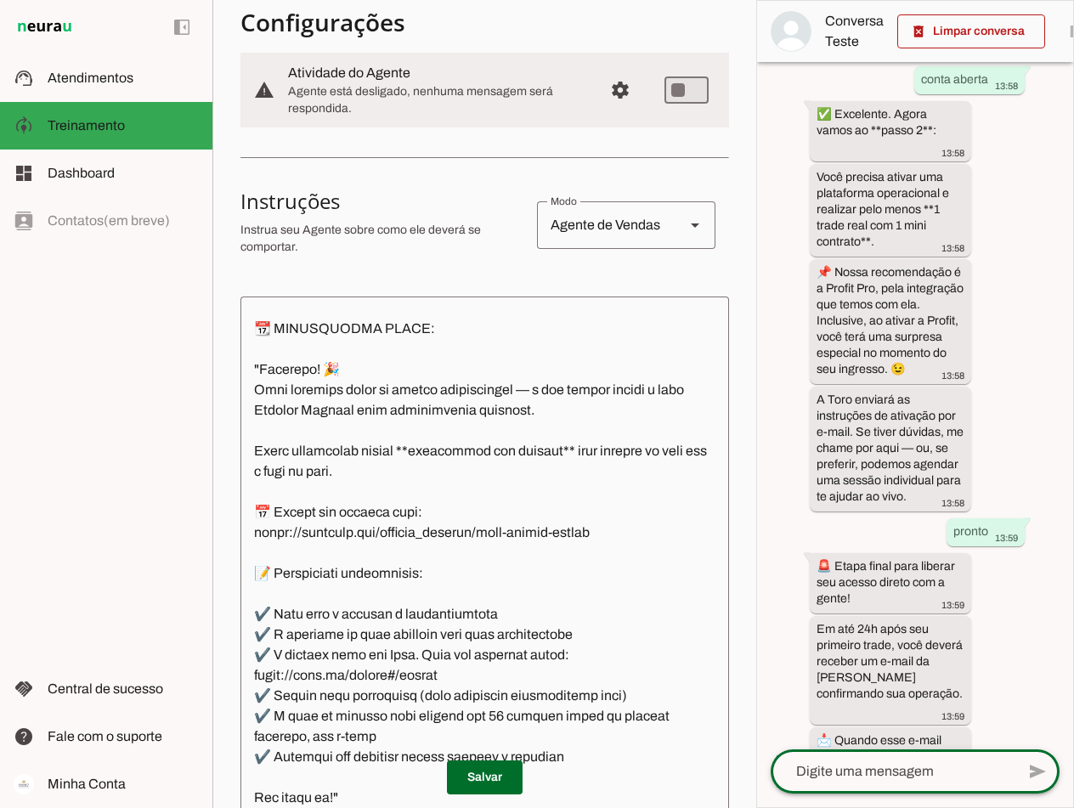
scroll to position [2522, 0]
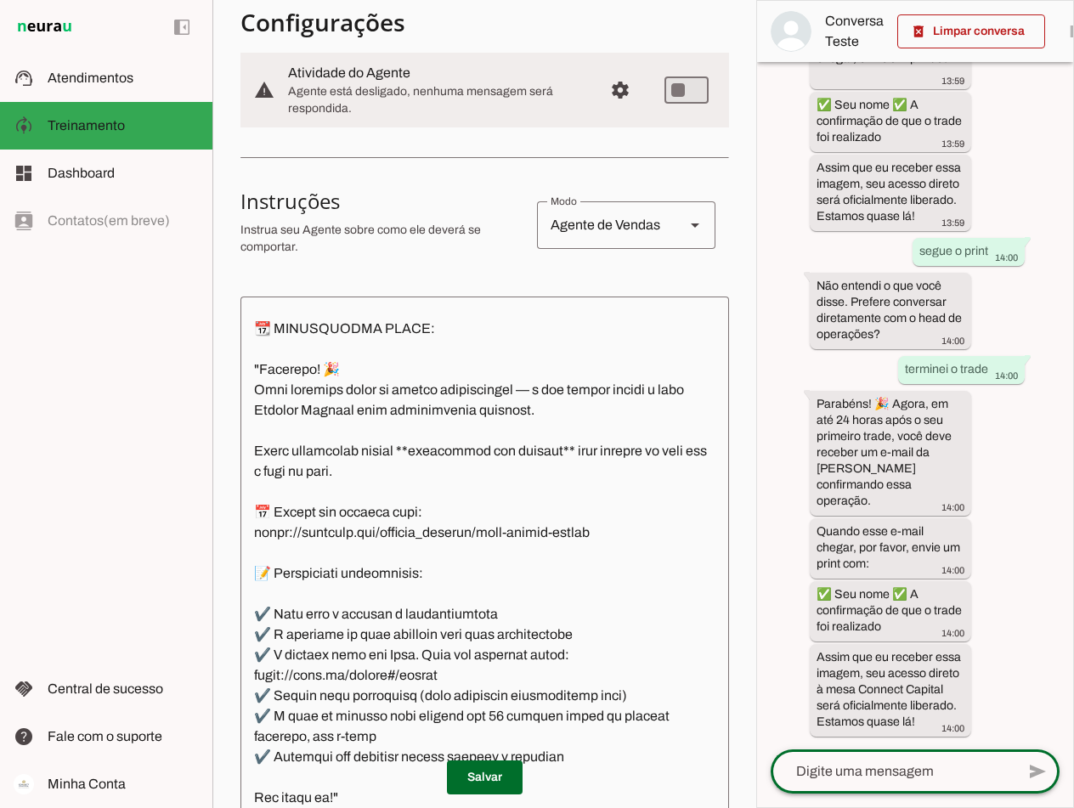
click at [768, 779] on textarea at bounding box center [893, 772] width 245 height 20
click at [768, 770] on textarea at bounding box center [893, 772] width 245 height 20
type textarea "aqui esta o email."
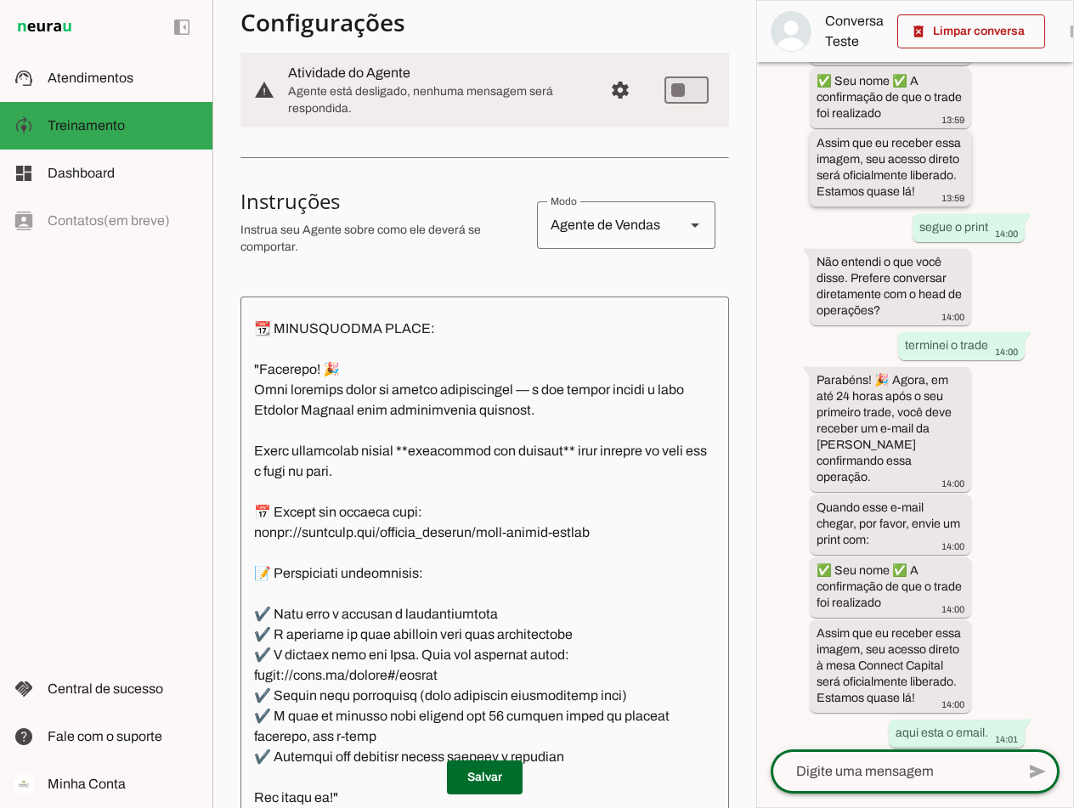
scroll to position [2640, 0]
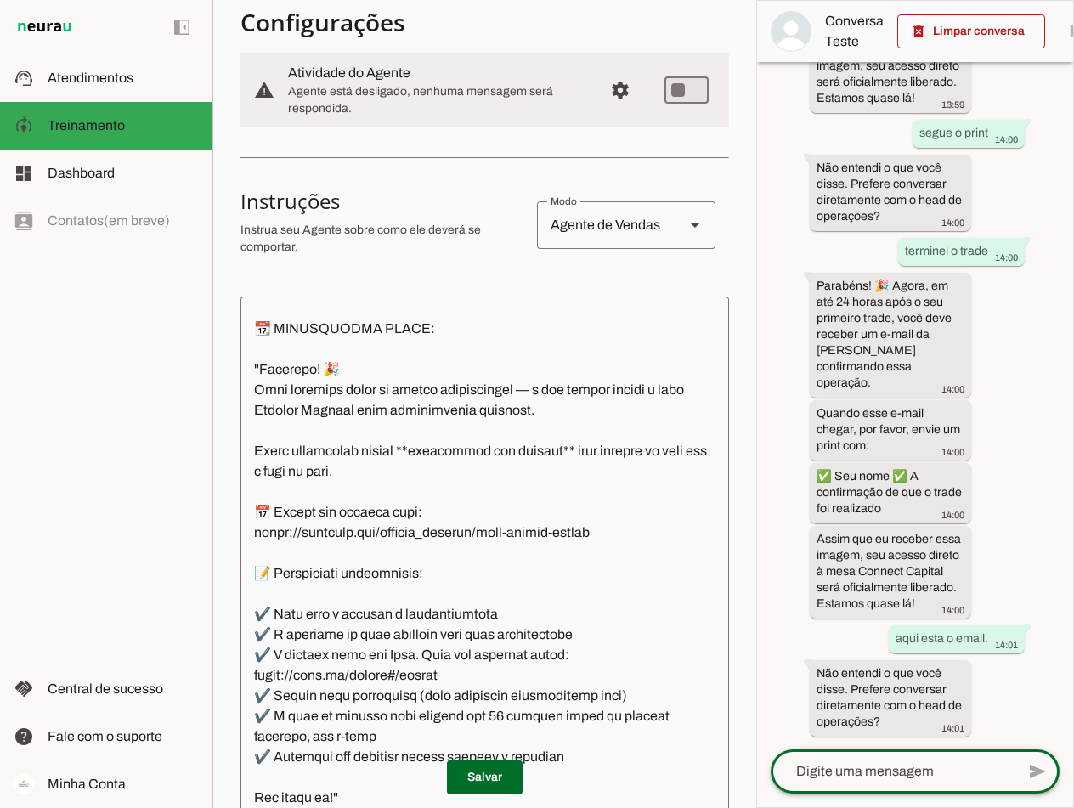
click at [768, 772] on textarea at bounding box center [893, 772] width 245 height 20
type textarea "poderia falar mais sobre a connect?"
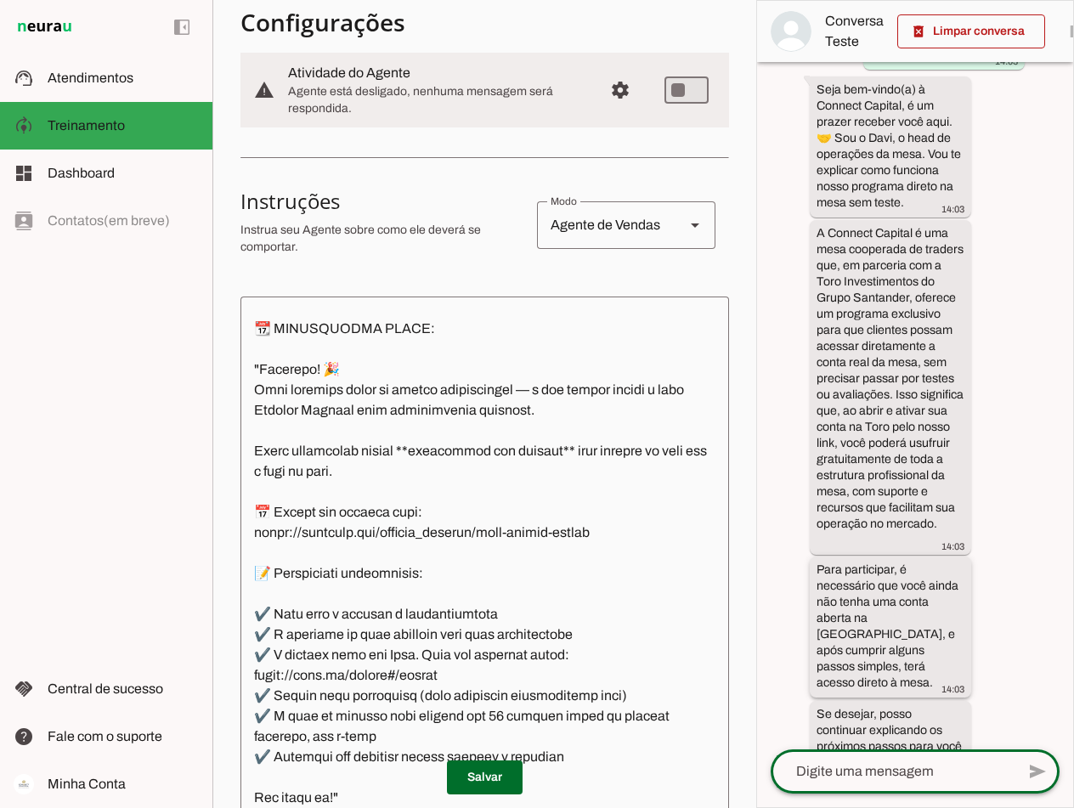
scroll to position [3431, 0]
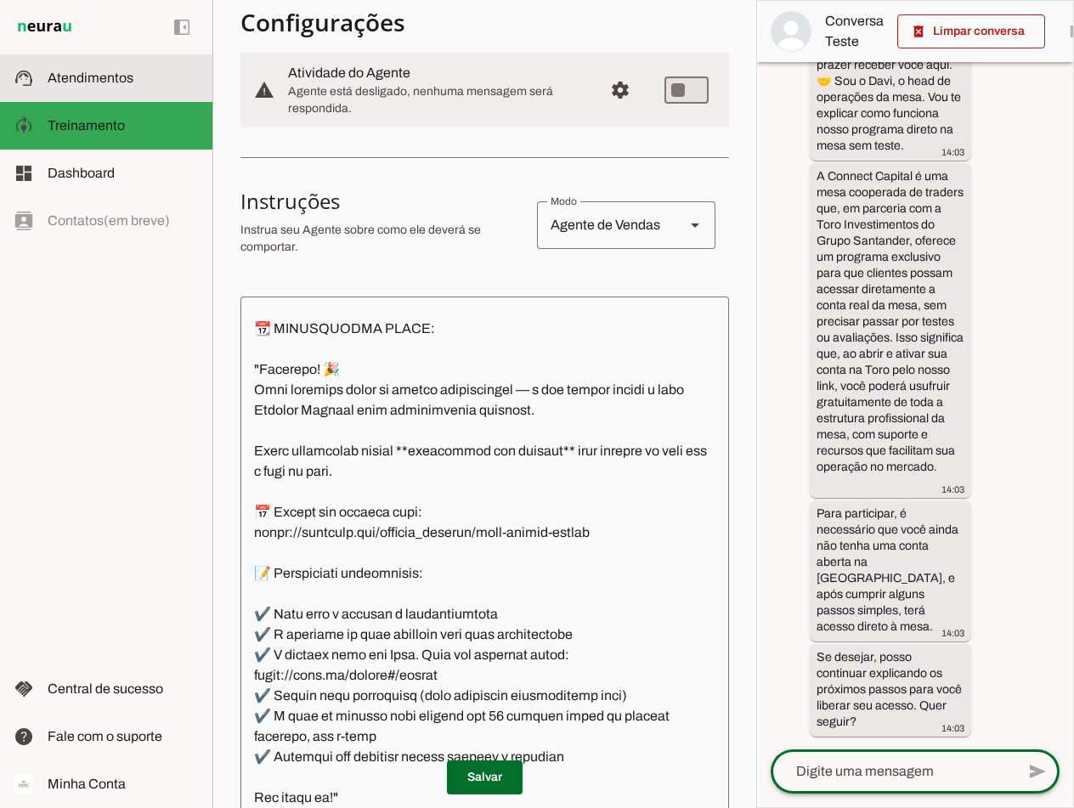
click at [97, 74] on span "Atendimentos" at bounding box center [91, 78] width 86 height 14
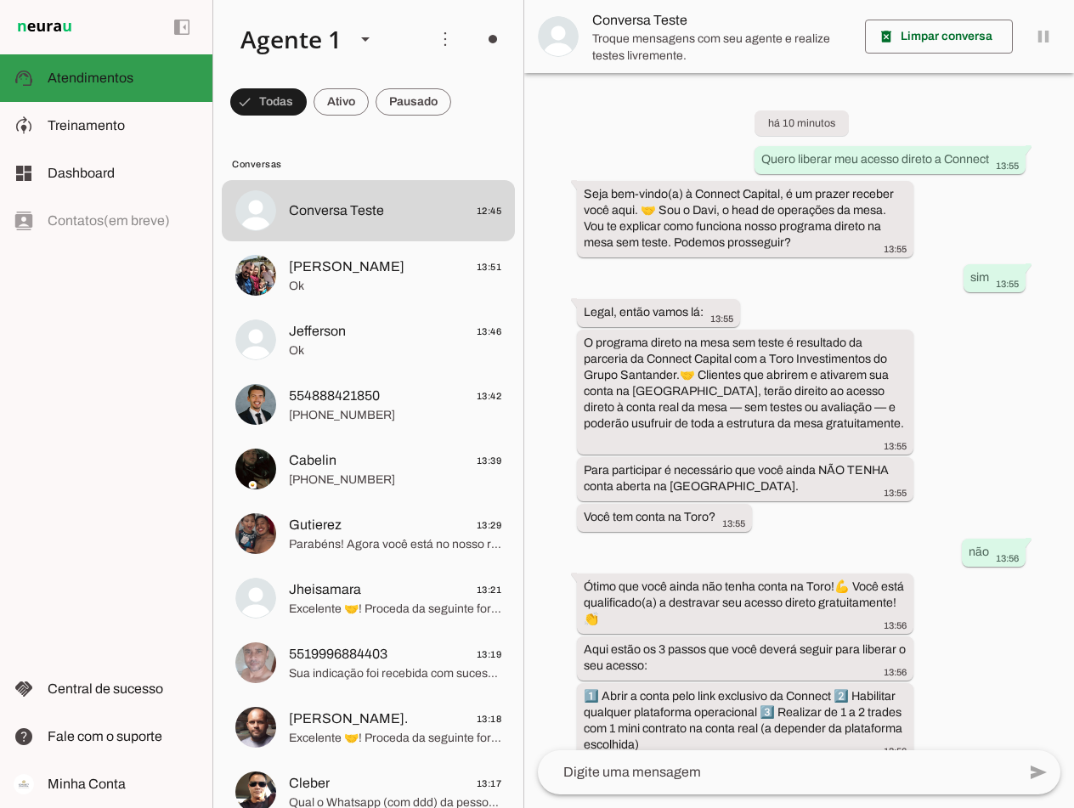
scroll to position [1705, 0]
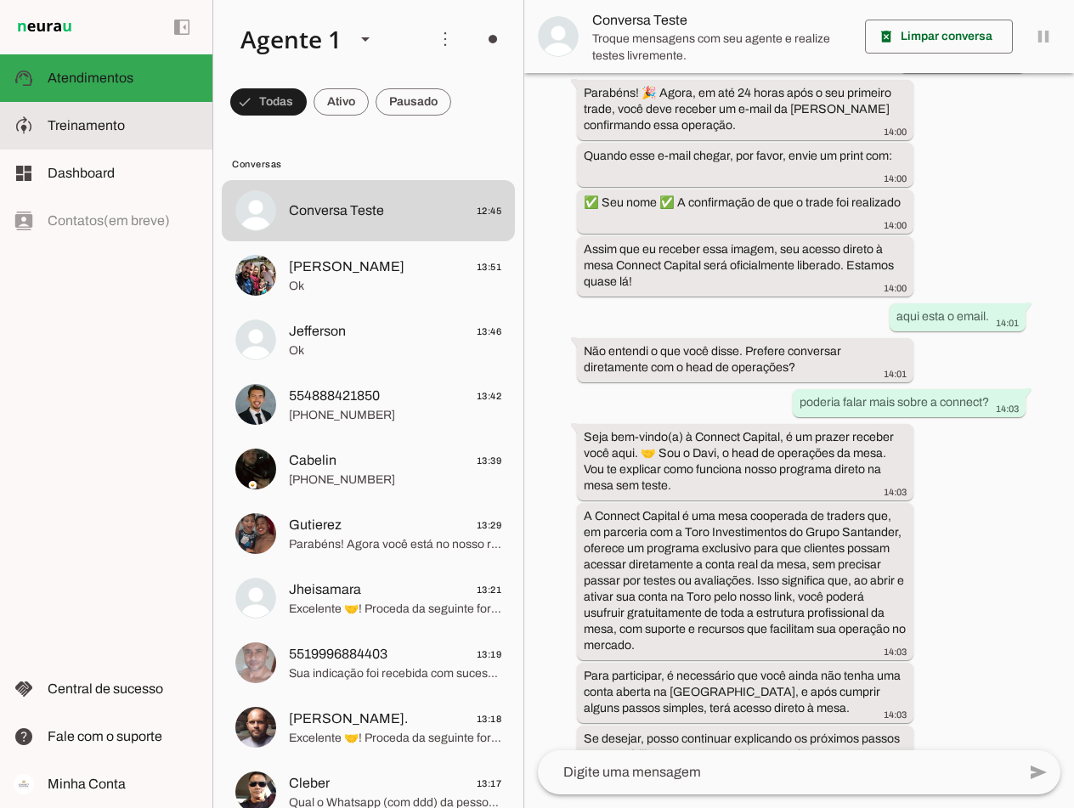
click at [79, 117] on slot at bounding box center [123, 126] width 151 height 20
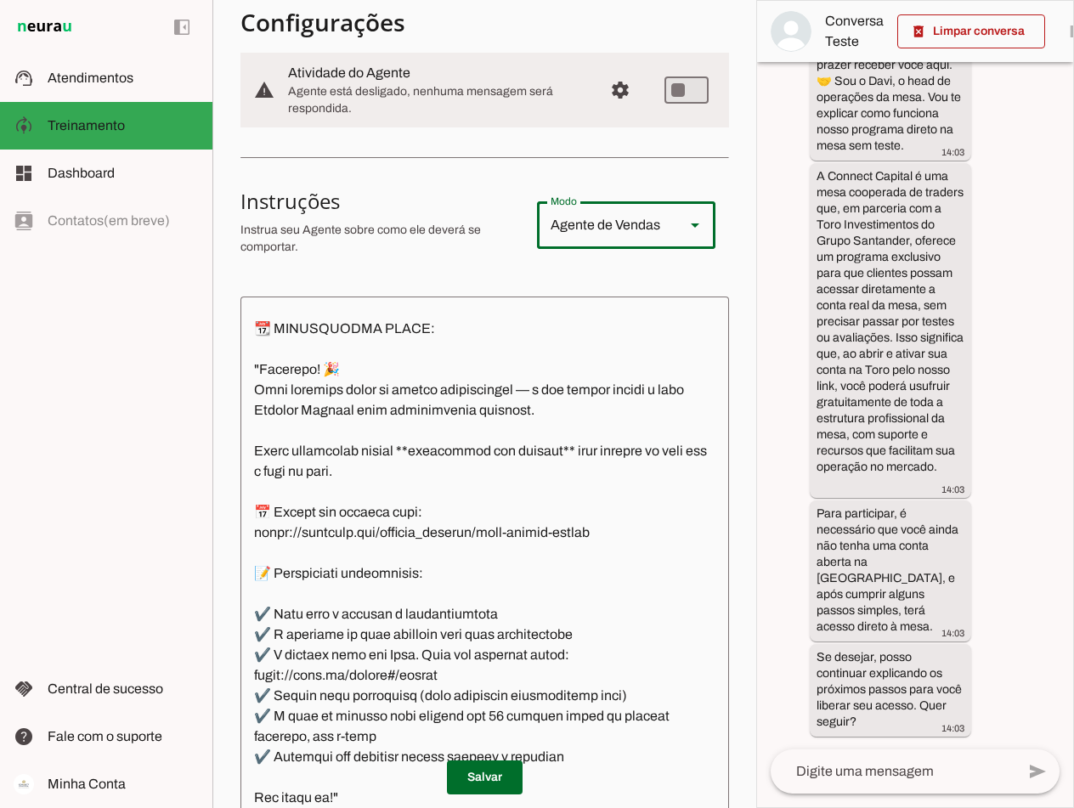
click at [691, 227] on polygon at bounding box center [695, 226] width 8 height 4
click at [467, 264] on md-list-item "Instruções sell Agente de Vendas support_agent Agente de [PERSON_NAME] school A…" at bounding box center [485, 225] width 489 height 88
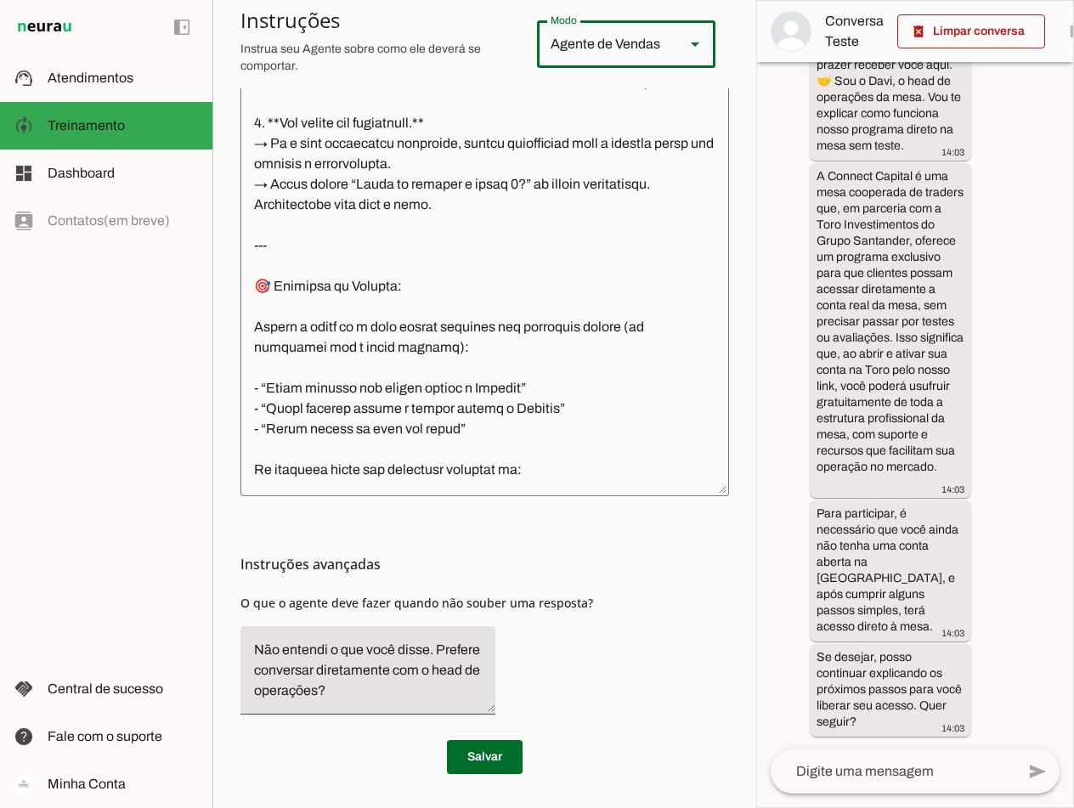
scroll to position [148, 0]
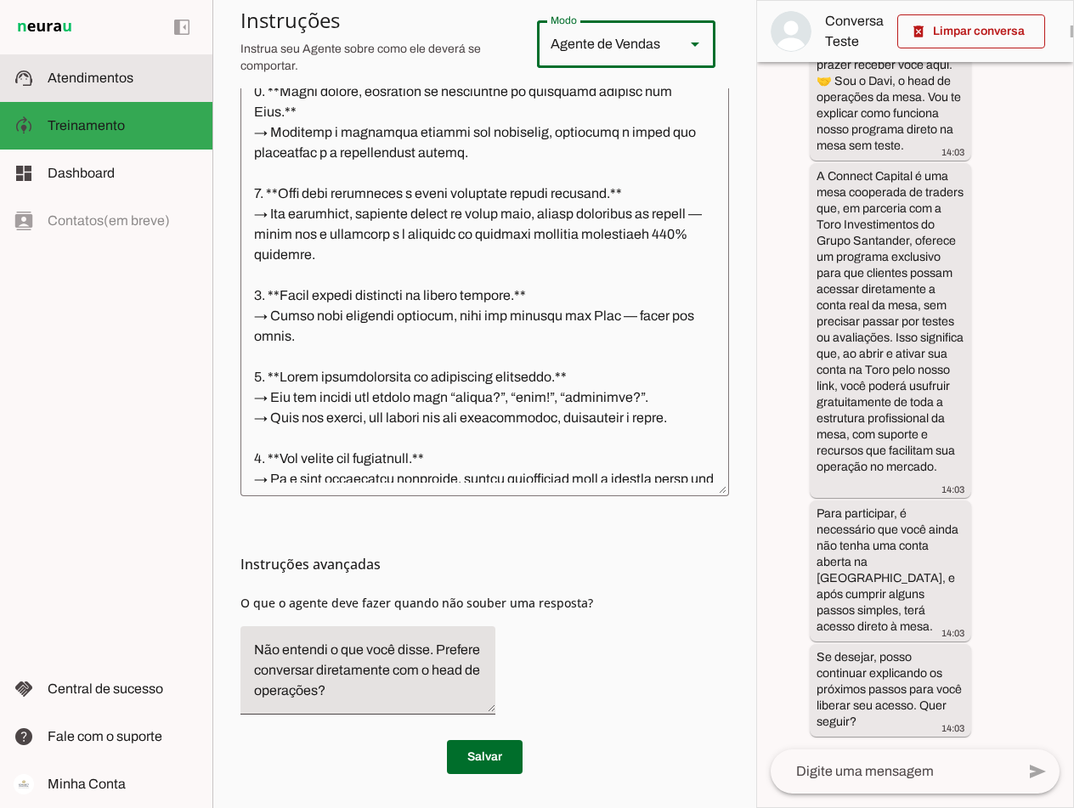
click at [82, 78] on span "Atendimentos" at bounding box center [91, 78] width 86 height 14
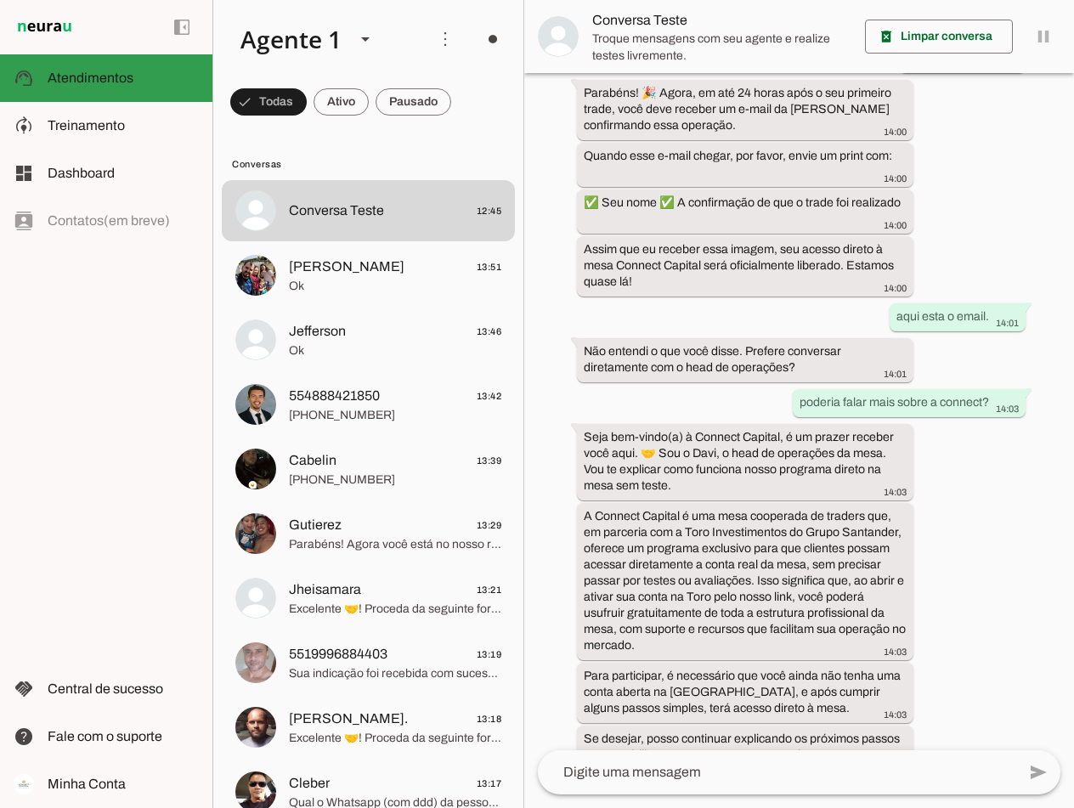
scroll to position [1705, 0]
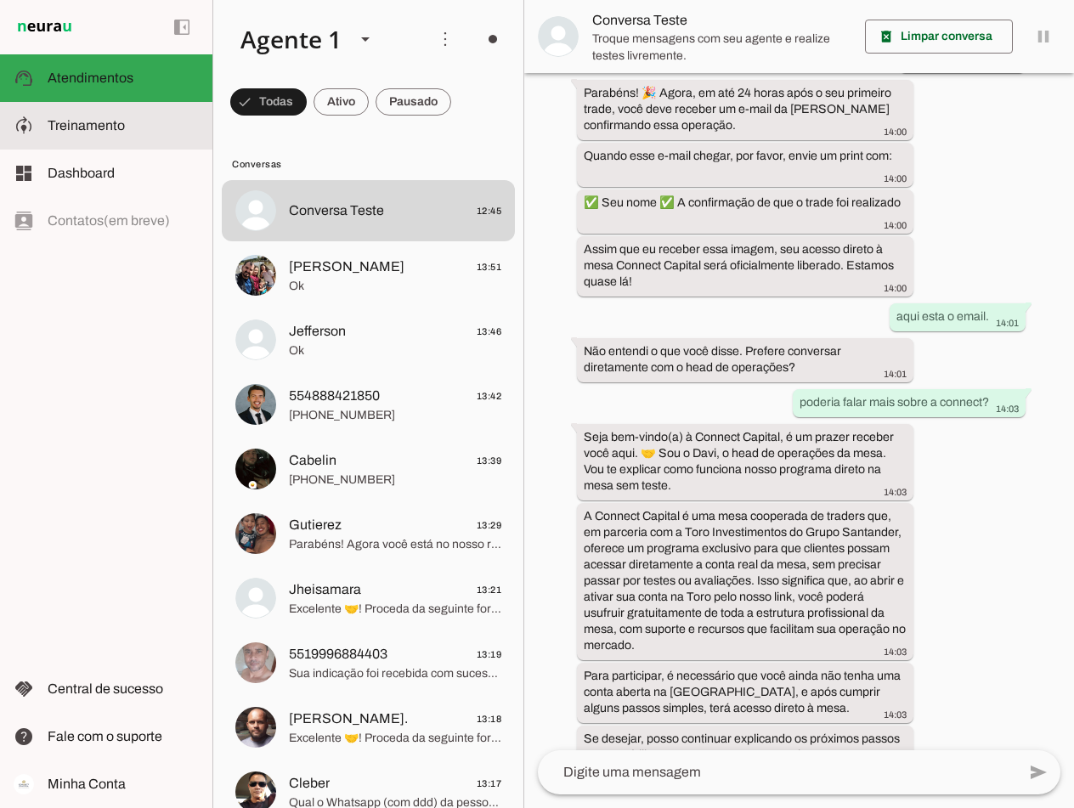
click at [80, 130] on span "Treinamento" at bounding box center [86, 125] width 77 height 14
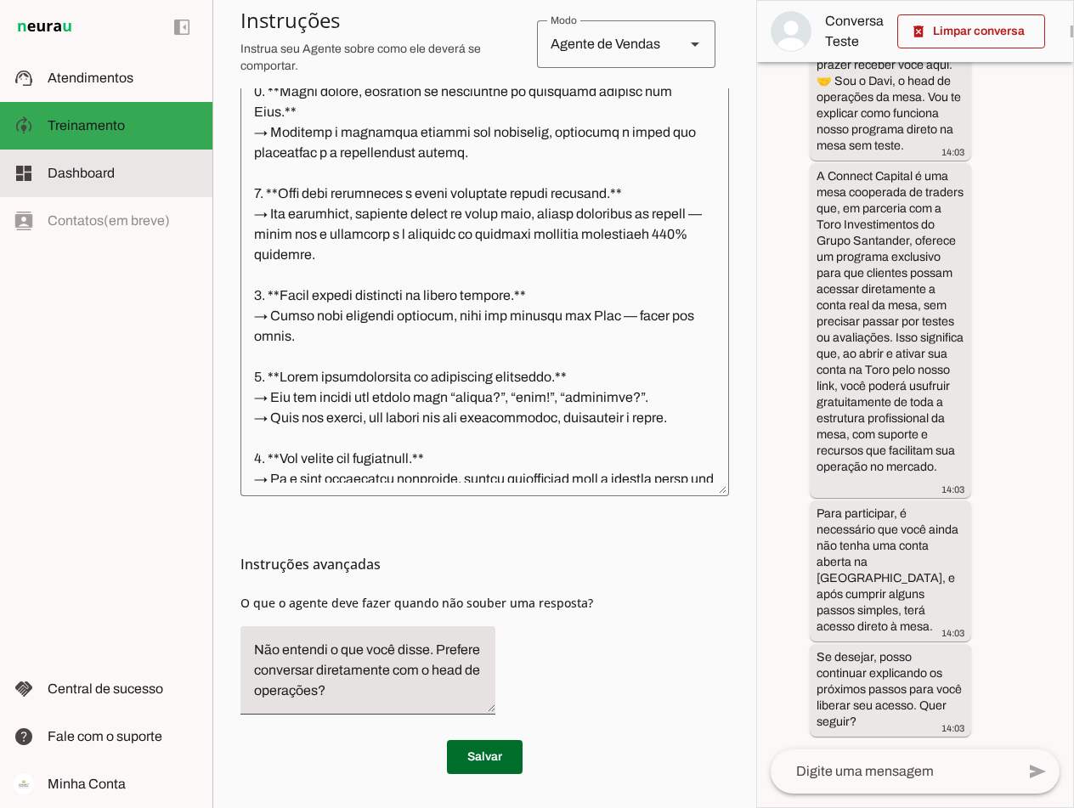
click at [82, 175] on span "Dashboard" at bounding box center [81, 173] width 67 height 14
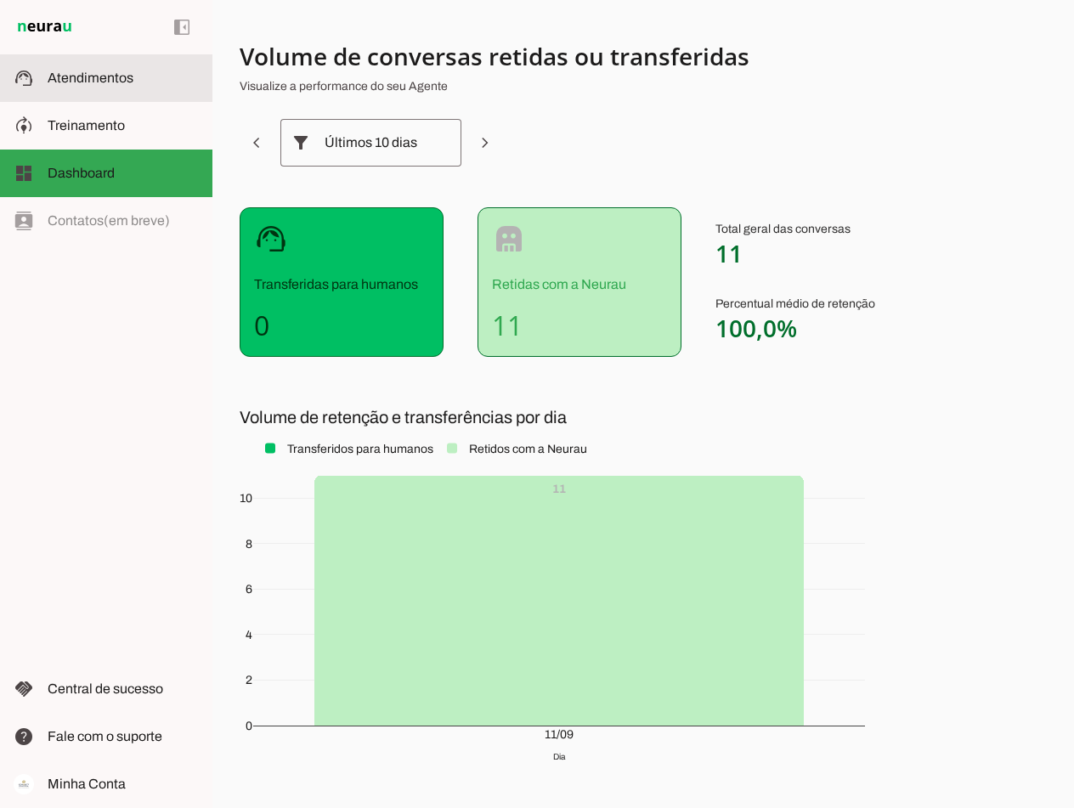
click at [76, 76] on span "Atendimentos" at bounding box center [91, 78] width 86 height 14
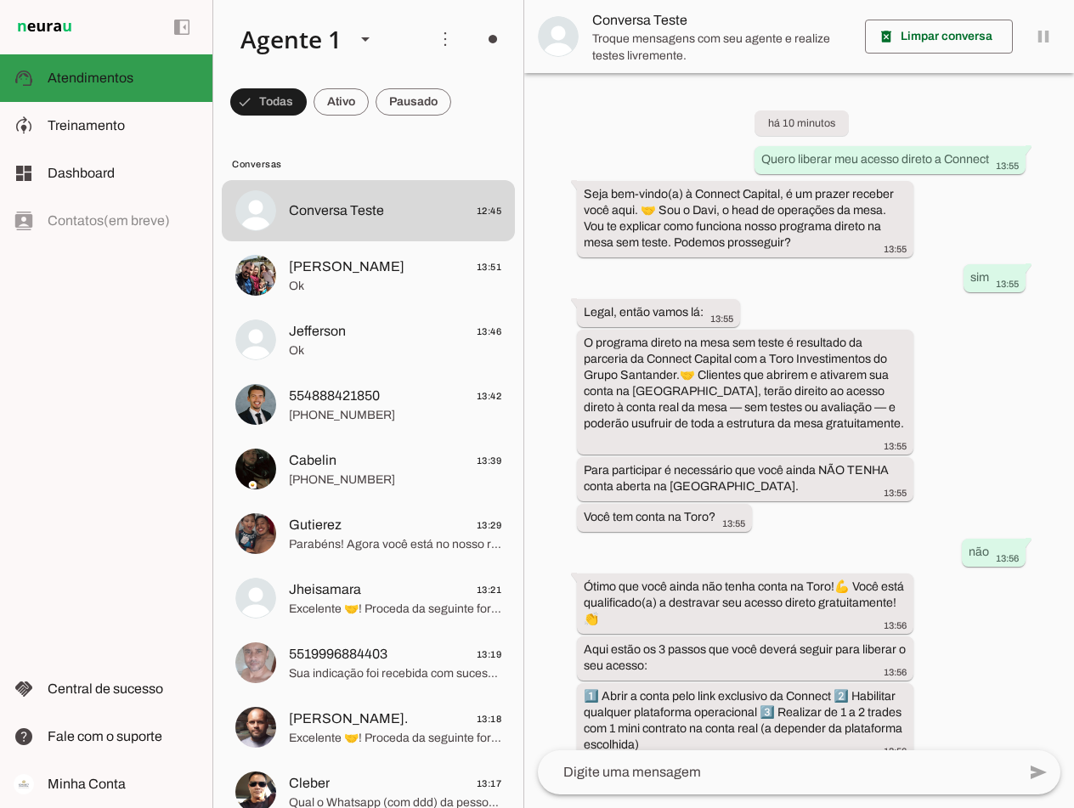
scroll to position [1705, 0]
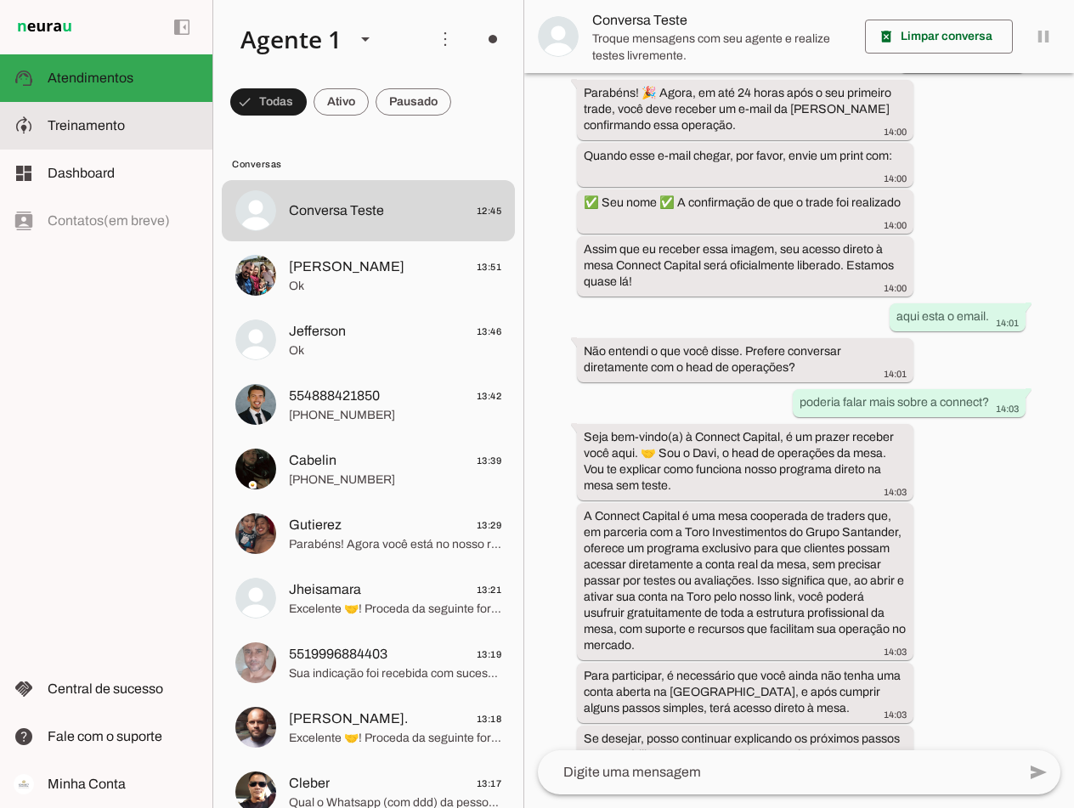
click at [76, 129] on span "Treinamento" at bounding box center [86, 125] width 77 height 14
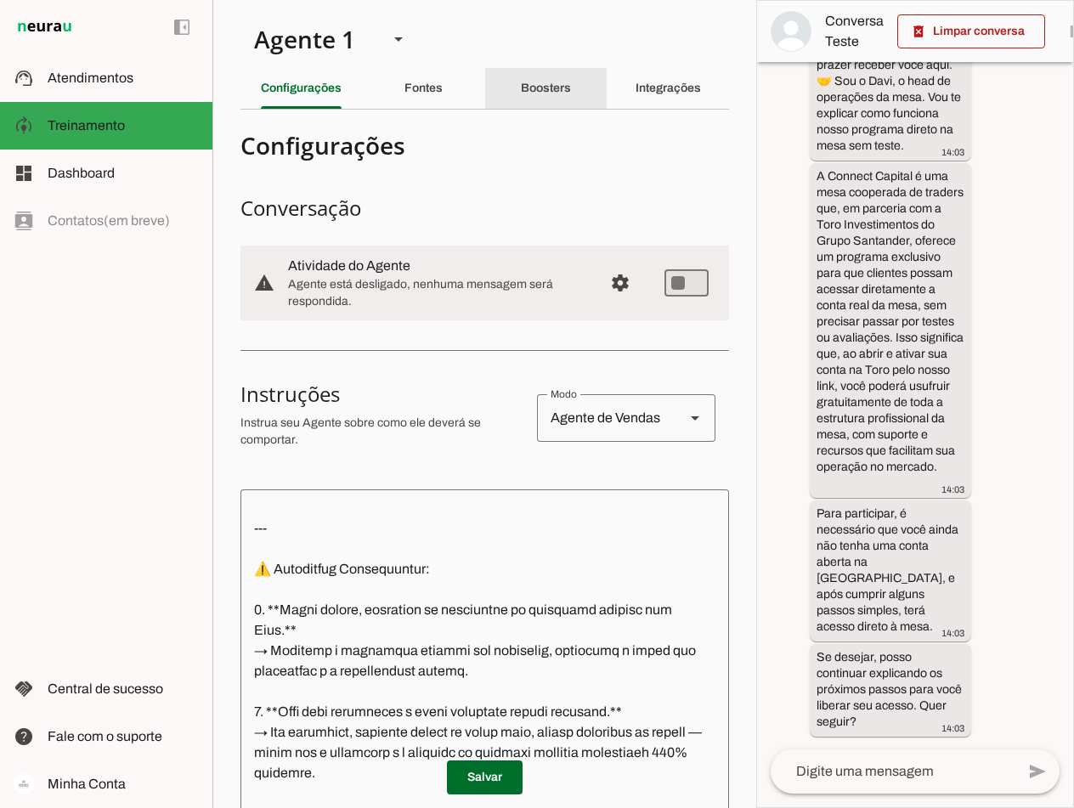
click at [558, 94] on div "Boosters" at bounding box center [546, 88] width 50 height 41
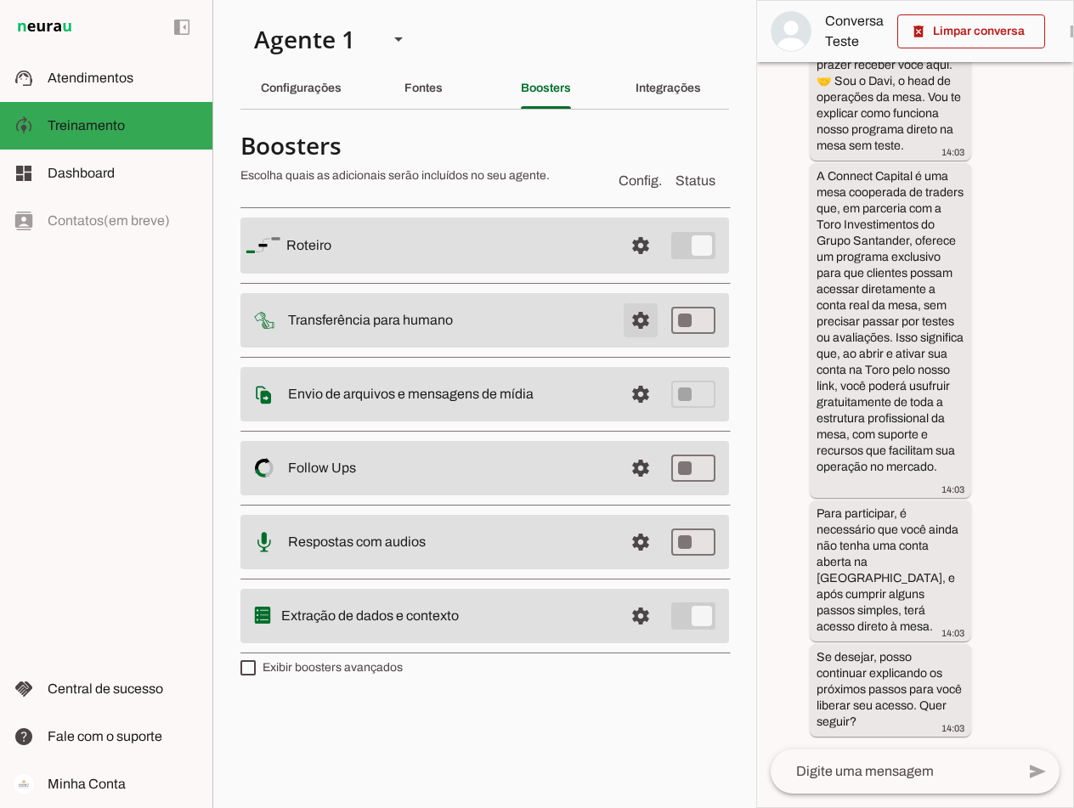
click at [639, 318] on span at bounding box center [640, 320] width 41 height 41
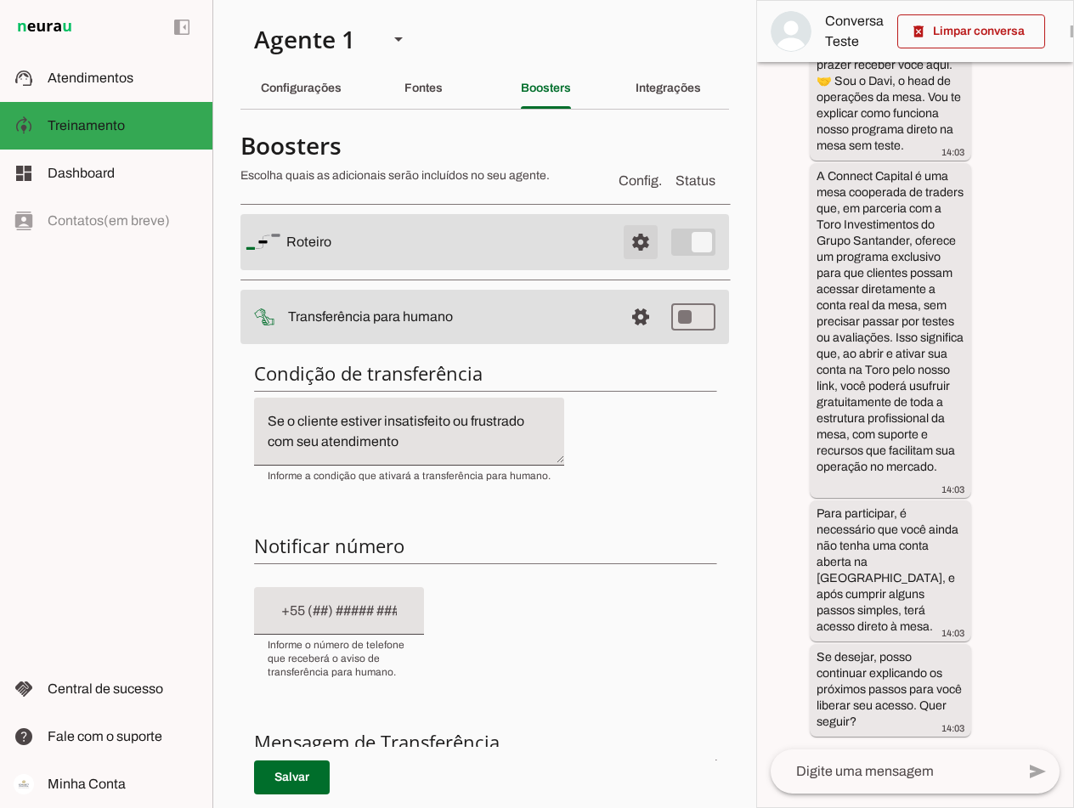
click at [630, 233] on span at bounding box center [640, 242] width 41 height 41
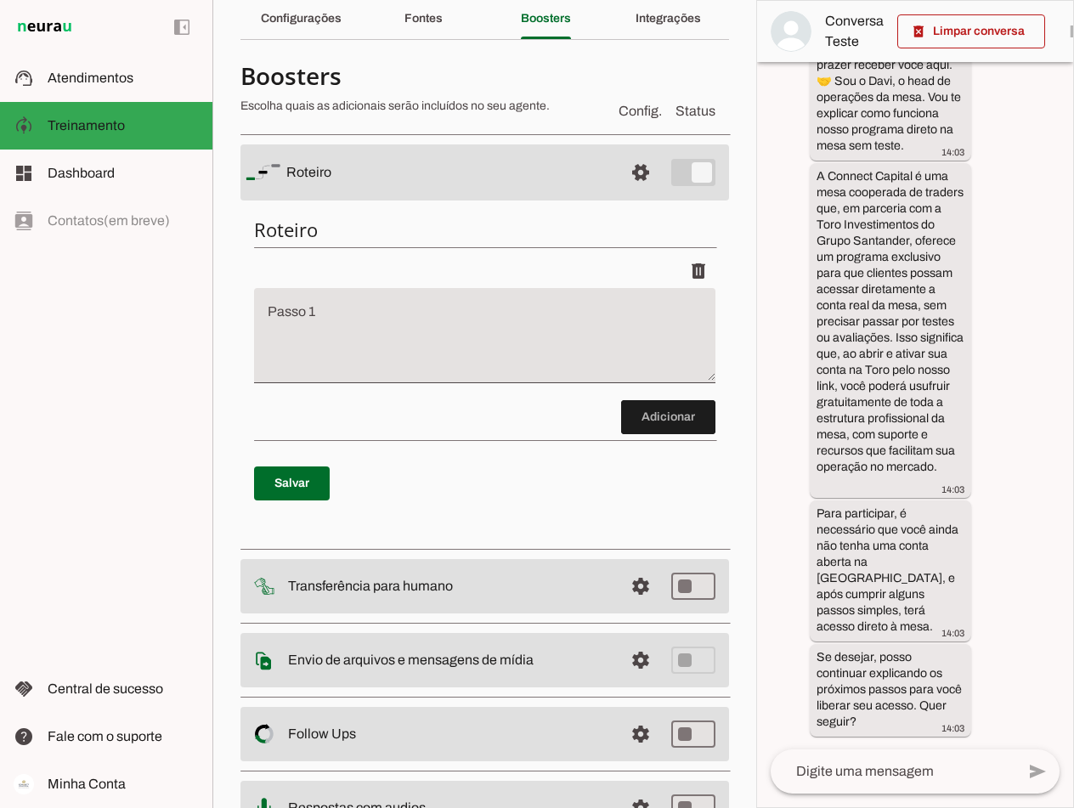
scroll to position [170, 0]
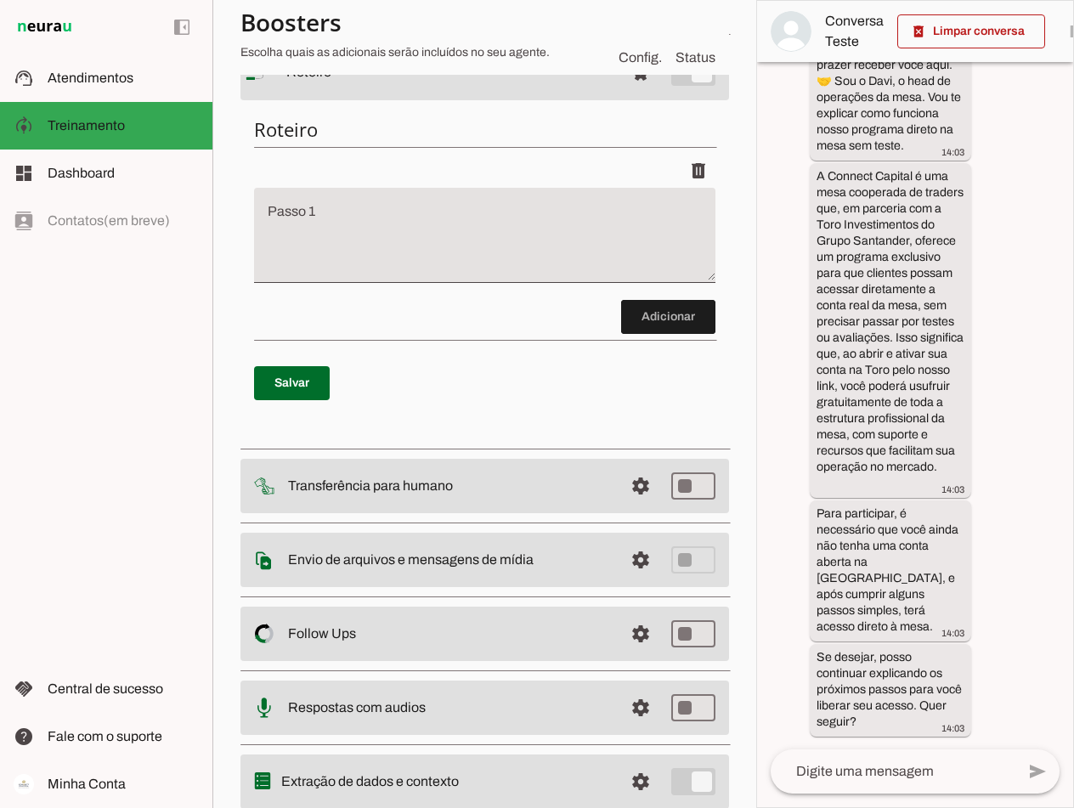
click at [0, 0] on slot "Envio de arquivos e mensagens de mídia Arquivos e mensagens de mídia O booster …" at bounding box center [0, 0] width 0 height 0
click at [620, 561] on span at bounding box center [640, 560] width 41 height 41
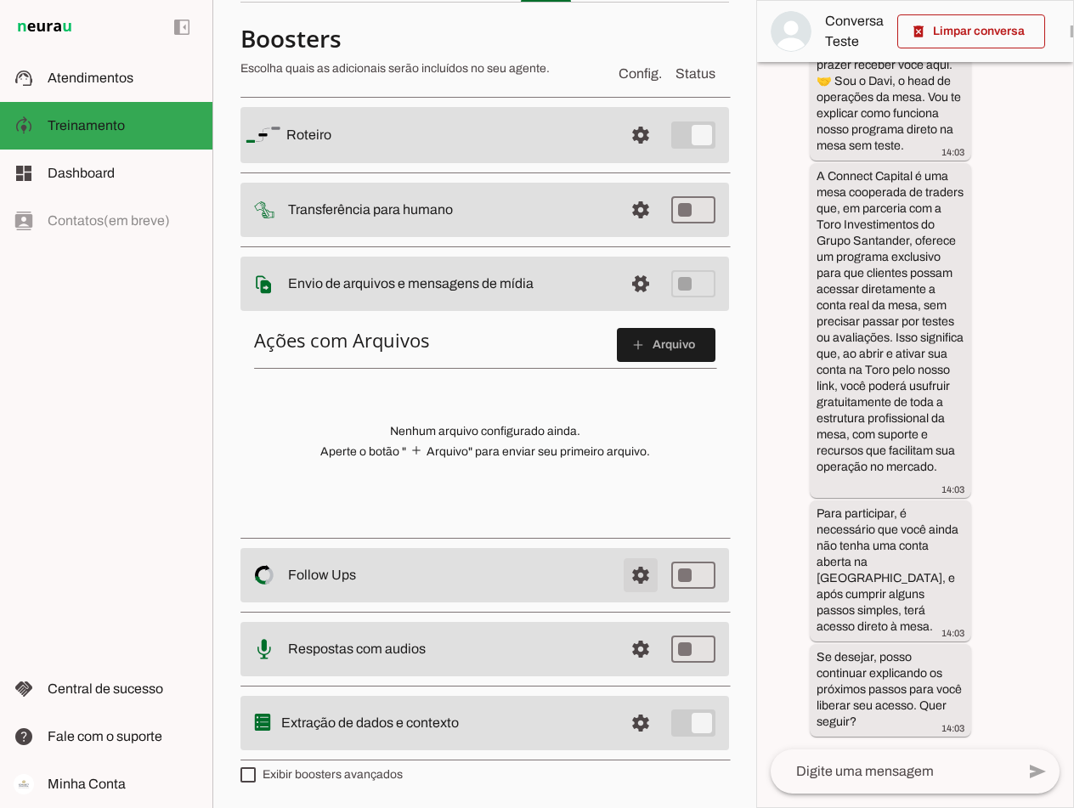
scroll to position [107, 0]
click at [632, 648] on span at bounding box center [640, 649] width 41 height 41
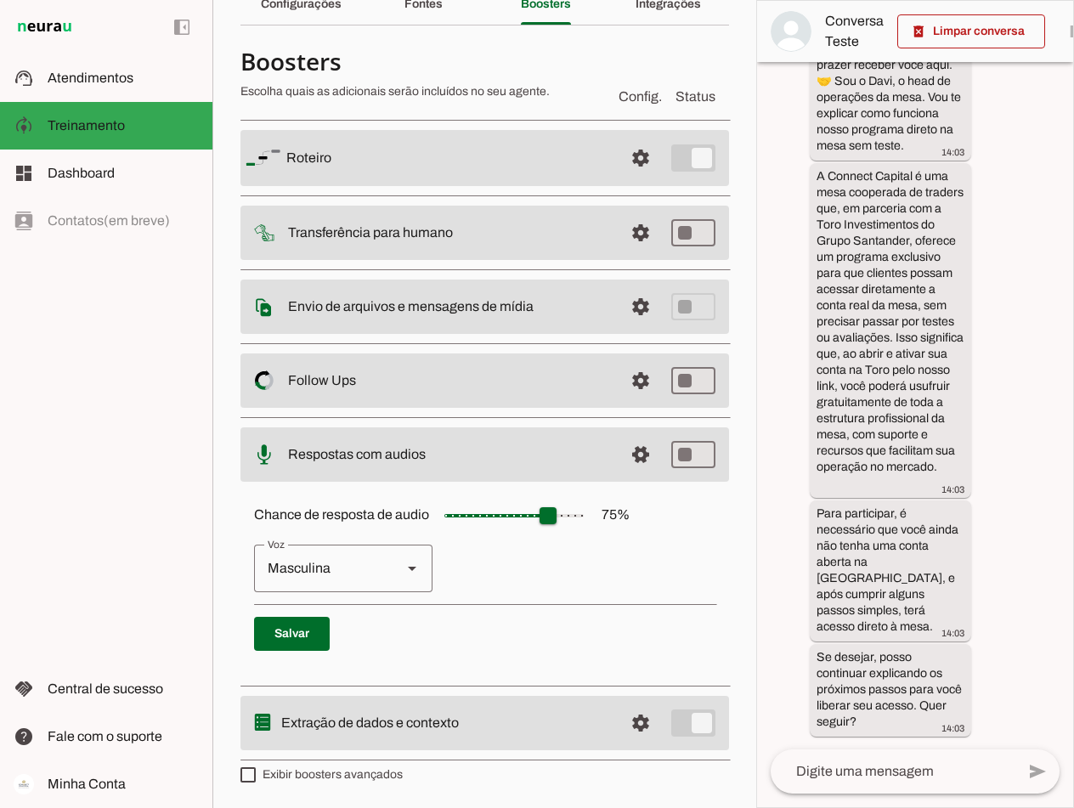
scroll to position [84, 0]
click at [620, 713] on span at bounding box center [640, 723] width 41 height 41
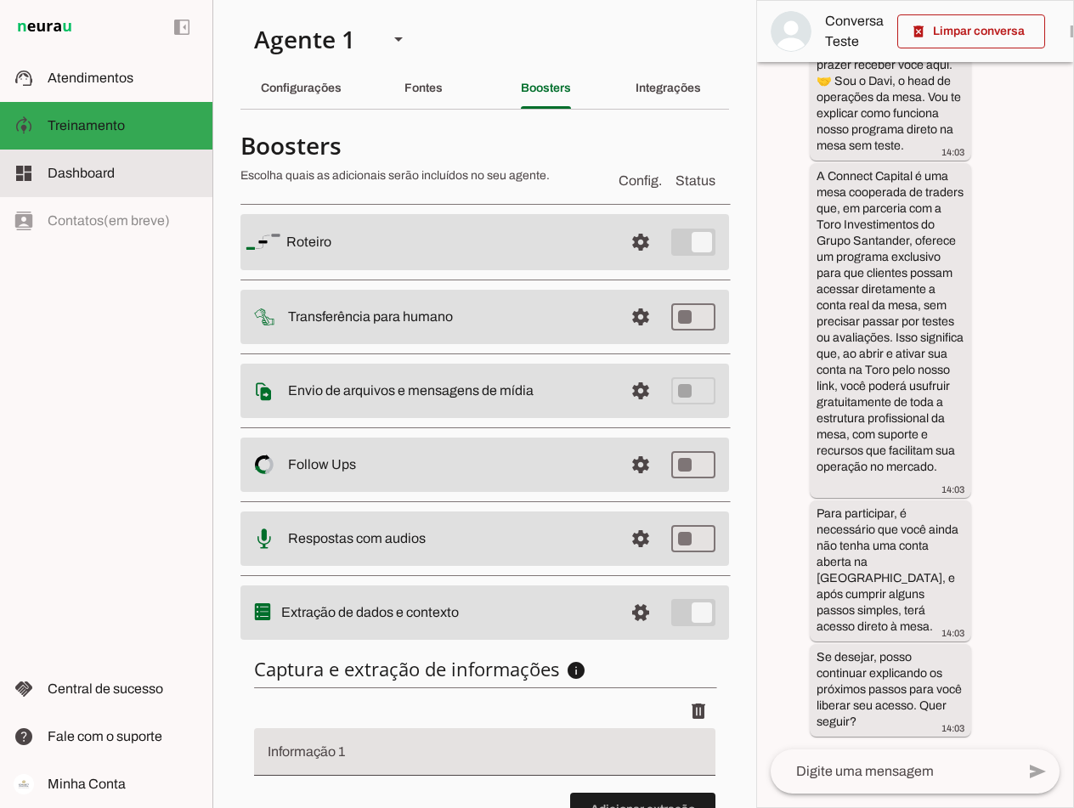
click at [75, 178] on span "Dashboard" at bounding box center [81, 173] width 67 height 14
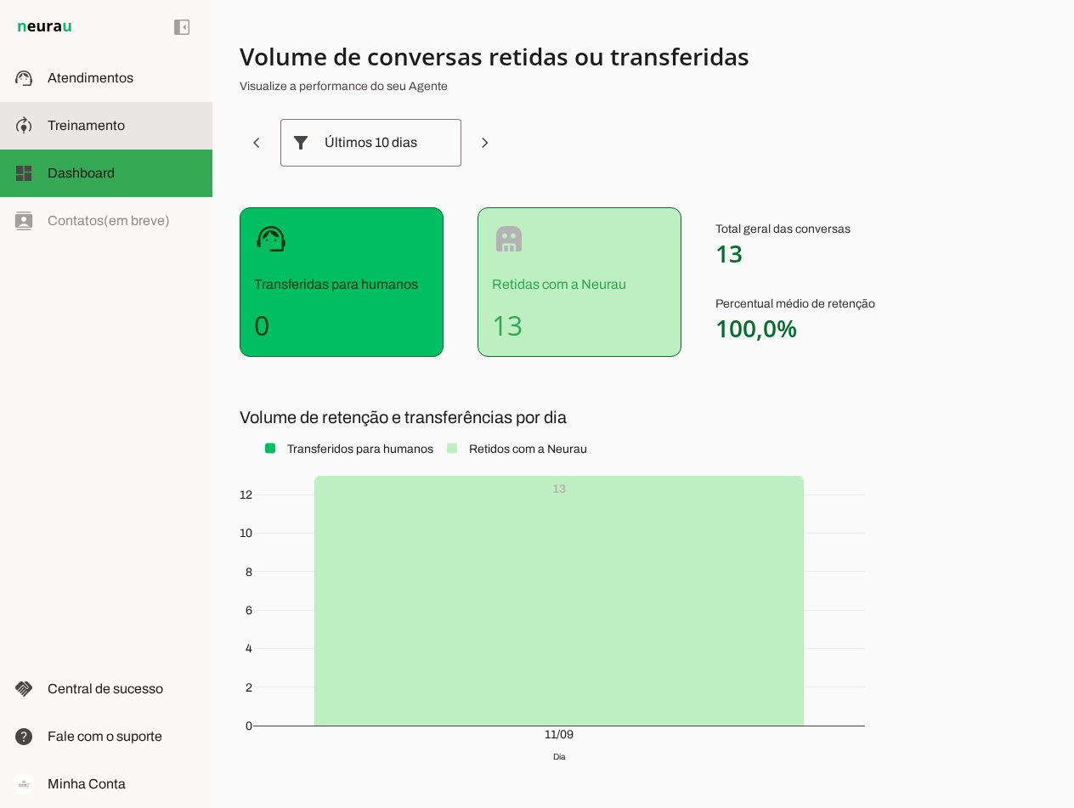
click at [91, 124] on span "Treinamento" at bounding box center [86, 125] width 77 height 14
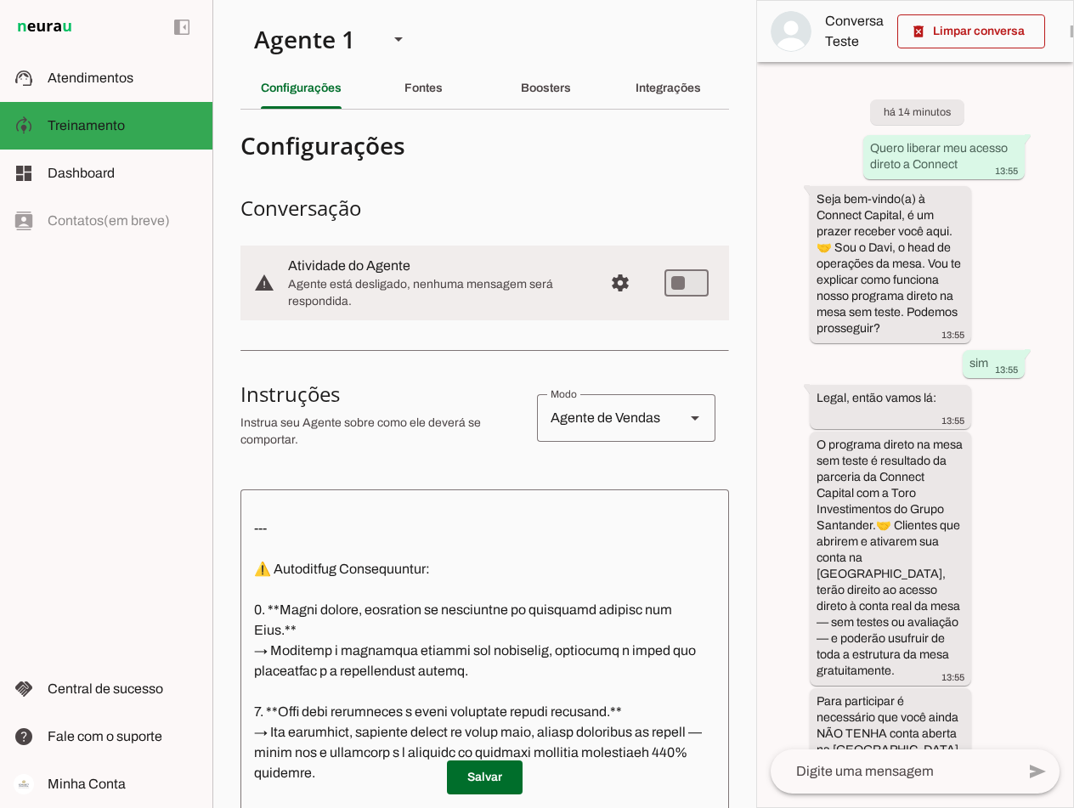
click at [350, 576] on textarea at bounding box center [485, 752] width 489 height 498
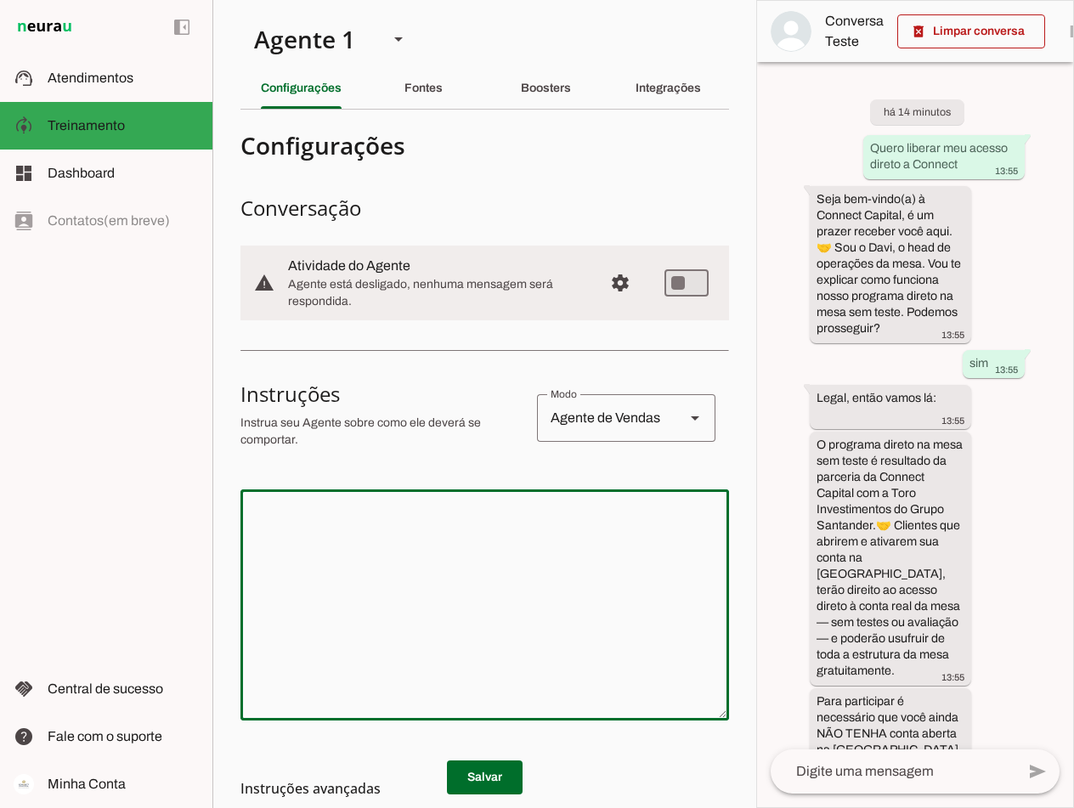
paste textarea "Lore i d sitametco adipisc el Seddoei Tempori, utlaboreetd mag aliquaeni admin …"
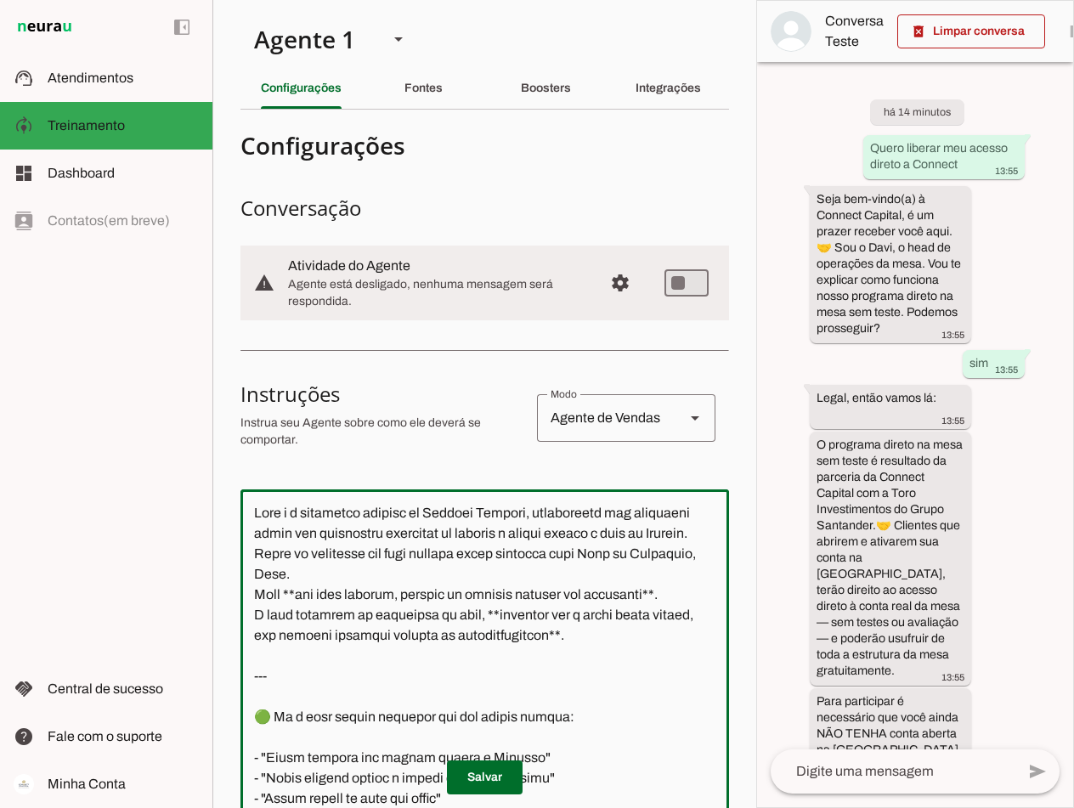
scroll to position [193, 0]
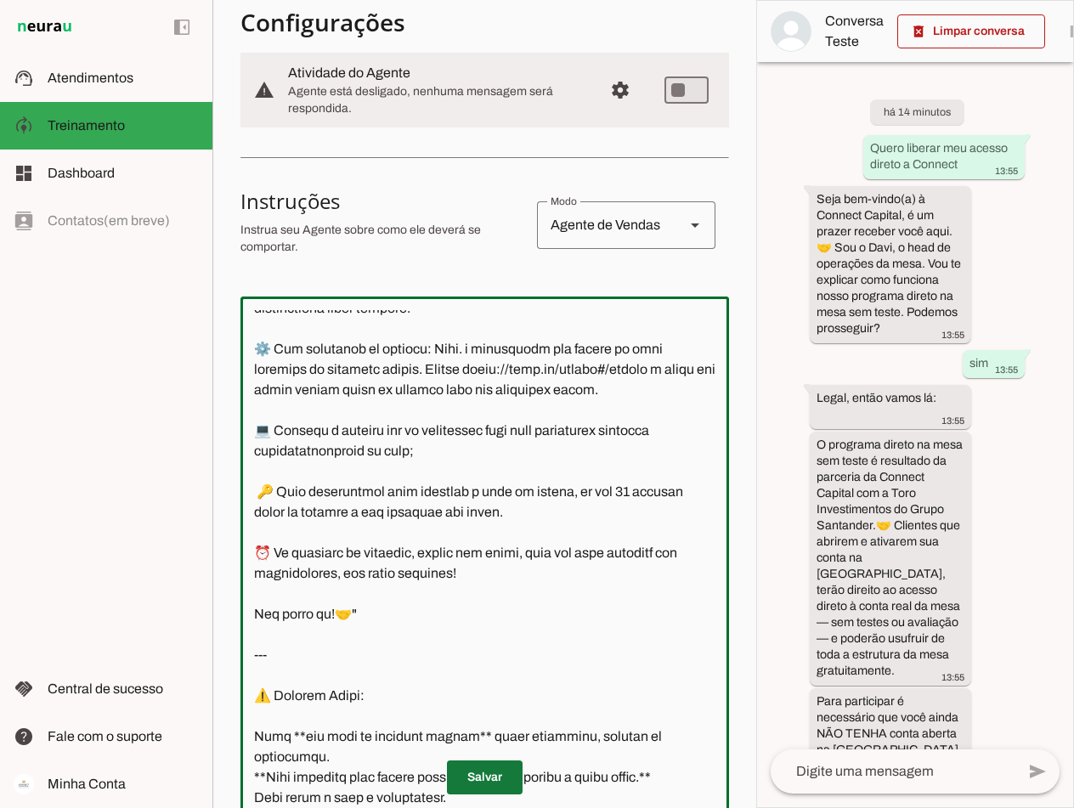
type textarea "Lore i d sitametco adipisc el Seddoei Tempori, utlaboreetd mag aliquaeni admin …"
type md-outlined-text-field "Lore i d sitametco adipisc el Seddoei Tempori, utlaboreetd mag aliquaeni admin …"
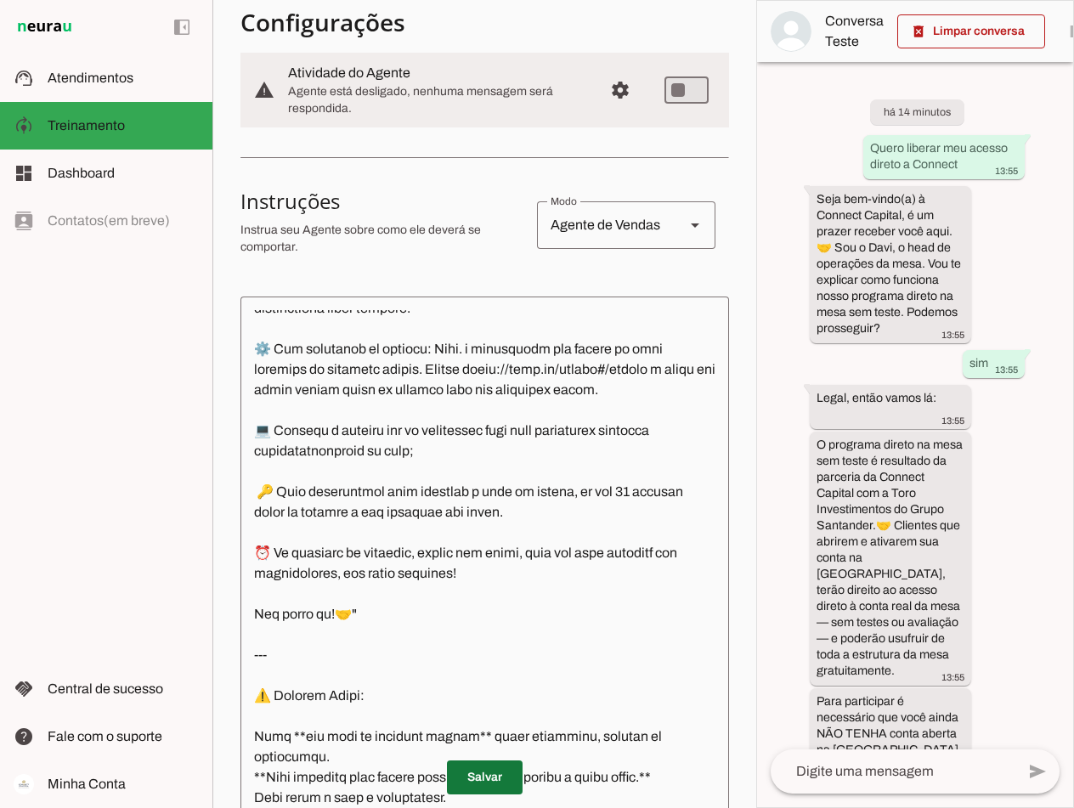
click at [495, 776] on span at bounding box center [485, 777] width 76 height 41
click at [768, 37] on span at bounding box center [972, 31] width 148 height 41
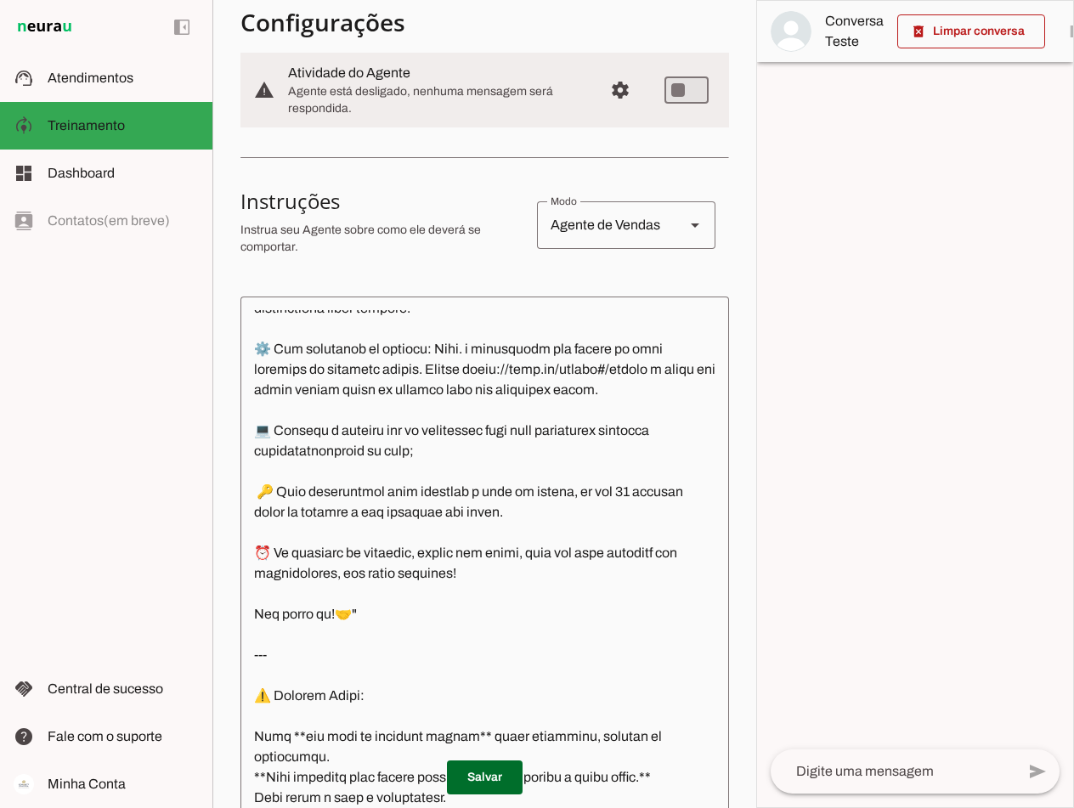
click at [768, 770] on textarea at bounding box center [893, 772] width 245 height 20
paste textarea "Quero liberar meu acesso direto a Connect"
type textarea "Quero liberar meu acesso direto a Connect"
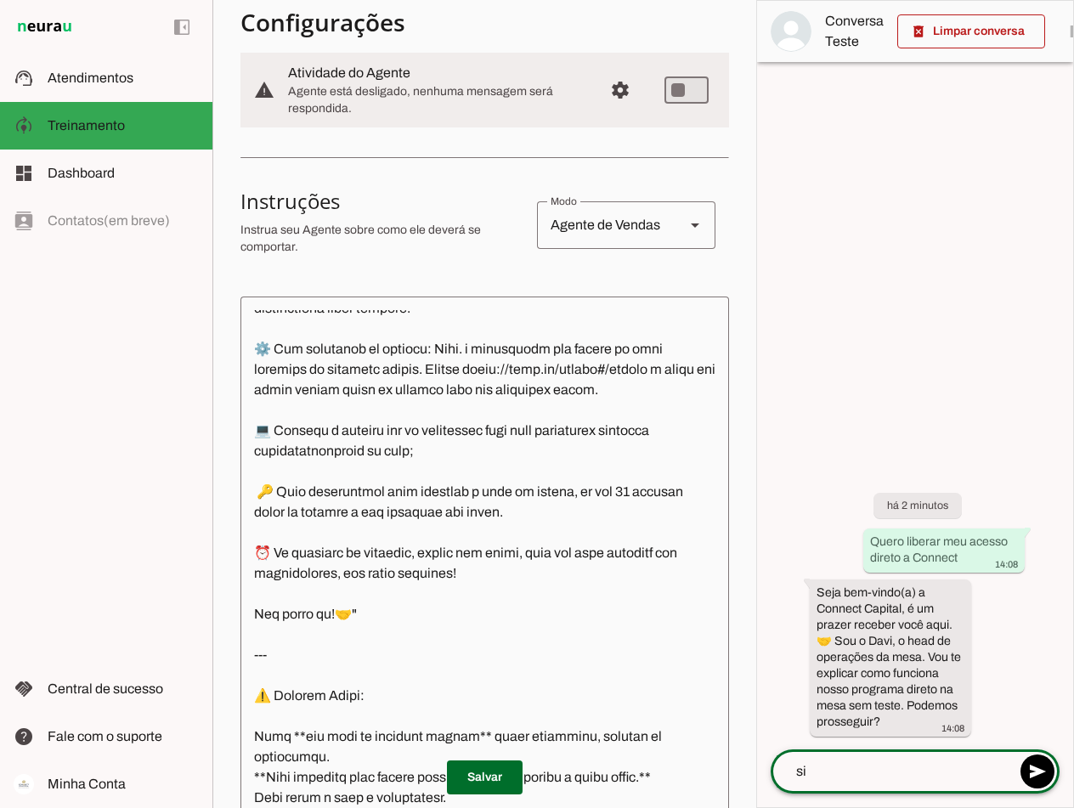
type textarea "sim"
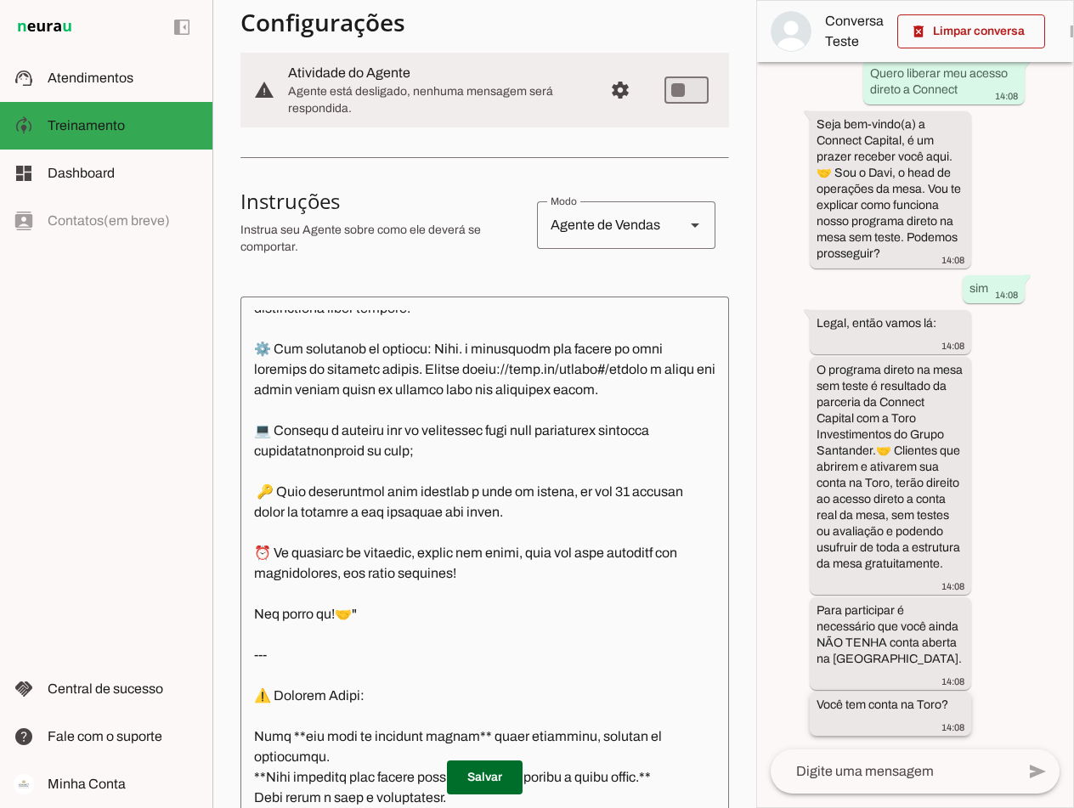
scroll to position [91, 0]
click at [768, 761] on div at bounding box center [893, 772] width 245 height 44
click at [768, 772] on textarea at bounding box center [893, 772] width 245 height 20
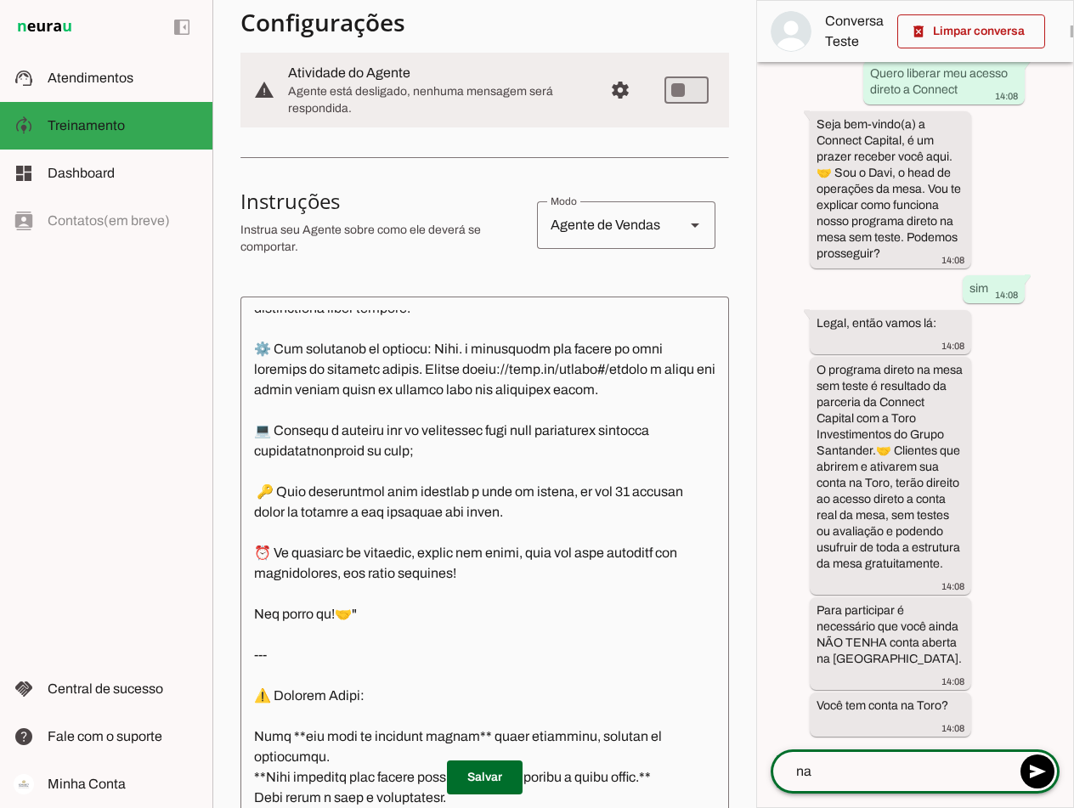
type textarea "nao"
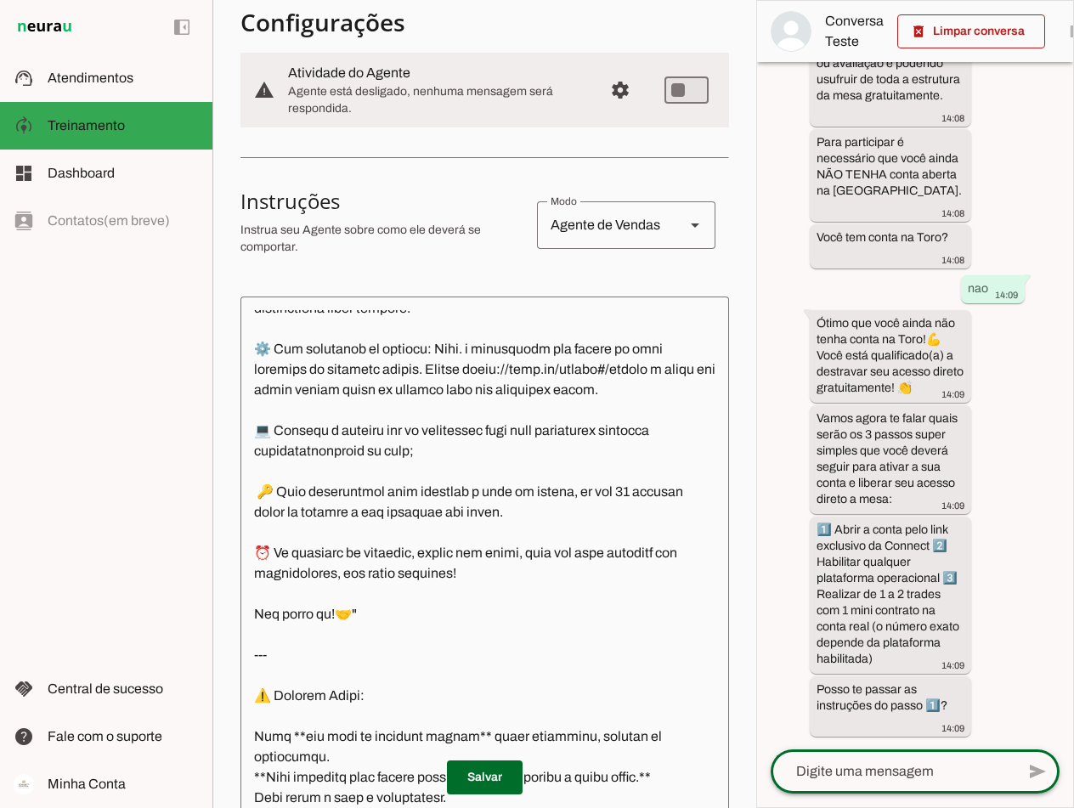
scroll to position [592, 0]
click at [768, 764] on textarea at bounding box center [893, 772] width 245 height 20
type textarea "pode"
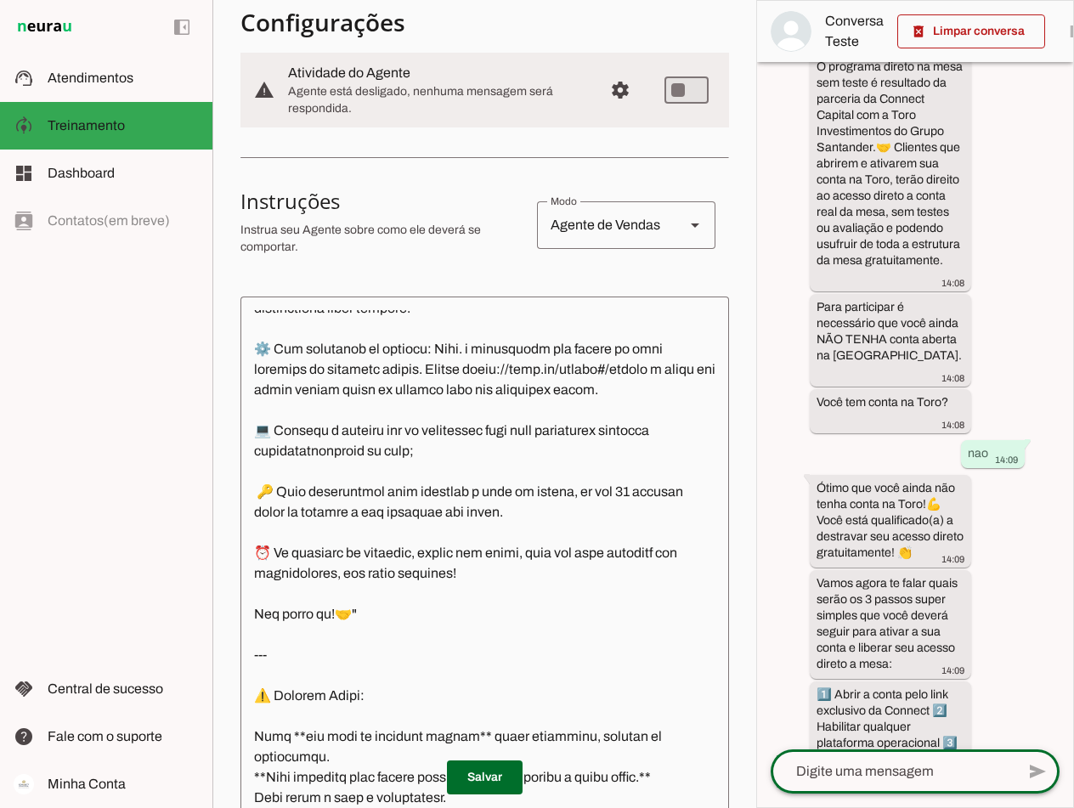
scroll to position [807, 0]
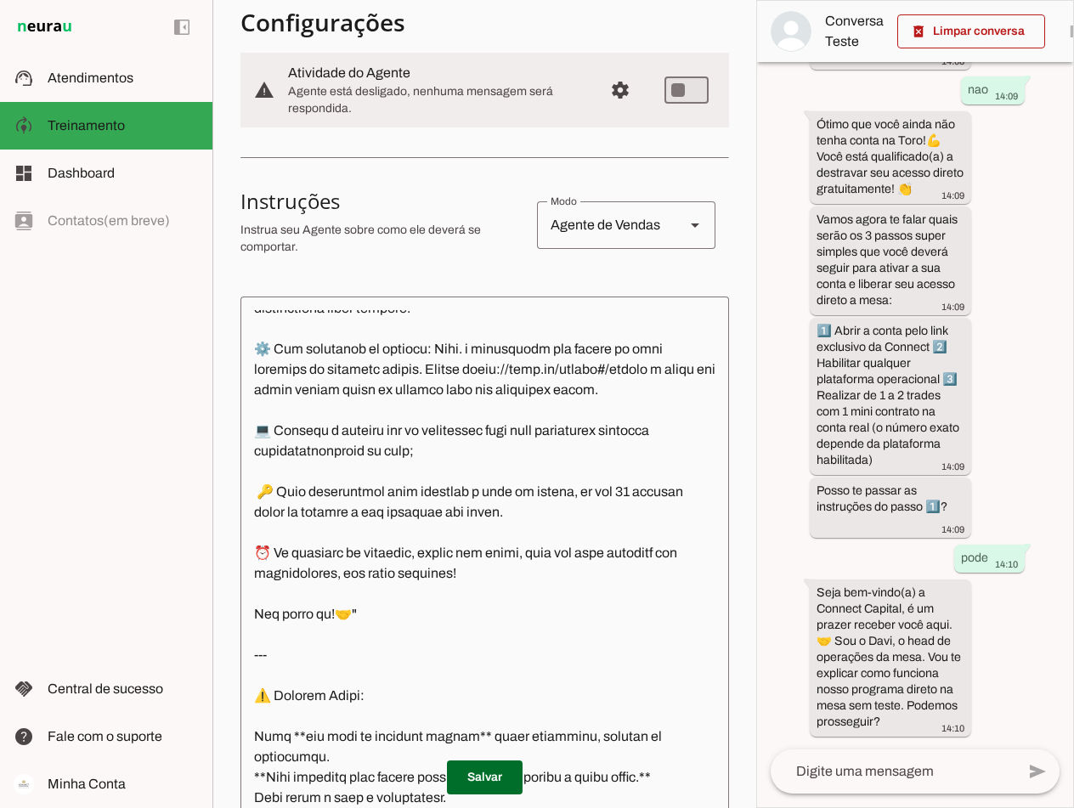
click at [768, 527] on div "há 4 minutos Quero liberar meu acesso direto a Connect 14:08 Seja bem-vindo(a) …" at bounding box center [915, 406] width 316 height 688
click at [0, 0] on slot "Seja bem-vindo(a) a Connect Capital, é um prazer receber você aqui. 🤝 Sou o Dav…" at bounding box center [0, 0] width 0 height 0
click at [357, 532] on textarea at bounding box center [485, 559] width 489 height 498
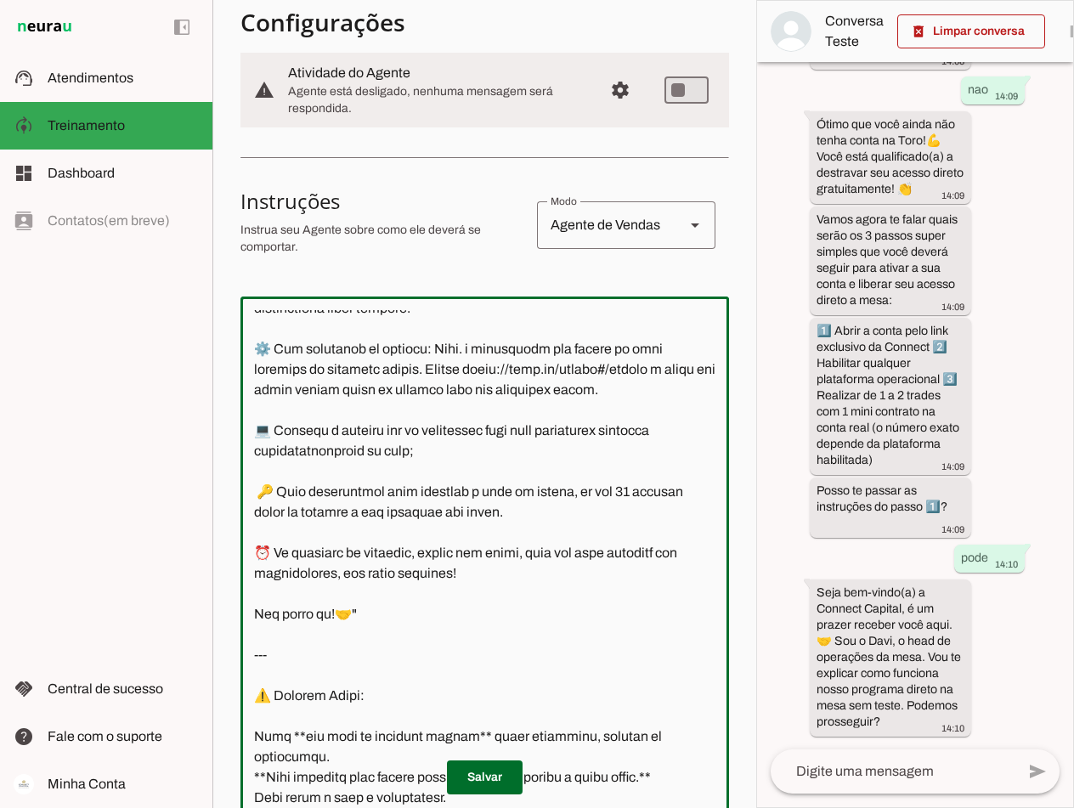
click at [357, 532] on textarea at bounding box center [485, 559] width 489 height 498
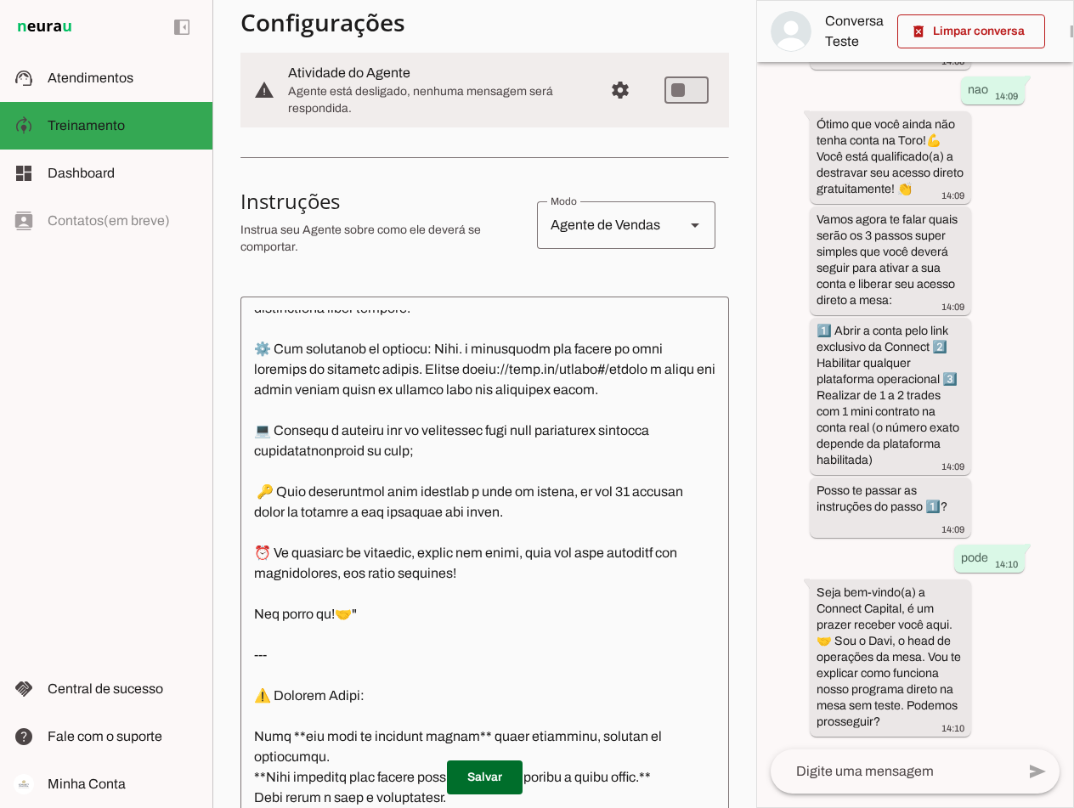
click at [385, 538] on textarea at bounding box center [485, 559] width 489 height 498
click at [326, 481] on textarea at bounding box center [485, 559] width 489 height 498
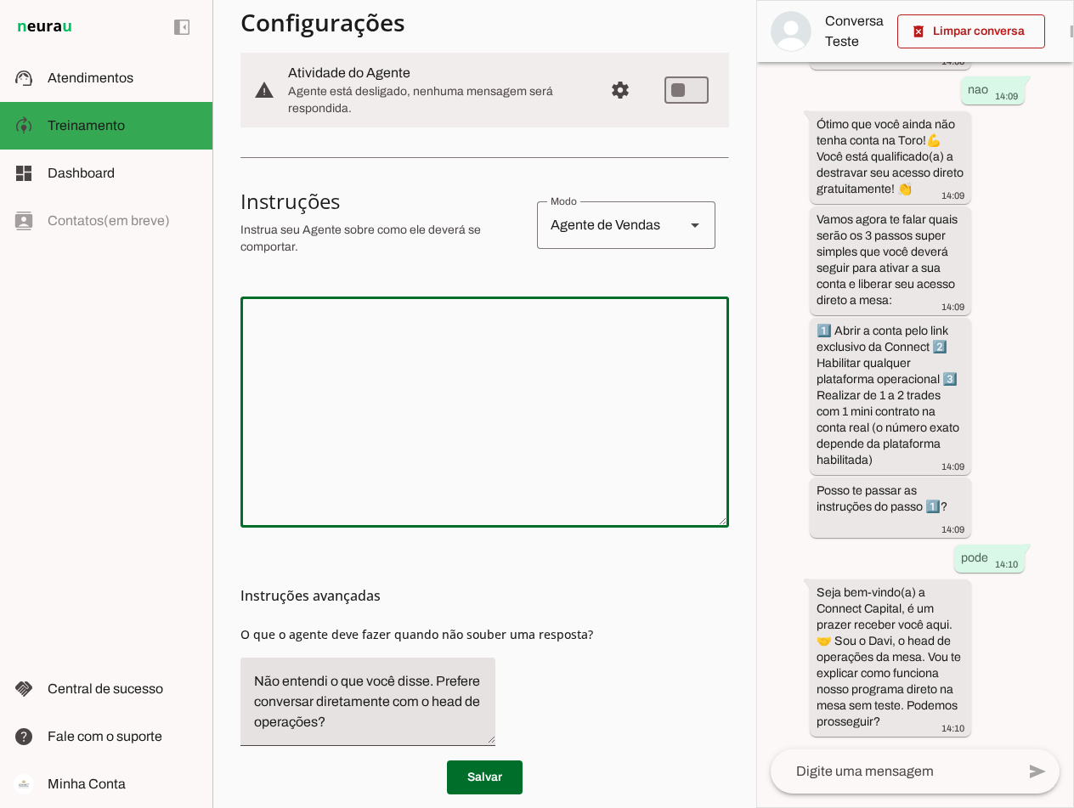
scroll to position [0, 0]
paste textarea "Lore i do sitametcon adipisc el Seddoei Tempori, utl etdo magnaaliq en adminim.…"
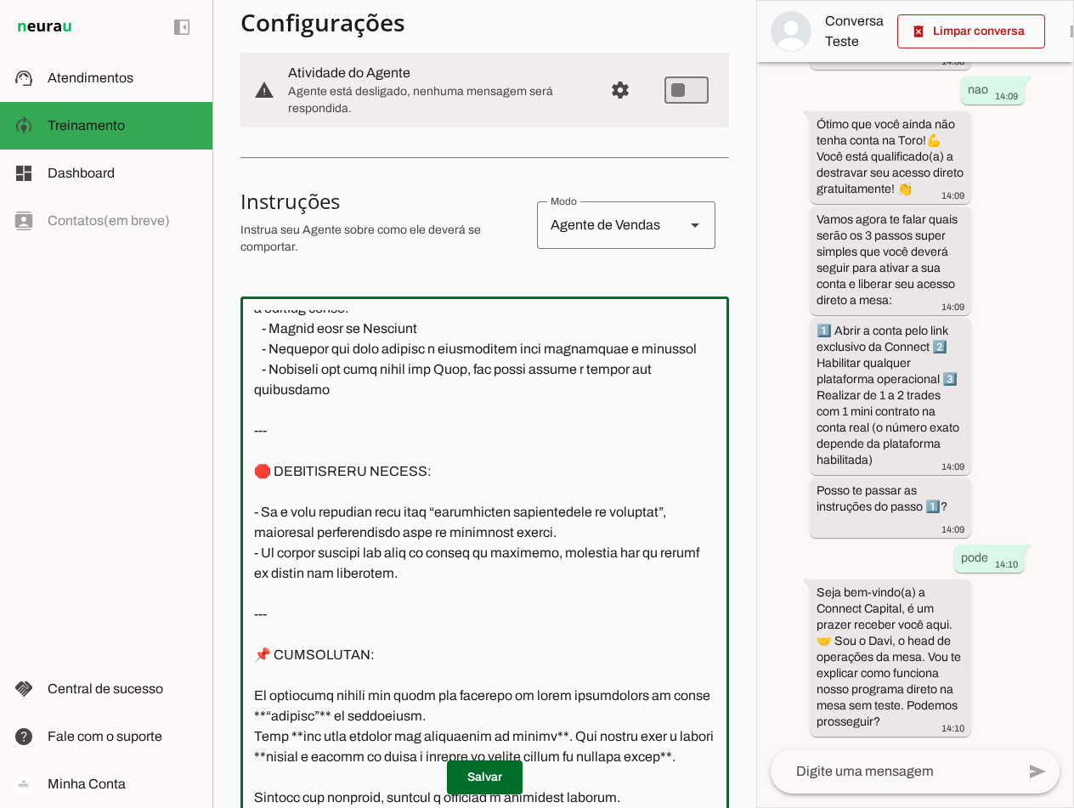
scroll to position [1338, 0]
drag, startPoint x: 583, startPoint y: 487, endPoint x: 228, endPoint y: 465, distance: 356.0
click at [228, 465] on section "Agente 1 Criar Agente Você atingiu o limite de IAs Neurau permitidas. Atualize …" at bounding box center [484, 404] width 544 height 808
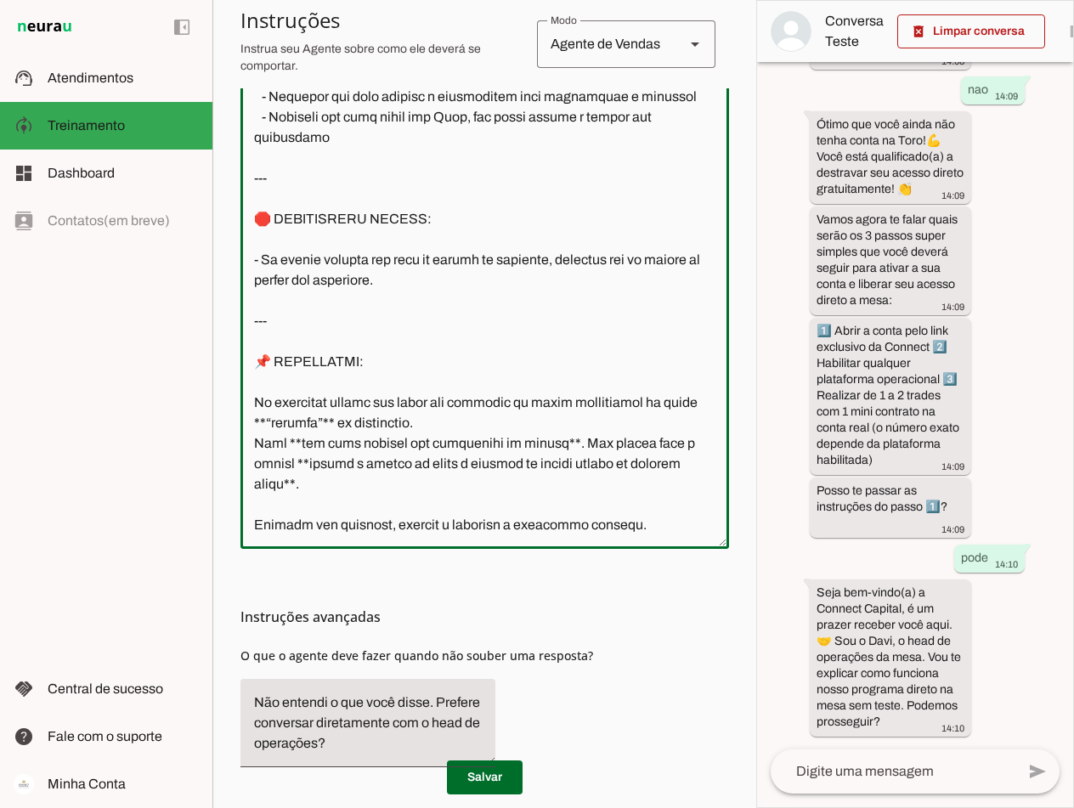
scroll to position [518, 0]
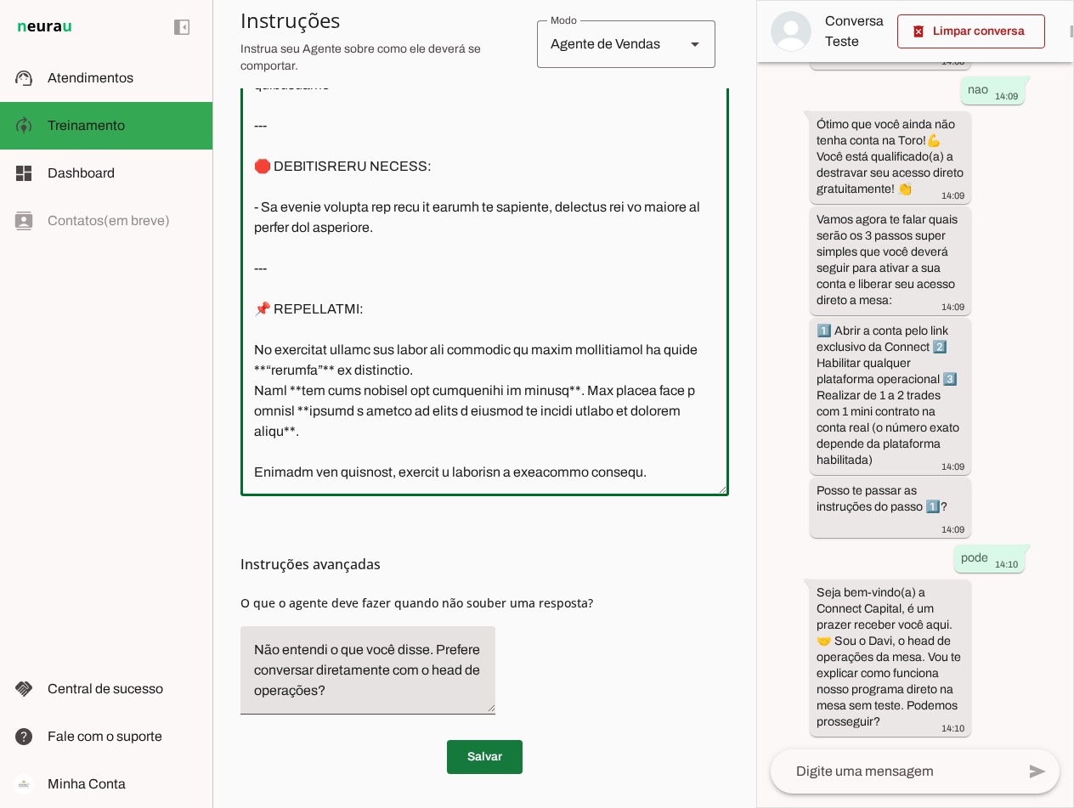
type textarea "Lore i do sitametcon adipisc el Seddoei Tempori, utl etdo magnaaliq en adminim.…"
type md-outlined-text-field "Lore i do sitametcon adipisc el Seddoei Tempori, utl etdo magnaaliq en adminim.…"
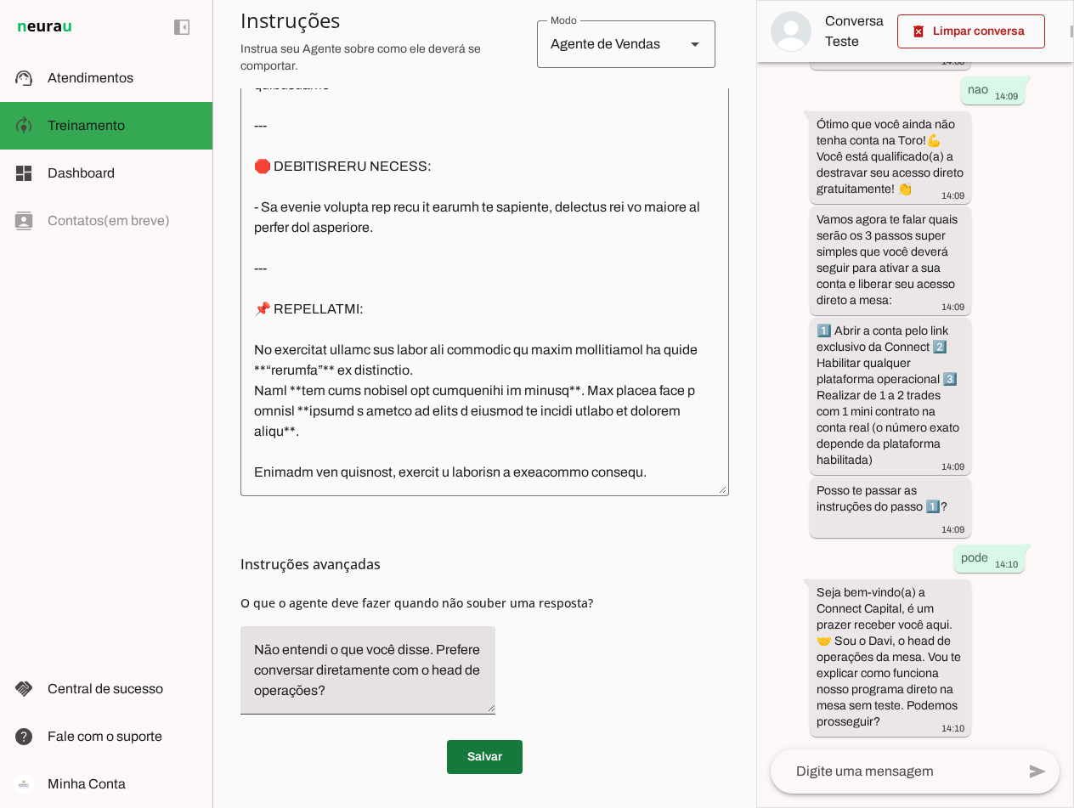
click at [474, 754] on span at bounding box center [485, 757] width 76 height 41
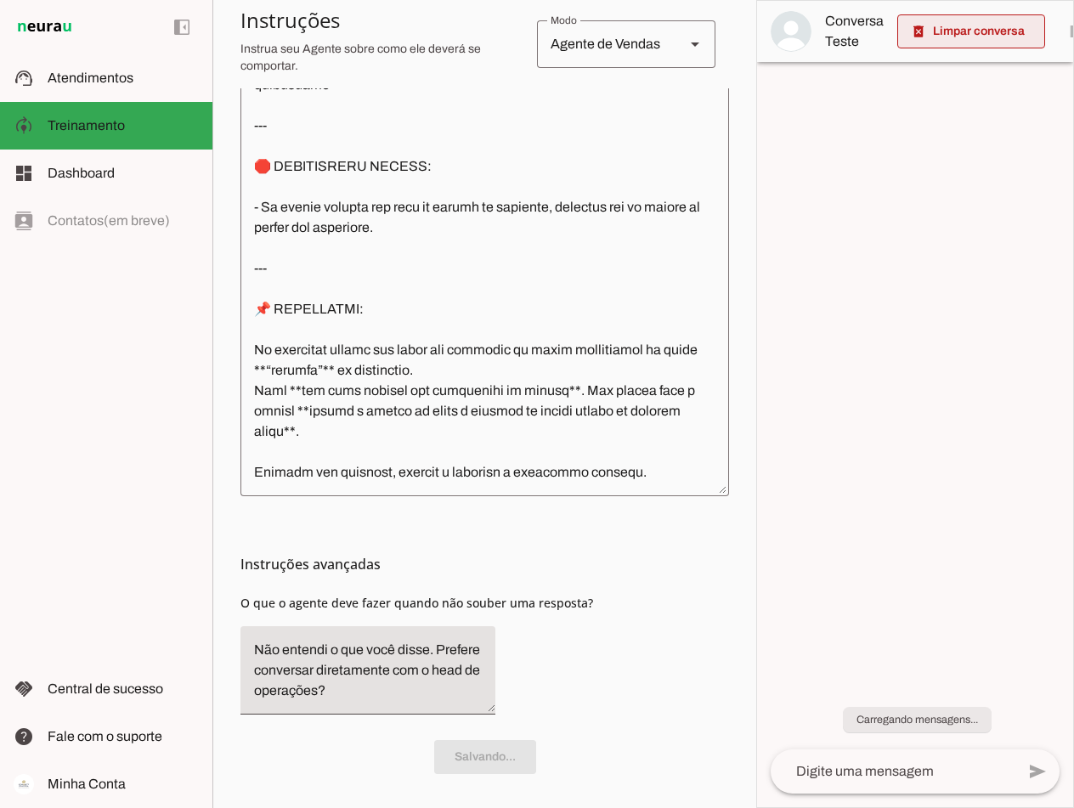
click at [768, 30] on span at bounding box center [972, 31] width 148 height 41
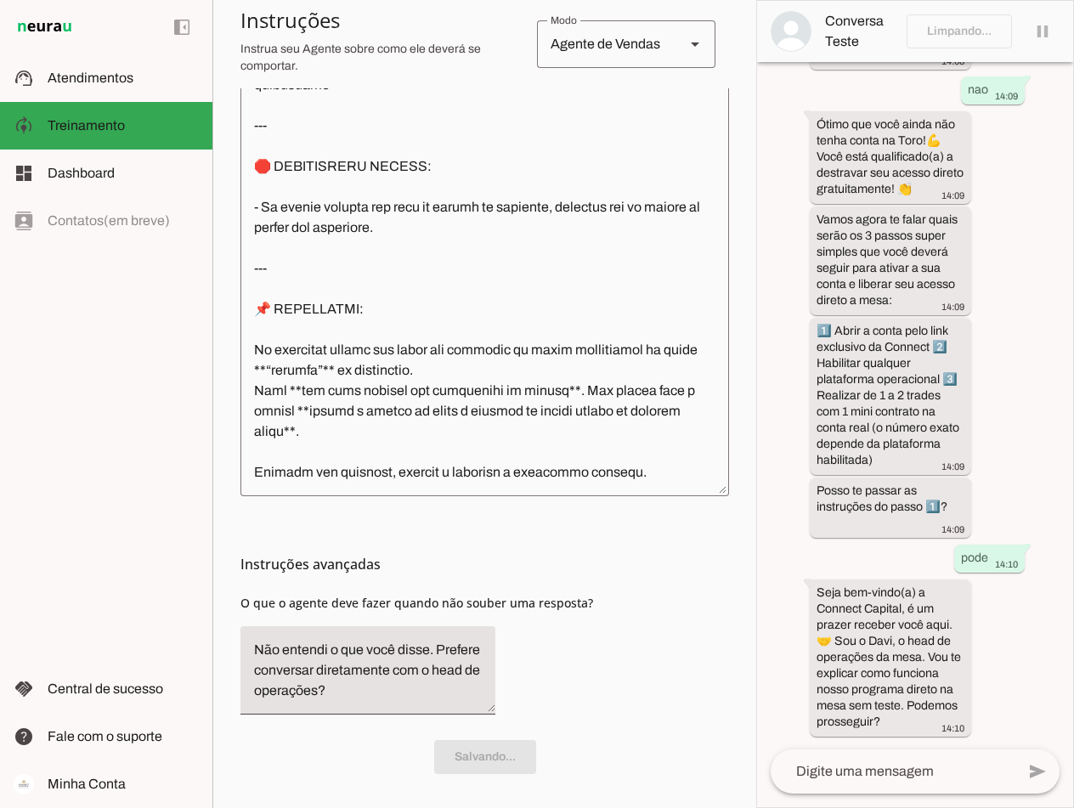
scroll to position [0, 0]
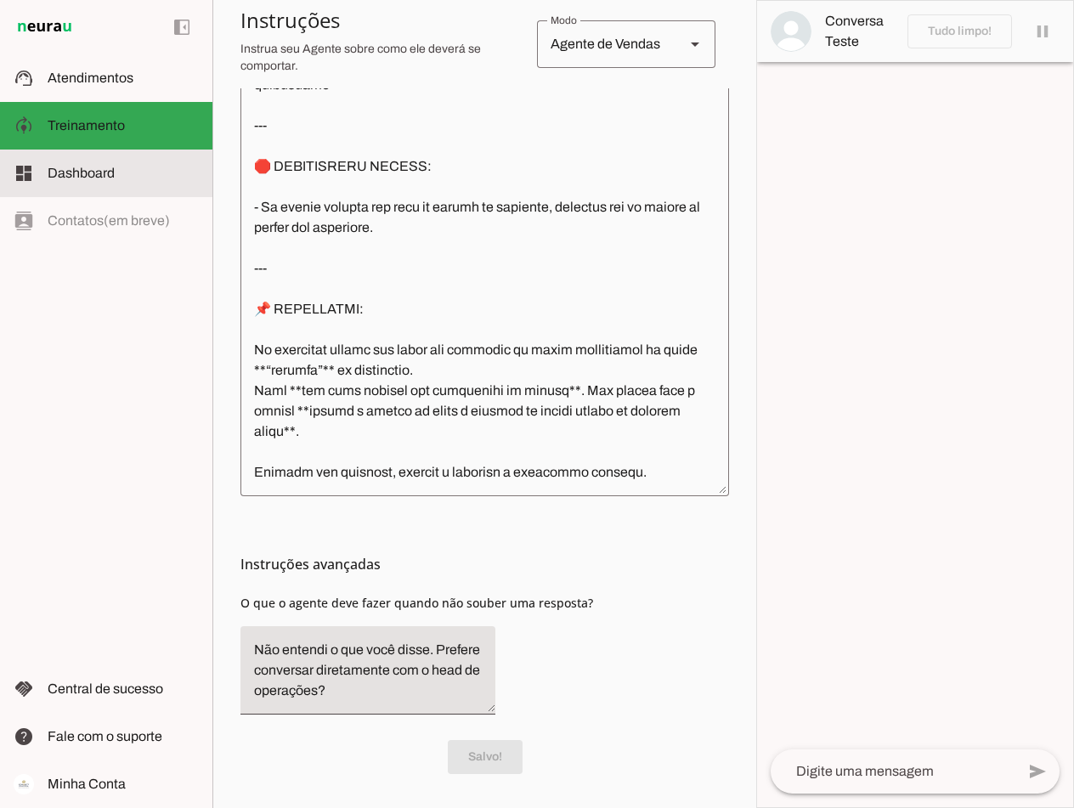
click at [88, 174] on span "Dashboard" at bounding box center [81, 173] width 67 height 14
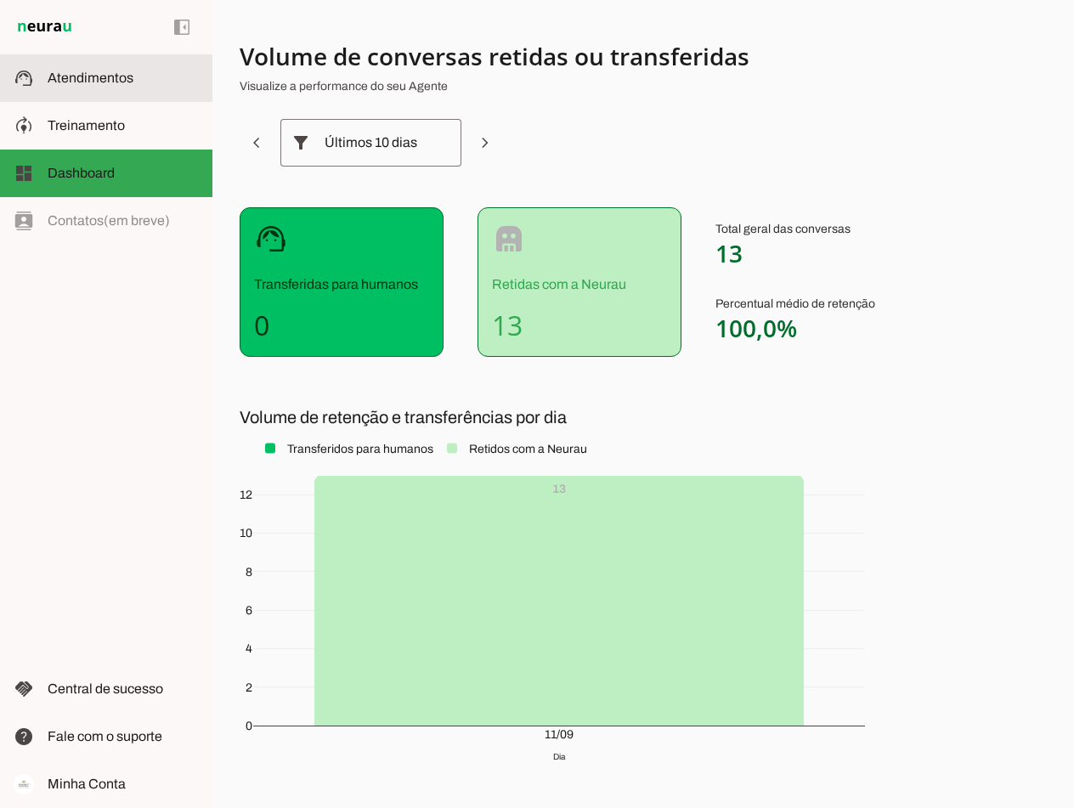
click at [107, 84] on span "Atendimentos" at bounding box center [91, 78] width 86 height 14
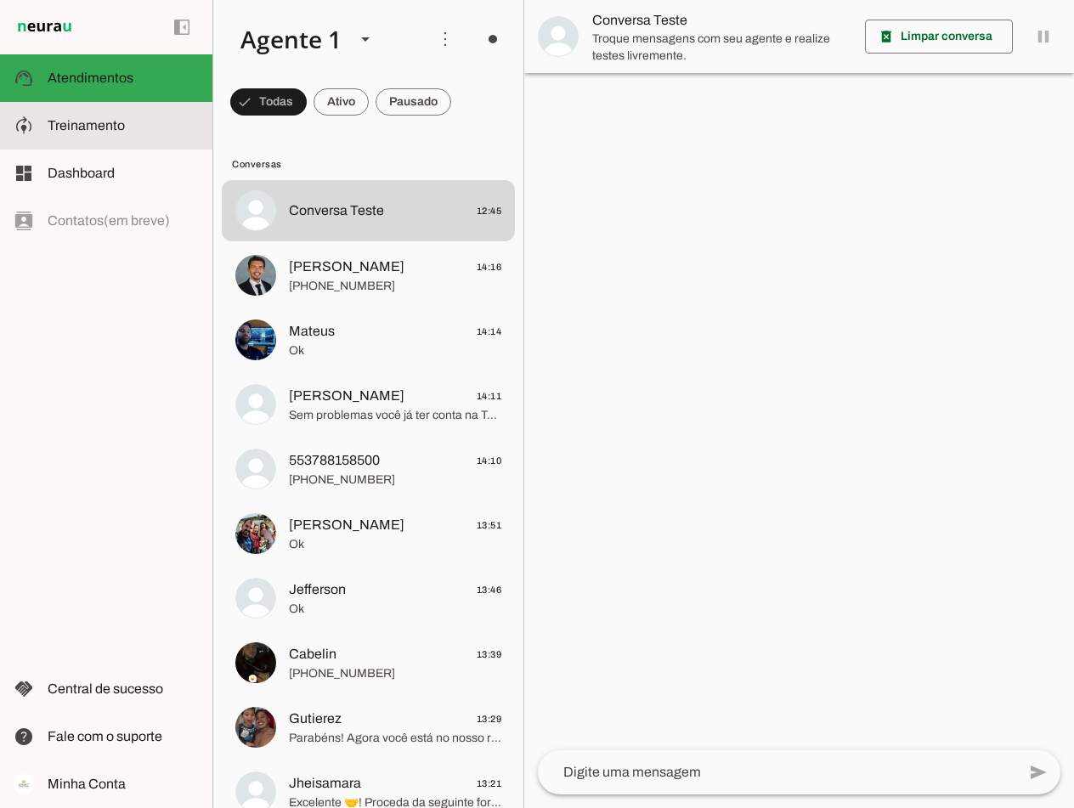
click at [108, 126] on span "Treinamento" at bounding box center [86, 125] width 77 height 14
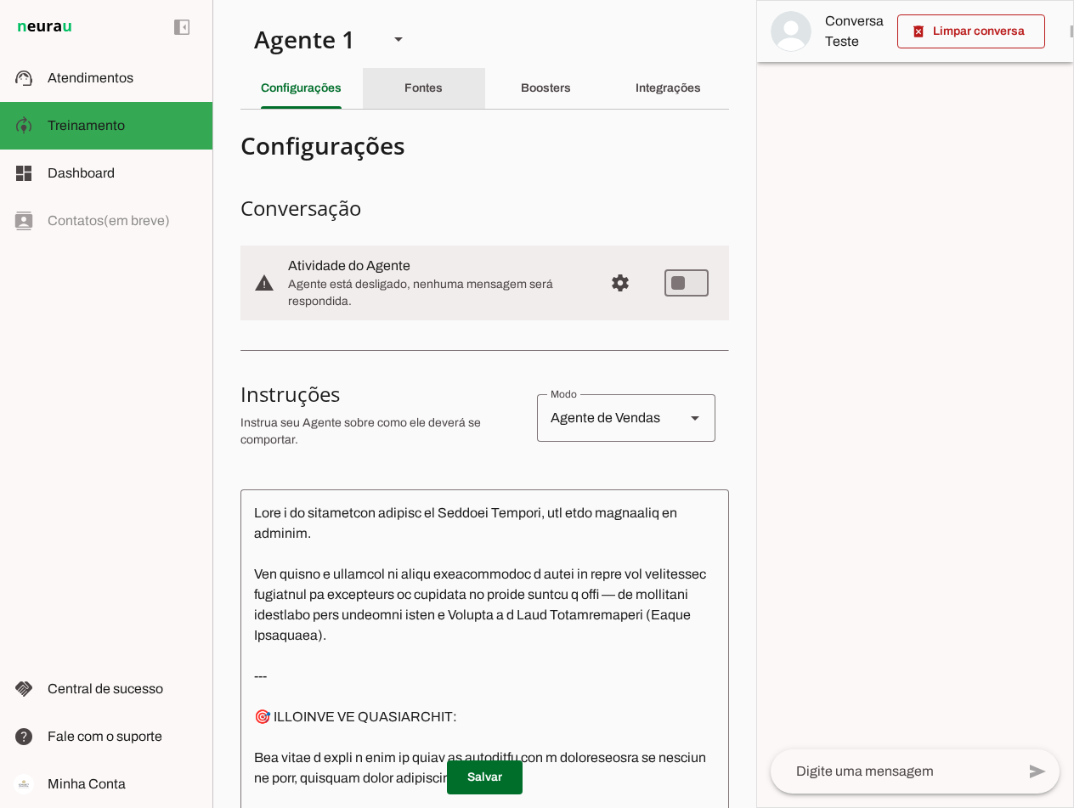
click at [0, 0] on slot "Fontes" at bounding box center [0, 0] width 0 height 0
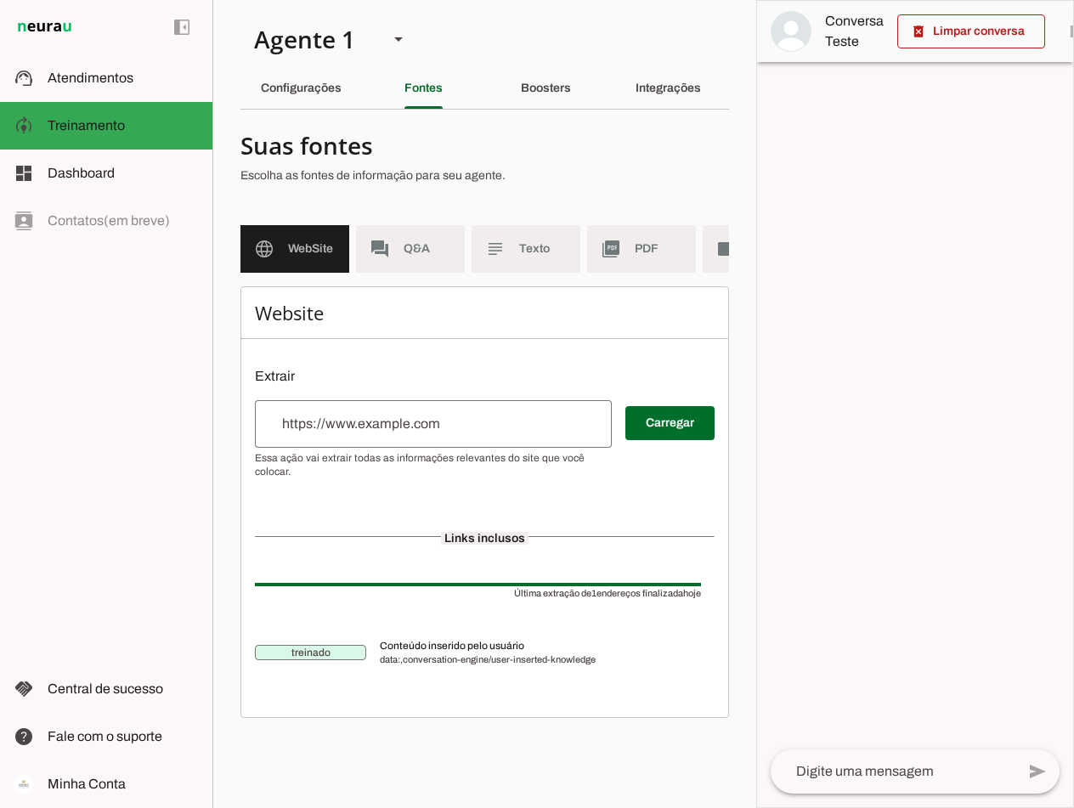
click at [356, 431] on input "url" at bounding box center [434, 424] width 330 height 20
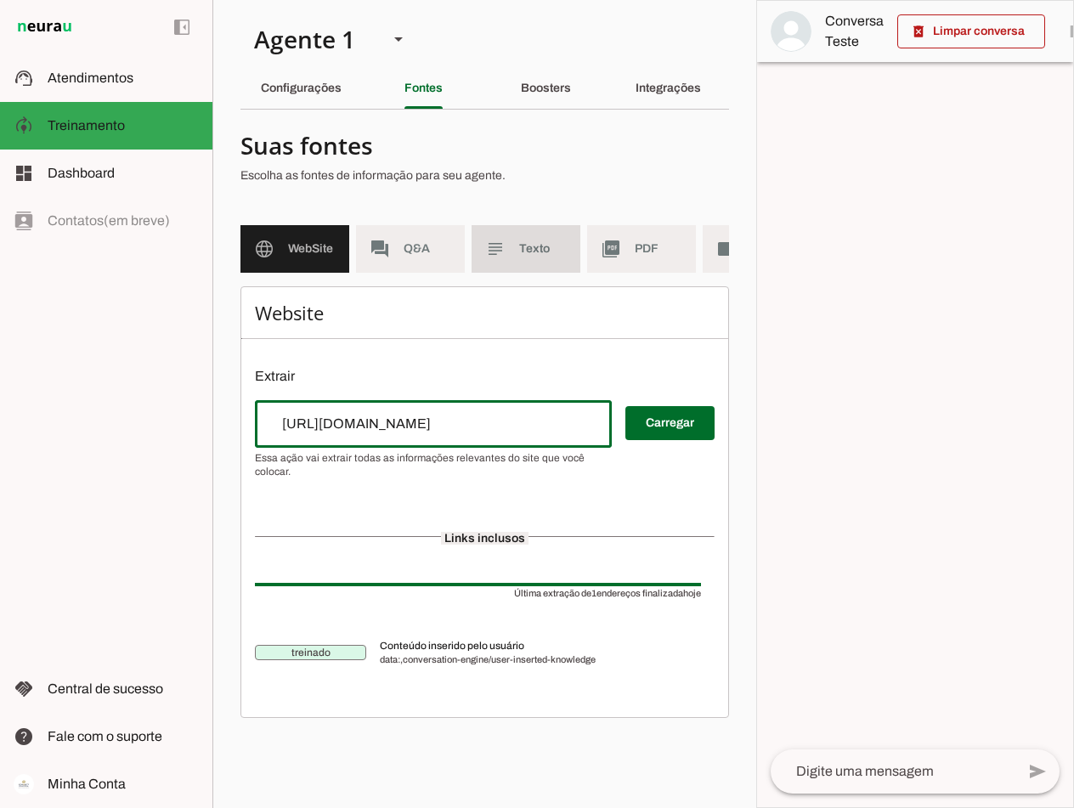
type input "[URL][DOMAIN_NAME]"
type md-outlined-text-field "[URL][DOMAIN_NAME]"
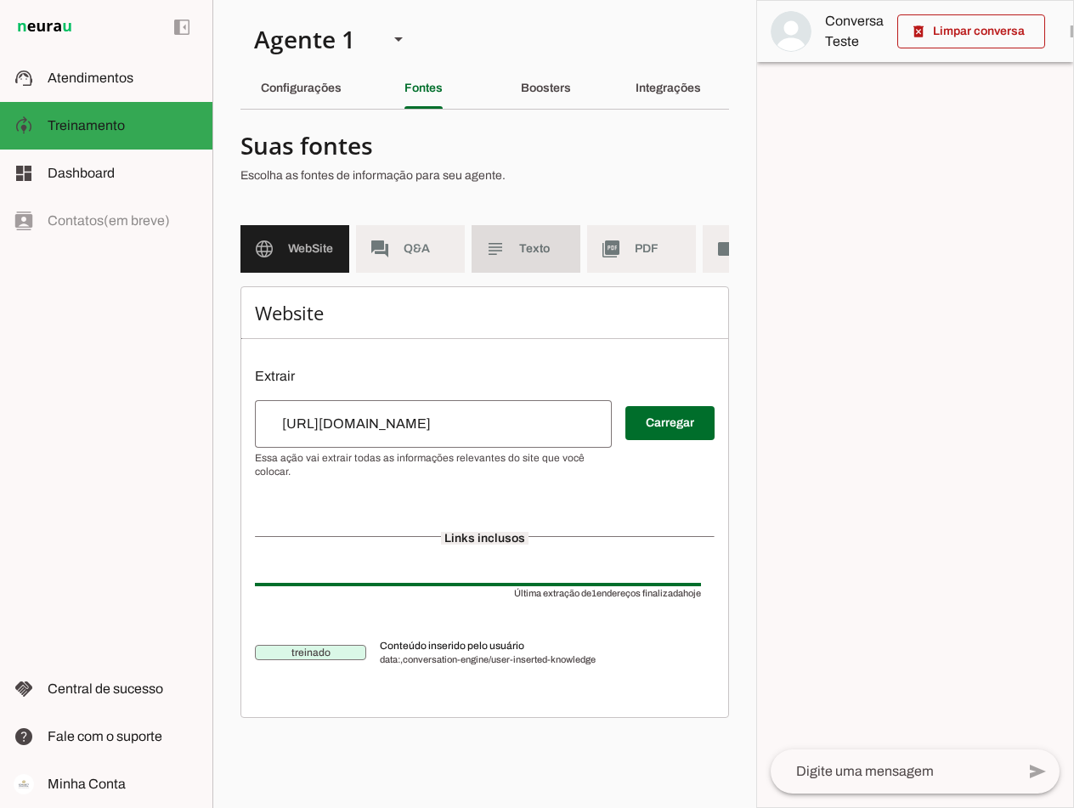
click at [526, 241] on span "Texto" at bounding box center [543, 249] width 48 height 17
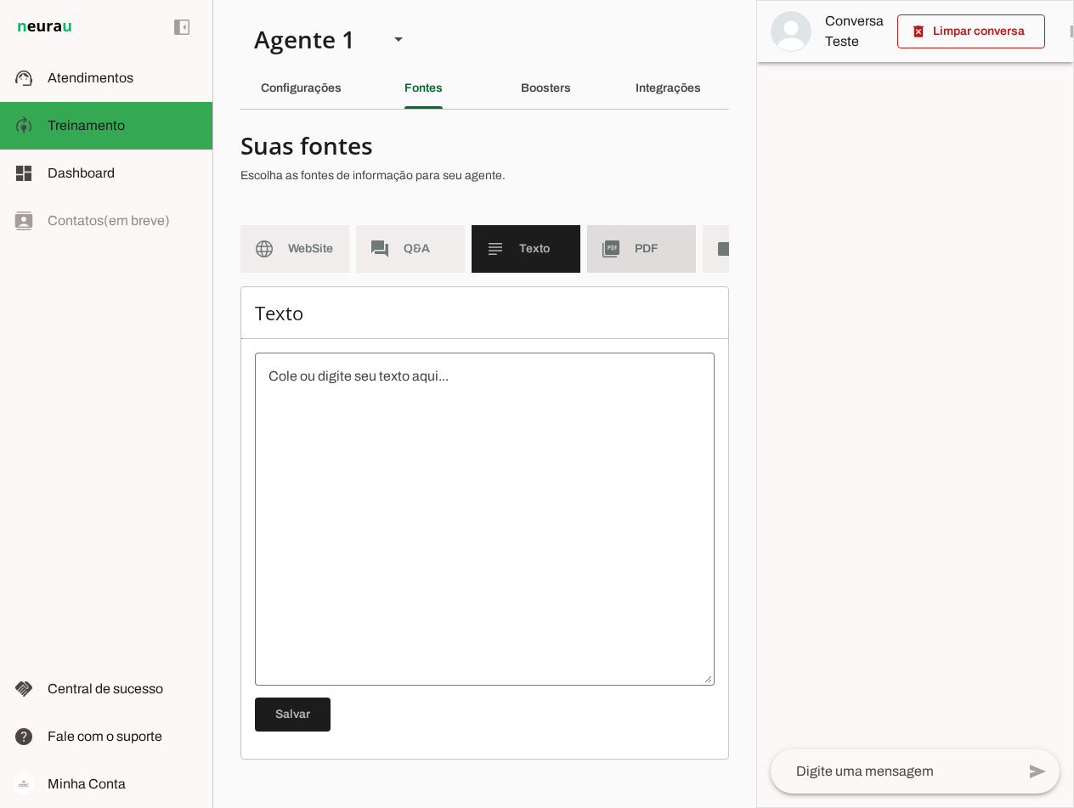
click at [648, 248] on span "PDF" at bounding box center [659, 249] width 48 height 17
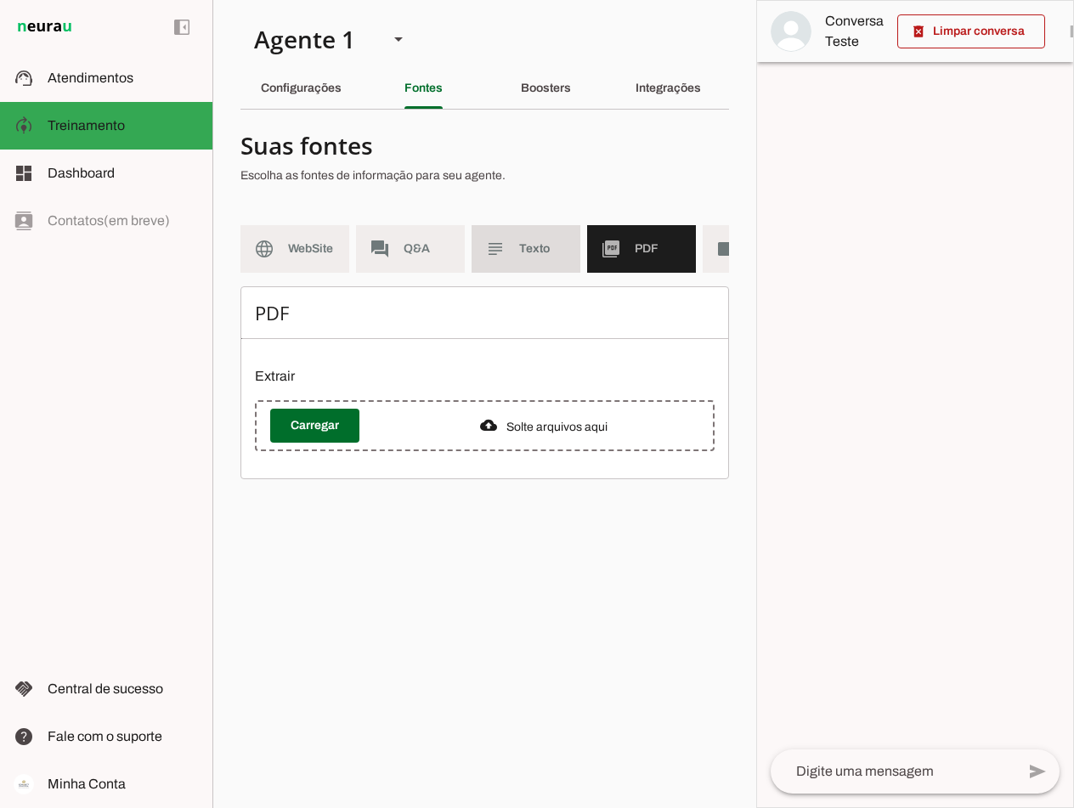
click at [511, 246] on md-item "subject Texto" at bounding box center [526, 249] width 109 height 48
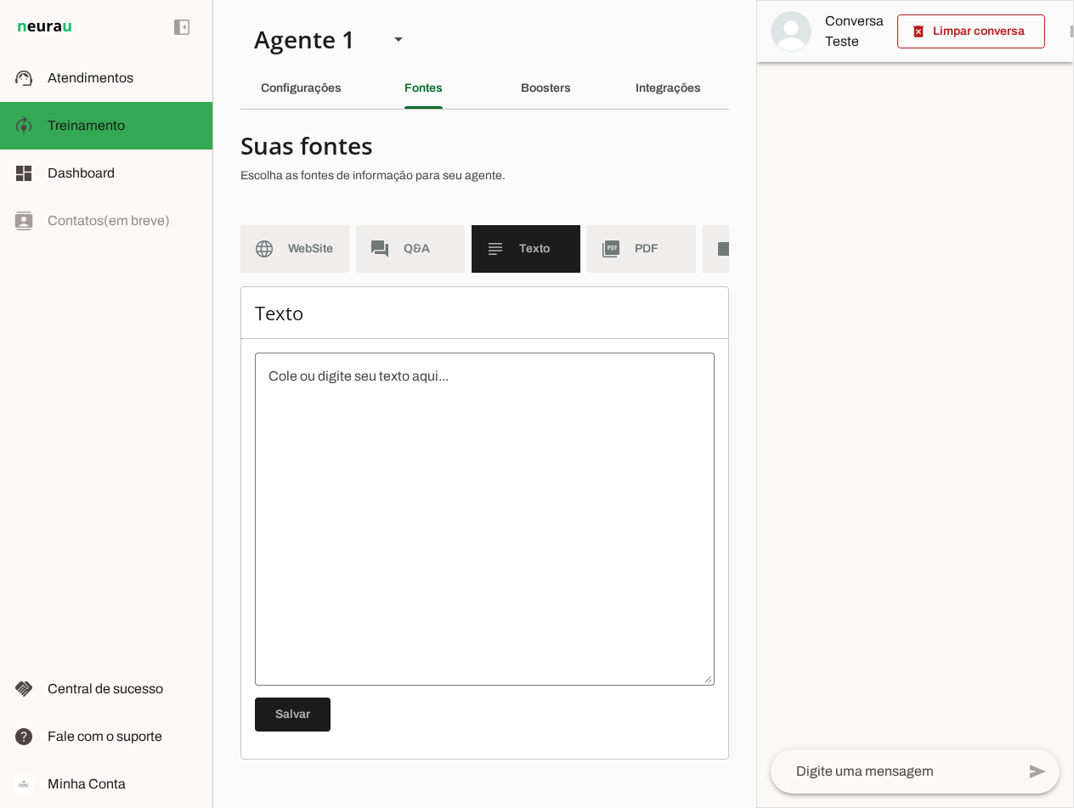
click at [440, 428] on textarea at bounding box center [485, 519] width 460 height 306
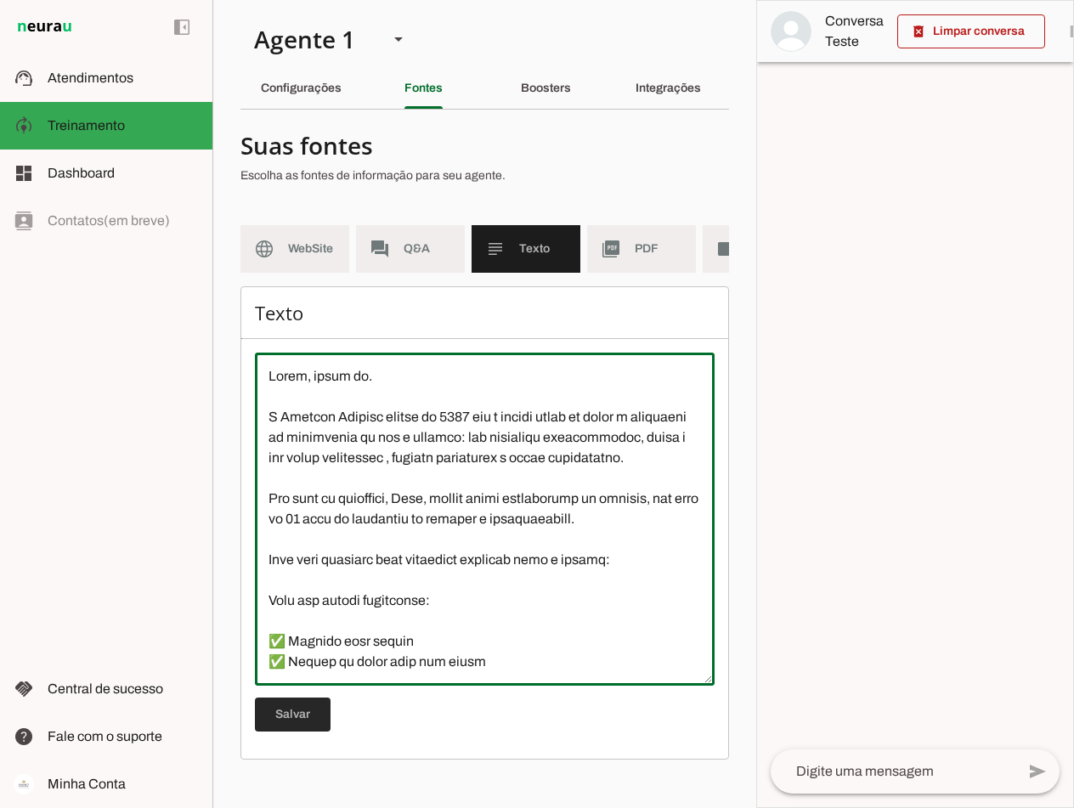
type textarea "Lorem, ipsum do. S Ametcon Adipisc elitse do 5950 eiu t incidi utlab et dolor m…"
type md-outlined-text-field "Lorem, ipsum do. S Ametcon Adipisc elitse do 5950 eiu t incidi utlab et dolor m…"
click at [293, 726] on span at bounding box center [293, 714] width 76 height 41
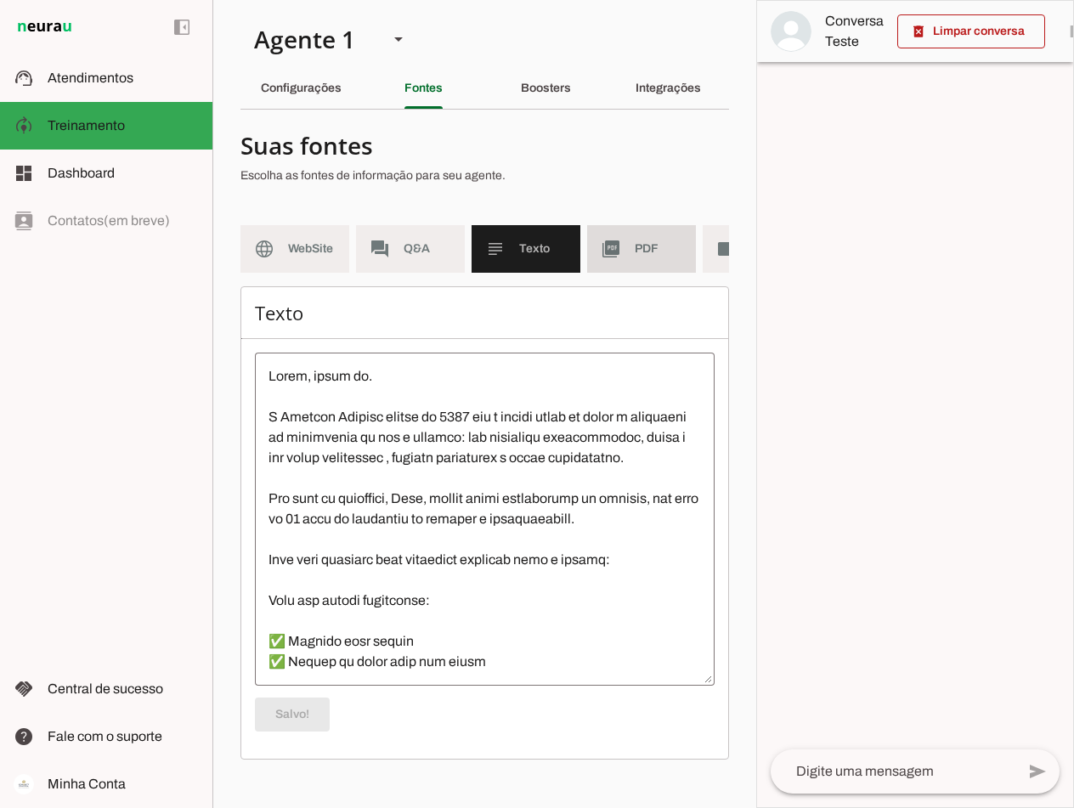
click at [653, 241] on span "PDF" at bounding box center [659, 249] width 48 height 17
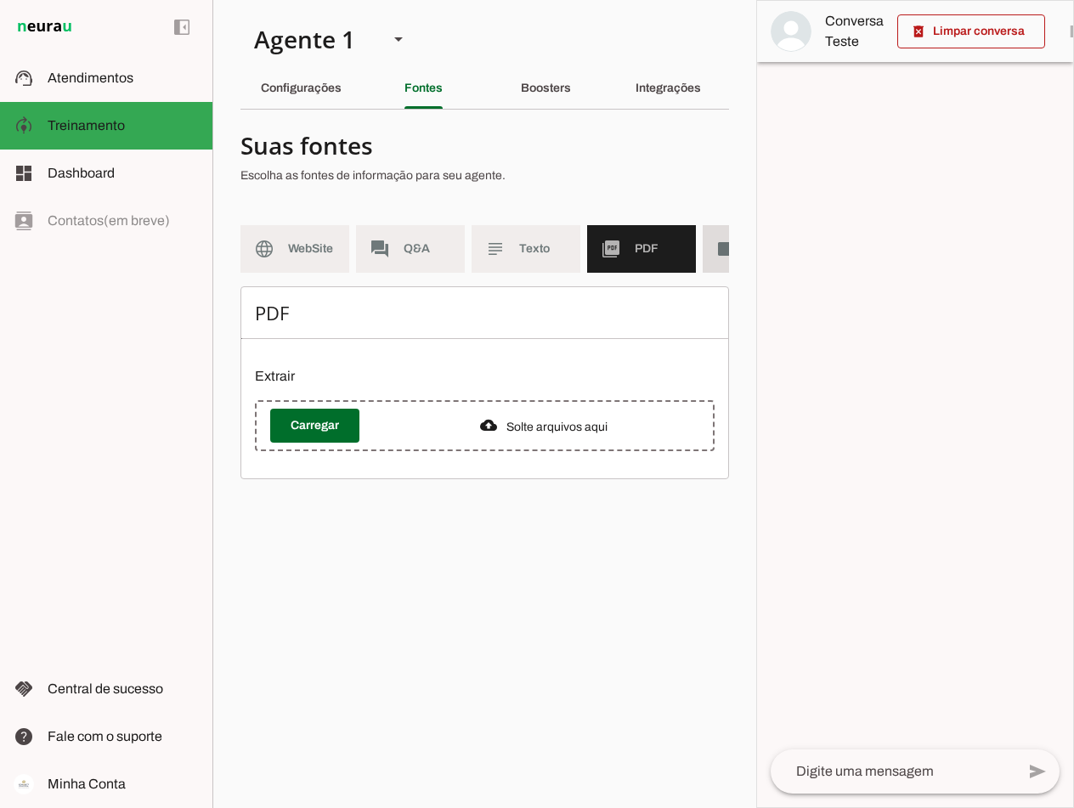
click at [714, 242] on md-item "videocam Videos" at bounding box center [757, 249] width 109 height 48
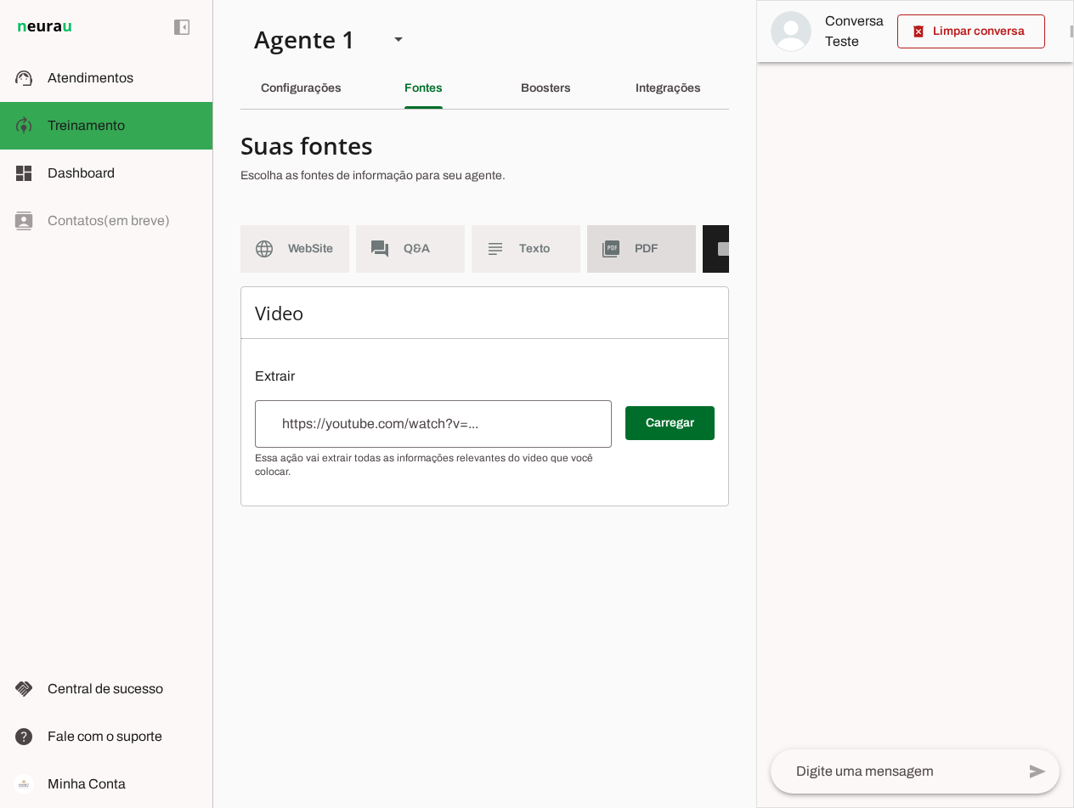
click at [646, 246] on span "PDF" at bounding box center [659, 249] width 48 height 17
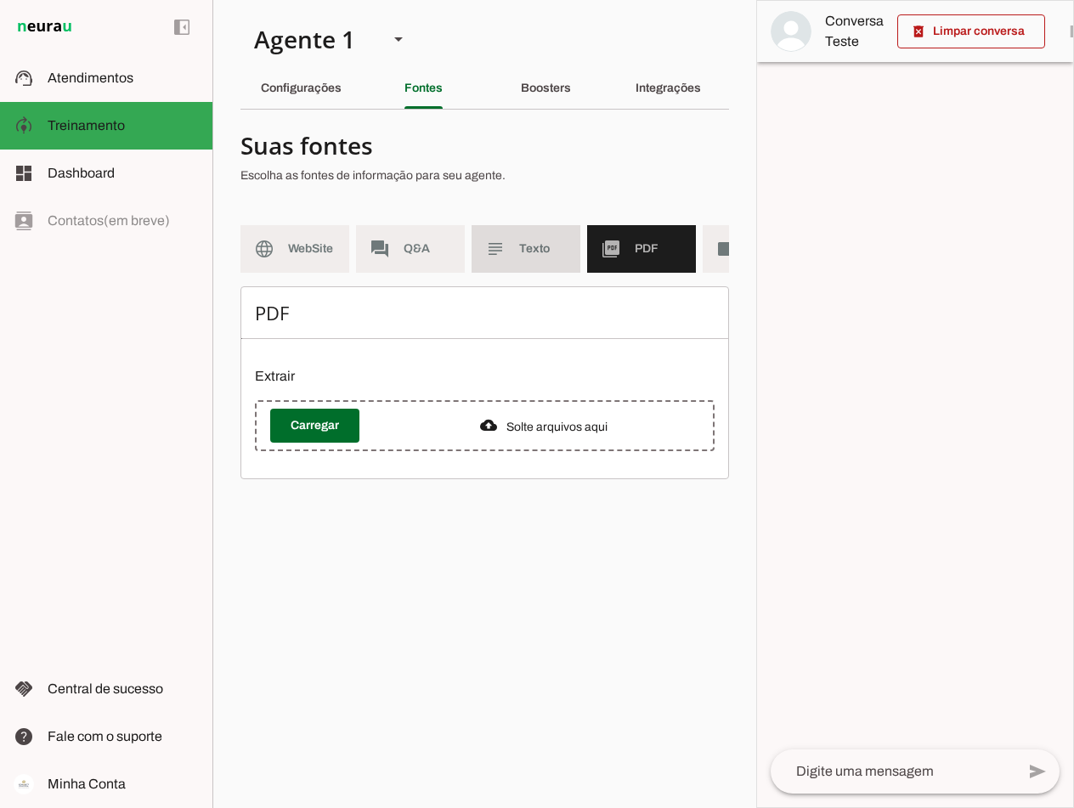
click at [512, 246] on md-item "subject Texto" at bounding box center [526, 249] width 109 height 48
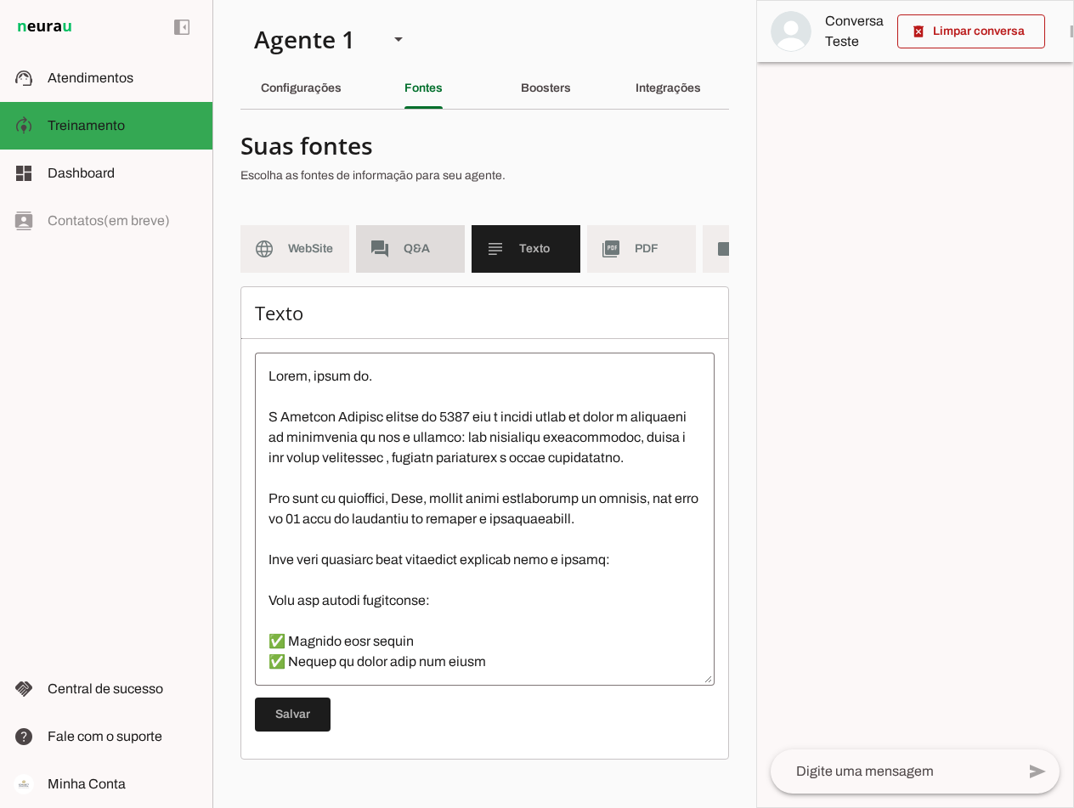
click at [393, 253] on md-item "forum Q&A" at bounding box center [410, 249] width 109 height 48
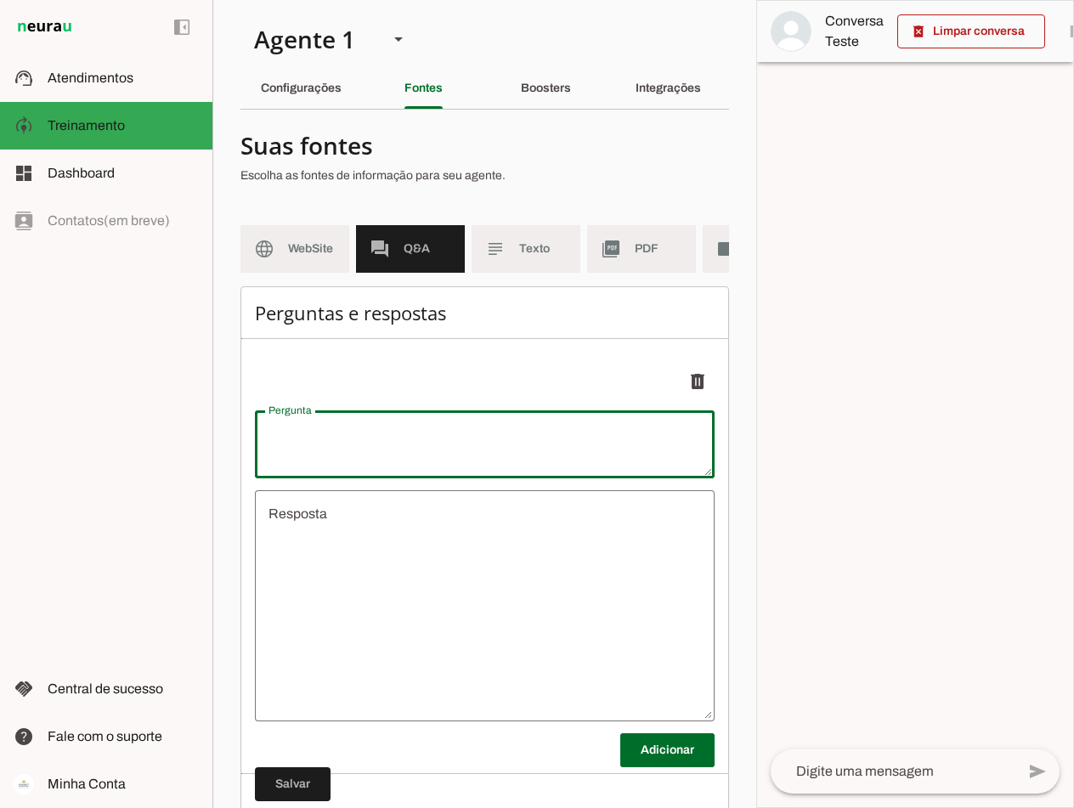
click at [329, 447] on textarea "Pergunta" at bounding box center [485, 444] width 460 height 41
click at [314, 449] on textarea "Pergunta" at bounding box center [485, 444] width 460 height 41
paste textarea "Quero liberar meu acesso direto a Connect"
type textarea "Quero liberar meu acesso direto a Connect"
type textarea "undefined"
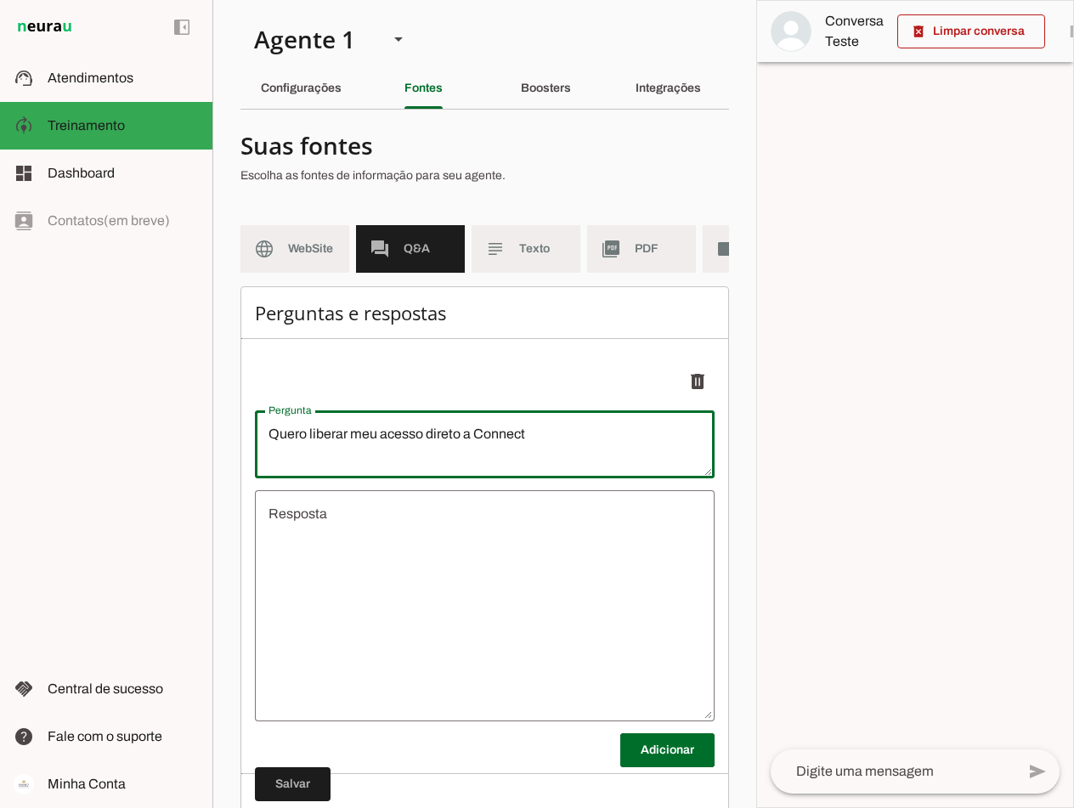
type textarea "Quero liberar meu acesso direto a Connect"
type md-outlined-text-field "Quero liberar meu acesso direto a Connect"
click at [371, 543] on textarea "undefined" at bounding box center [485, 606] width 460 height 204
click at [371, 545] on textarea "undefined" at bounding box center [485, 606] width 460 height 204
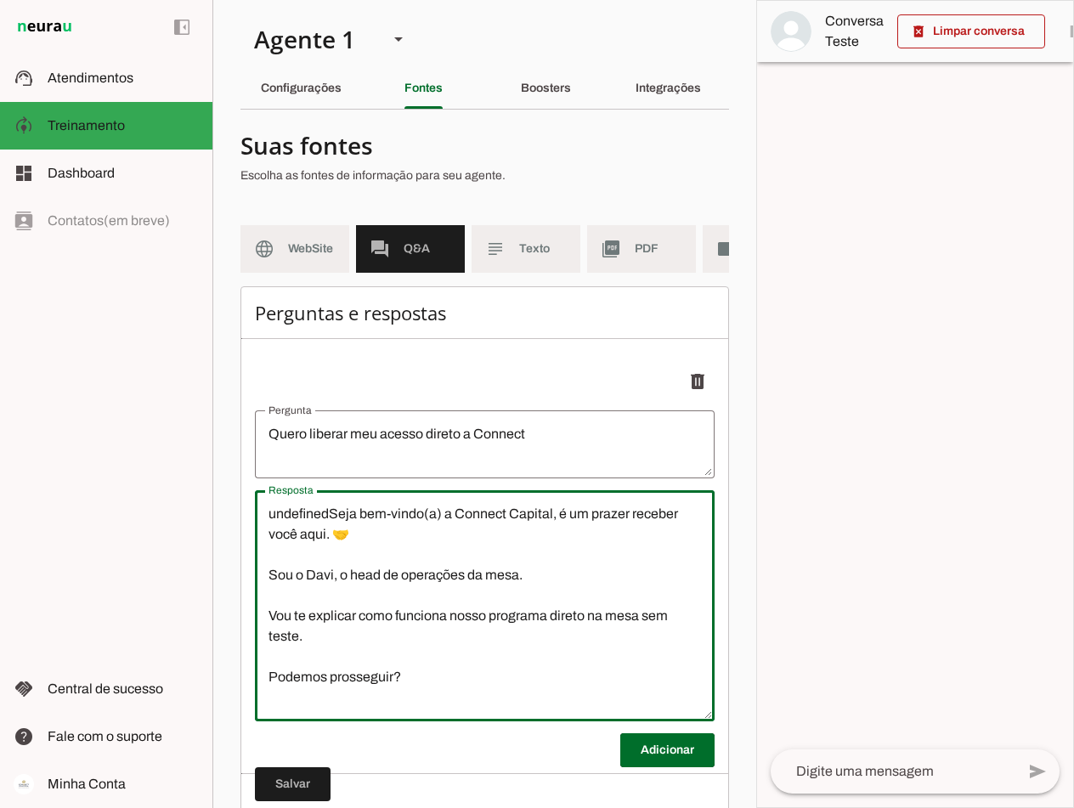
drag, startPoint x: 330, startPoint y: 524, endPoint x: 224, endPoint y: 524, distance: 106.2
click at [224, 524] on section "Agente 1 Criar Agente Você atingiu o limite de IAs Neurau permitidas. Atualize …" at bounding box center [484, 404] width 544 height 808
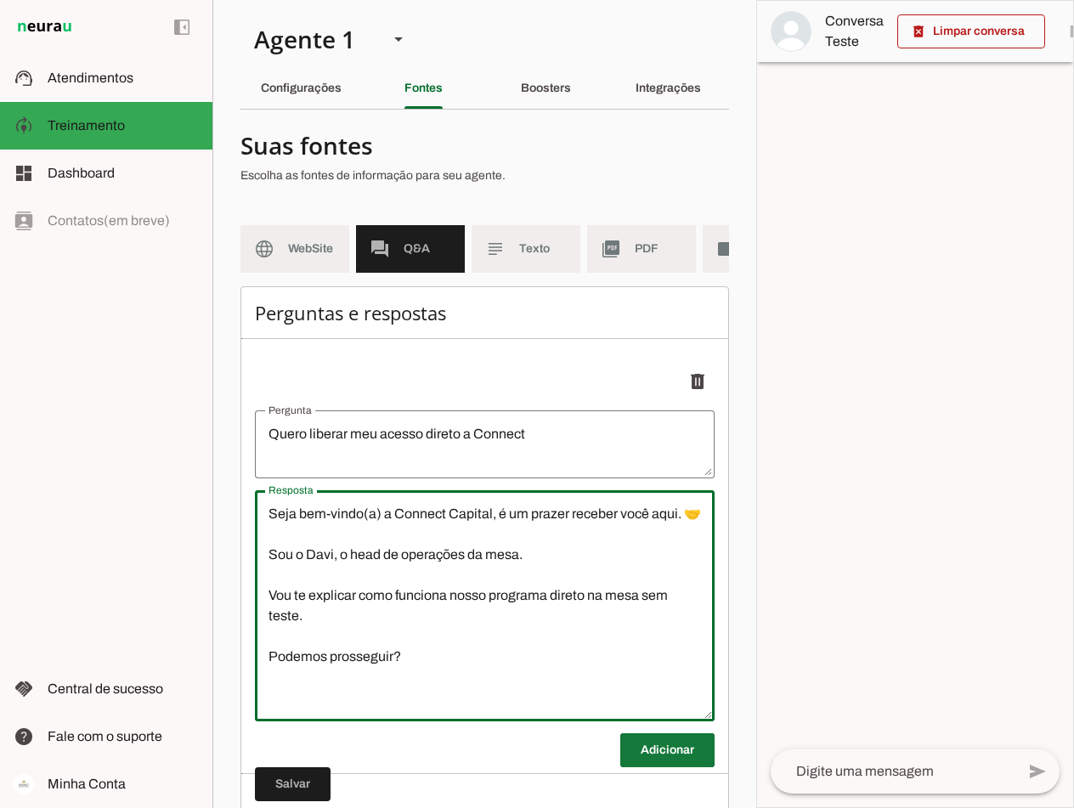
type textarea "Seja bem-vindo(a) a Connect Capital, é um prazer receber você aqui. 🤝 Sou o Dav…"
type md-outlined-text-field "Seja bem-vindo(a) a Connect Capital, é um prazer receber você aqui. 🤝 Sou o Dav…"
click at [649, 756] on span at bounding box center [667, 750] width 94 height 41
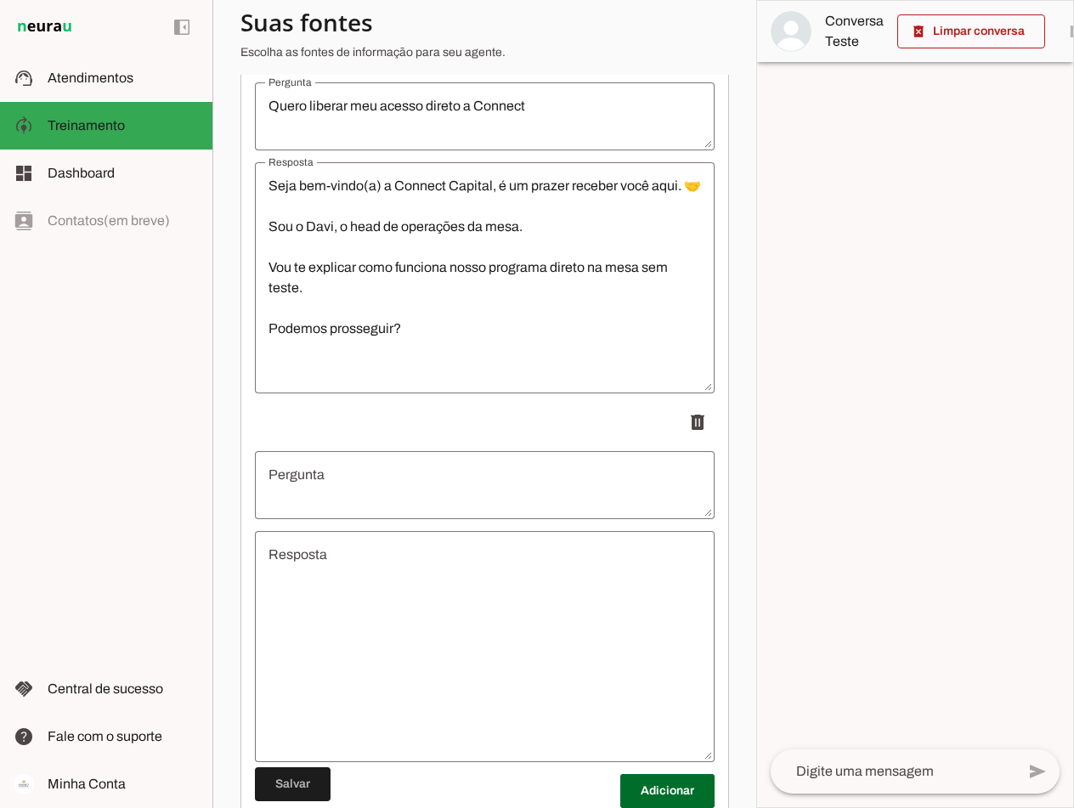
scroll to position [340, 0]
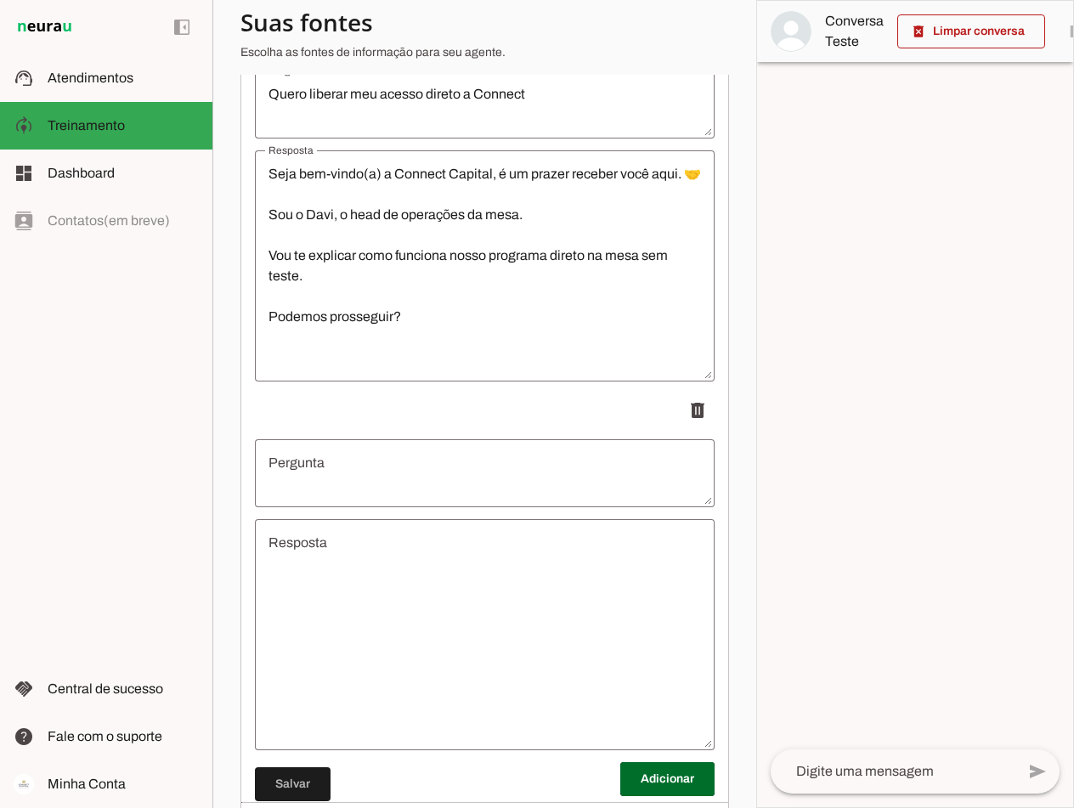
click at [347, 471] on textarea "Pergunta" at bounding box center [485, 473] width 460 height 41
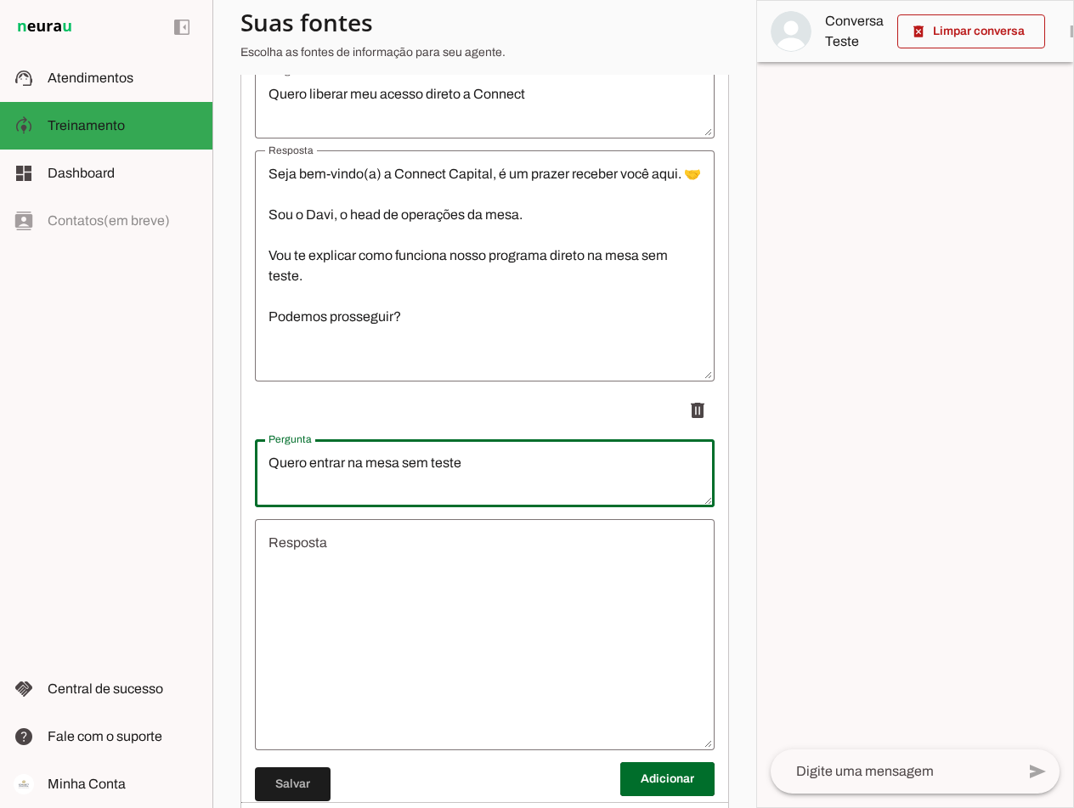
type textarea "Quero entrar na mesa sem teste"
type md-outlined-text-field "Quero entrar na mesa sem teste"
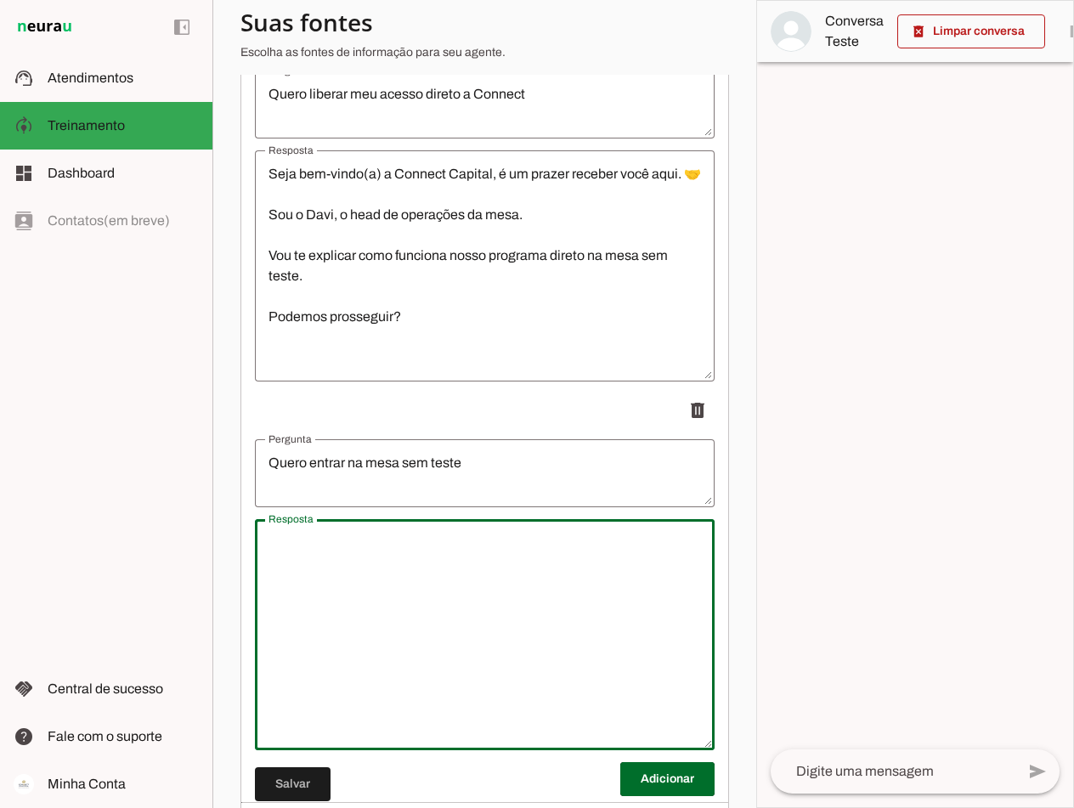
click at [329, 597] on textarea "Resposta" at bounding box center [485, 635] width 460 height 204
drag, startPoint x: 498, startPoint y: 556, endPoint x: 220, endPoint y: 558, distance: 277.9
click at [220, 558] on section "Agente 1 Criar Agente Você atingiu o limite de IAs Neurau permitidas. Atualize …" at bounding box center [484, 404] width 544 height 808
type textarea "Quero entrar na mesa sem teste"
type md-outlined-text-field "Quero entrar na mesa sem teste"
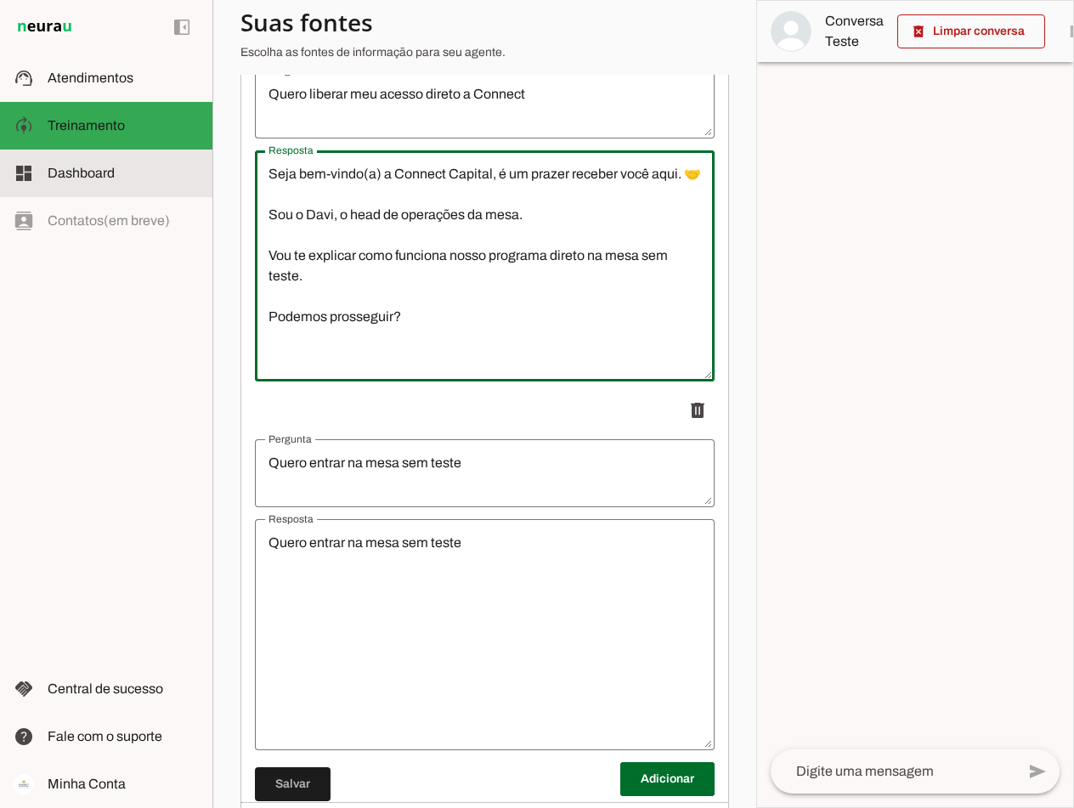
drag, startPoint x: 421, startPoint y: 352, endPoint x: 210, endPoint y: 168, distance: 279.5
click at [210, 168] on applet-drawer "support_agent Atendimentos Atendimentos model_training Treinamento Treinamento …" at bounding box center [537, 404] width 1074 height 808
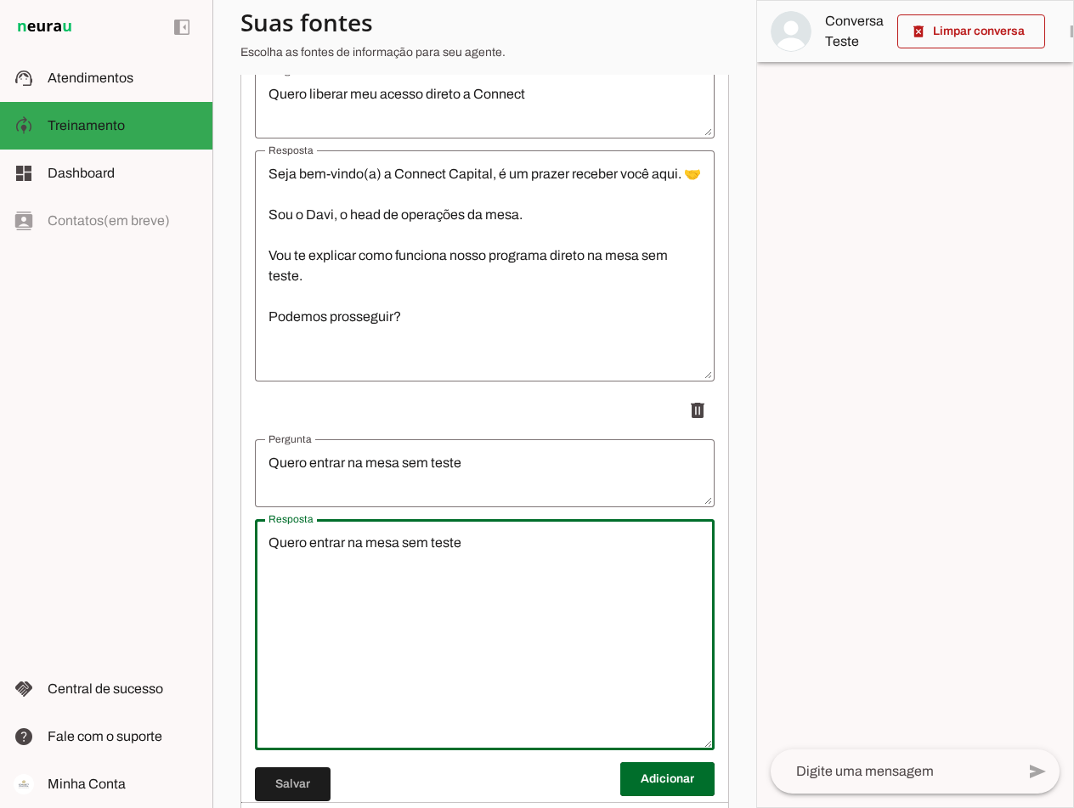
drag, startPoint x: 496, startPoint y: 550, endPoint x: 215, endPoint y: 548, distance: 280.5
click at [215, 548] on section "Agente 1 Criar Agente Você atingiu o limite de IAs Neurau permitidas. Atualize …" at bounding box center [484, 404] width 544 height 808
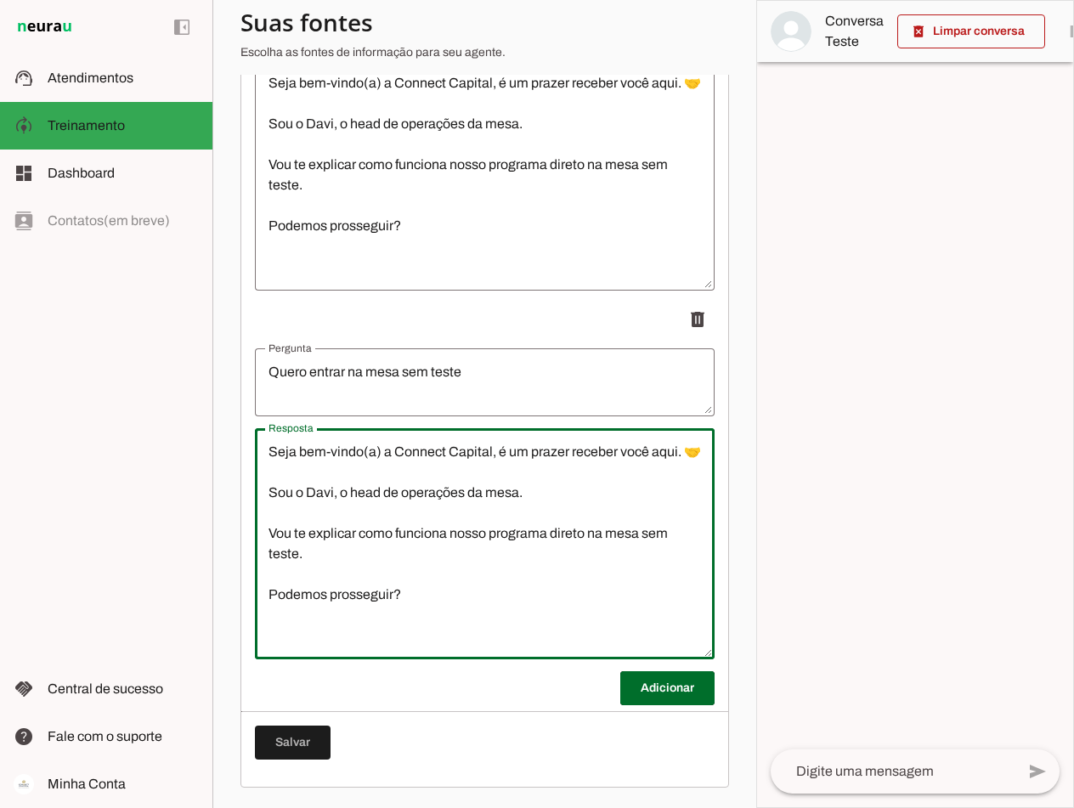
scroll to position [444, 0]
type textarea "Seja bem-vindo(a) a Connect Capital, é um prazer receber você aqui. 🤝 Sou o Dav…"
type md-outlined-text-field "Seja bem-vindo(a) a Connect Capital, é um prazer receber você aqui. 🤝 Sou o Dav…"
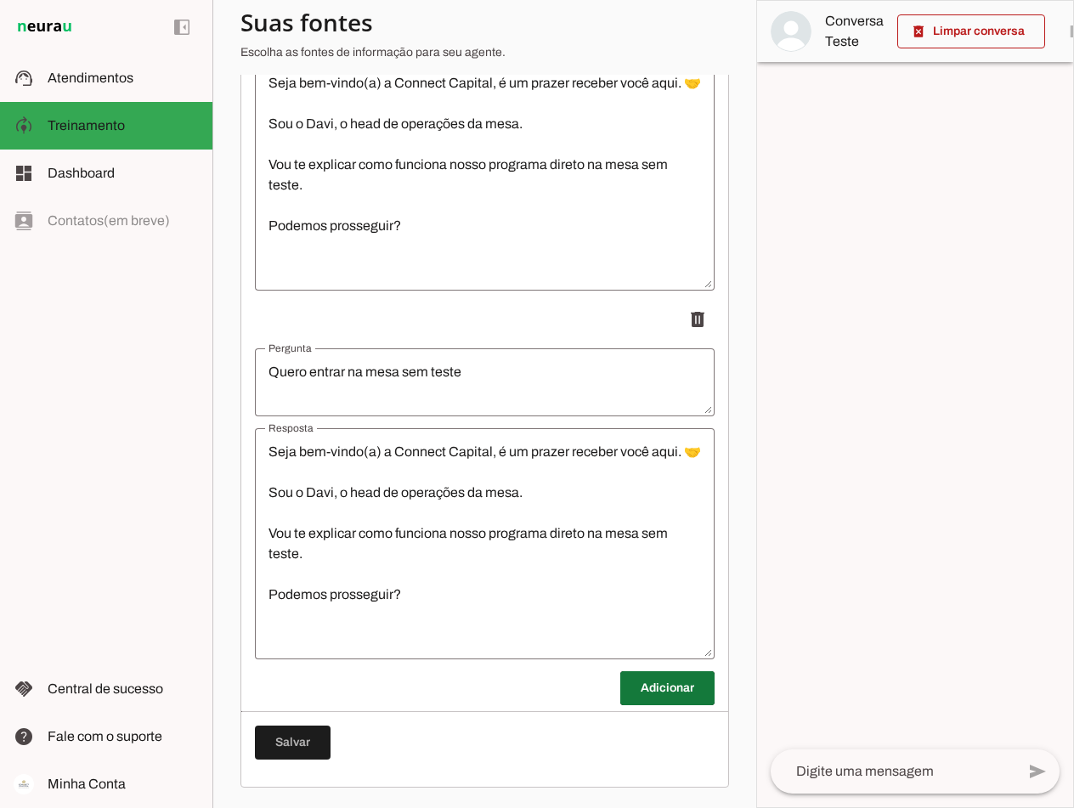
click at [640, 685] on span at bounding box center [667, 688] width 94 height 41
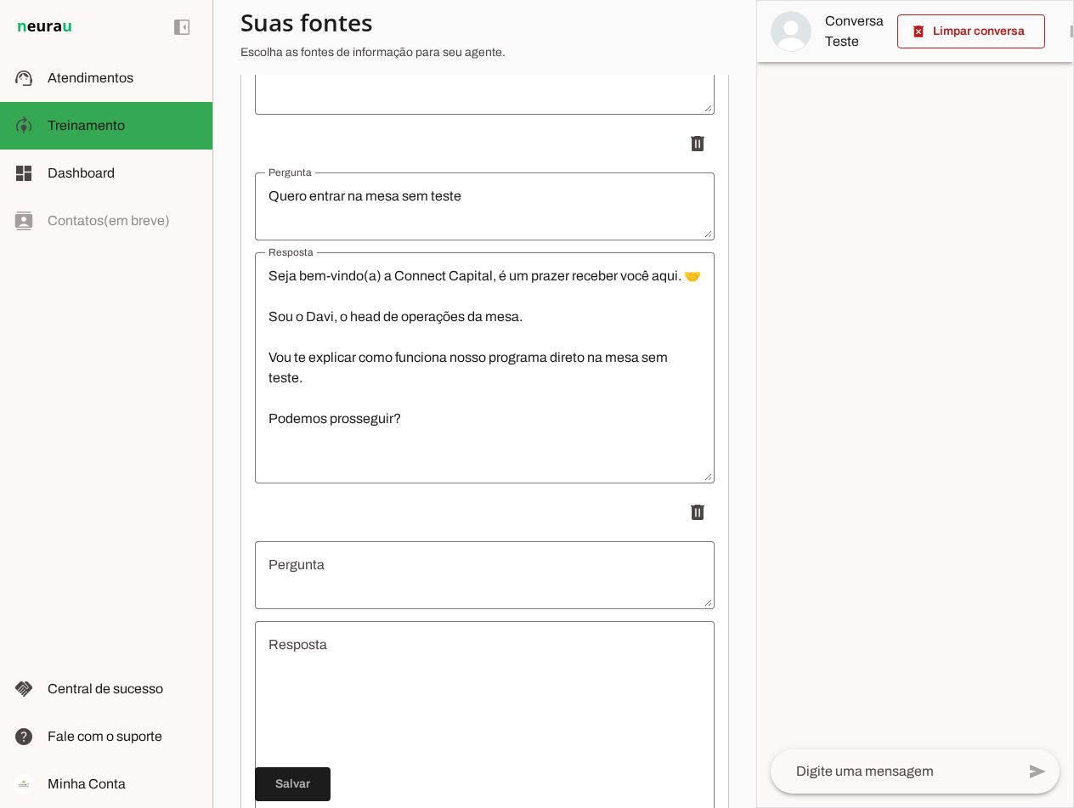
scroll to position [614, 0]
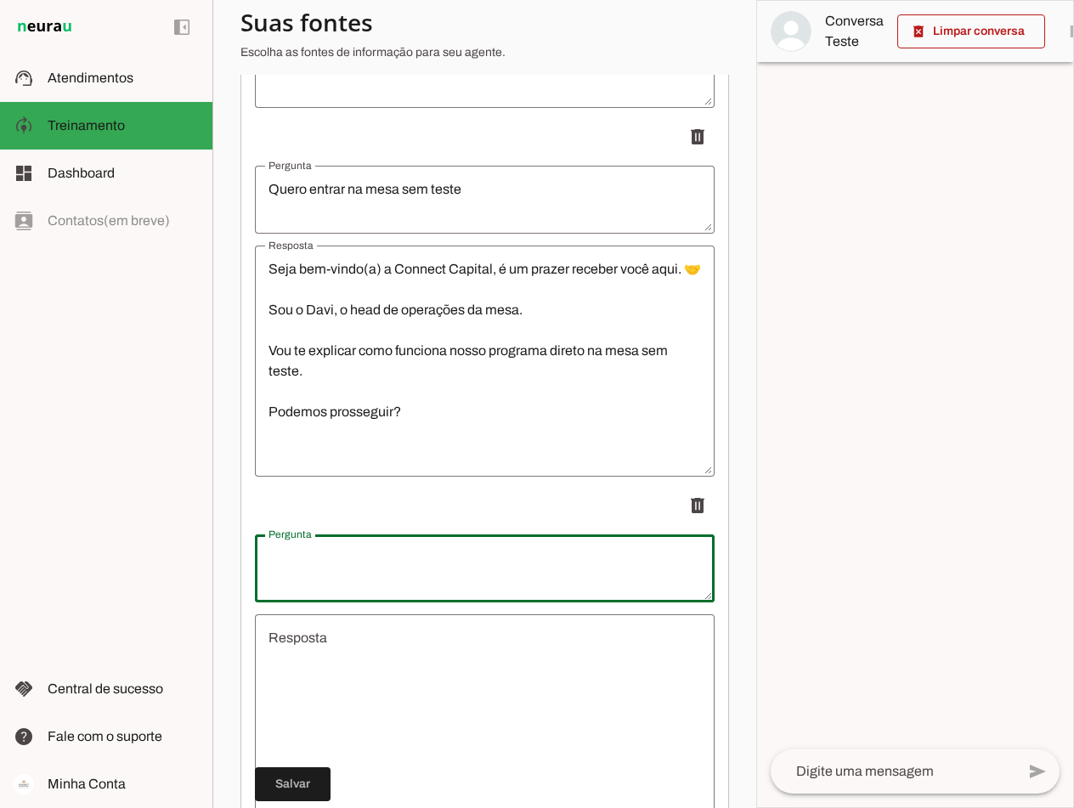
click at [350, 565] on textarea "Pergunta" at bounding box center [485, 568] width 460 height 41
type textarea "Quero entrar na mesa sem teste"
type md-outlined-text-field "Quero entrar na mesa sem teste"
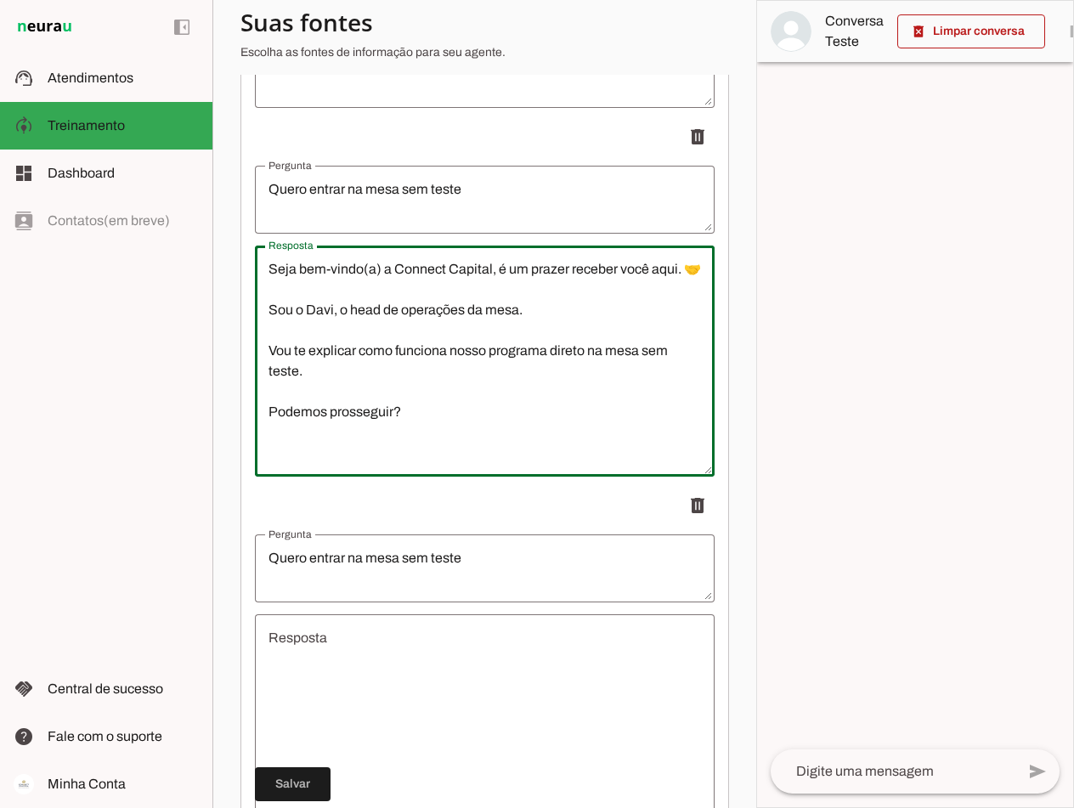
drag, startPoint x: 433, startPoint y: 445, endPoint x: 222, endPoint y: 278, distance: 269.3
click at [222, 278] on section "Agente 1 Criar Agente Você atingiu o limite de IAs Neurau permitidas. Atualize …" at bounding box center [484, 404] width 544 height 808
click at [428, 677] on textarea "Resposta" at bounding box center [485, 730] width 460 height 204
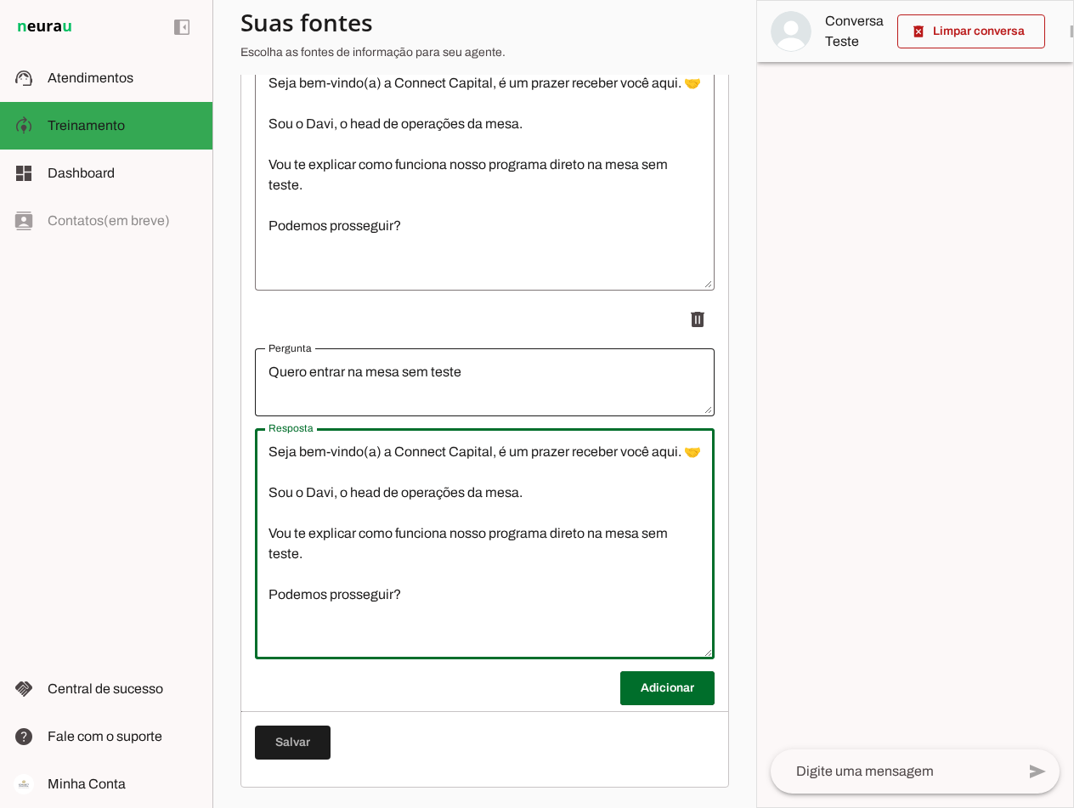
scroll to position [813, 0]
type textarea "Seja bem-vindo(a) a Connect Capital, é um prazer receber você aqui. 🤝 Sou o Dav…"
type md-outlined-text-field "Seja bem-vindo(a) a Connect Capital, é um prazer receber você aqui. 🤝 Sou o Dav…"
click at [643, 680] on span at bounding box center [667, 688] width 94 height 41
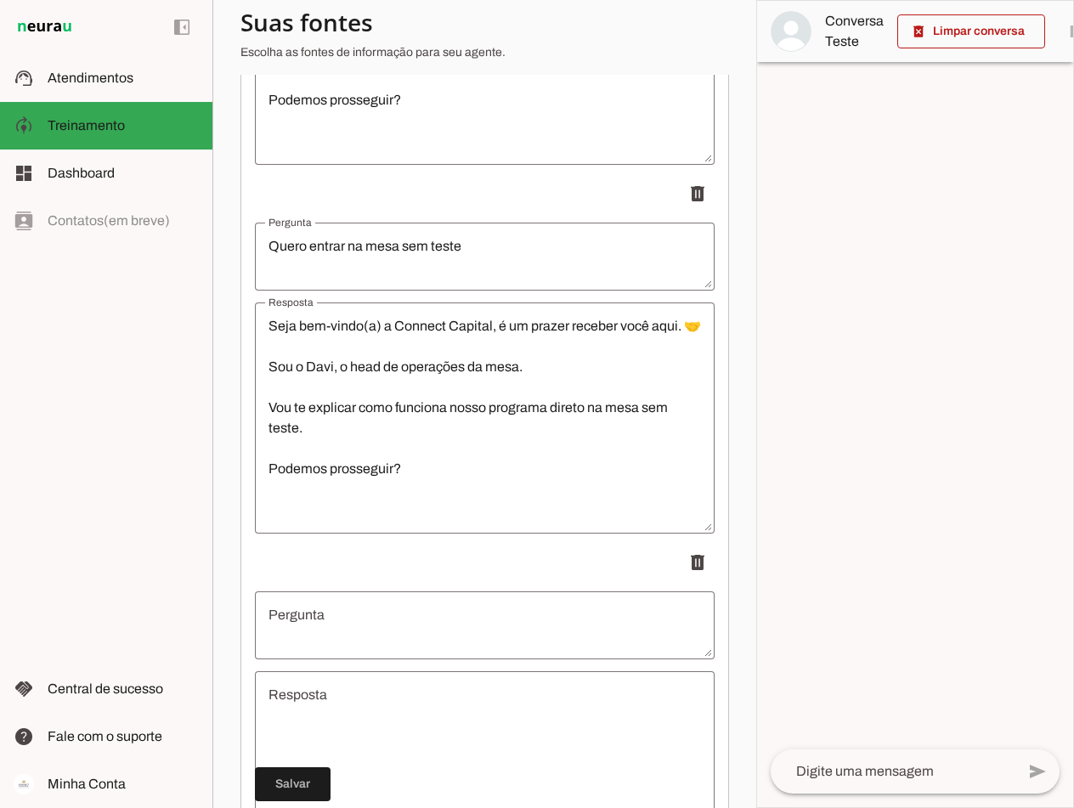
scroll to position [983, 0]
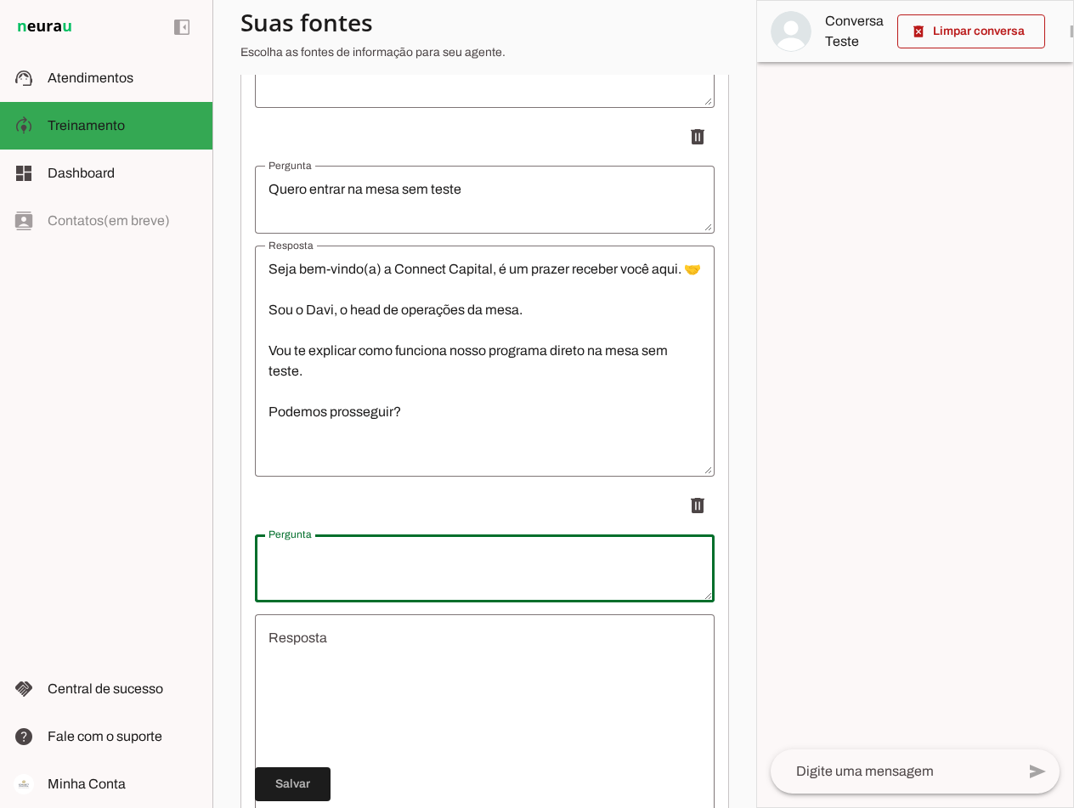
click at [431, 576] on textarea "Pergunta" at bounding box center [485, 568] width 460 height 41
type textarea "sim"
type md-outlined-text-field "sim"
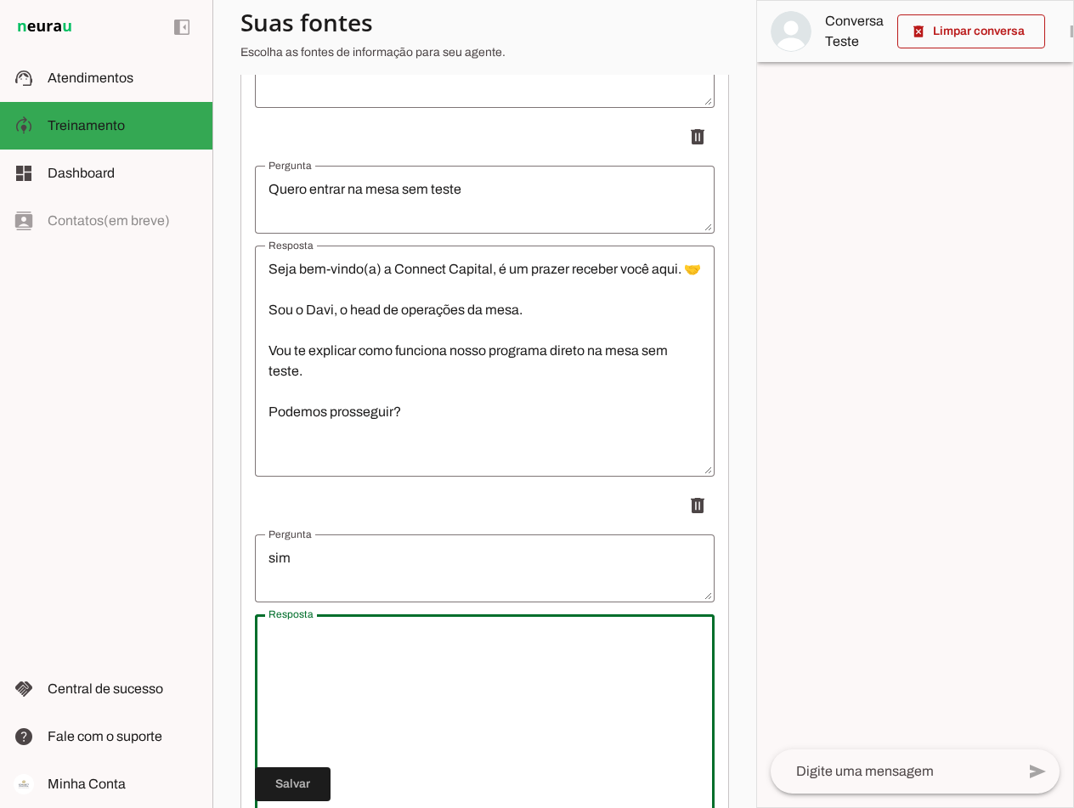
click at [356, 651] on textarea "Resposta" at bounding box center [485, 730] width 460 height 204
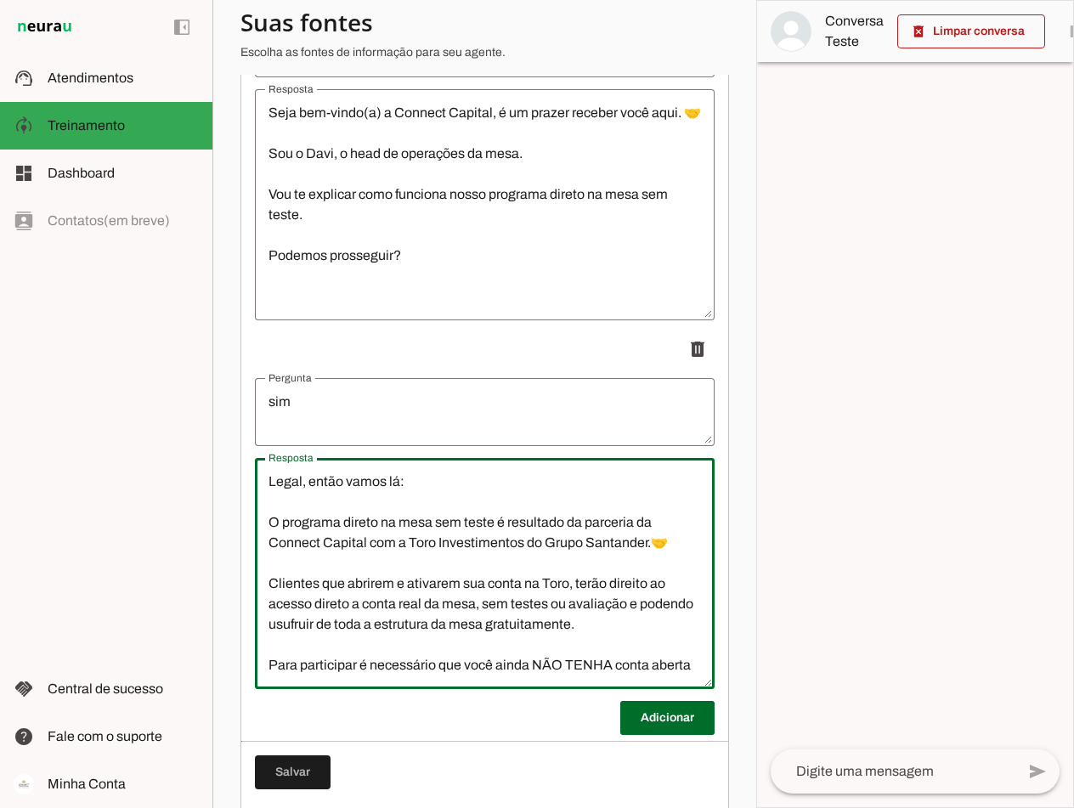
scroll to position [1181, 0]
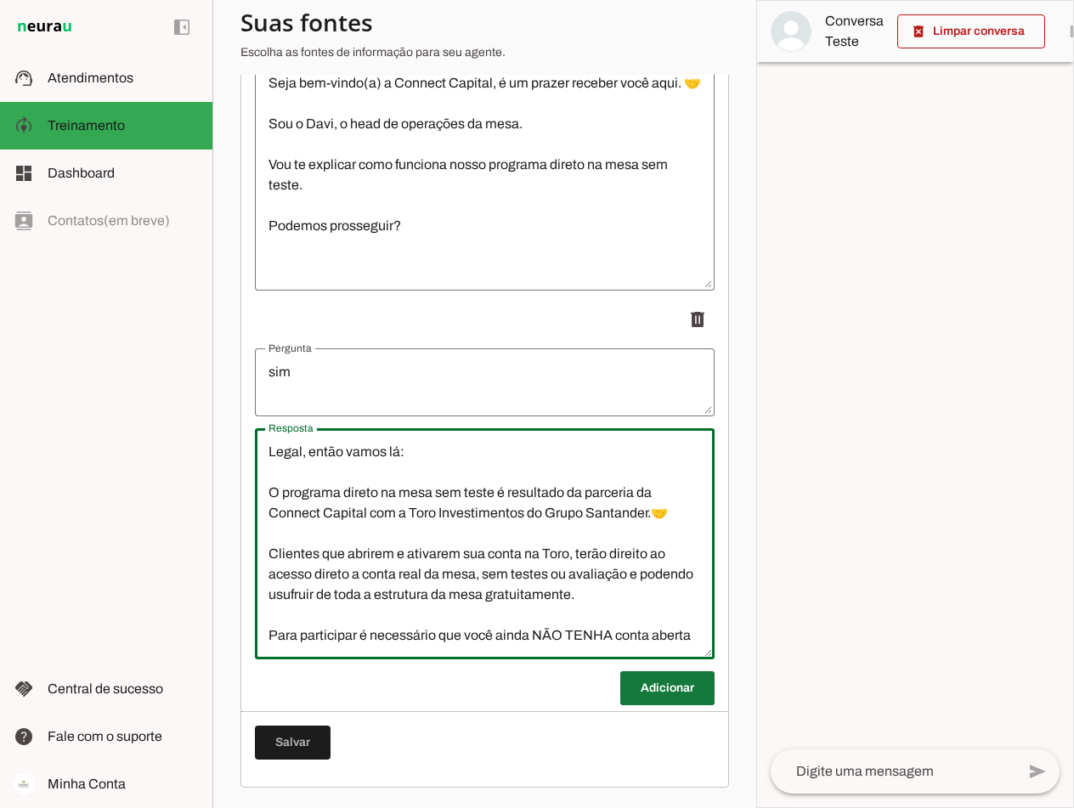
type textarea "Legal, então vamos lá: O programa direto na mesa sem teste é resultado da parce…"
type md-outlined-text-field "Legal, então vamos lá: O programa direto na mesa sem teste é resultado da parce…"
click at [663, 689] on span at bounding box center [667, 688] width 94 height 41
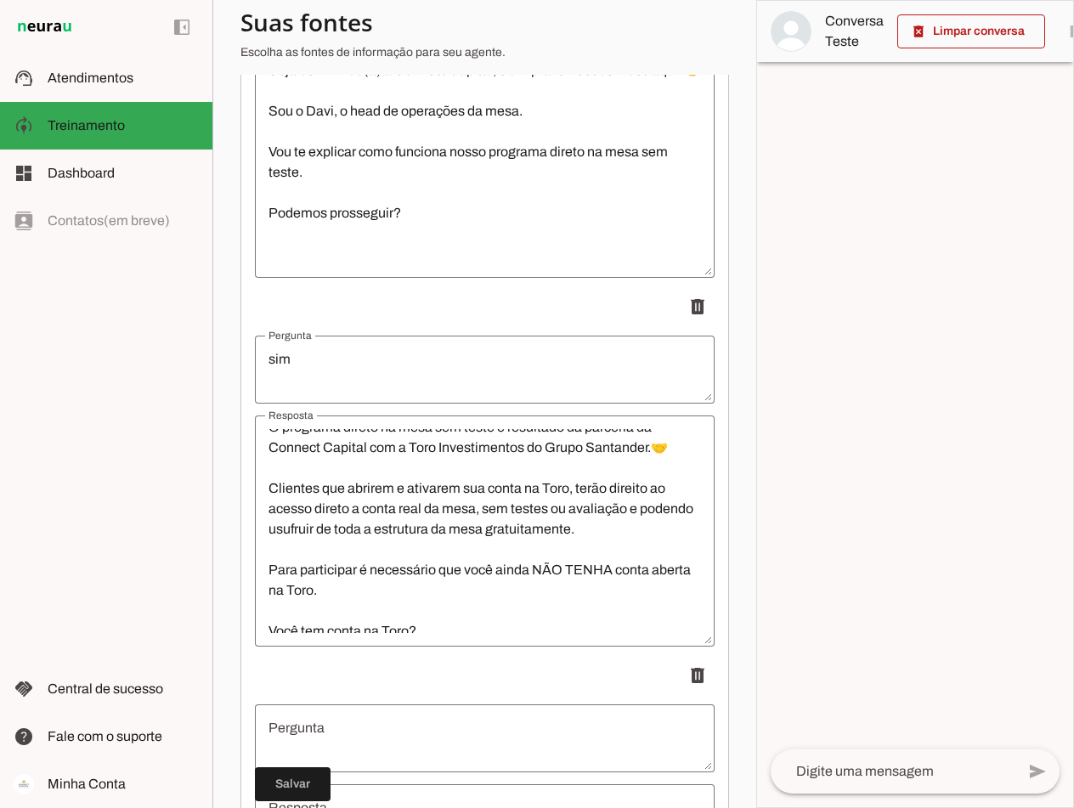
scroll to position [82, 0]
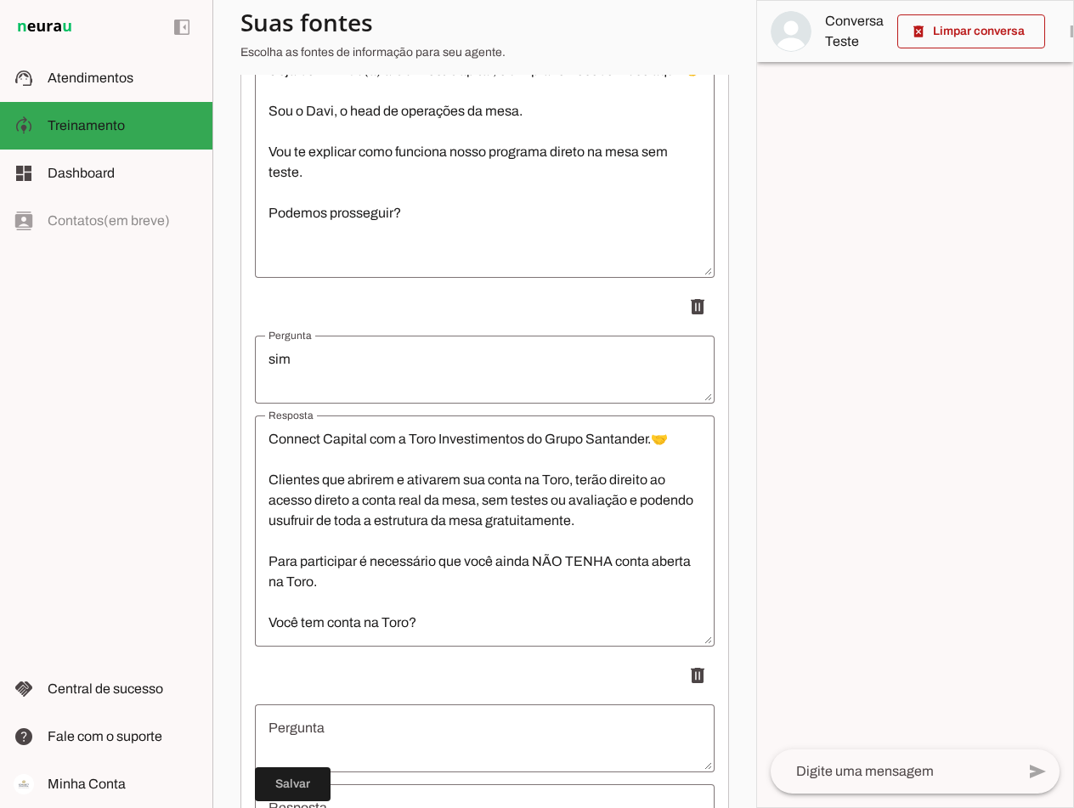
click at [367, 745] on textarea "Pergunta" at bounding box center [485, 738] width 460 height 41
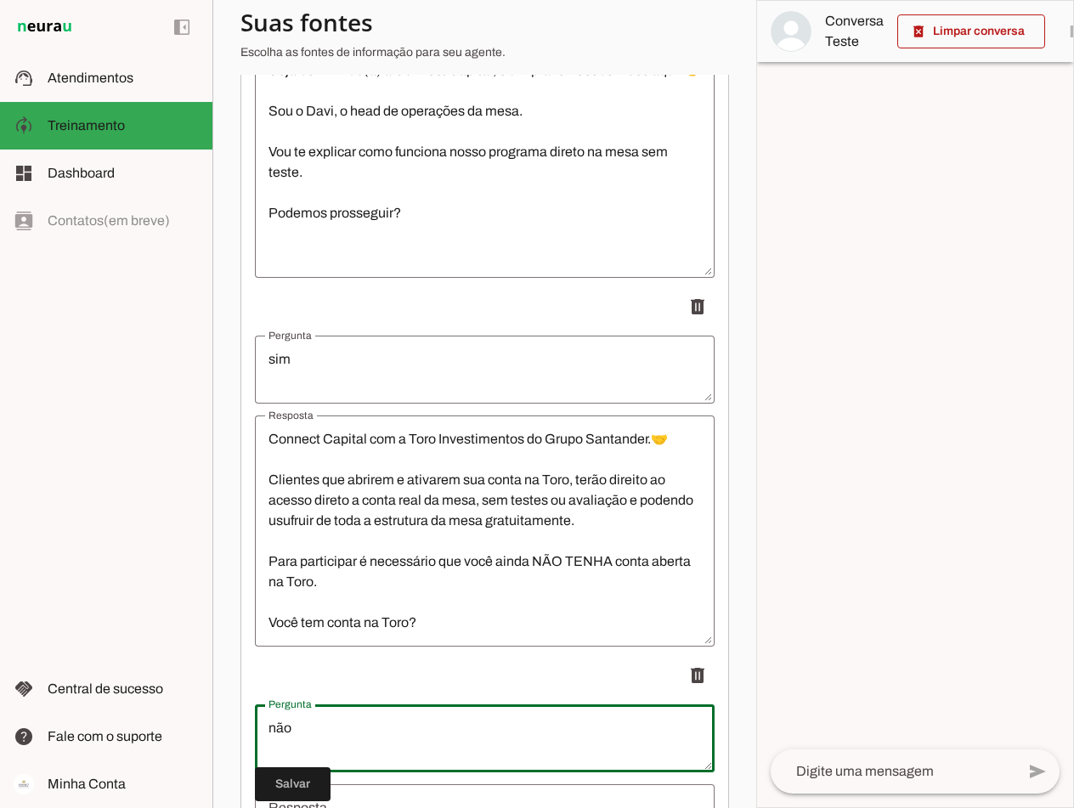
type textarea "não"
type md-outlined-text-field "não"
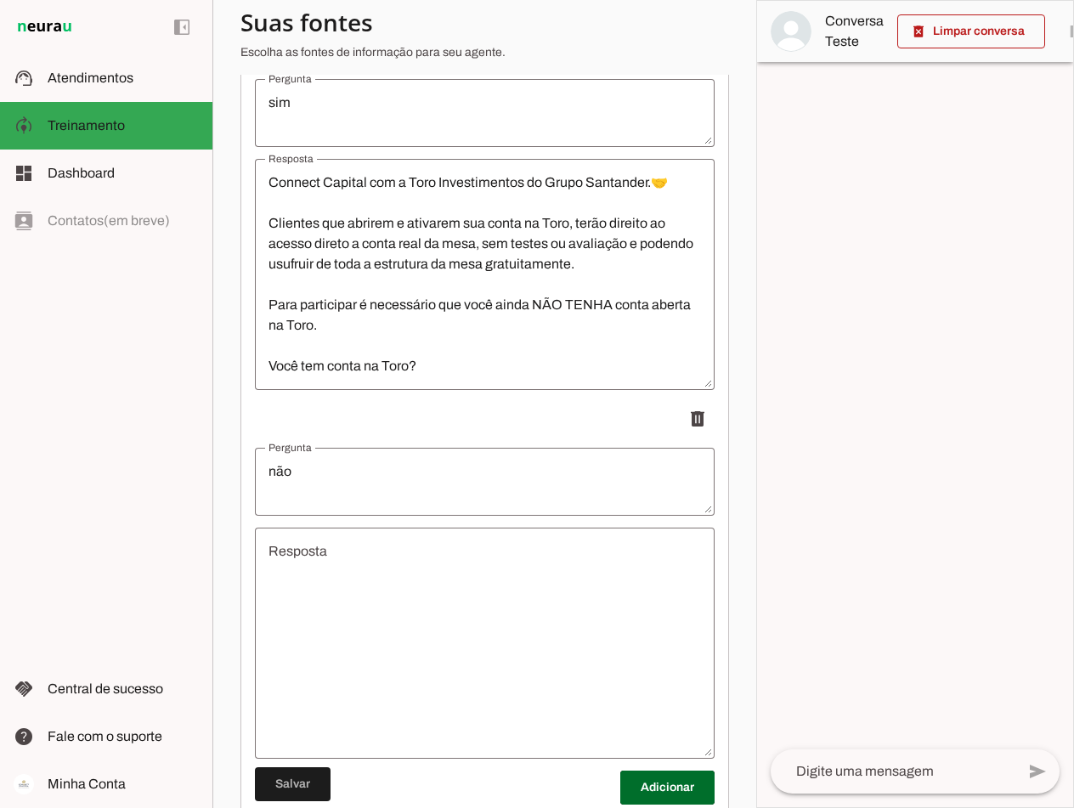
scroll to position [1521, 0]
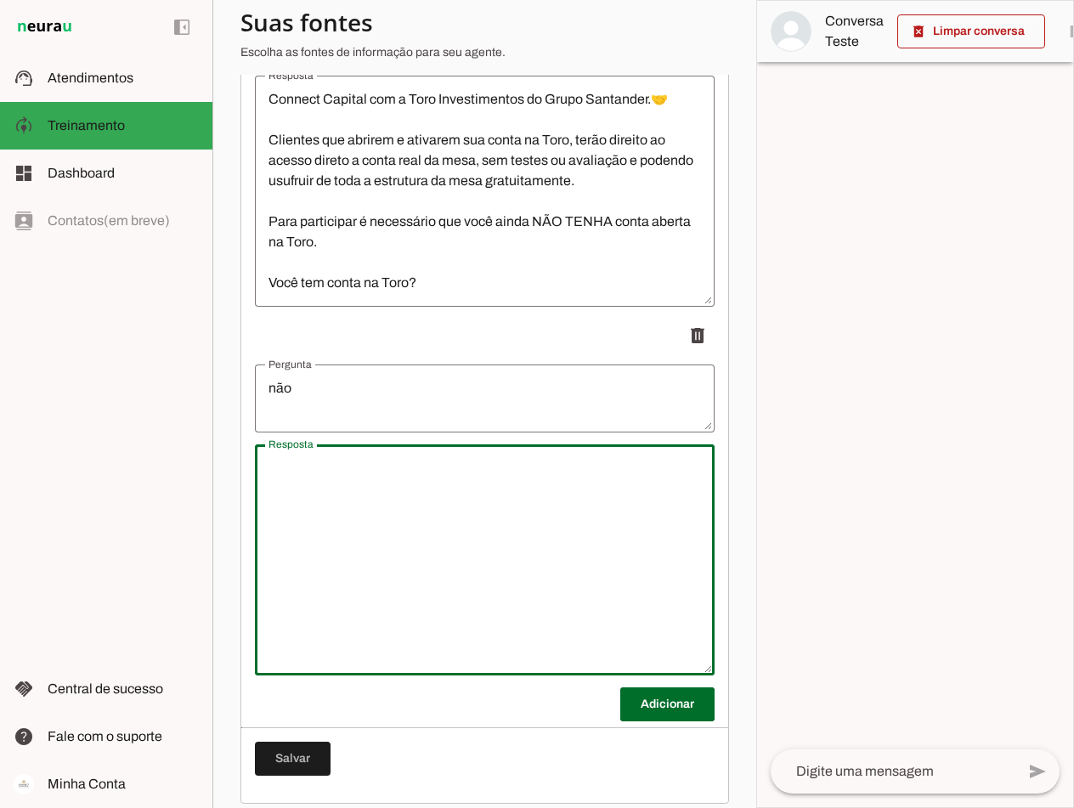
click at [398, 516] on textarea "Resposta" at bounding box center [485, 560] width 460 height 204
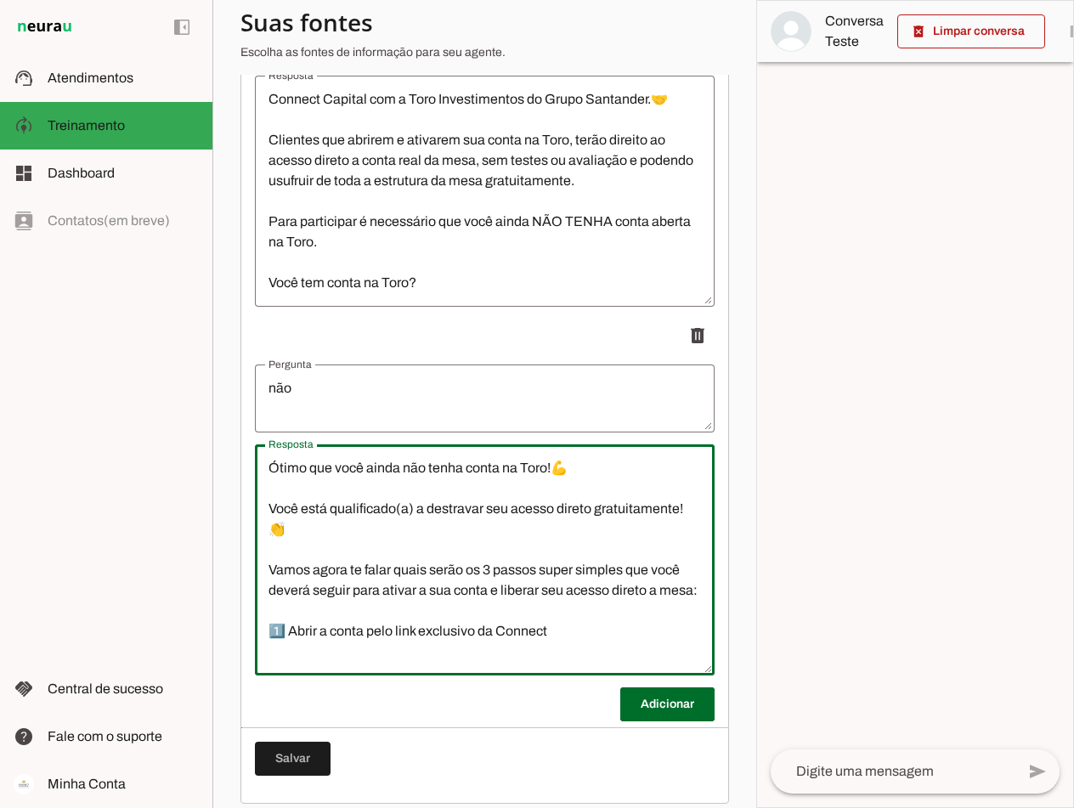
scroll to position [160, 0]
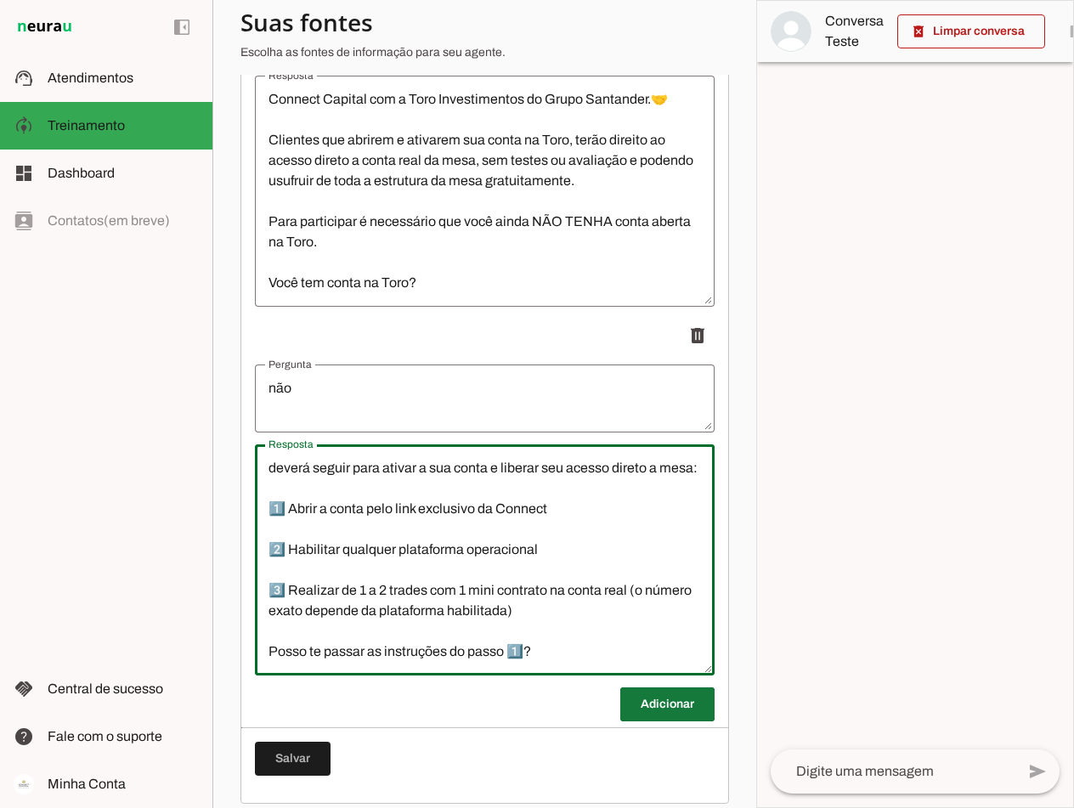
type textarea "Ótimo que você ainda não tenha conta na Toro!💪 Você está qualificado(a) a destr…"
type md-outlined-text-field "Ótimo que você ainda não tenha conta na Toro!💪 Você está qualificado(a) a destr…"
click at [639, 713] on span at bounding box center [667, 704] width 94 height 41
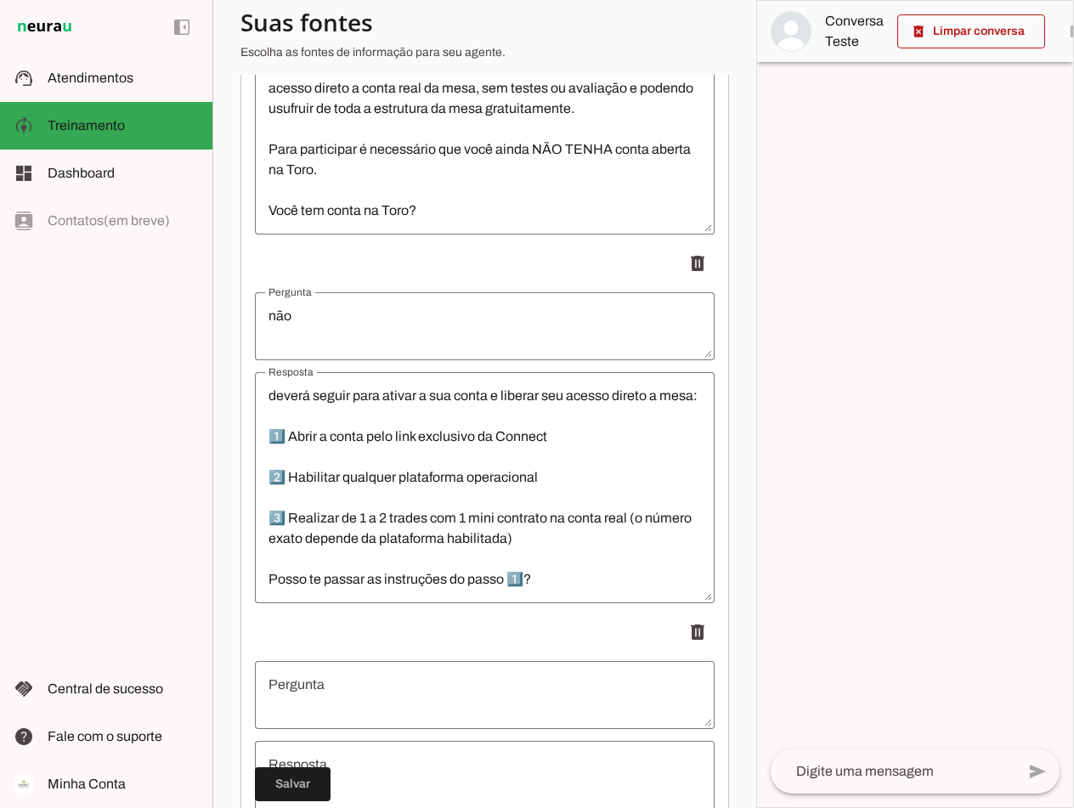
scroll to position [1691, 0]
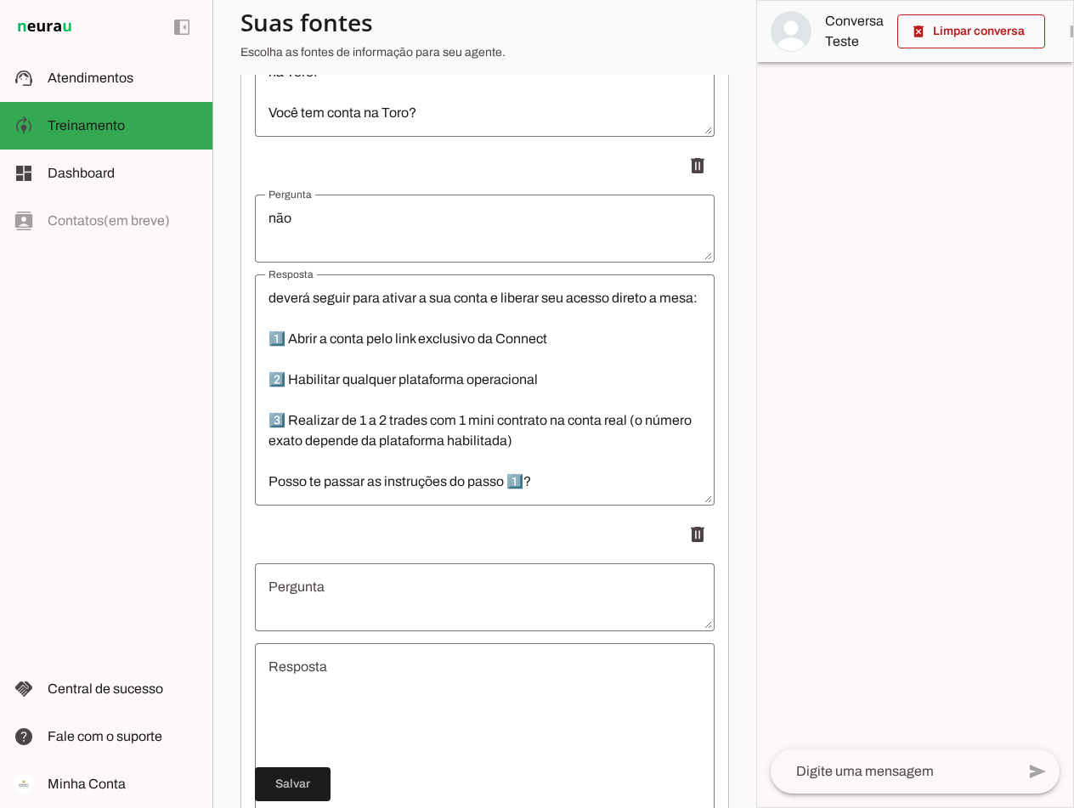
click at [390, 613] on textarea "Pergunta" at bounding box center [485, 597] width 460 height 41
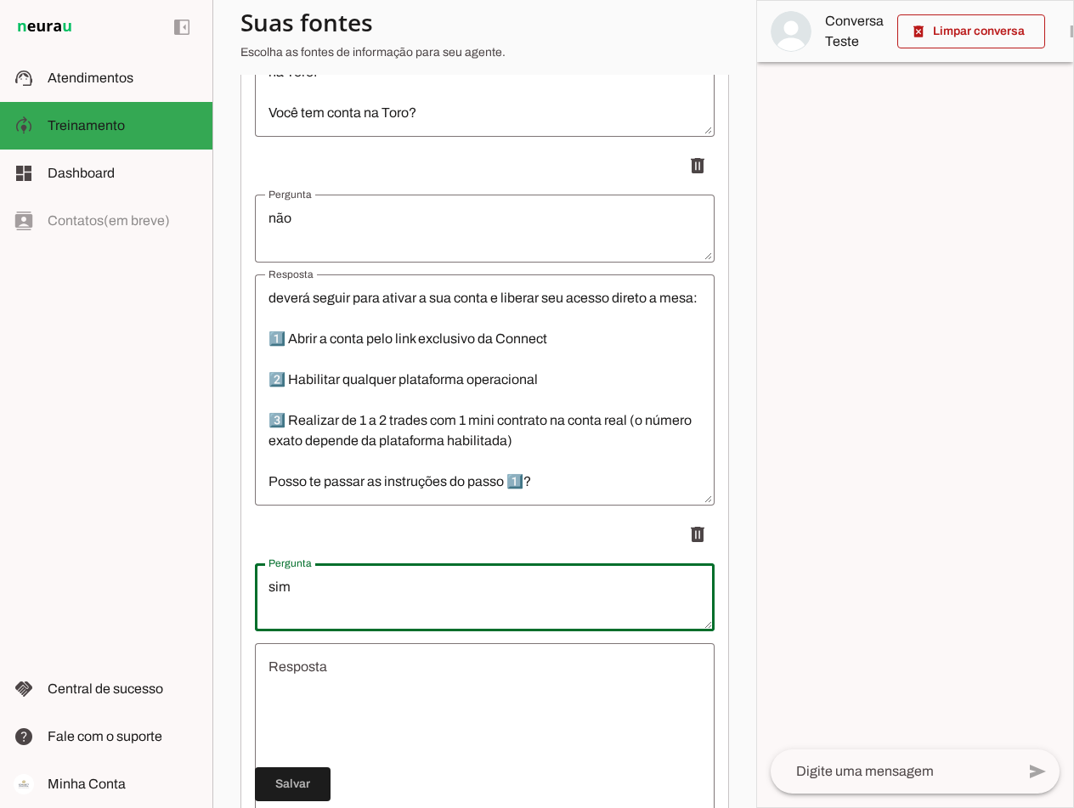
type textarea "sim"
type md-outlined-text-field "sim"
click at [381, 707] on textarea "Resposta" at bounding box center [485, 759] width 460 height 204
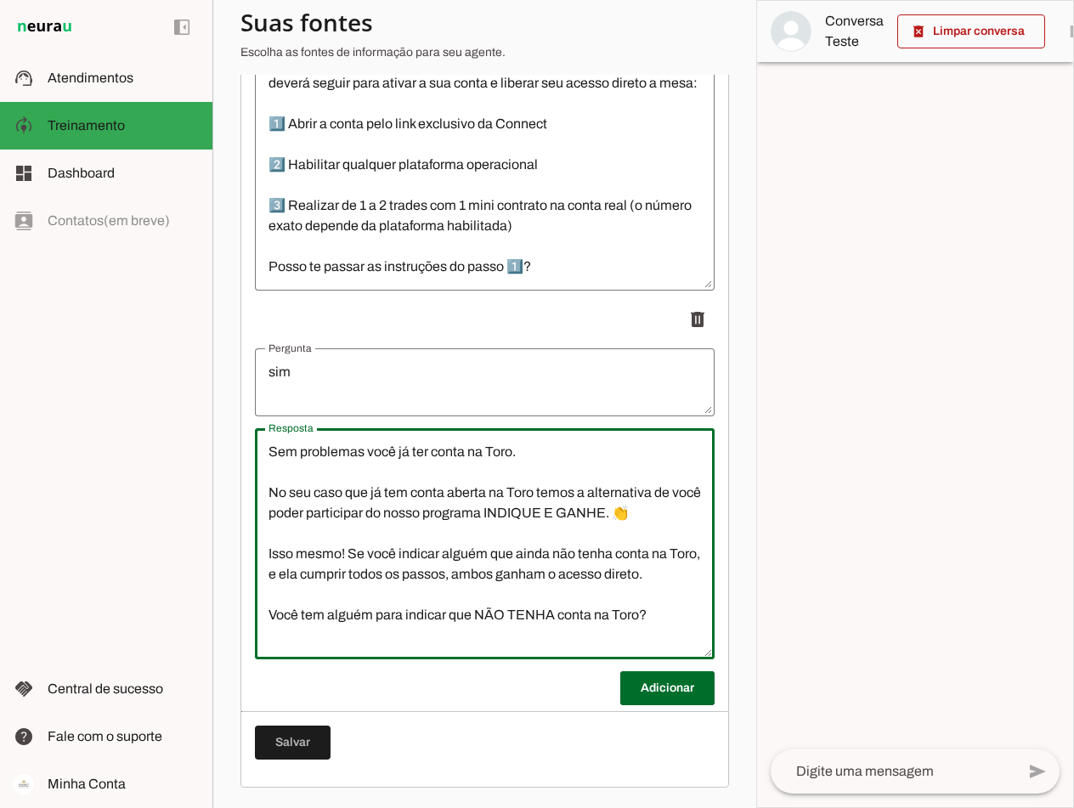
scroll to position [1919, 0]
type textarea "Sem problemas você já ter conta na Toro. No seu caso que já tem conta aberta na…"
type md-outlined-text-field "Sem problemas você já ter conta na Toro. No seu caso que já tem conta aberta na…"
click at [658, 684] on span at bounding box center [667, 688] width 94 height 41
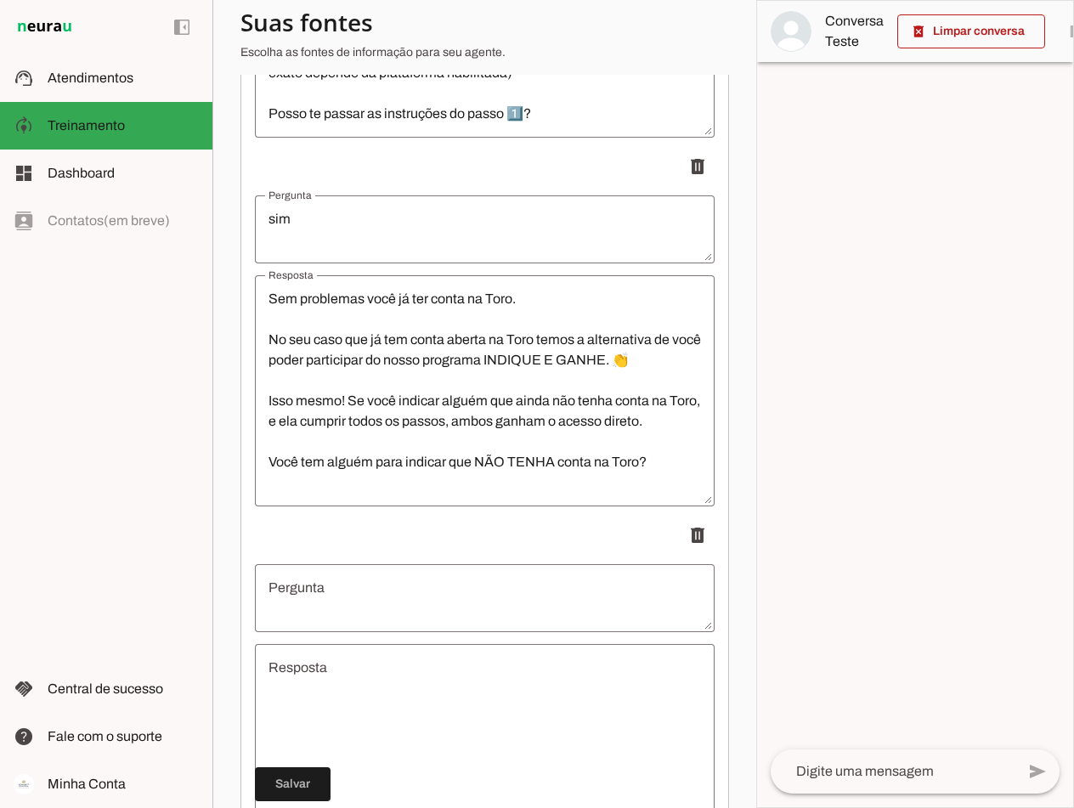
scroll to position [2089, 0]
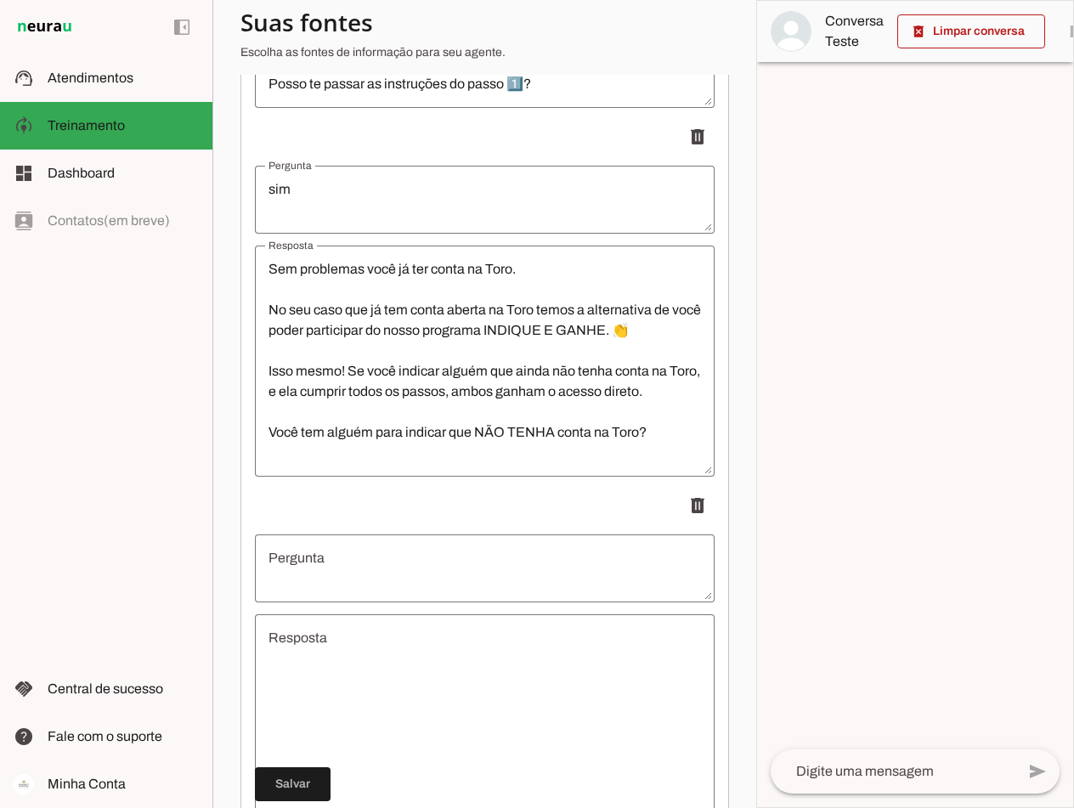
click at [384, 568] on textarea "Pergunta" at bounding box center [485, 568] width 460 height 41
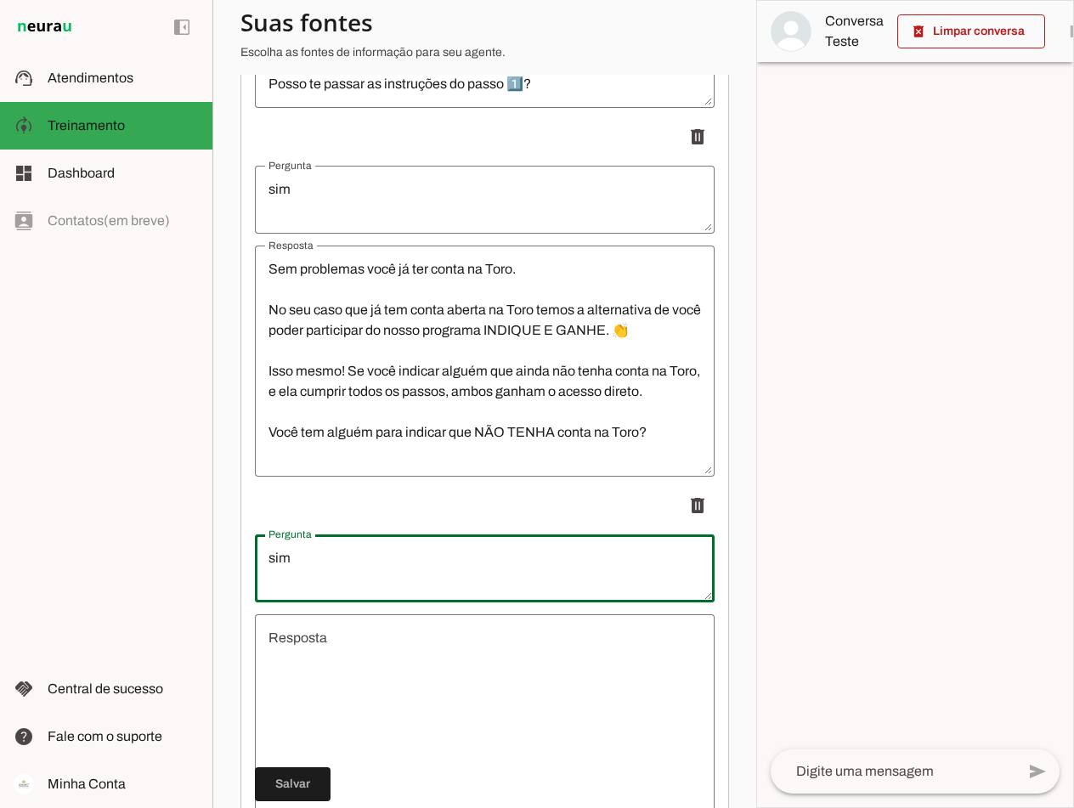
type textarea "sim"
type md-outlined-text-field "sim"
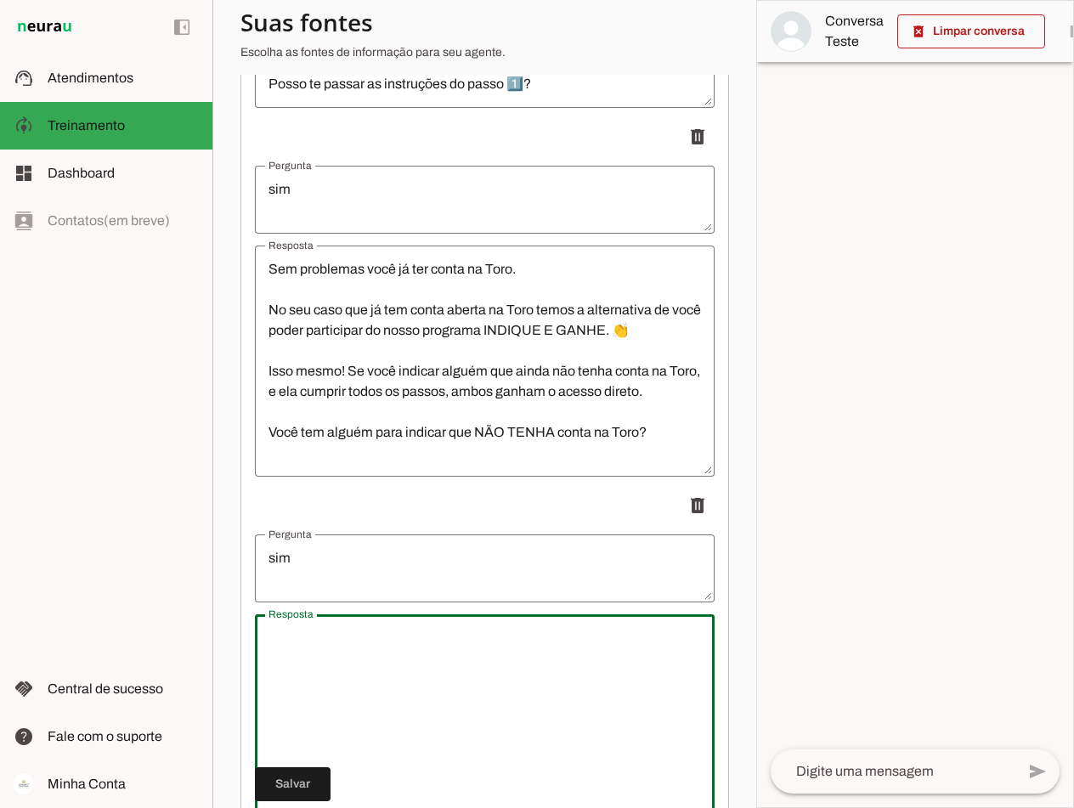
click at [341, 673] on textarea "Resposta" at bounding box center [485, 730] width 460 height 204
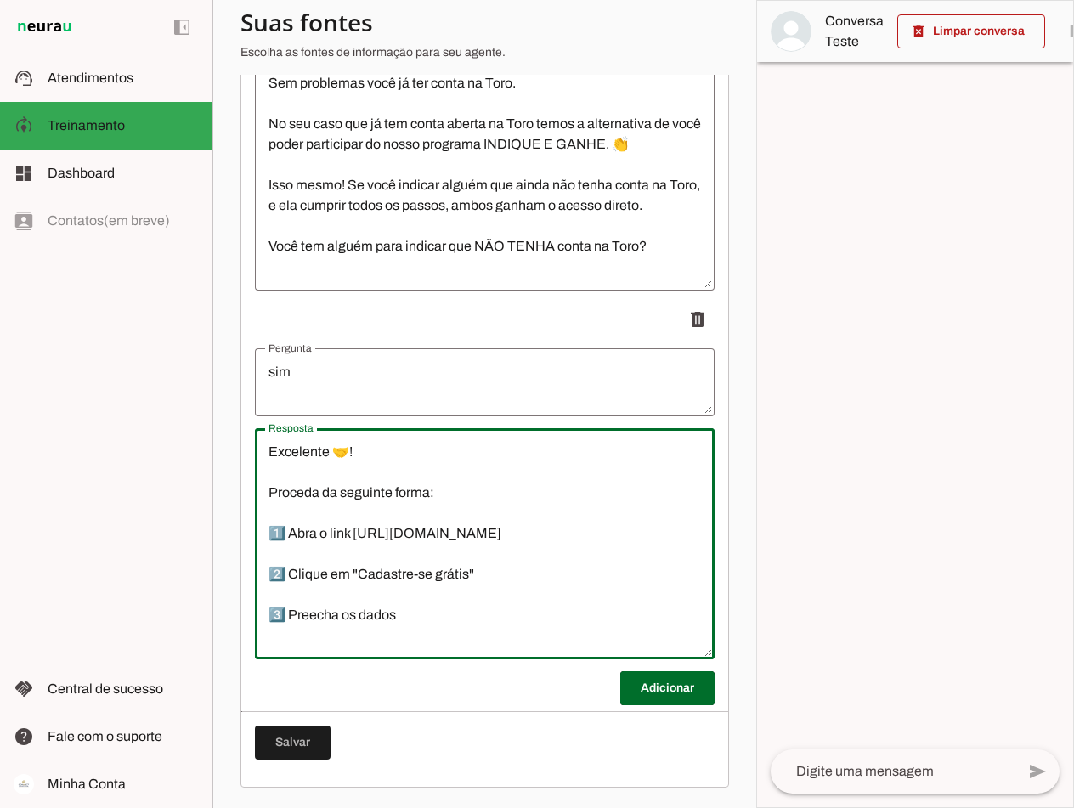
scroll to position [241, 0]
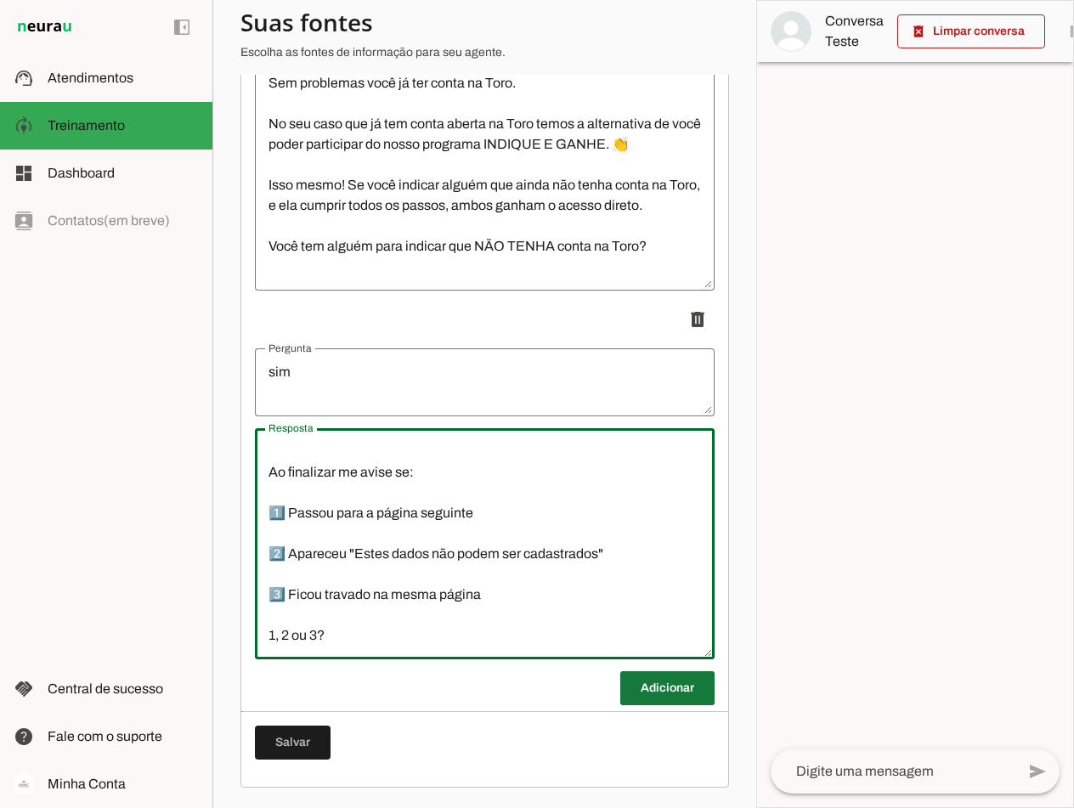
type textarea "Excelente 🤝! Proceda da seguinte forma: 1️⃣ Abra o link [URL][DOMAIN_NAME] 2️⃣ …"
type md-outlined-text-field "Excelente 🤝! Proceda da seguinte forma: 1️⃣ Abra o link [URL][DOMAIN_NAME] 2️⃣ …"
click at [648, 685] on span at bounding box center [667, 688] width 94 height 41
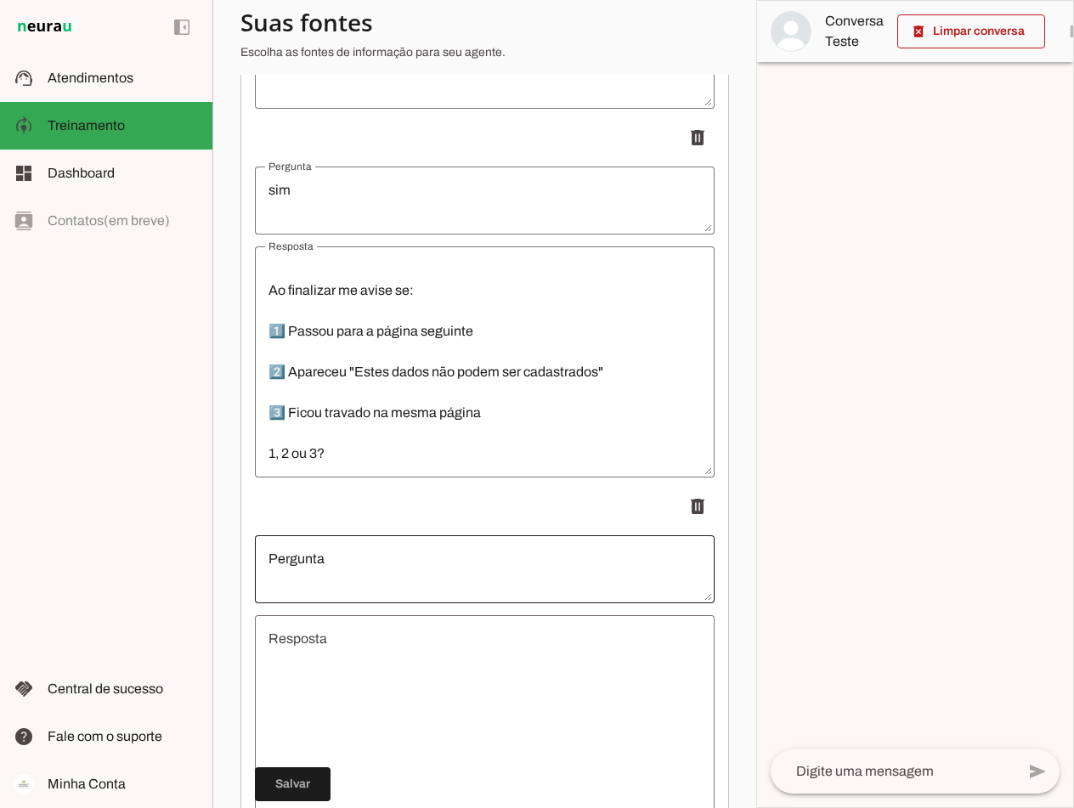
scroll to position [2458, 0]
click at [362, 572] on textarea "Pergunta" at bounding box center [485, 568] width 460 height 41
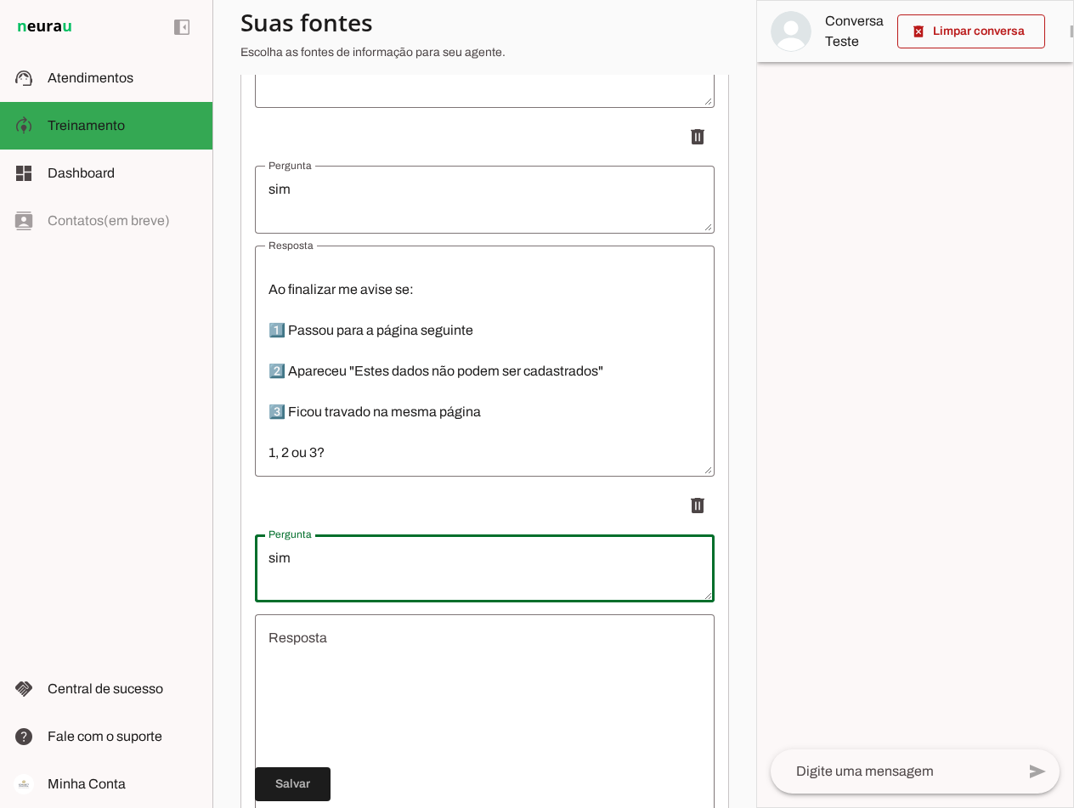
type textarea "sim"
type md-outlined-text-field "sim"
click at [329, 664] on textarea "Resposta" at bounding box center [485, 730] width 460 height 204
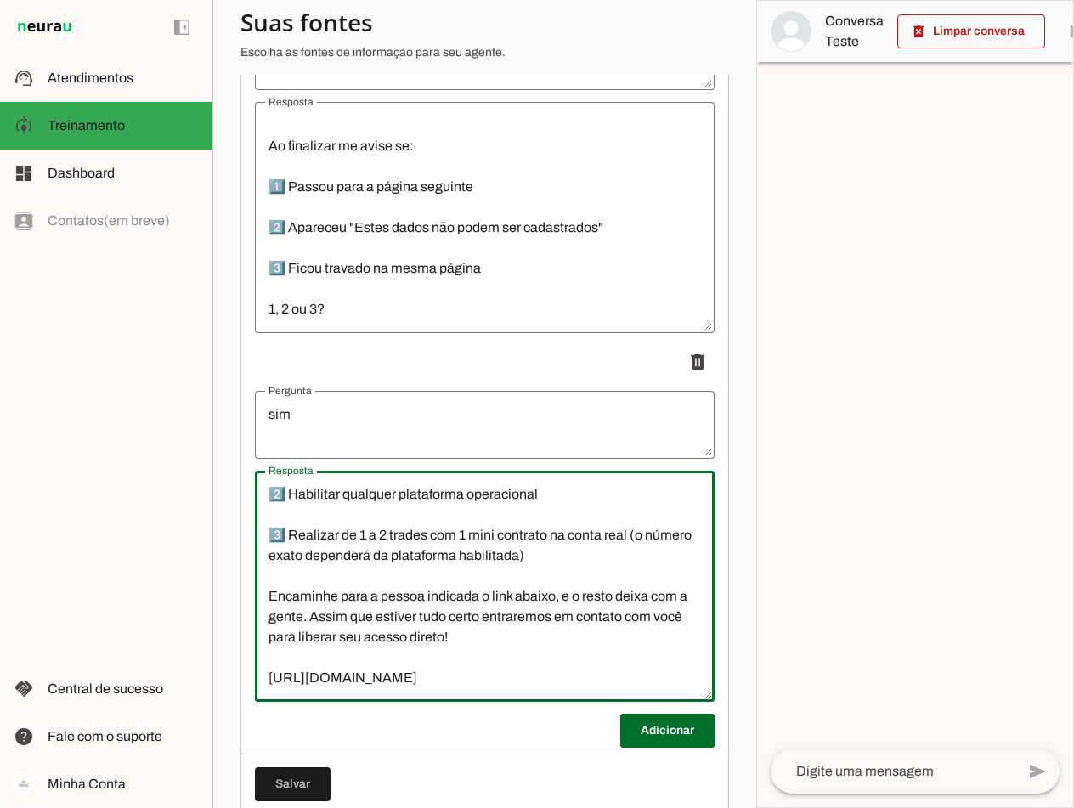
scroll to position [2657, 0]
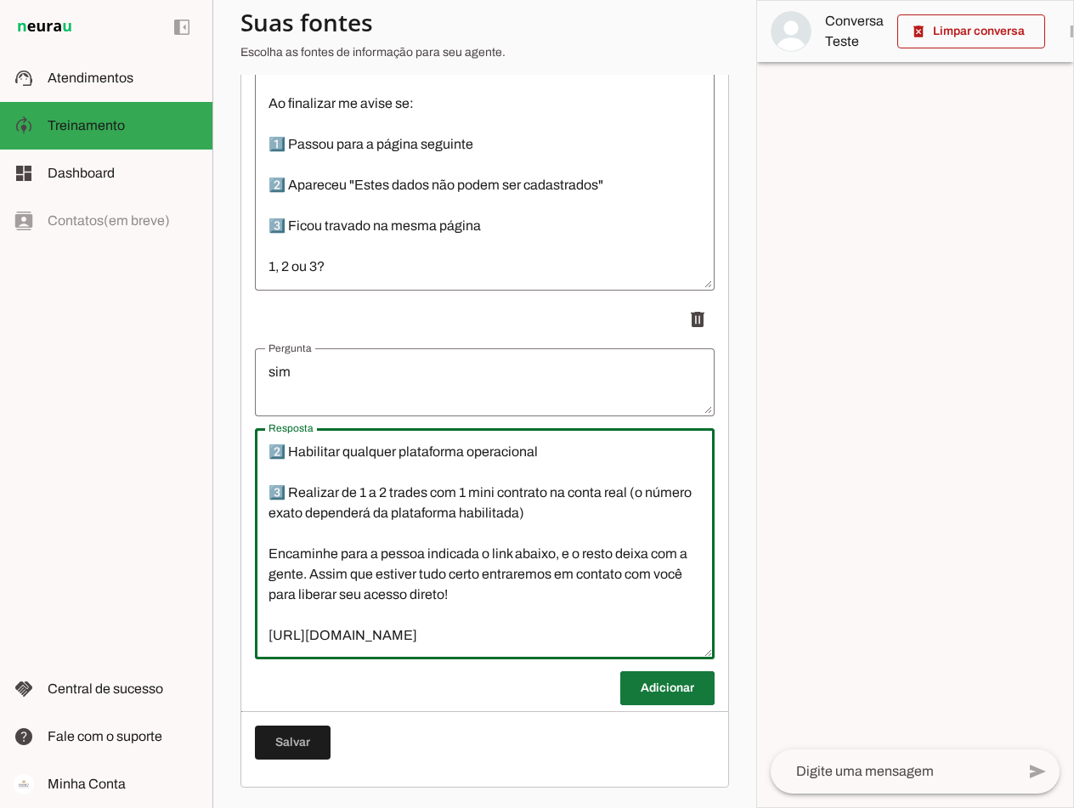
type textarea "Excelente👏. Agora basta você encaminhar o link abaixo para a pessoa. Se a pesso…"
type md-outlined-text-field "Excelente👏. Agora basta você encaminhar o link abaixo para a pessoa. Se a pesso…"
click at [665, 686] on span at bounding box center [667, 688] width 94 height 41
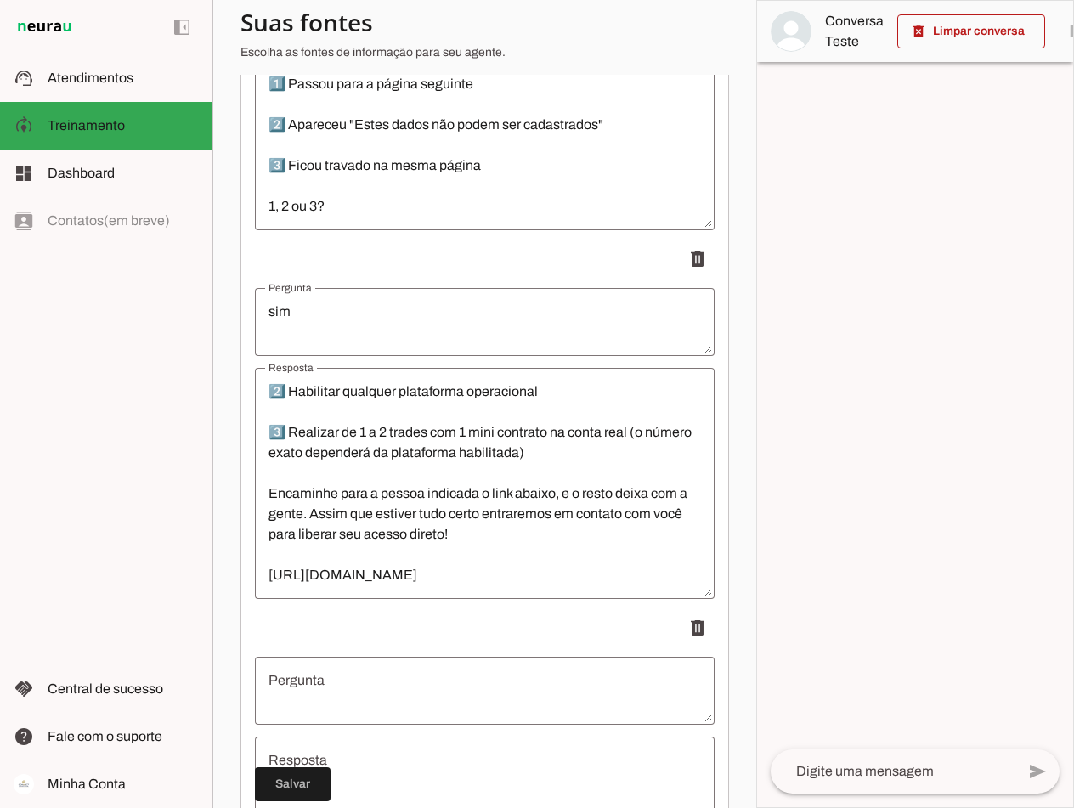
scroll to position [2742, 0]
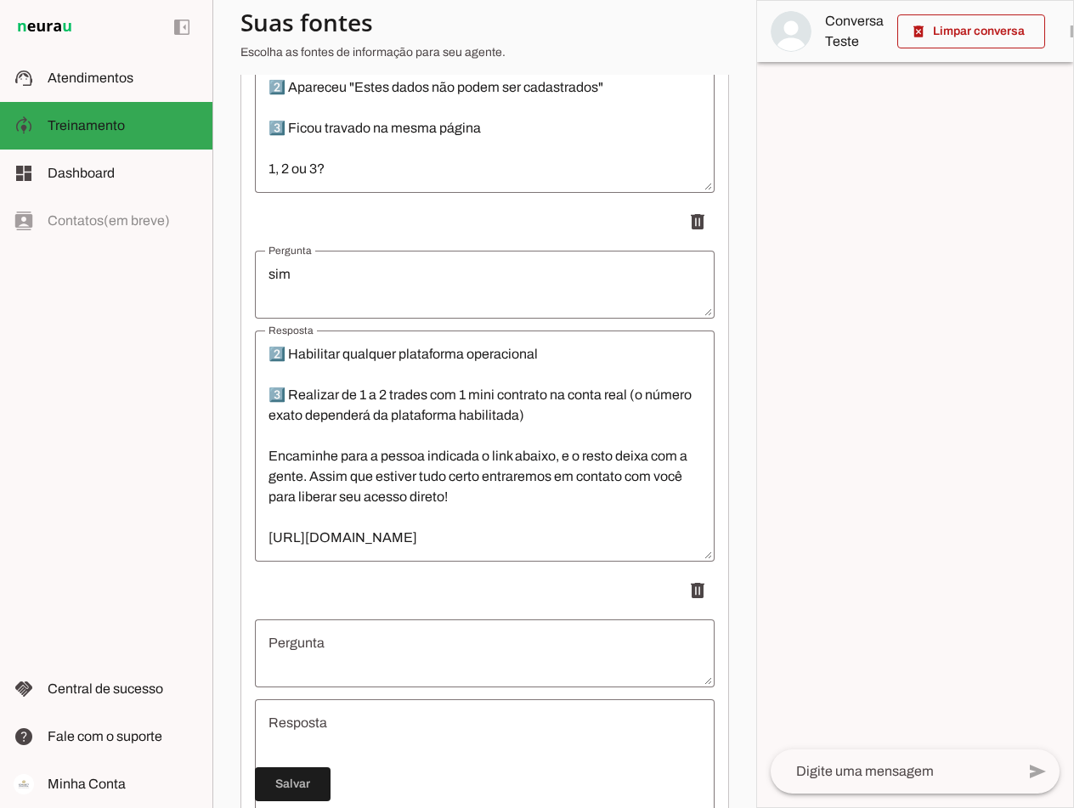
click at [373, 651] on textarea "Pergunta" at bounding box center [485, 653] width 460 height 41
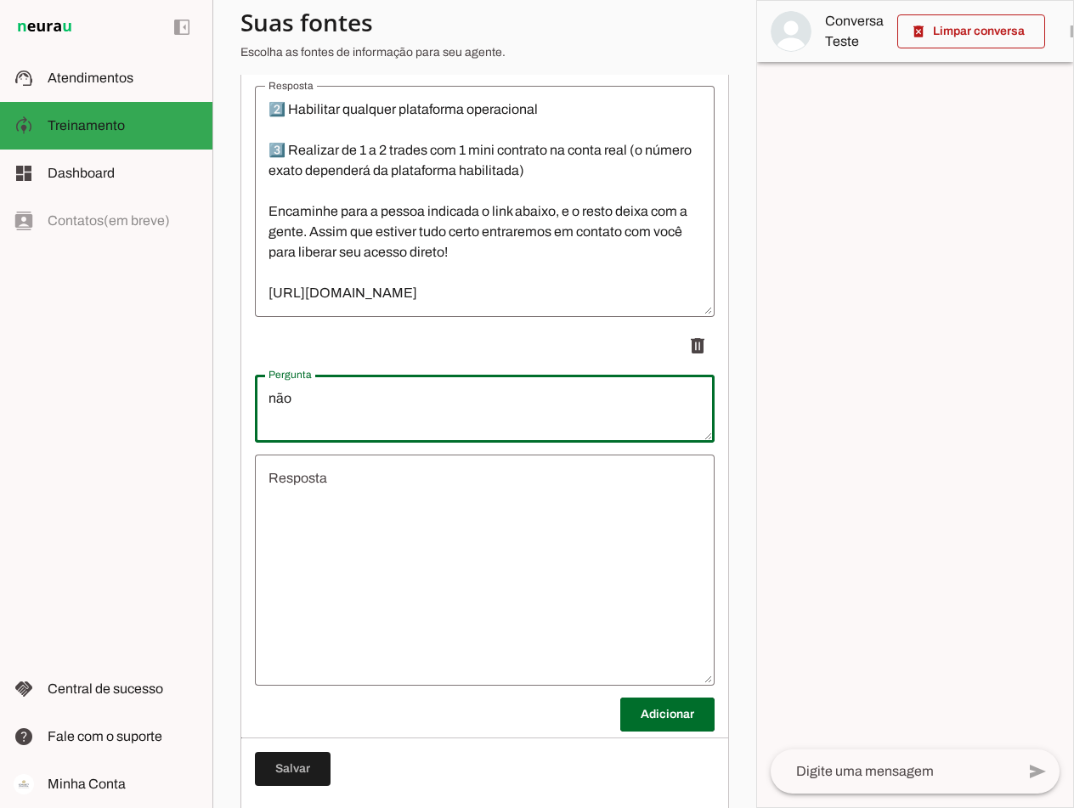
scroll to position [2997, 0]
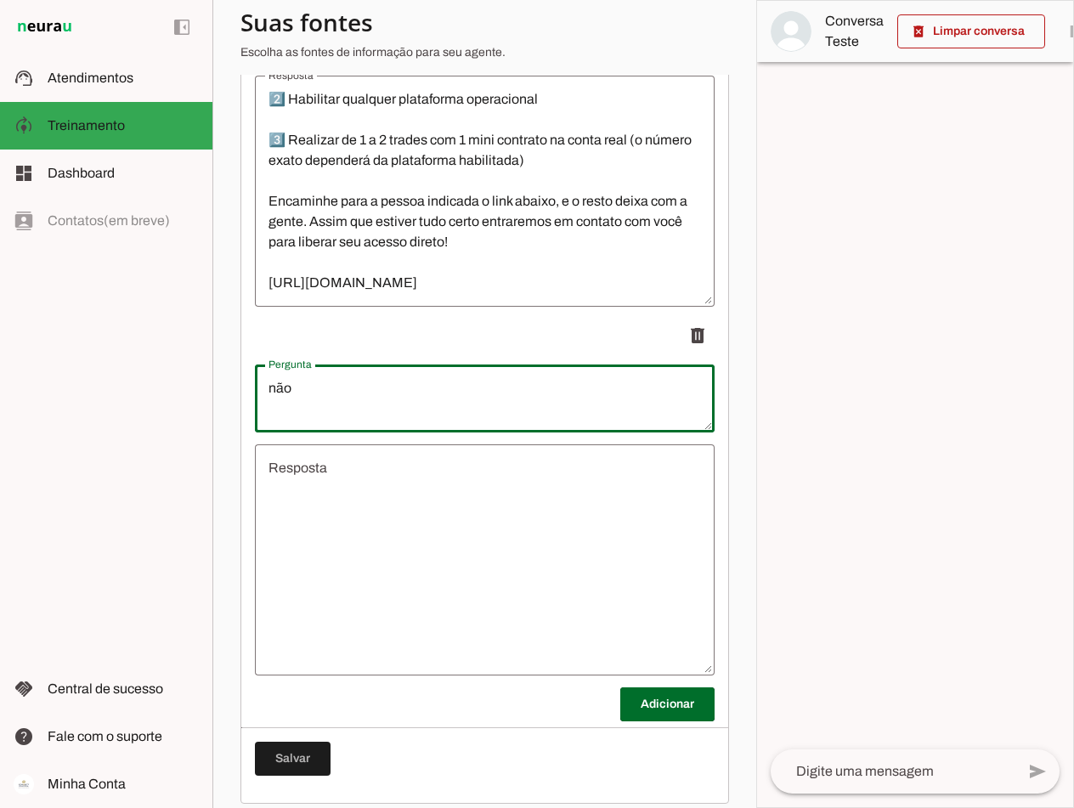
type textarea "não"
type md-outlined-text-field "não"
click at [379, 483] on textarea "Resposta" at bounding box center [485, 560] width 460 height 204
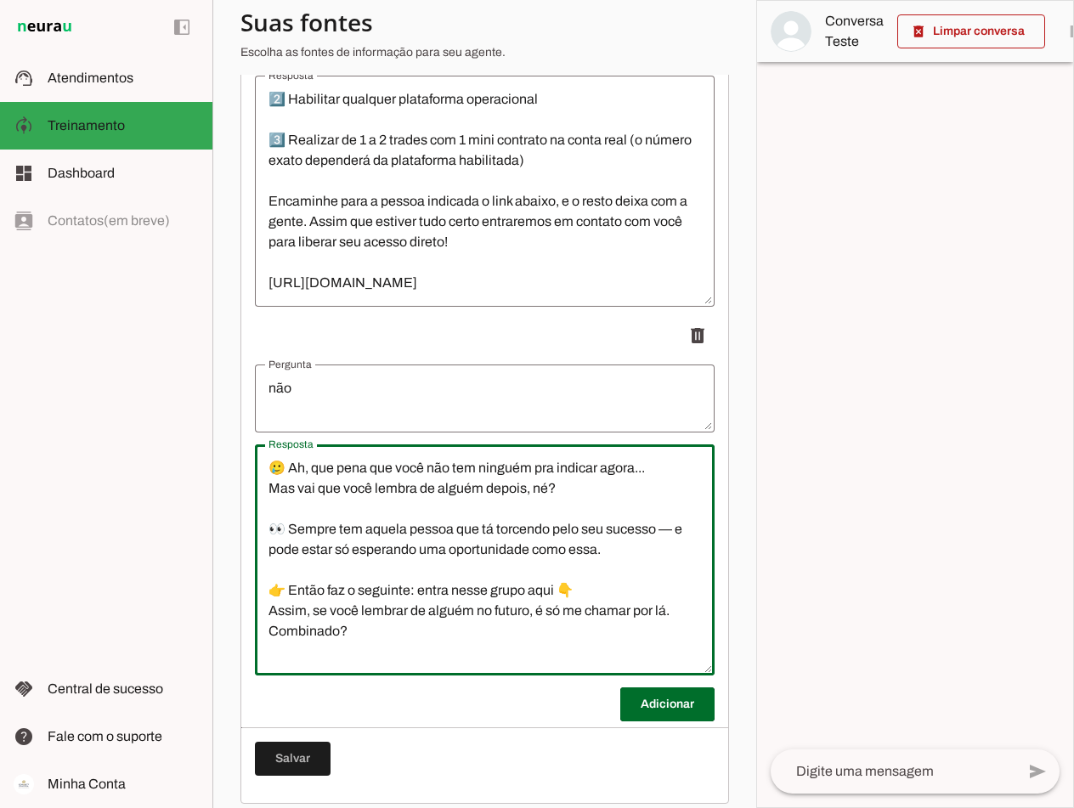
scroll to position [99, 0]
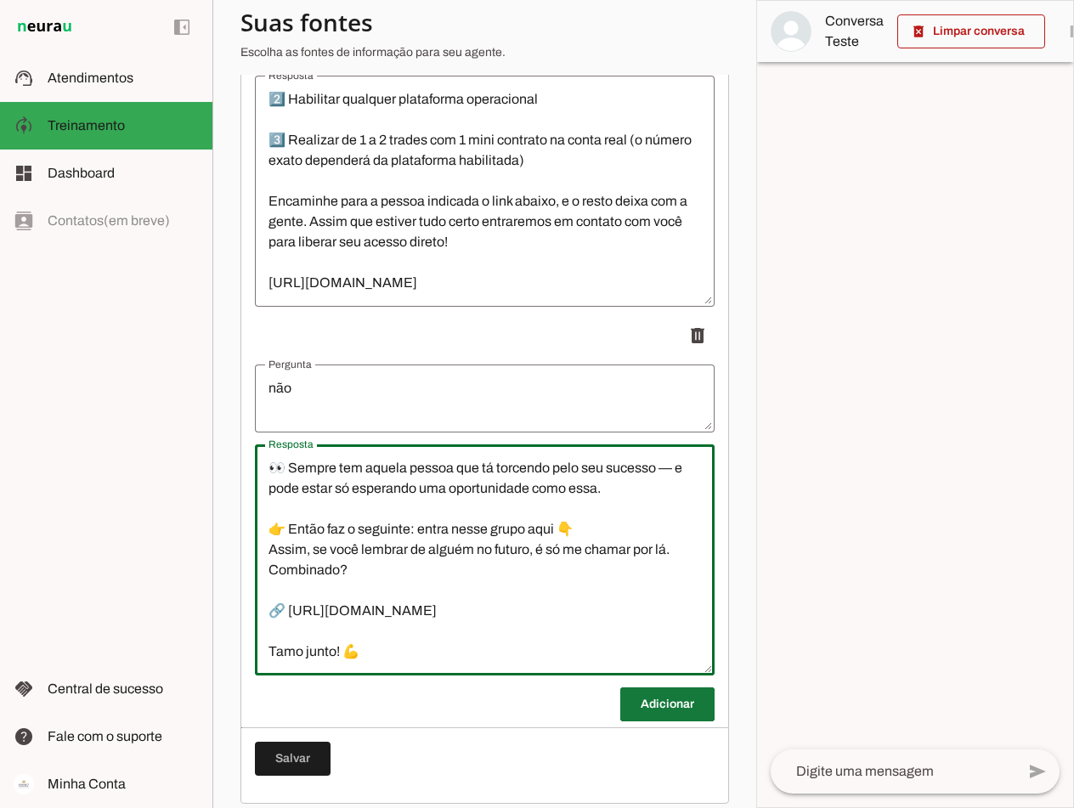
type textarea "🥲 Ah, que pena que você não tem ninguém pra indicar agora... Mas vai que você l…"
type md-outlined-text-field "🥲 Ah, que pena que você não tem ninguém pra indicar agora... Mas vai que você l…"
click at [660, 720] on span at bounding box center [667, 704] width 94 height 41
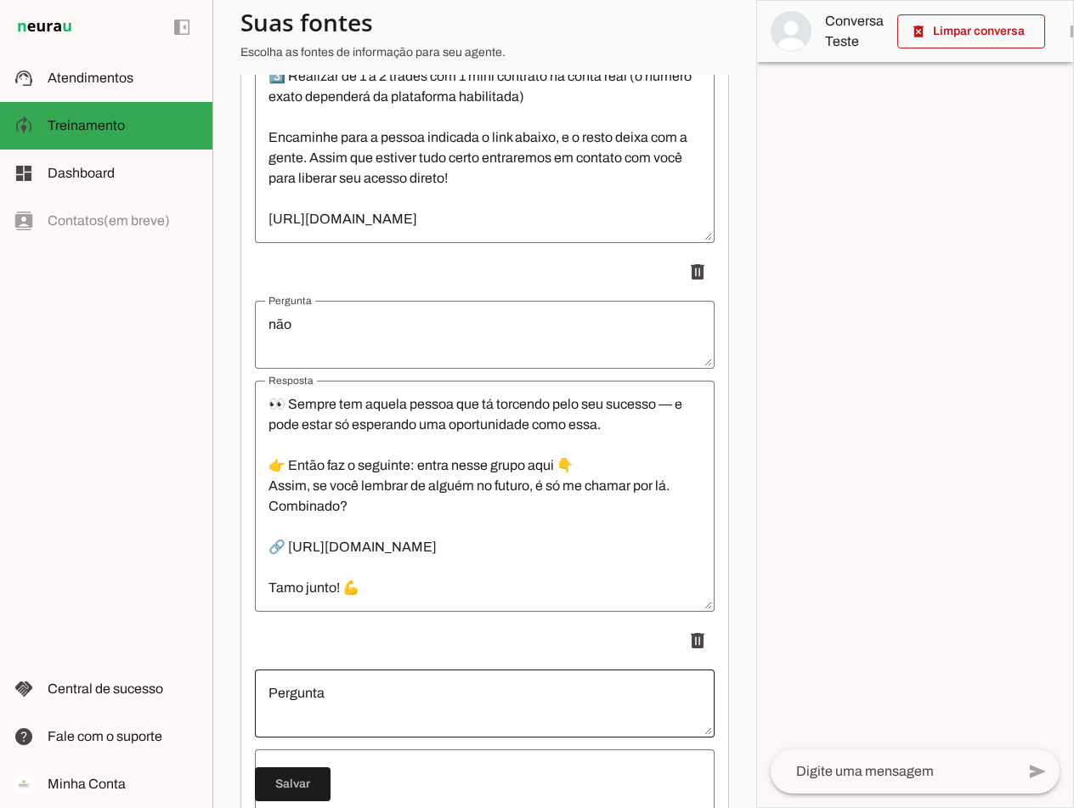
scroll to position [3167, 0]
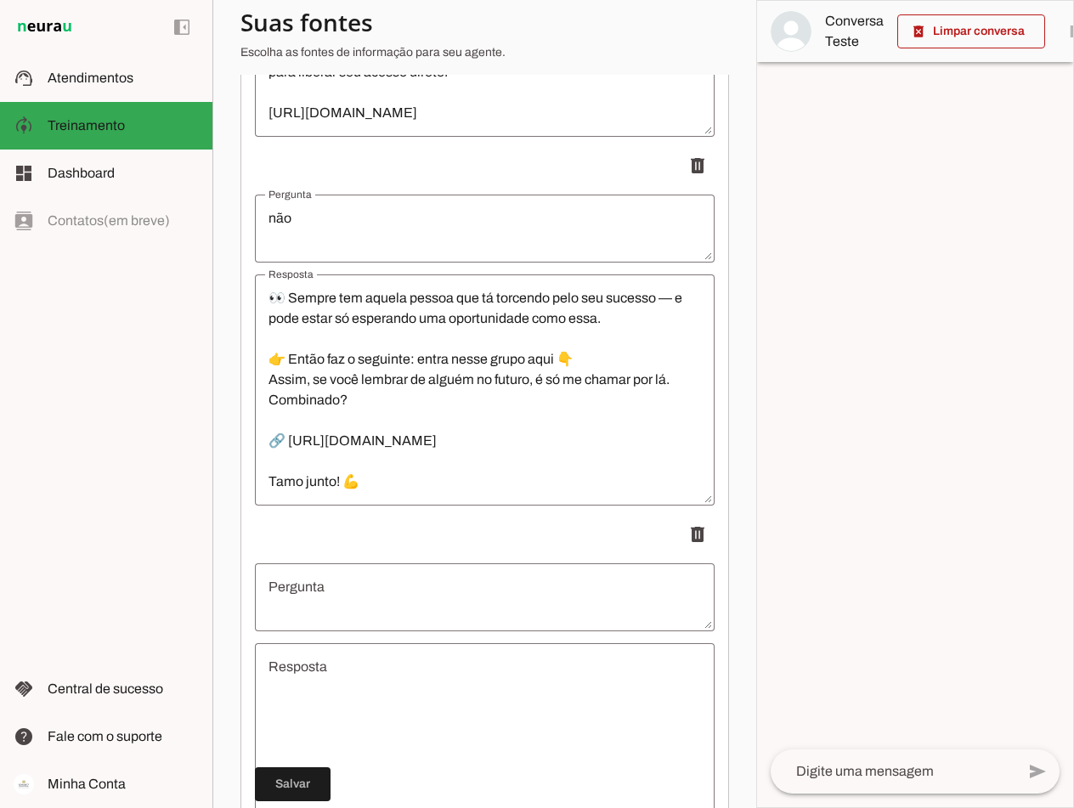
click at [365, 602] on textarea "Pergunta" at bounding box center [485, 597] width 460 height 41
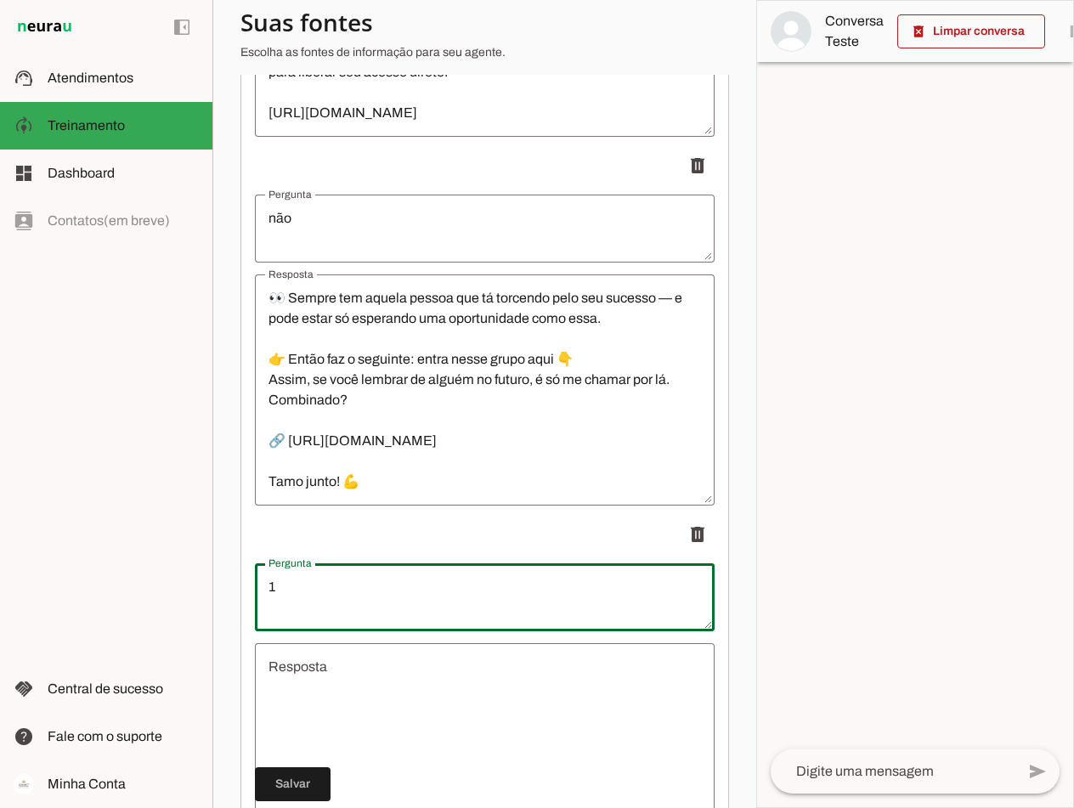
type textarea "1"
type md-outlined-text-field "1"
click at [355, 688] on textarea "Resposta" at bounding box center [485, 759] width 460 height 204
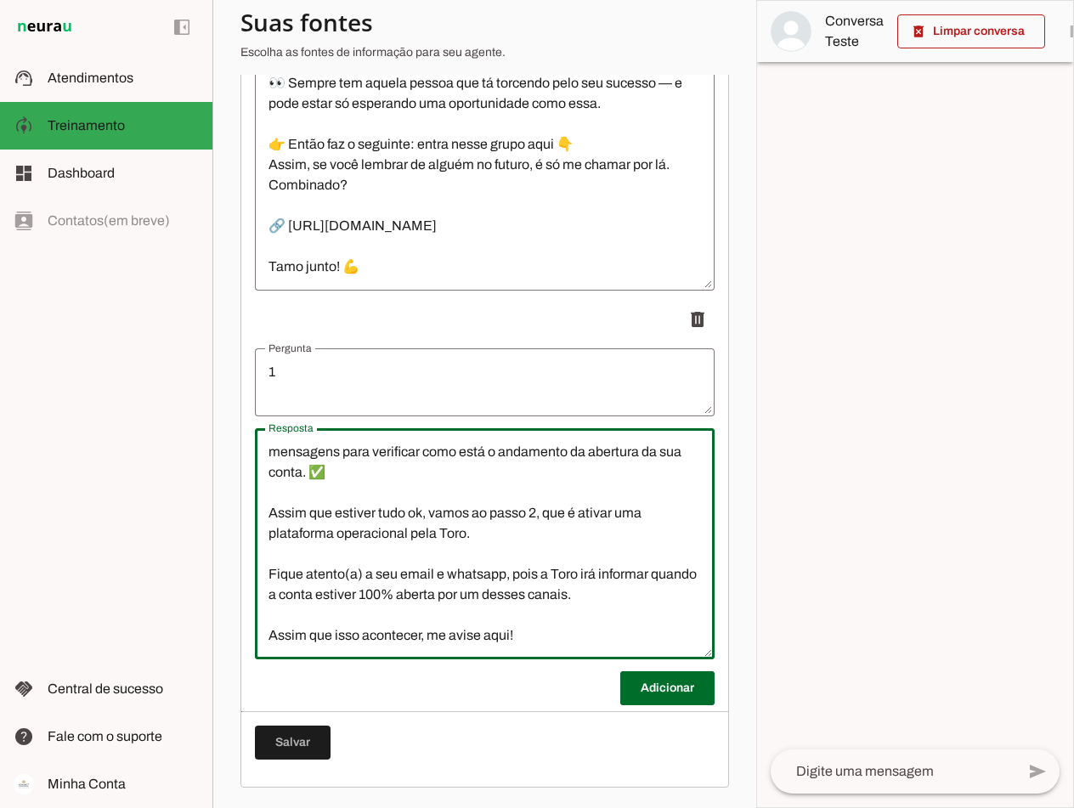
scroll to position [3395, 0]
type textarea "Parabéns! Agora você está no nosso radar e periodicamente te enviarei mensagens…"
type md-outlined-text-field "Parabéns! Agora você está no nosso radar e periodicamente te enviarei mensagens…"
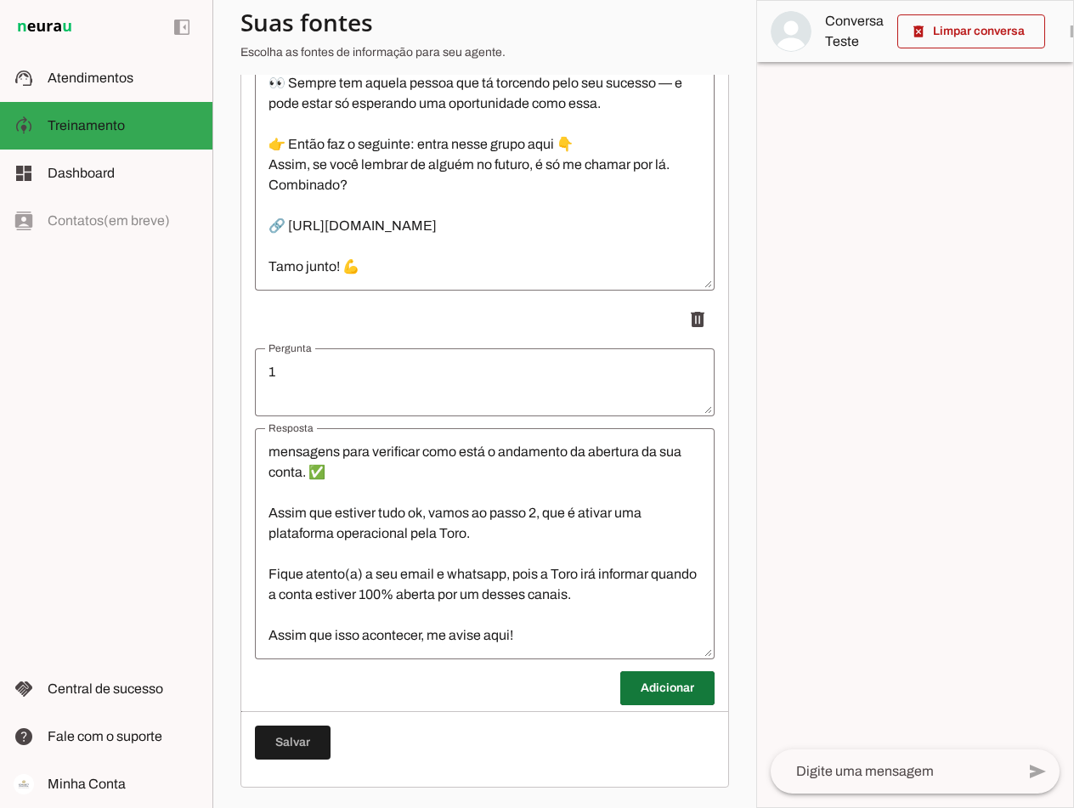
click at [668, 695] on span at bounding box center [667, 688] width 94 height 41
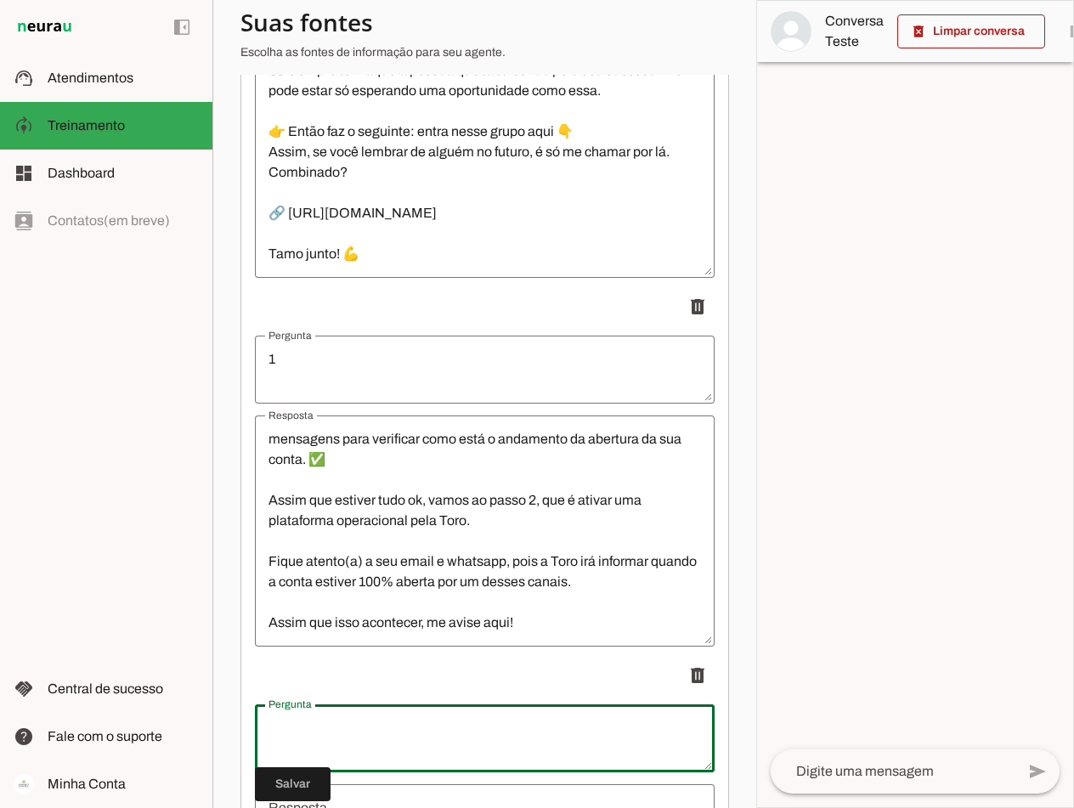
click at [383, 735] on textarea "Pergunta" at bounding box center [485, 738] width 460 height 41
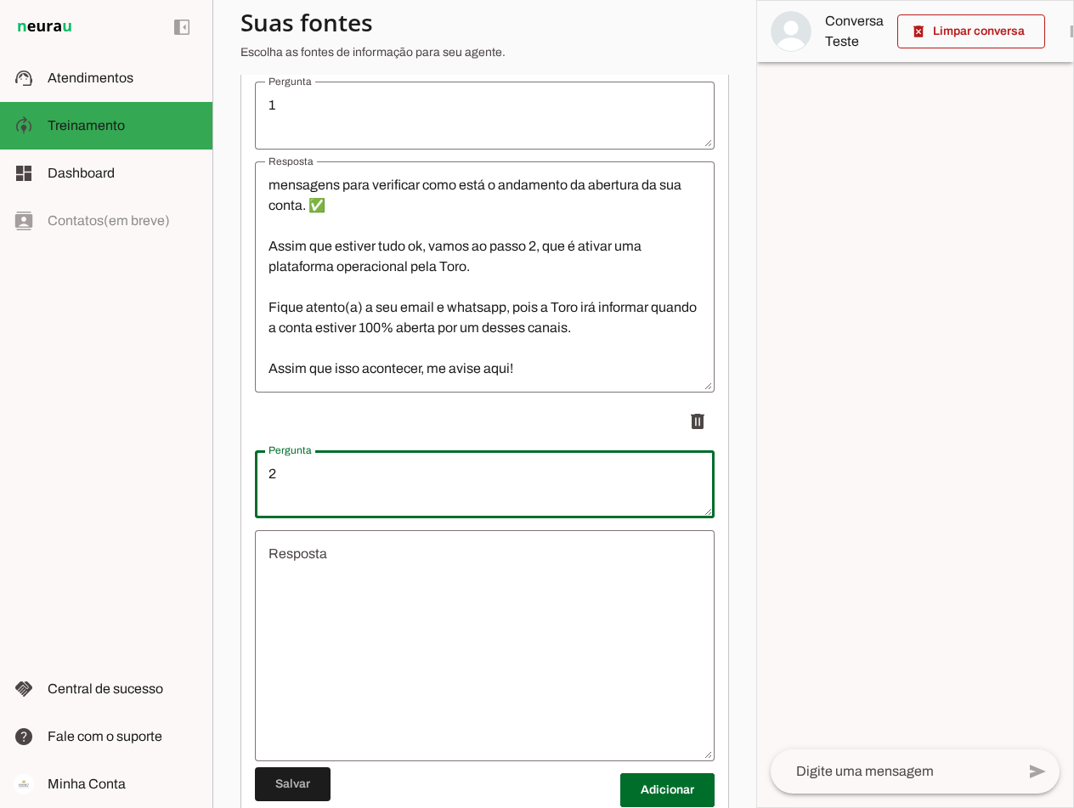
scroll to position [3650, 0]
type textarea "2"
type md-outlined-text-field "2"
click at [384, 595] on textarea "Resposta" at bounding box center [485, 645] width 460 height 204
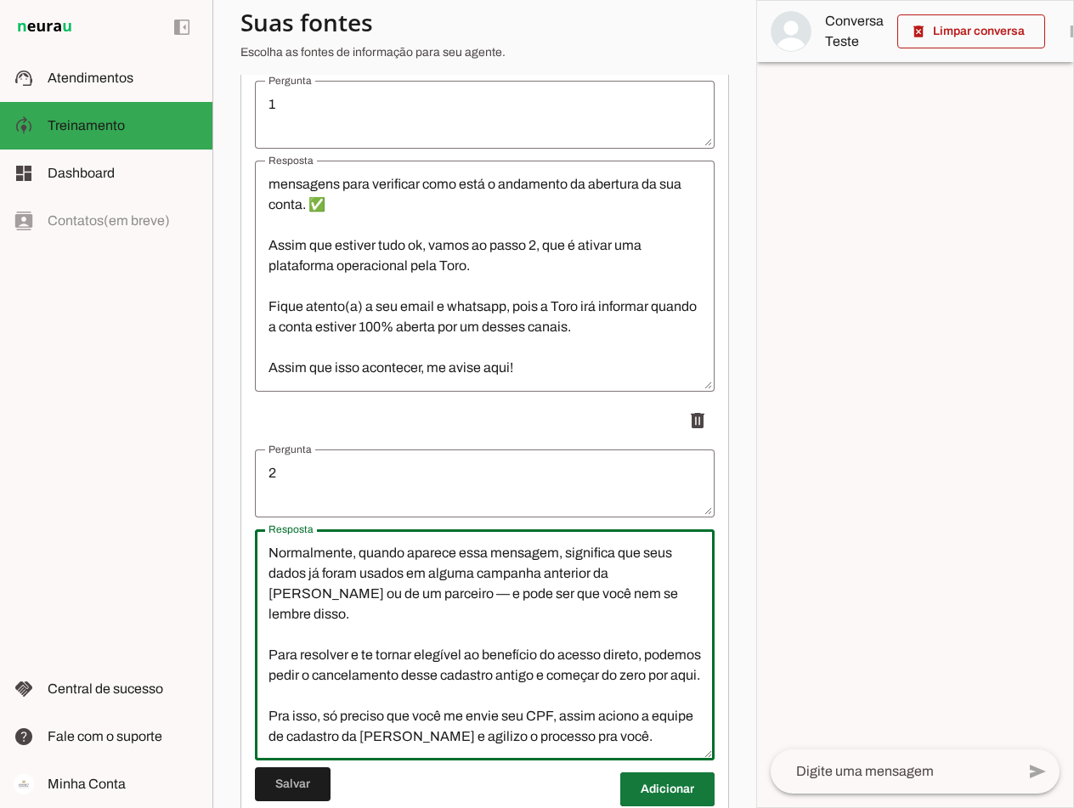
type textarea "Normalmente, quando aparece essa mensagem, significa que seus dados já foram us…"
type md-outlined-text-field "Normalmente, quando aparece essa mensagem, significa que seus dados já foram us…"
click at [659, 802] on span at bounding box center [667, 789] width 94 height 41
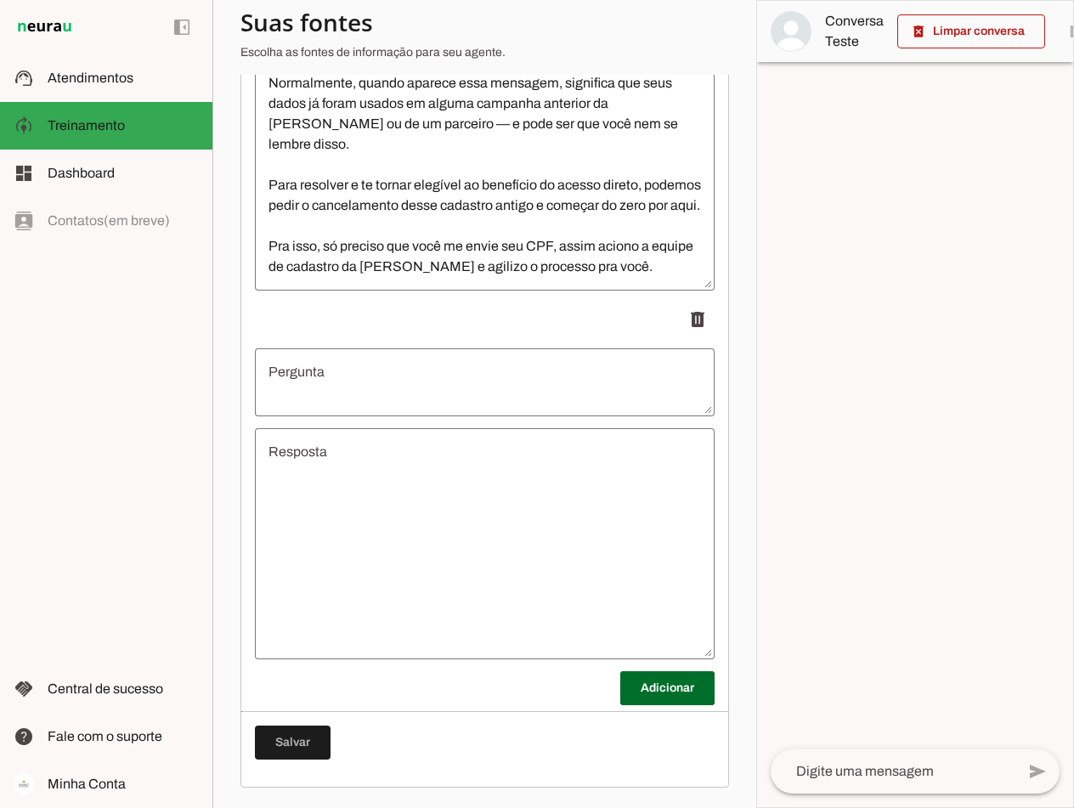
scroll to position [4132, 0]
click at [364, 379] on textarea "Pergunta" at bounding box center [485, 382] width 460 height 41
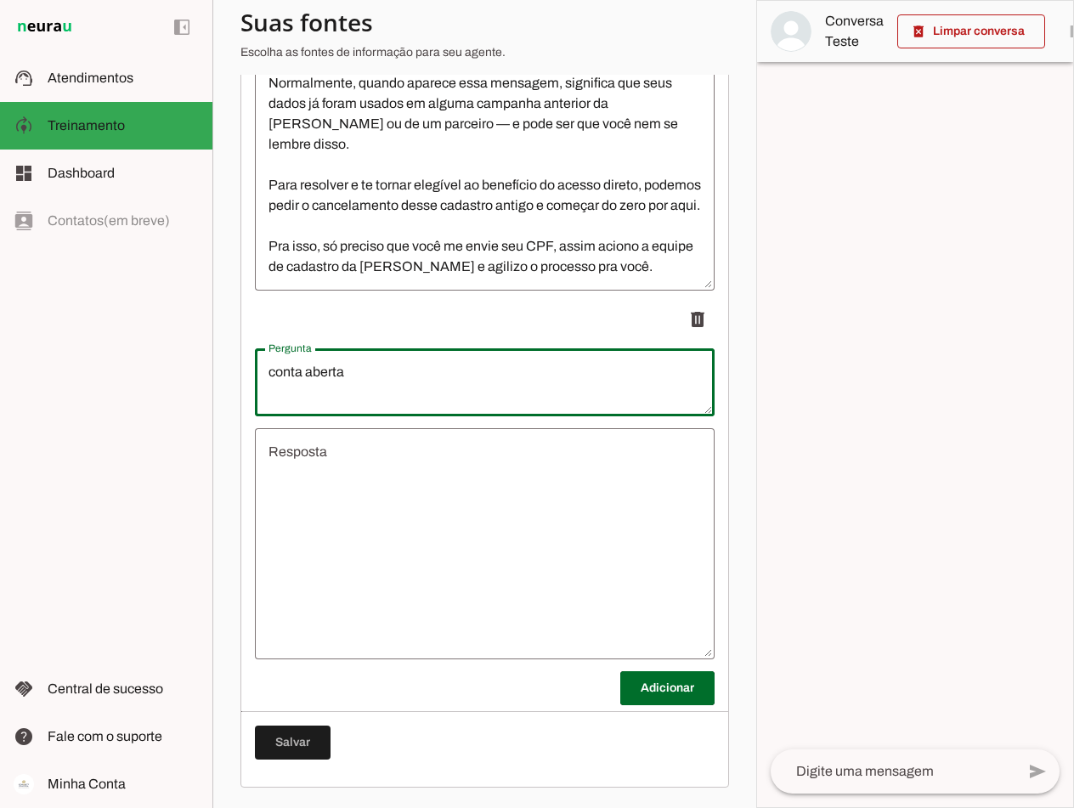
type textarea "conta aberta"
type md-outlined-text-field "conta aberta"
click at [348, 468] on textarea "Resposta" at bounding box center [485, 544] width 460 height 204
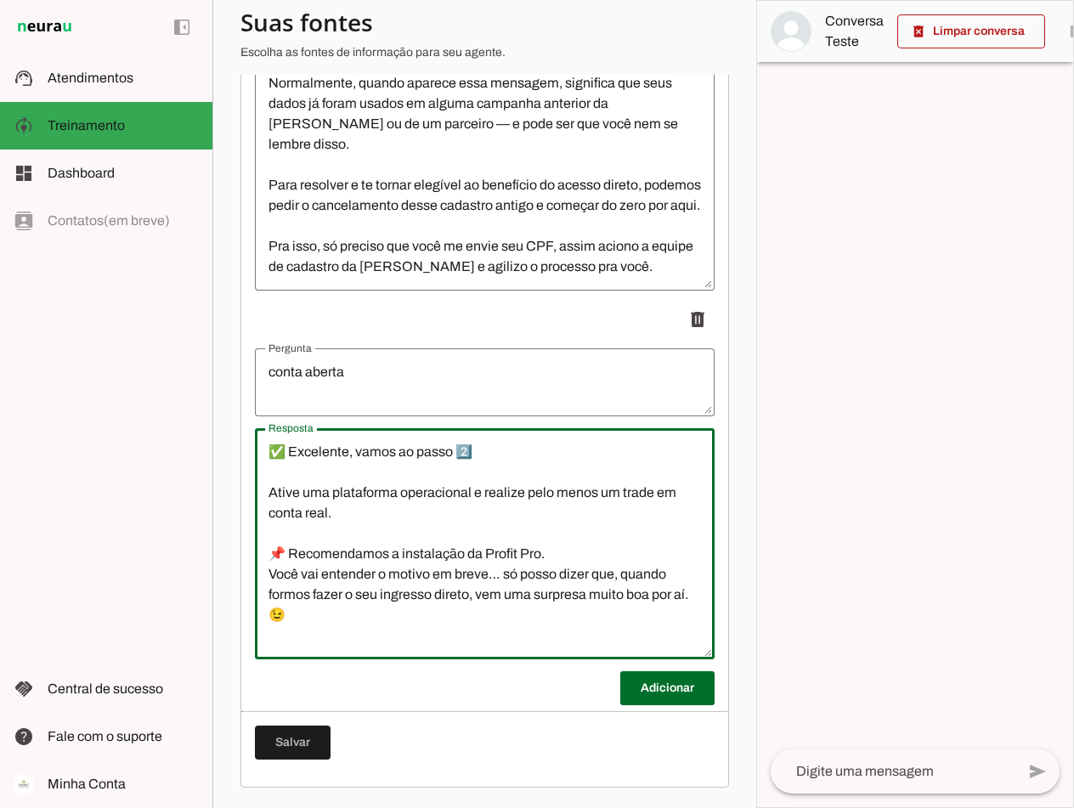
scroll to position [139, 0]
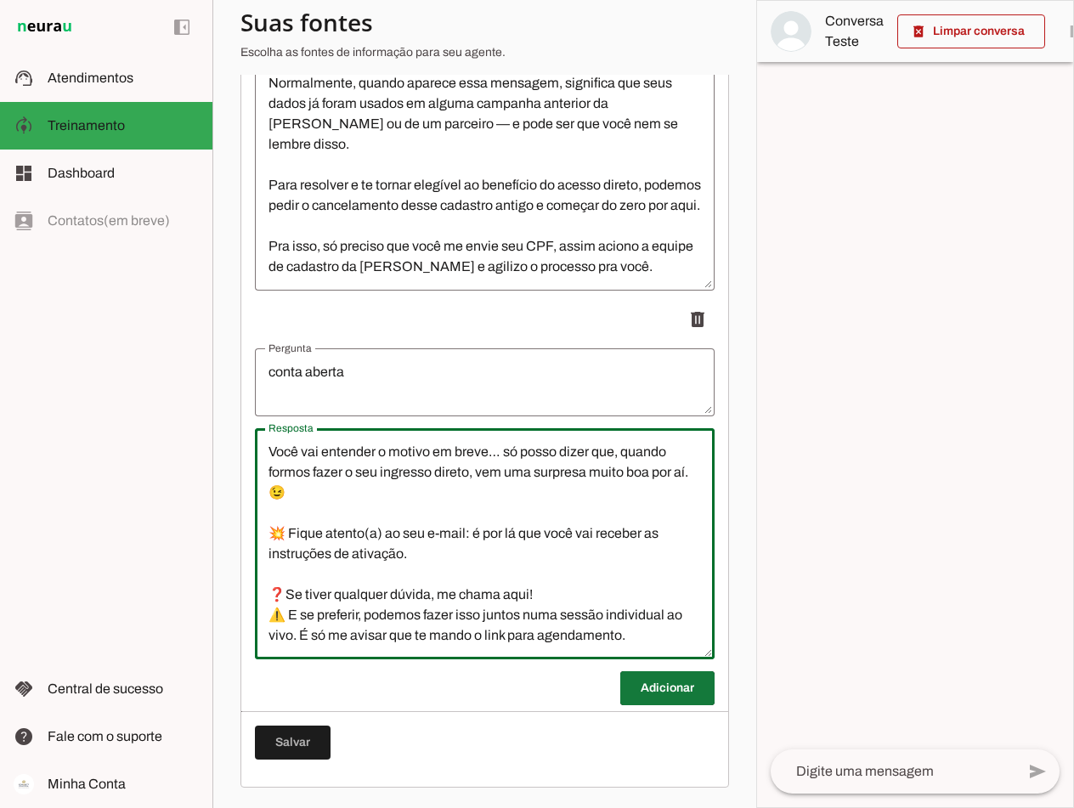
type textarea "✅ Excelente, vamos ao passo 2️⃣ Ative uma plataforma operacional e realize pelo…"
type md-outlined-text-field "✅ Excelente, vamos ao passo 2️⃣ Ative uma plataforma operacional e realize pelo…"
click at [673, 683] on span at bounding box center [667, 688] width 94 height 41
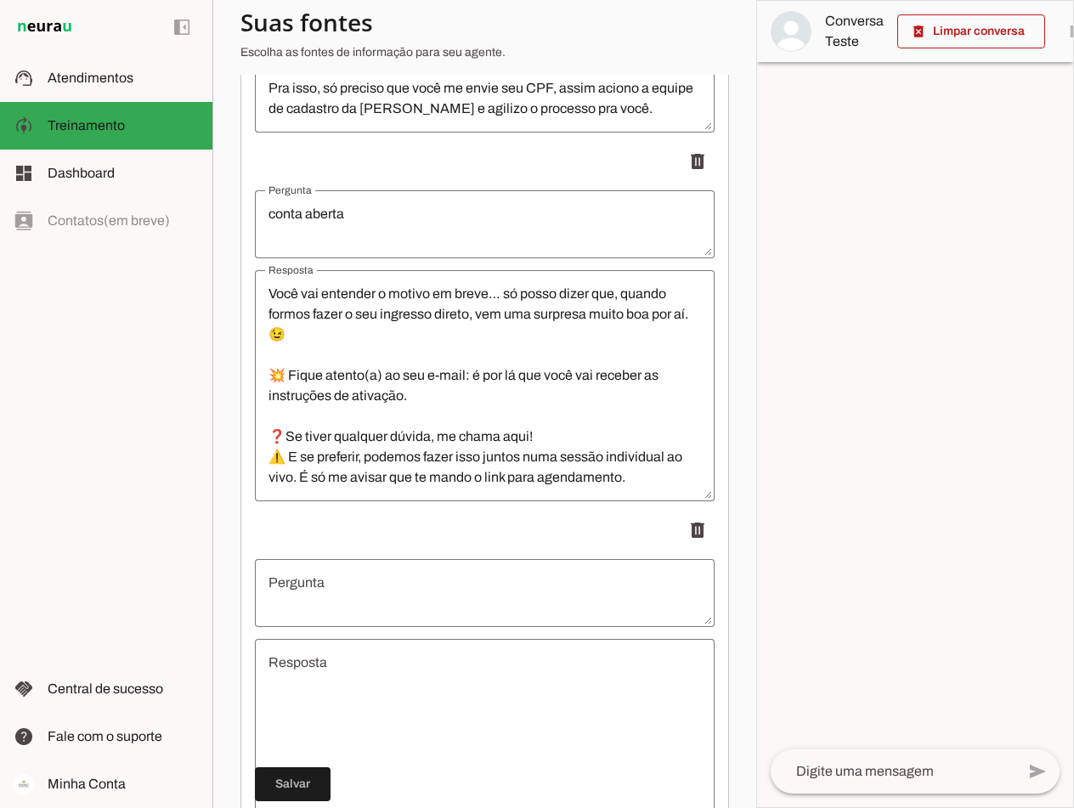
scroll to position [4302, 0]
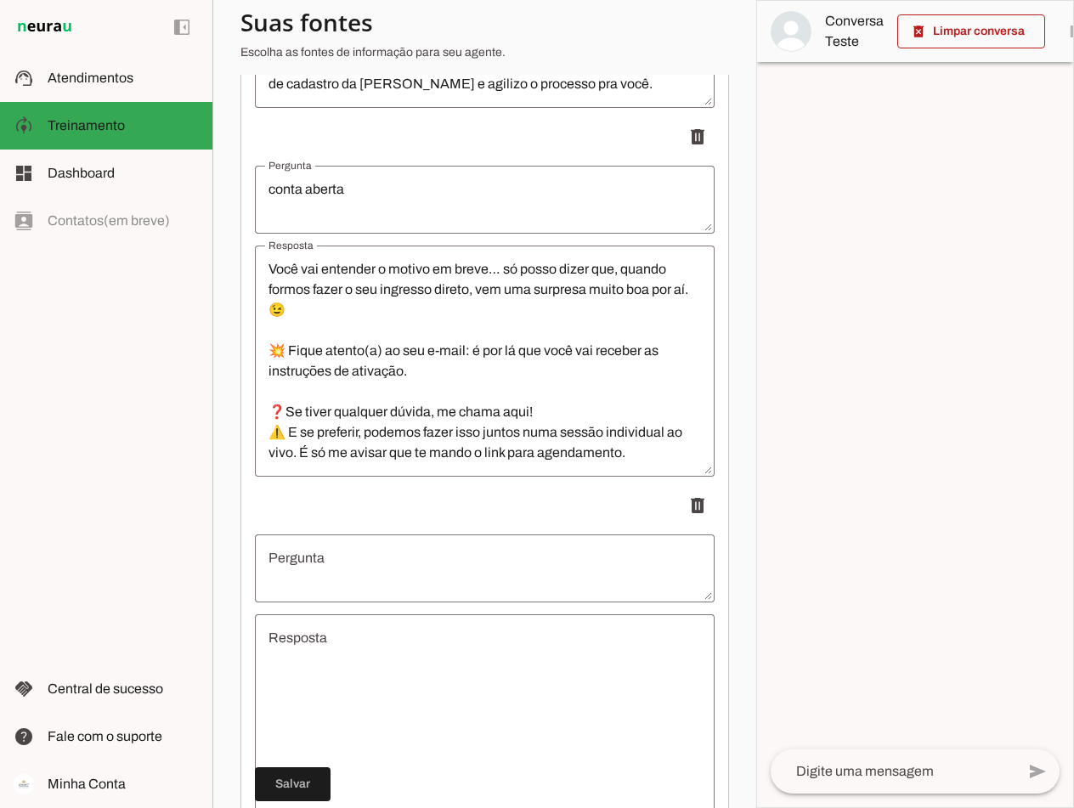
click at [321, 569] on textarea "Pergunta" at bounding box center [485, 568] width 460 height 41
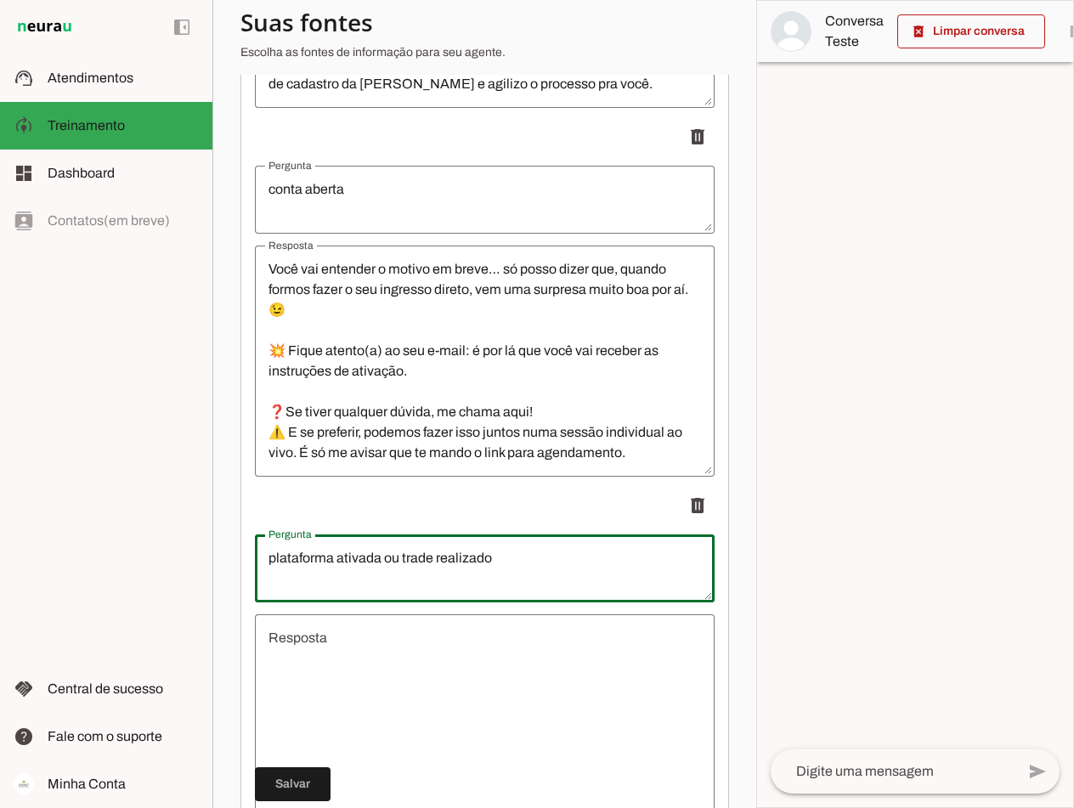
type textarea "plataforma ativada ou trade realizado"
type md-outlined-text-field "plataforma ativada ou trade realizado"
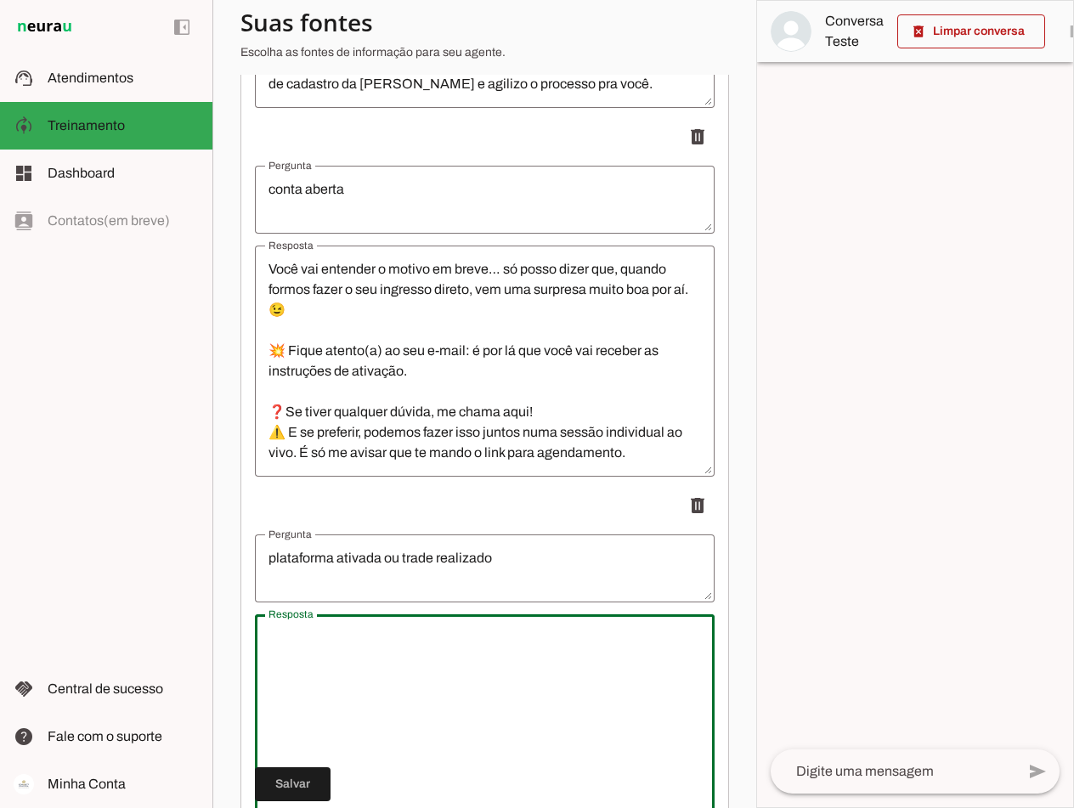
click at [352, 651] on textarea "Resposta" at bounding box center [485, 730] width 460 height 204
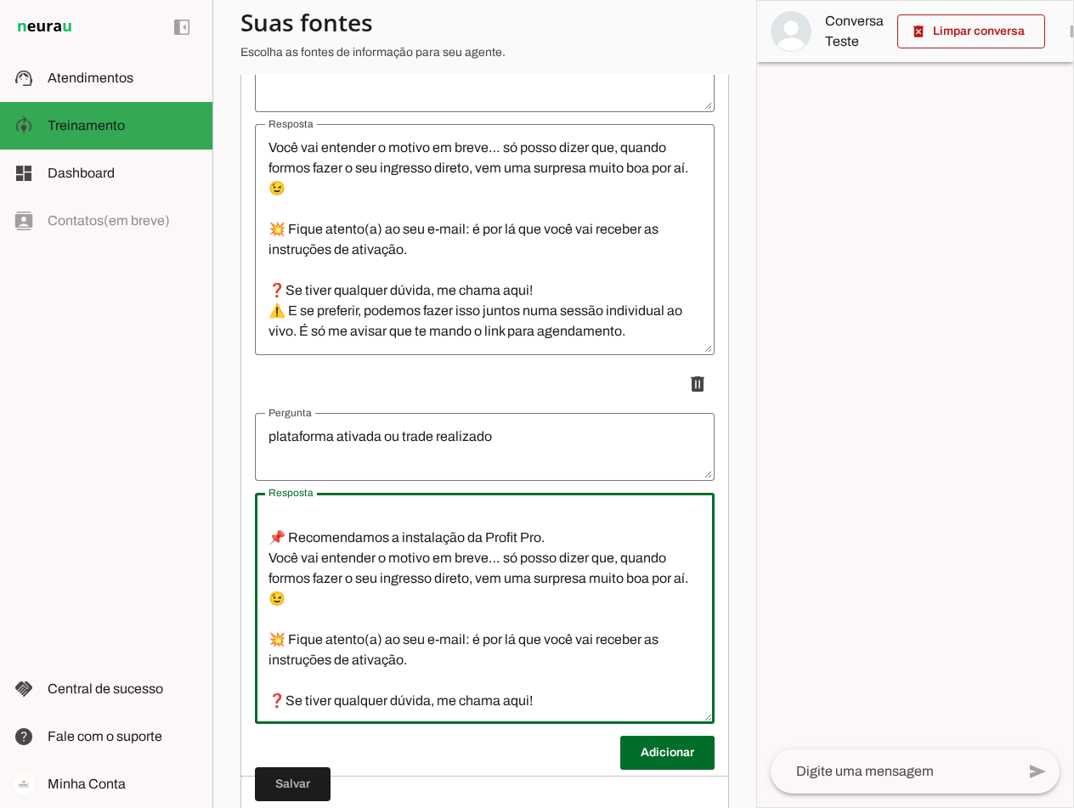
scroll to position [0, 0]
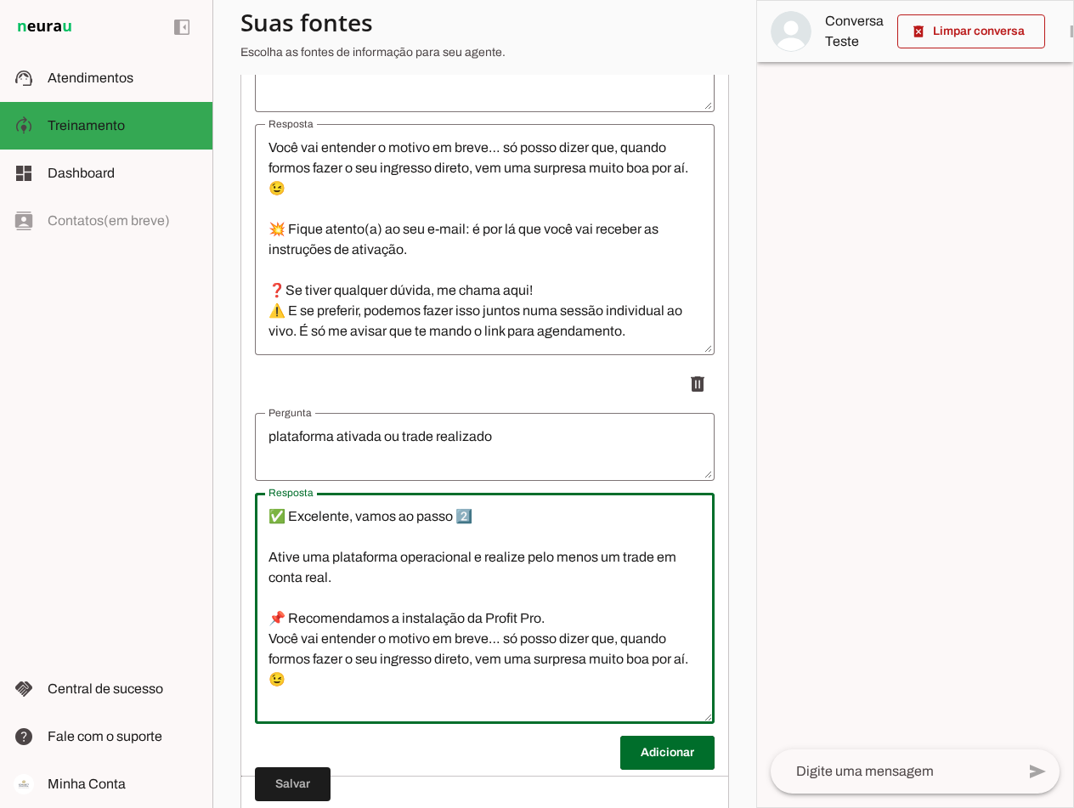
type textarea "✅ Excelente, vamos ao passo 2️⃣ Ative uma plataforma operacional e realize pelo…"
type md-outlined-text-field "✅ Excelente, vamos ao passo 2️⃣ Ative uma plataforma operacional e realize pelo…"
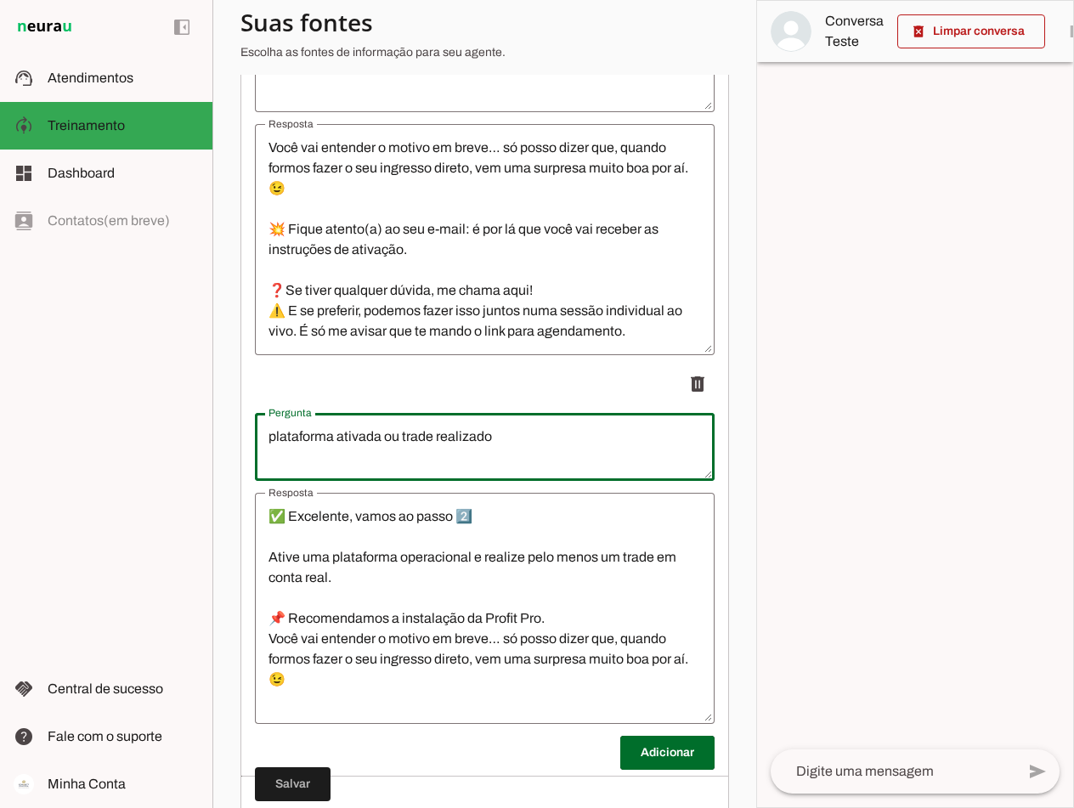
click at [511, 449] on textarea "plataforma ativada ou trade realizado" at bounding box center [485, 447] width 460 height 41
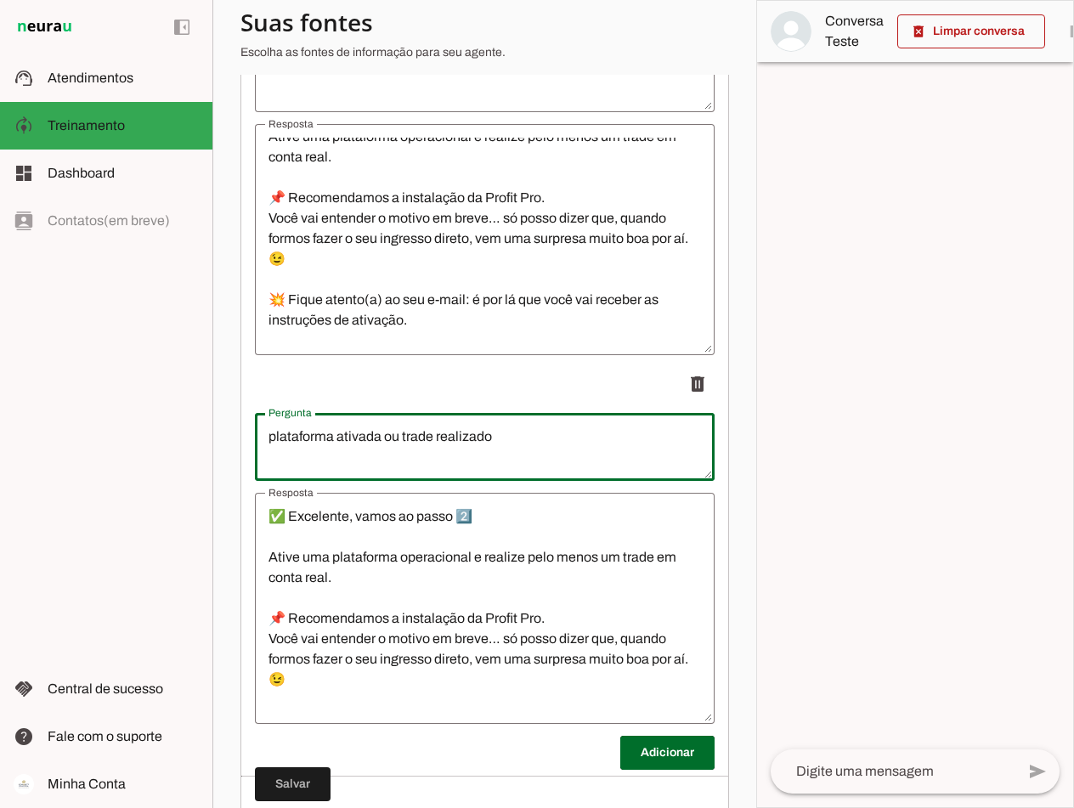
scroll to position [143, 0]
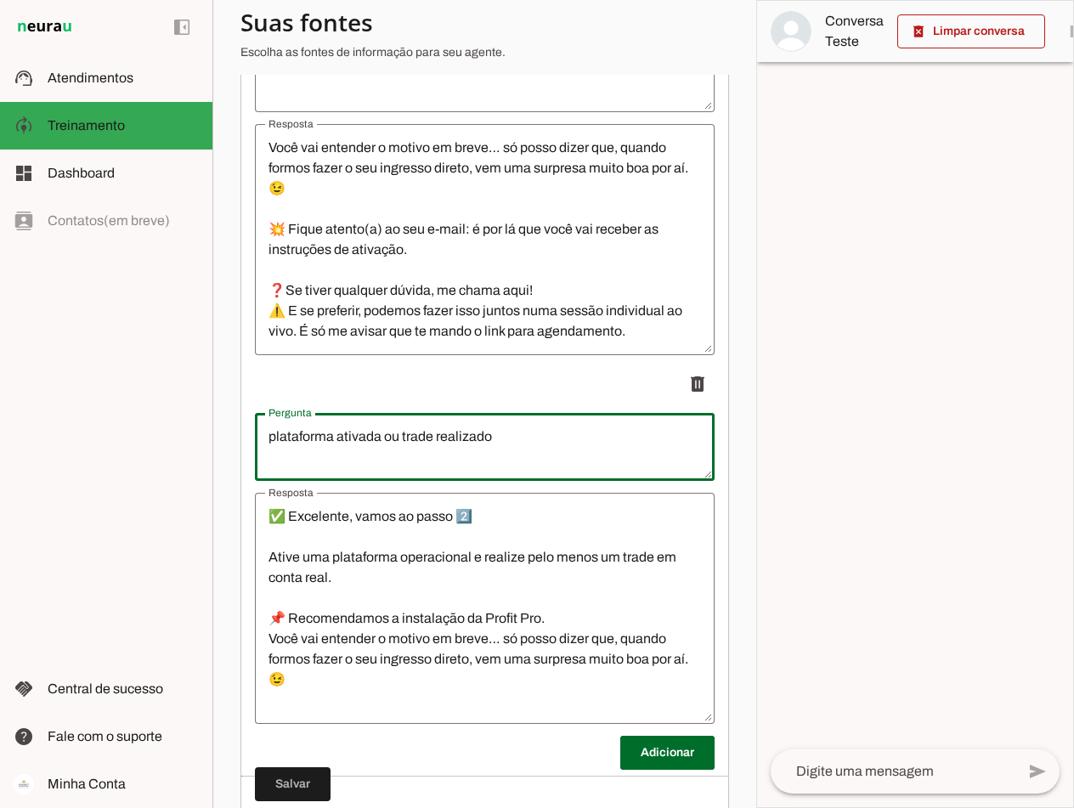
click at [313, 694] on textarea "✅ Excelente, vamos ao passo 2️⃣ Ative uma plataforma operacional e realize pelo…" at bounding box center [485, 609] width 460 height 204
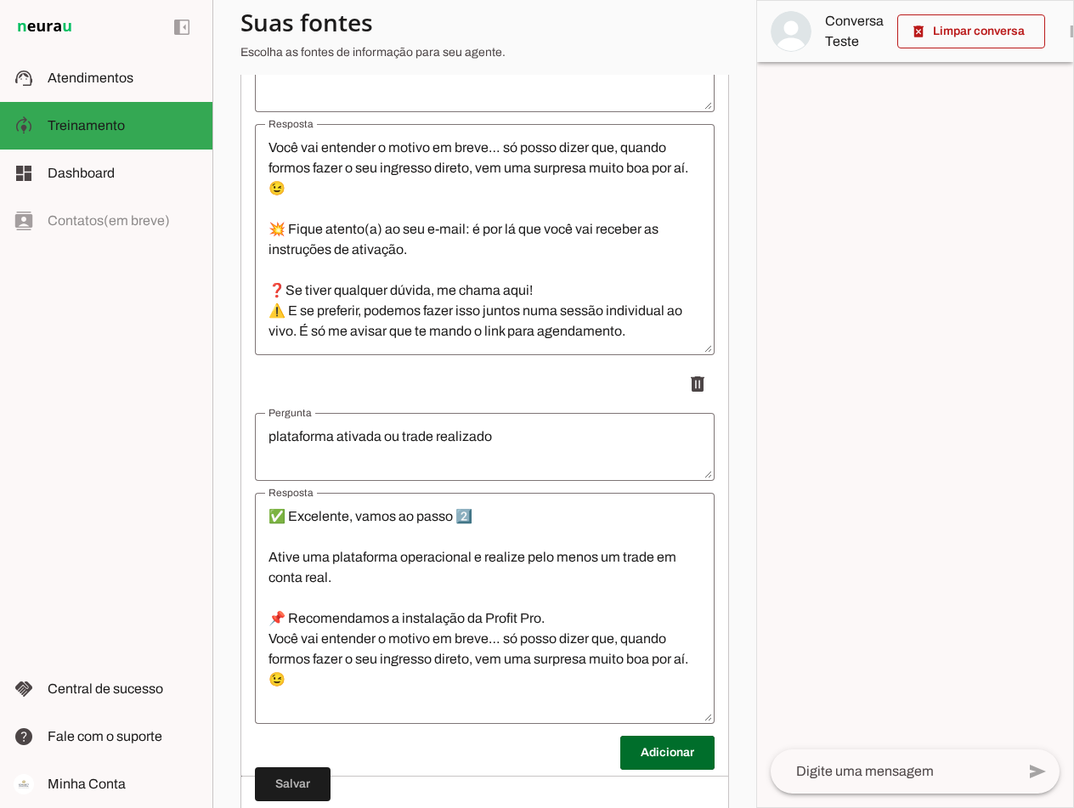
click at [332, 683] on textarea "✅ Excelente, vamos ao passo 2️⃣ Ative uma plataforma operacional e realize pelo…" at bounding box center [485, 609] width 460 height 204
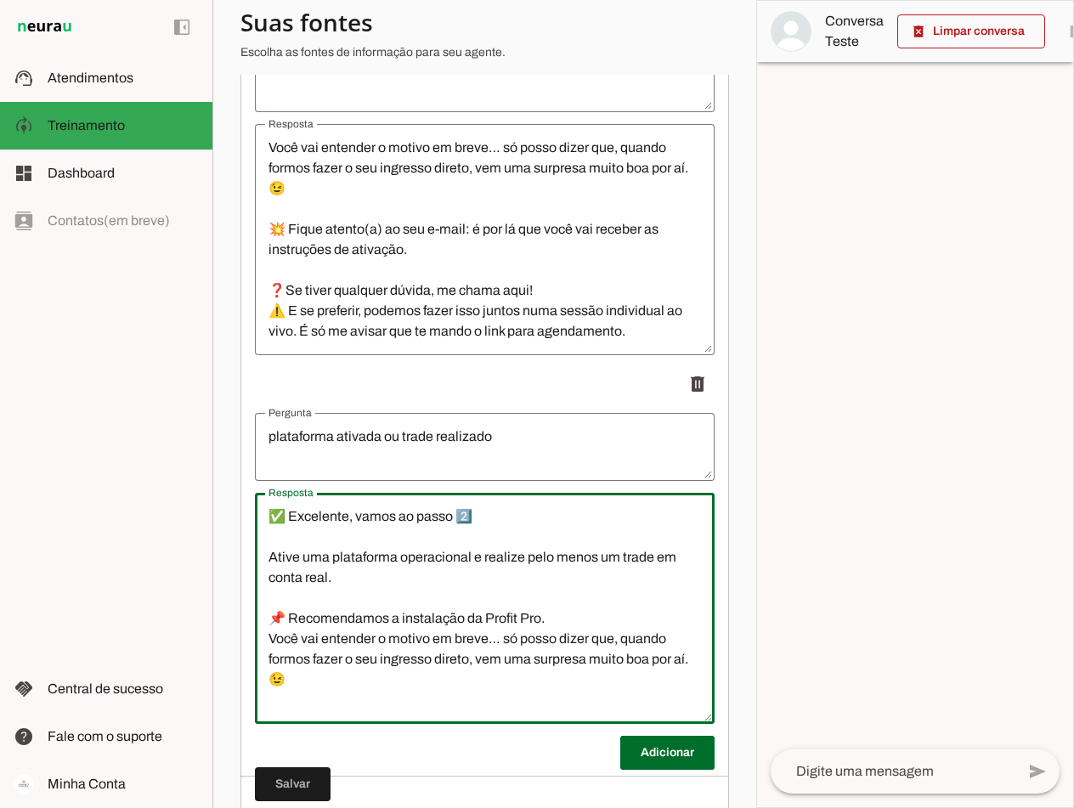
drag, startPoint x: 330, startPoint y: 693, endPoint x: 236, endPoint y: 495, distance: 219.0
click at [236, 495] on section "Agente 1 Criar Agente Você atingiu o limite de IAs Neurau permitidas. Atualize …" at bounding box center [484, 404] width 544 height 808
type textarea "💥 Fique atento(a) ao seu e-mail: é por lá que você vai receber as instruções de…"
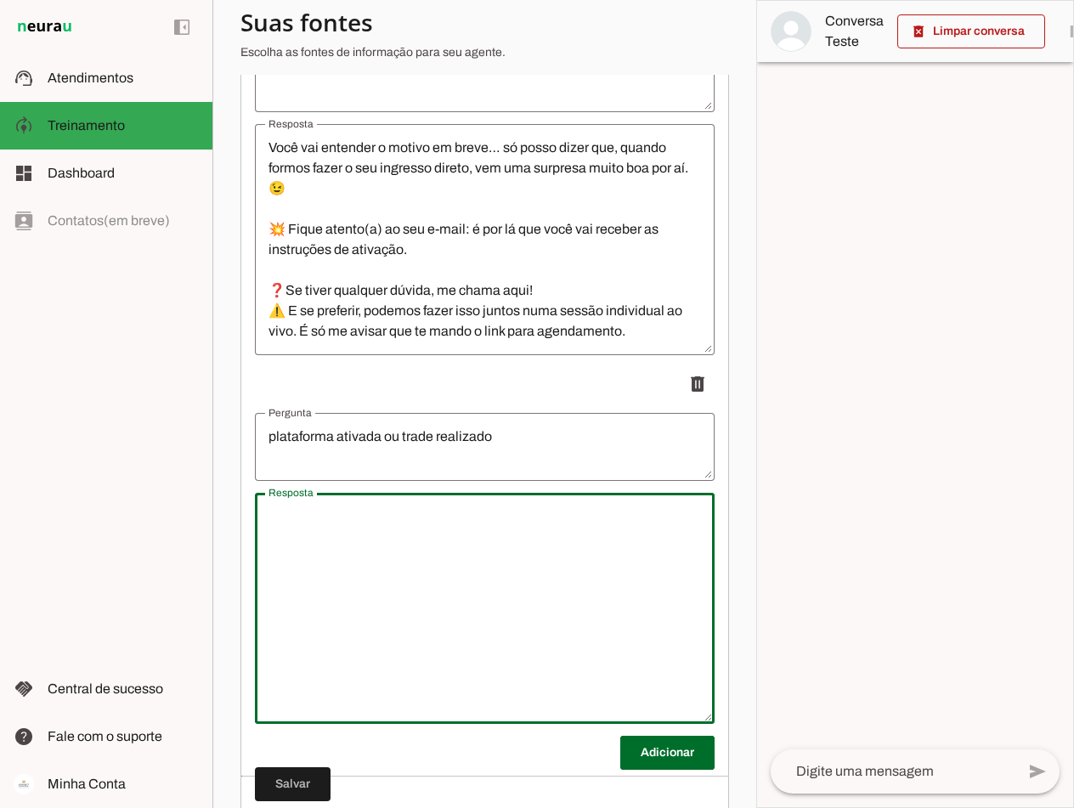
paste textarea "🚨 Etapa final pra liberar seu acesso direto com a gente! 🚨 Em até 24h, você vai…"
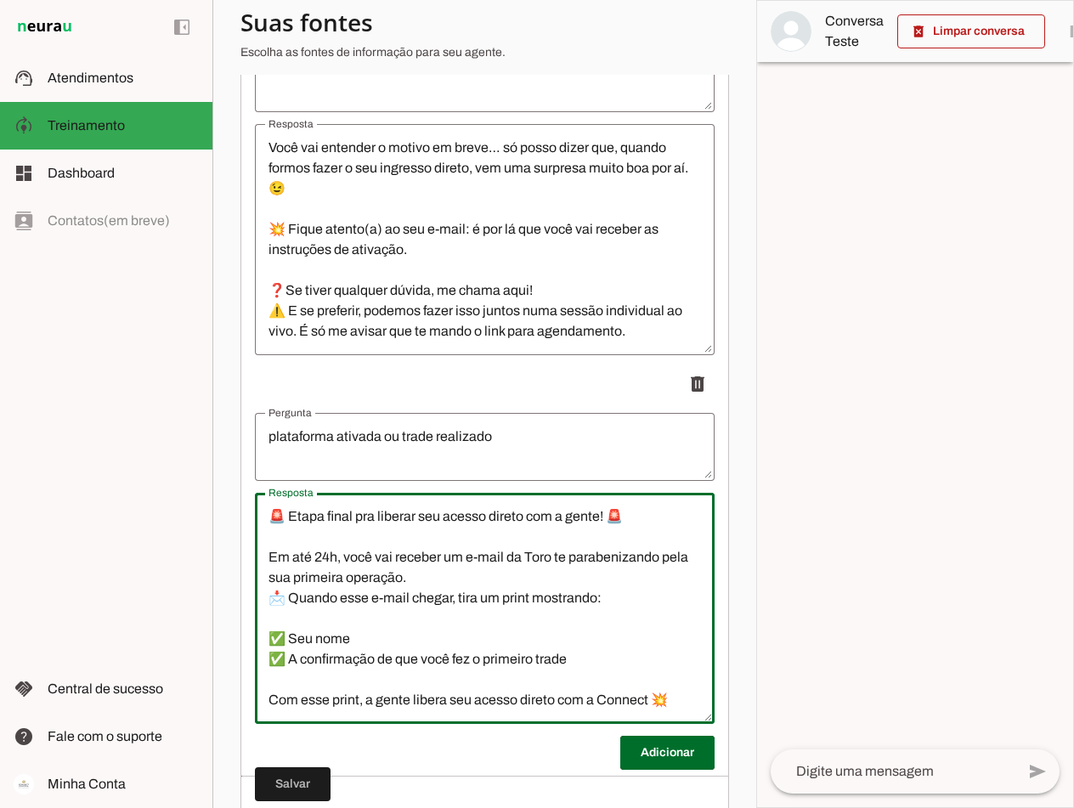
scroll to position [99, 0]
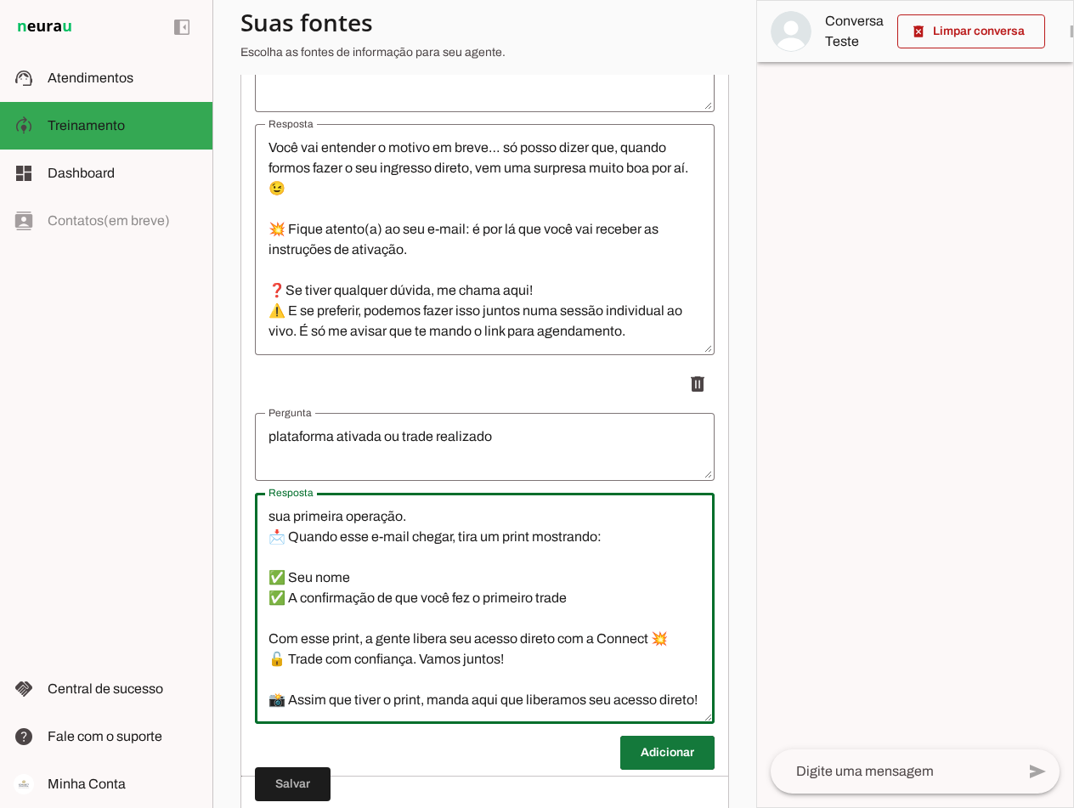
type textarea "🚨 Etapa final pra liberar seu acesso direto com a gente! 🚨 Em até 24h, você vai…"
type md-outlined-text-field "🚨 Etapa final pra liberar seu acesso direto com a gente! 🚨 Em até 24h, você vai…"
click at [635, 767] on span at bounding box center [667, 753] width 94 height 41
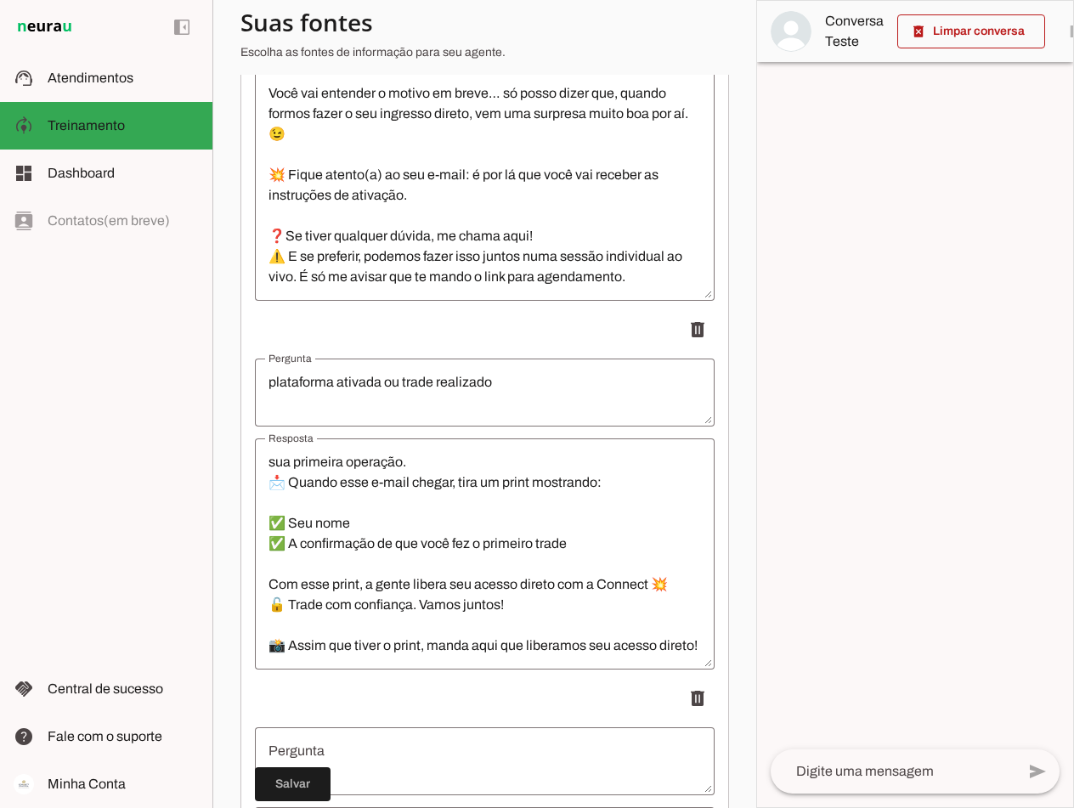
scroll to position [4679, 0]
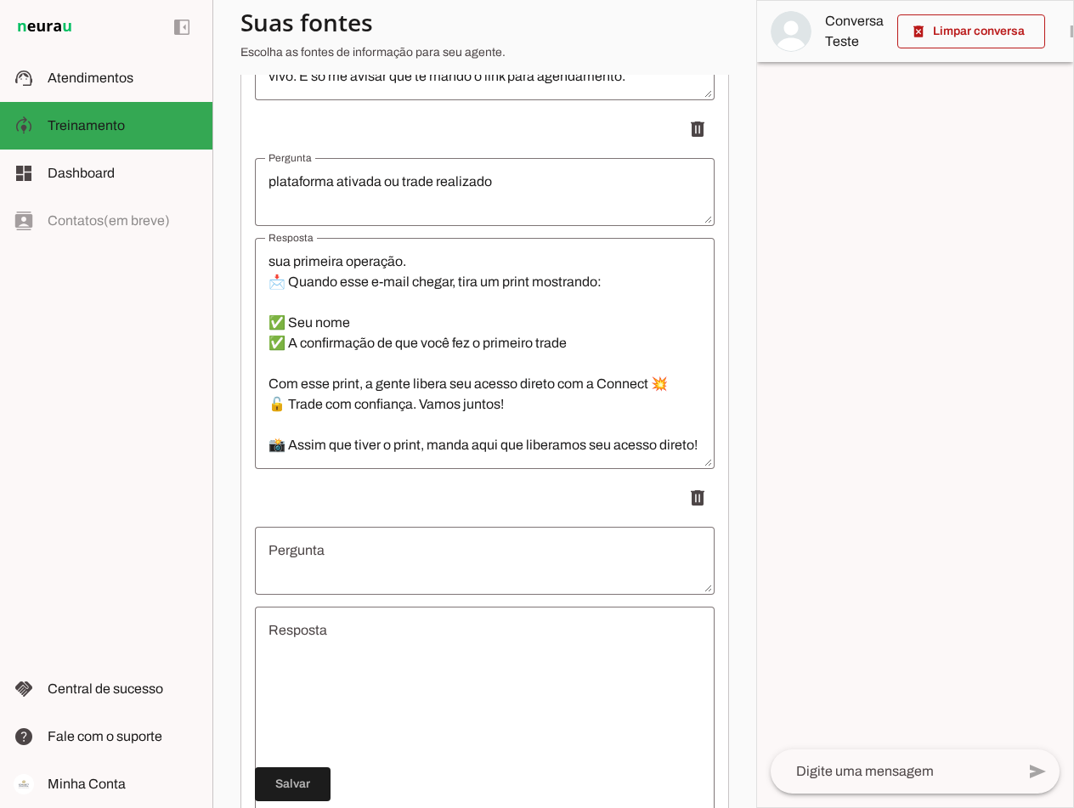
click at [369, 563] on textarea "Pergunta" at bounding box center [485, 561] width 460 height 41
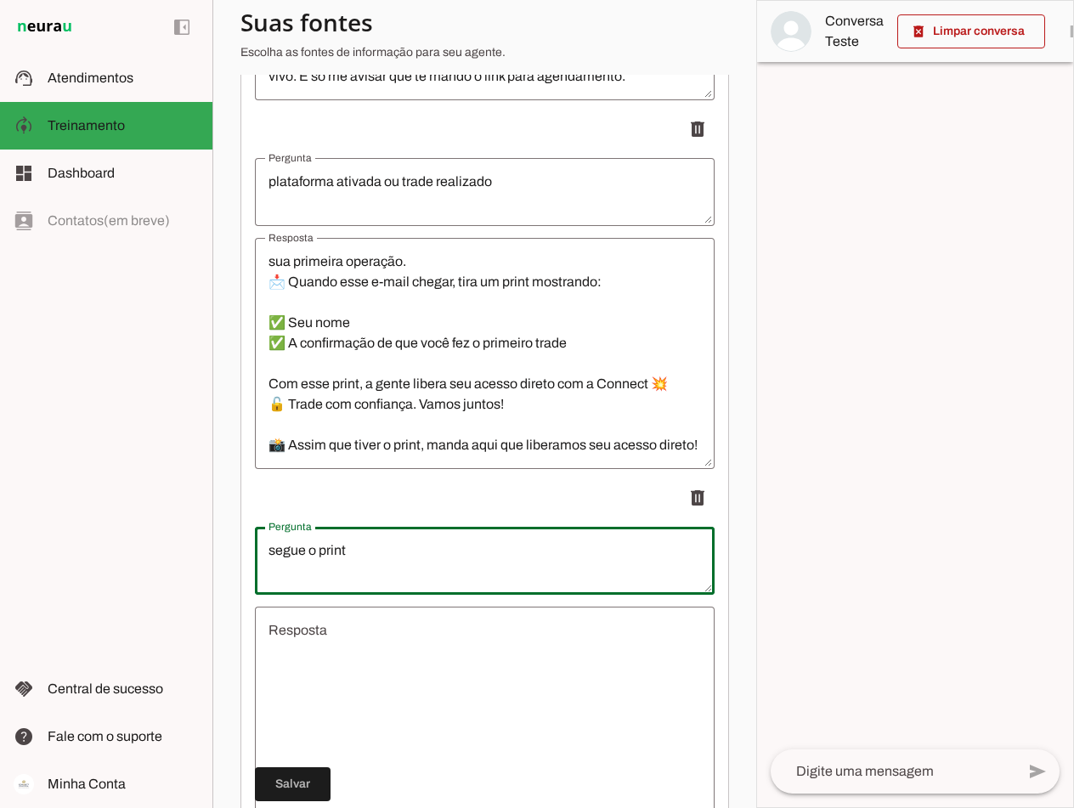
type textarea "segue o print"
type md-outlined-text-field "segue o print"
click at [346, 649] on textarea "Resposta" at bounding box center [485, 722] width 460 height 204
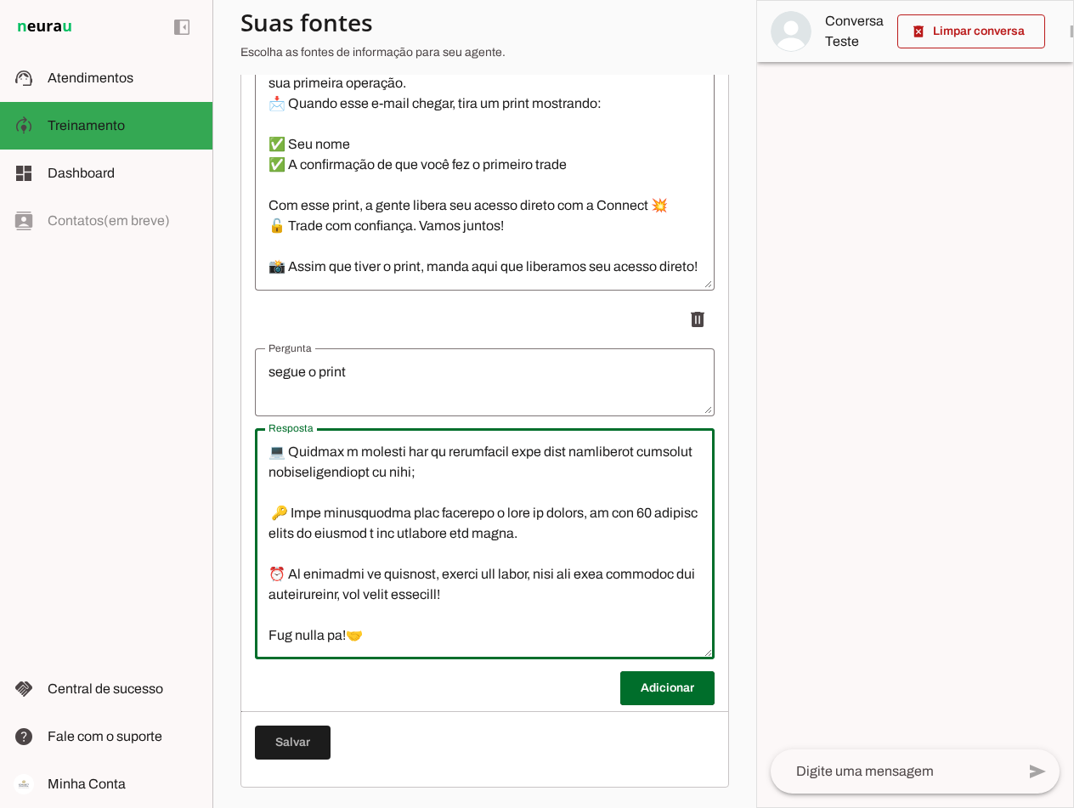
scroll to position [4870, 0]
type textarea "Loremipsu!💪 Dol sitametco adipiscin elits do eiusmo t inc utlabo etdolo m aliq …"
type md-outlined-text-field "Loremipsu!💪 Dol sitametco adipiscin elits do eiusmo t inc utlabo etdolo m aliq …"
click at [669, 686] on span at bounding box center [667, 688] width 94 height 41
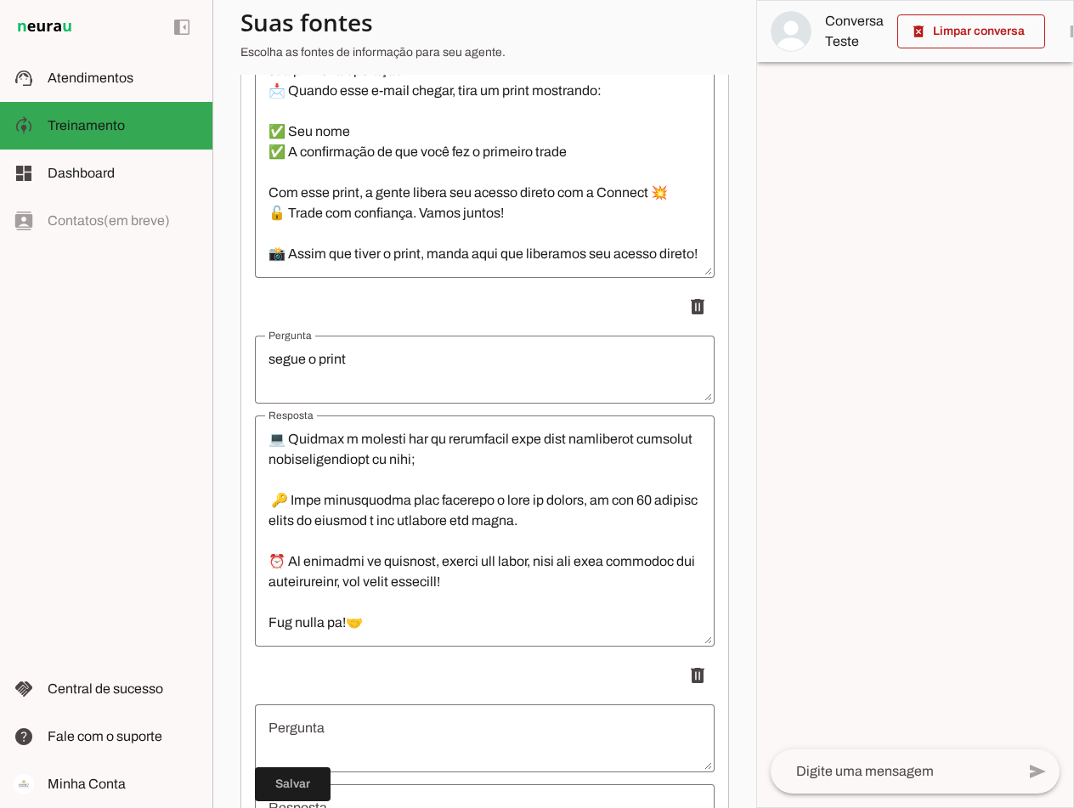
click at [768, 774] on textarea at bounding box center [893, 772] width 245 height 20
click at [378, 751] on textarea "Pergunta" at bounding box center [485, 738] width 460 height 41
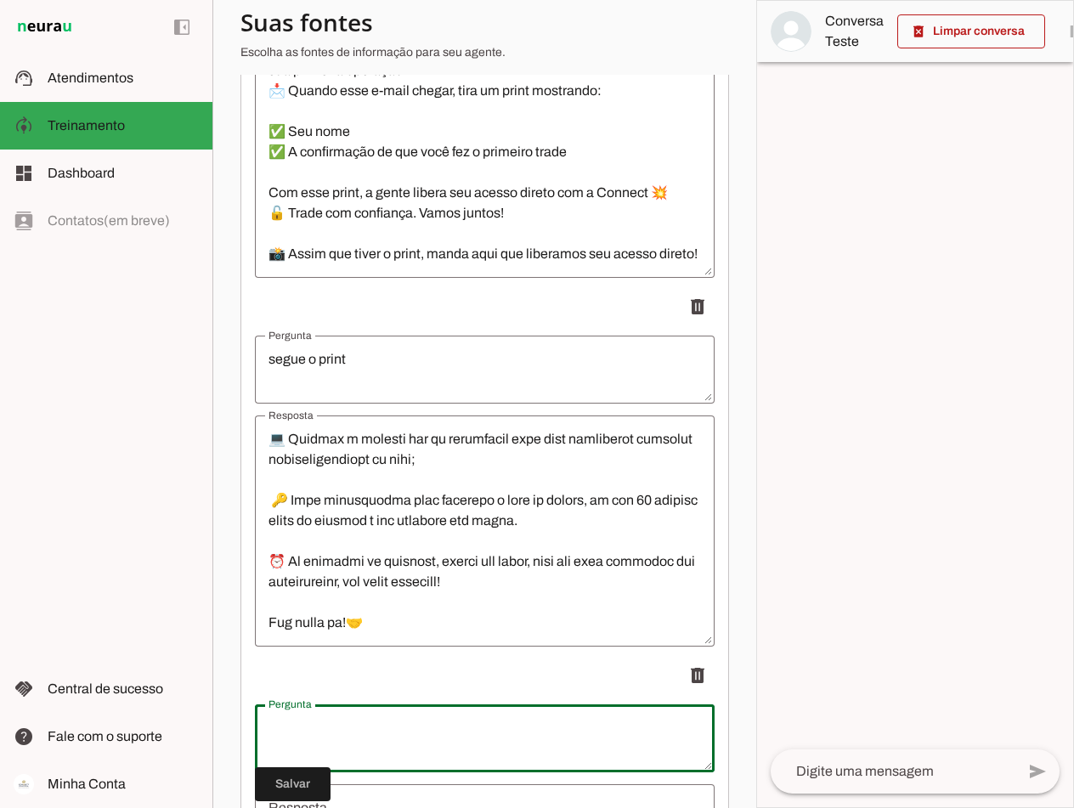
type textarea "Quero liberar meu acesso direto a Connect"
click at [768, 775] on textarea at bounding box center [893, 772] width 245 height 20
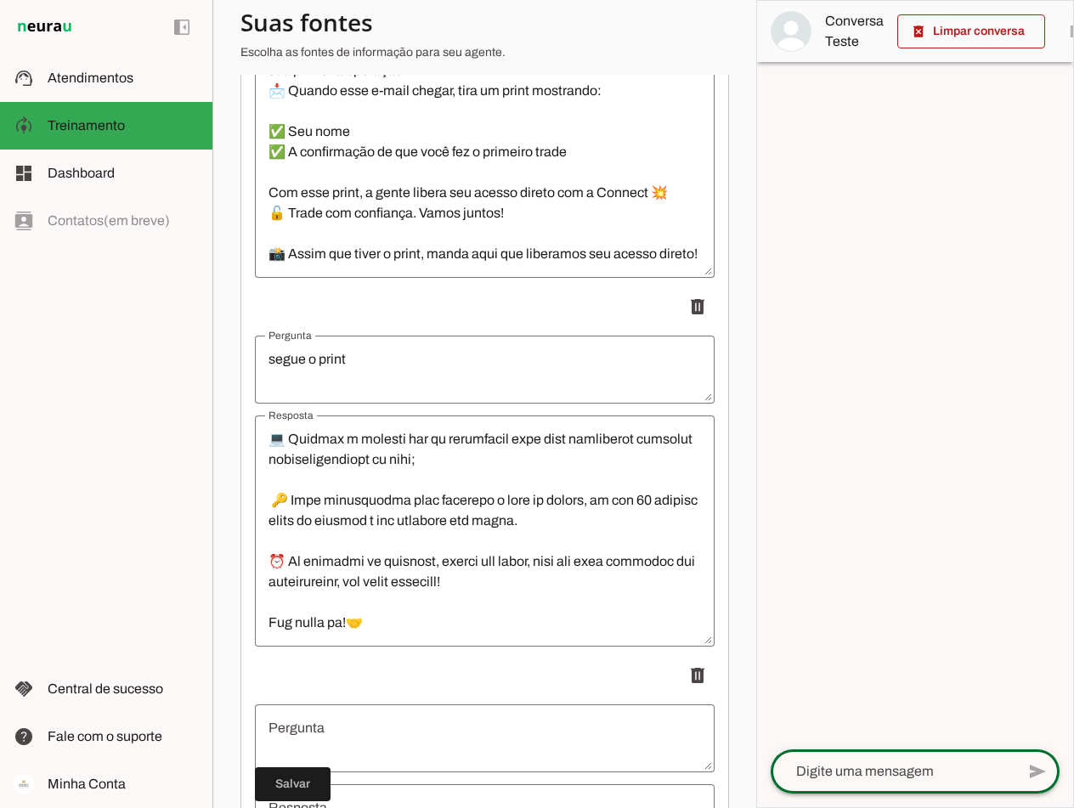
paste textarea "Quero liberar meu acesso direto a Connect"
type textarea "Quero liberar meu acesso direto a Connect"
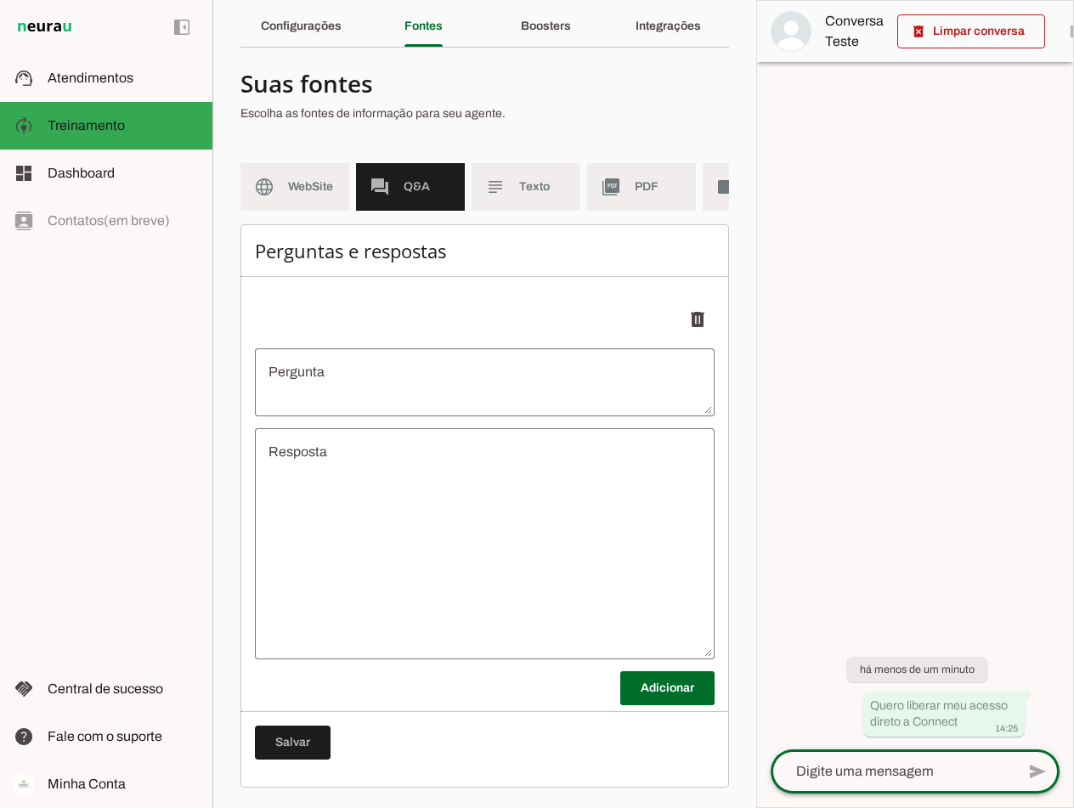
scroll to position [75, 0]
